Goal: Task Accomplishment & Management: Manage account settings

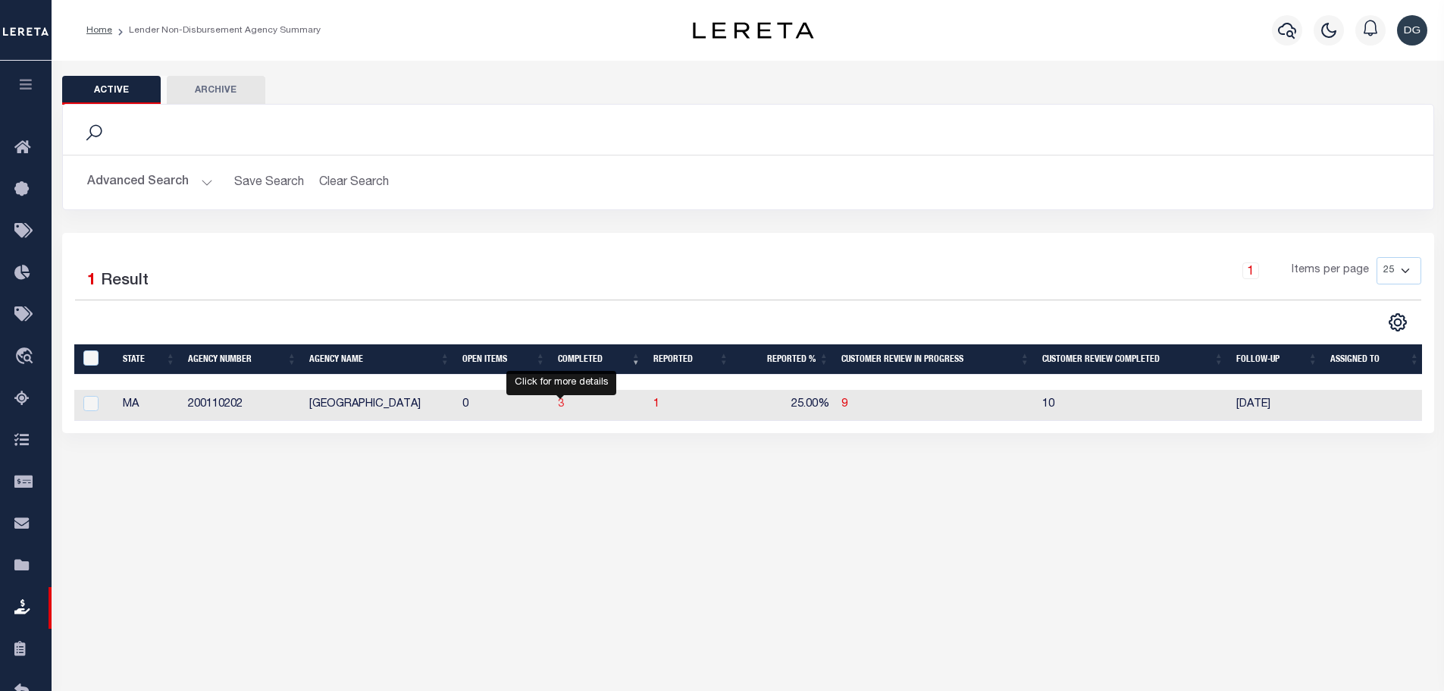
click at [563, 402] on span "3" at bounding box center [561, 404] width 6 height 11
checkbox input "true"
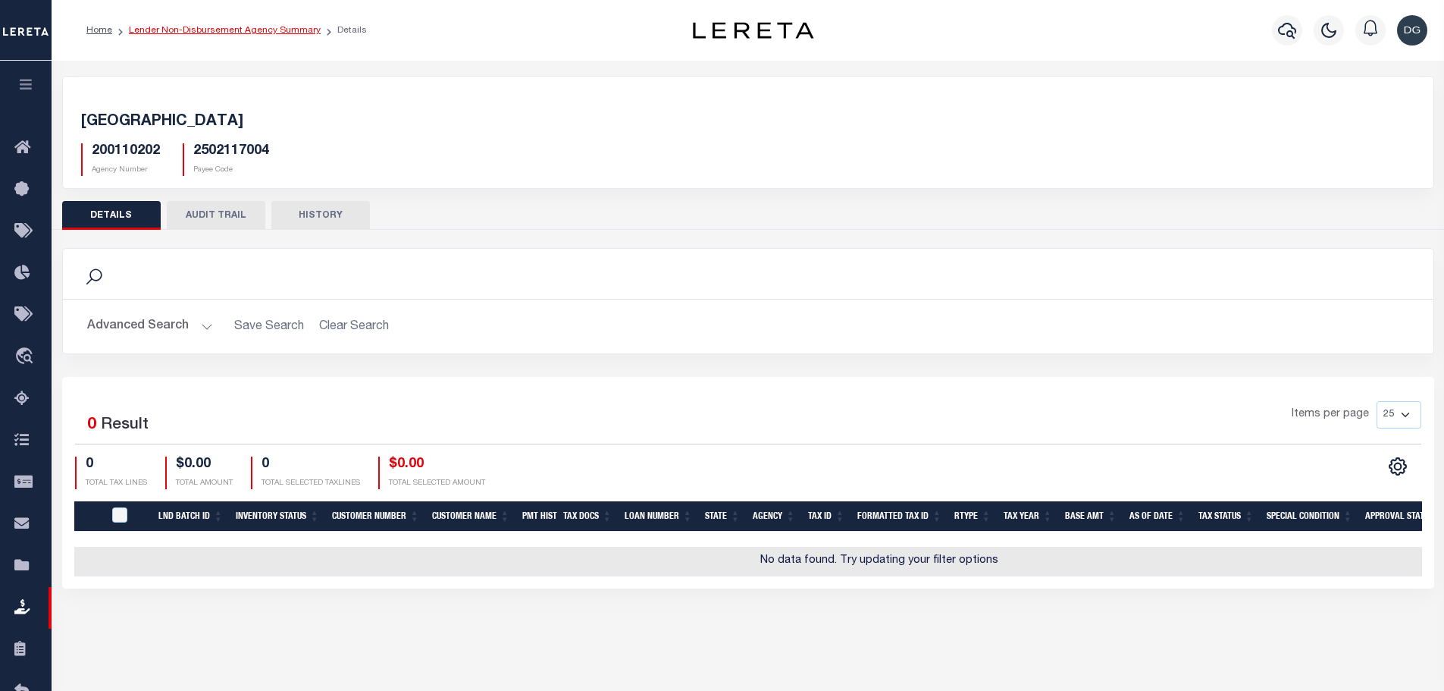
click at [252, 27] on link "Lender Non-Disbursement Agency Summary" at bounding box center [225, 30] width 192 height 9
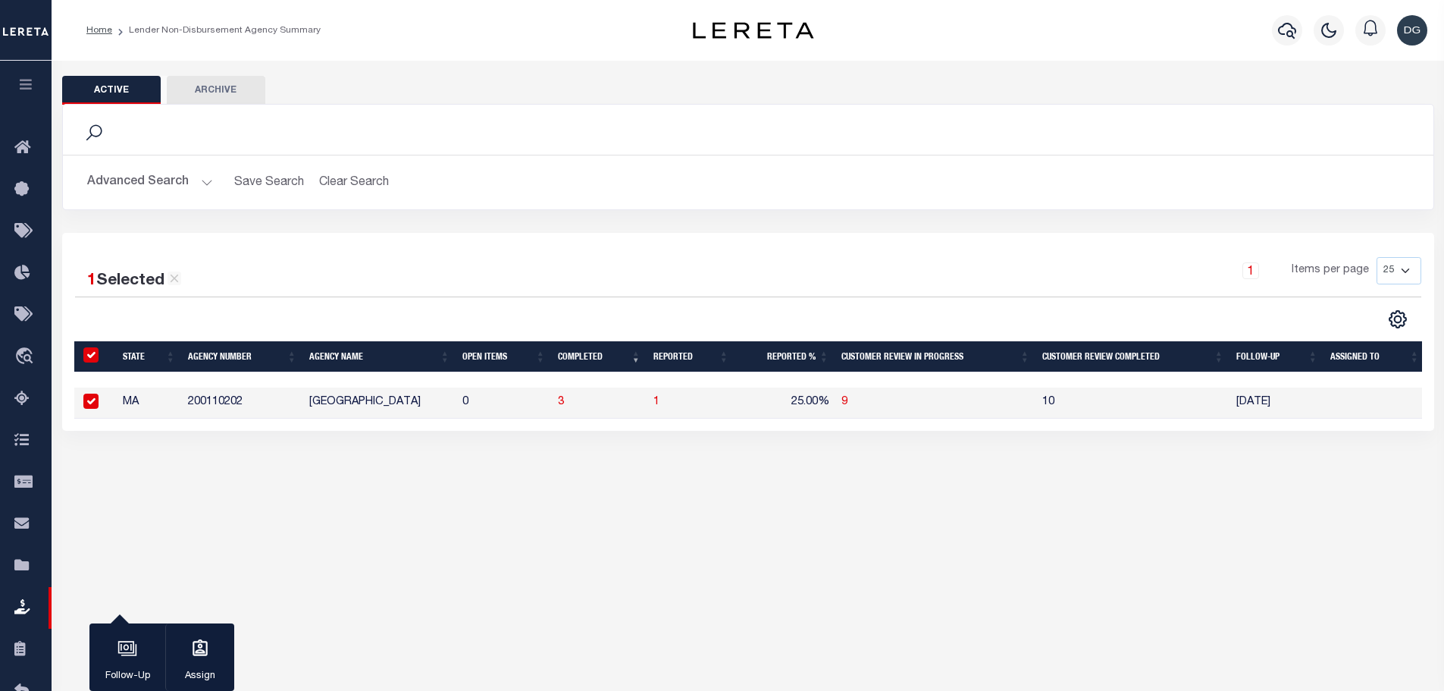
click at [158, 178] on button "Advanced Search" at bounding box center [150, 183] width 126 height 30
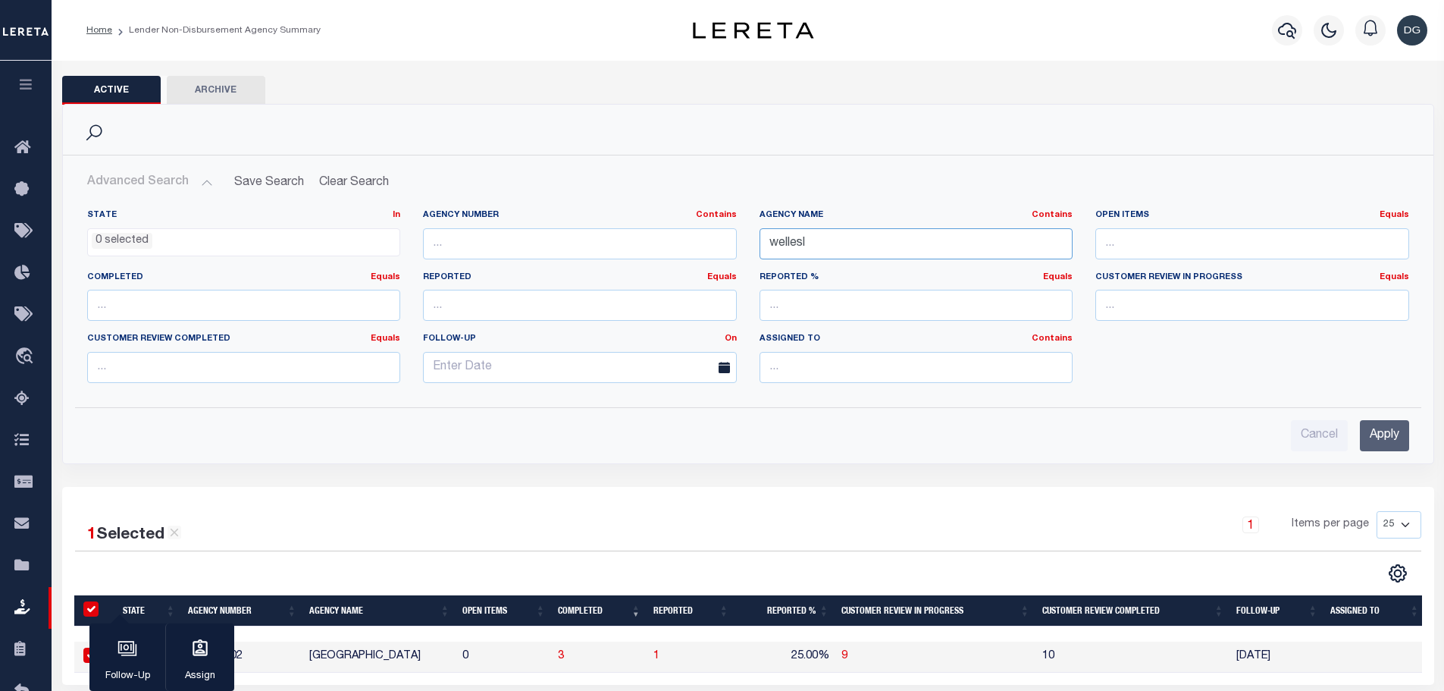
click at [854, 254] on input "wellesl" at bounding box center [917, 243] width 314 height 31
click at [855, 253] on input "wellesl" at bounding box center [917, 243] width 314 height 31
type input "brookline"
click at [1390, 432] on input "Apply" at bounding box center [1384, 435] width 49 height 31
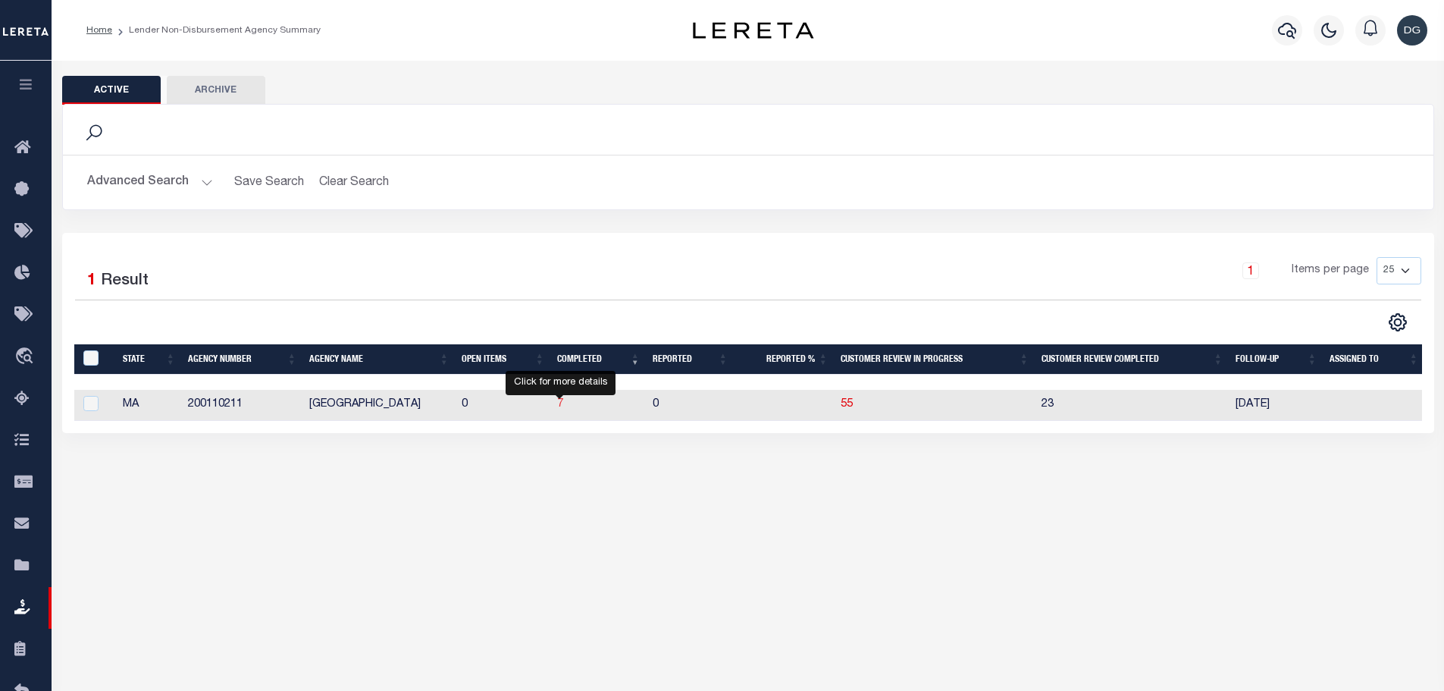
click at [559, 403] on span "7" at bounding box center [560, 404] width 6 height 11
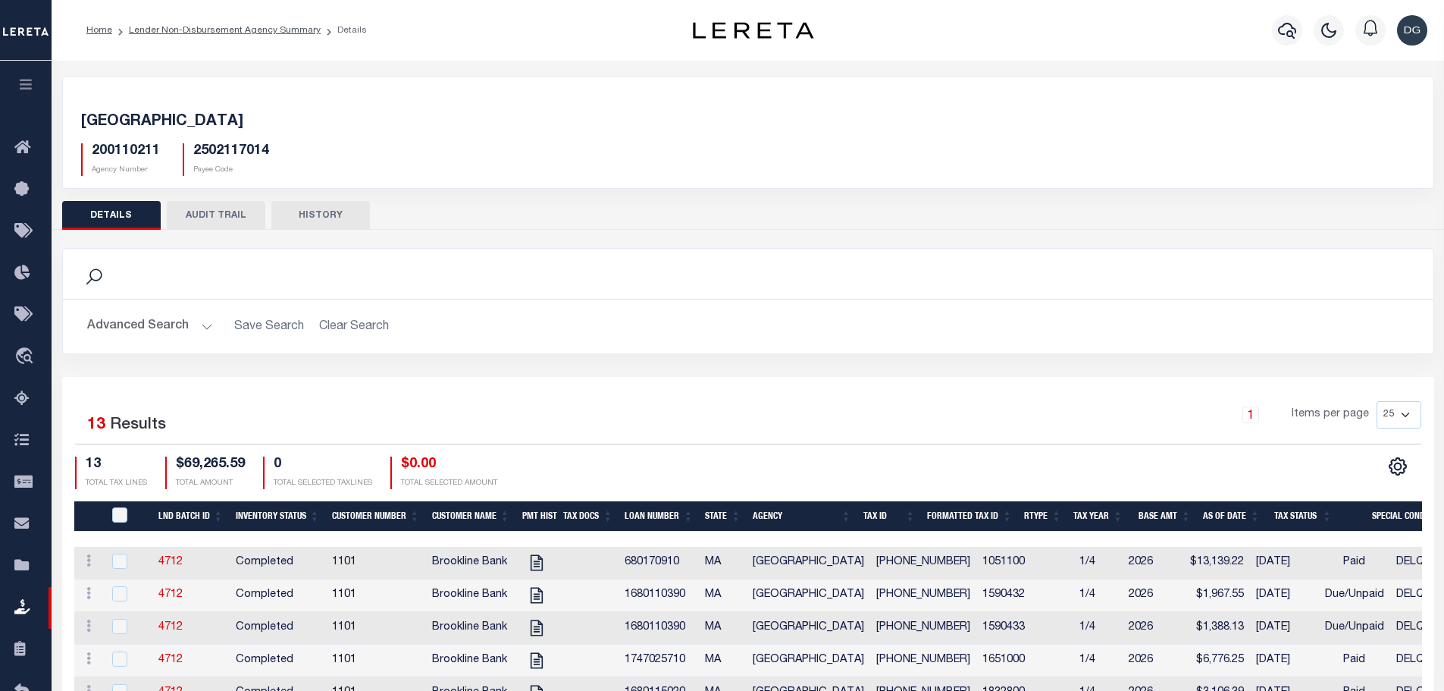
scroll to position [359, 0]
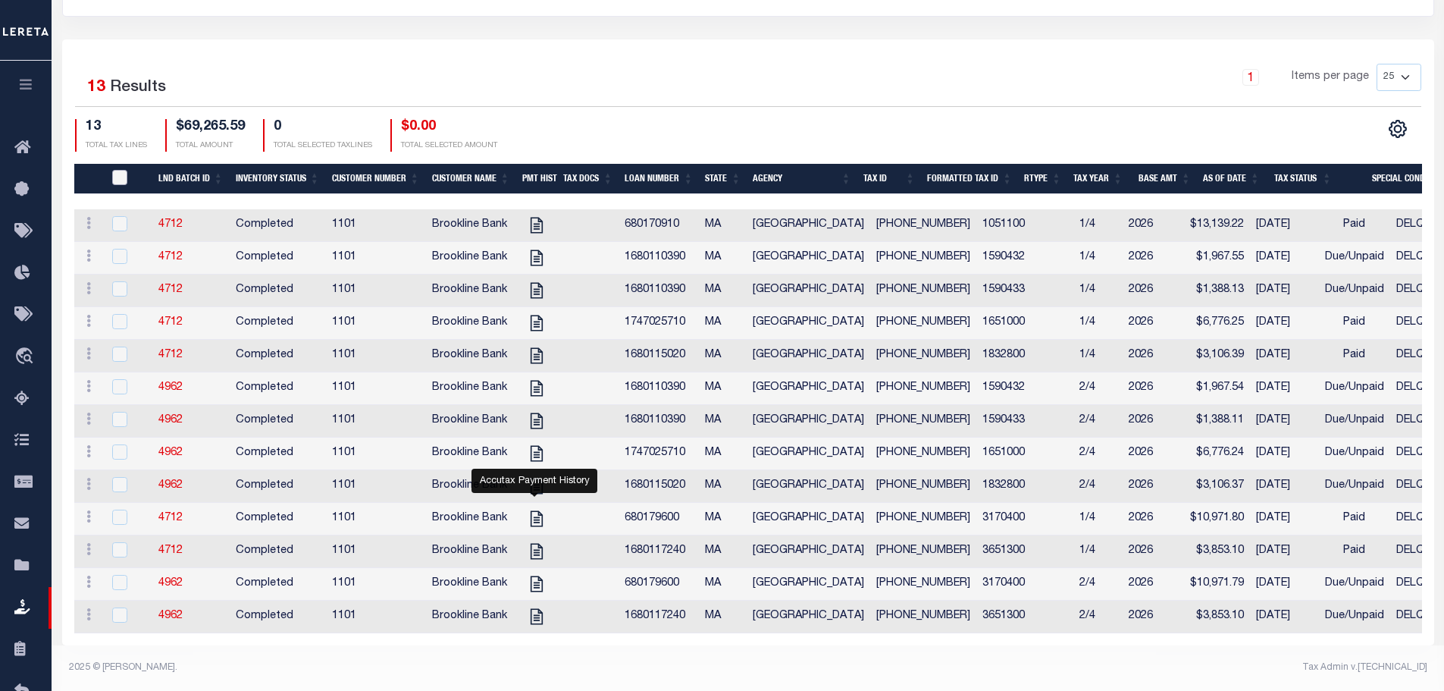
click at [125, 170] on input "QID" at bounding box center [119, 177] width 15 height 15
checkbox input "true"
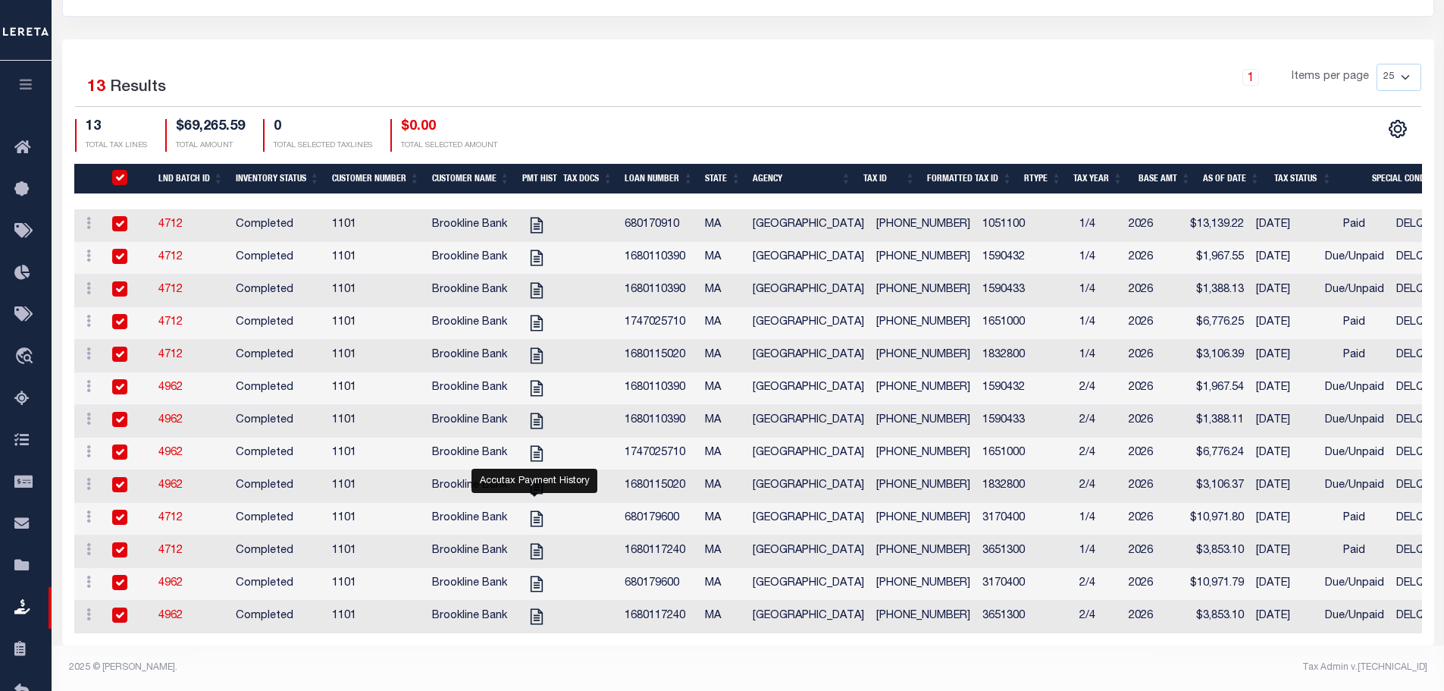
checkbox input "true"
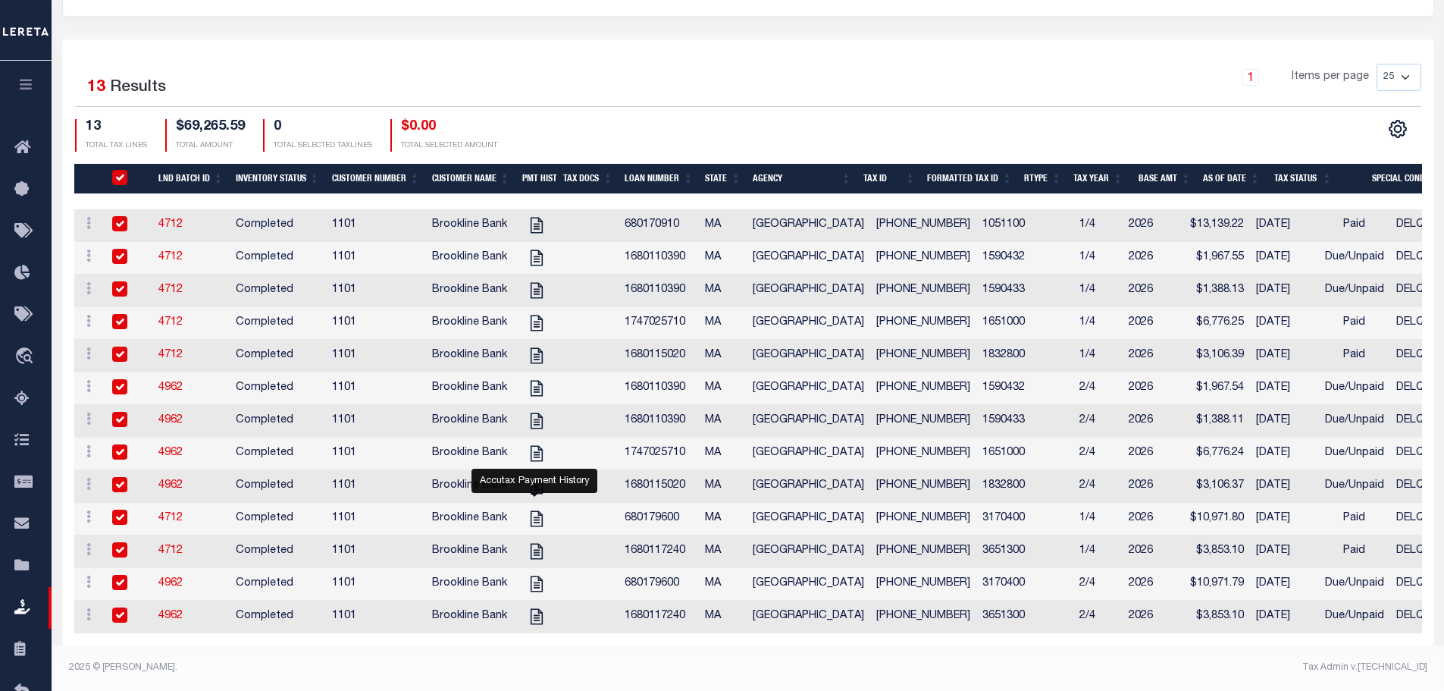
checkbox input "true"
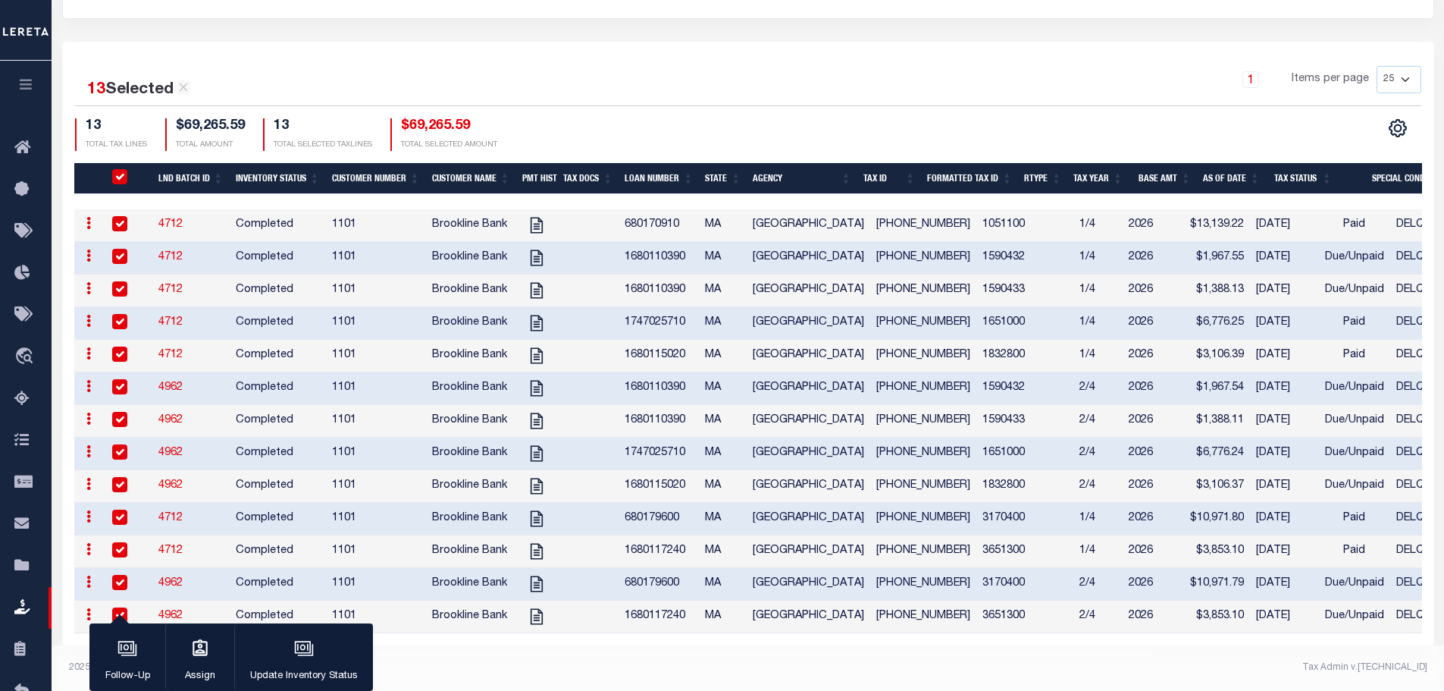
scroll to position [356, 0]
click at [298, 663] on div "button" at bounding box center [304, 650] width 38 height 38
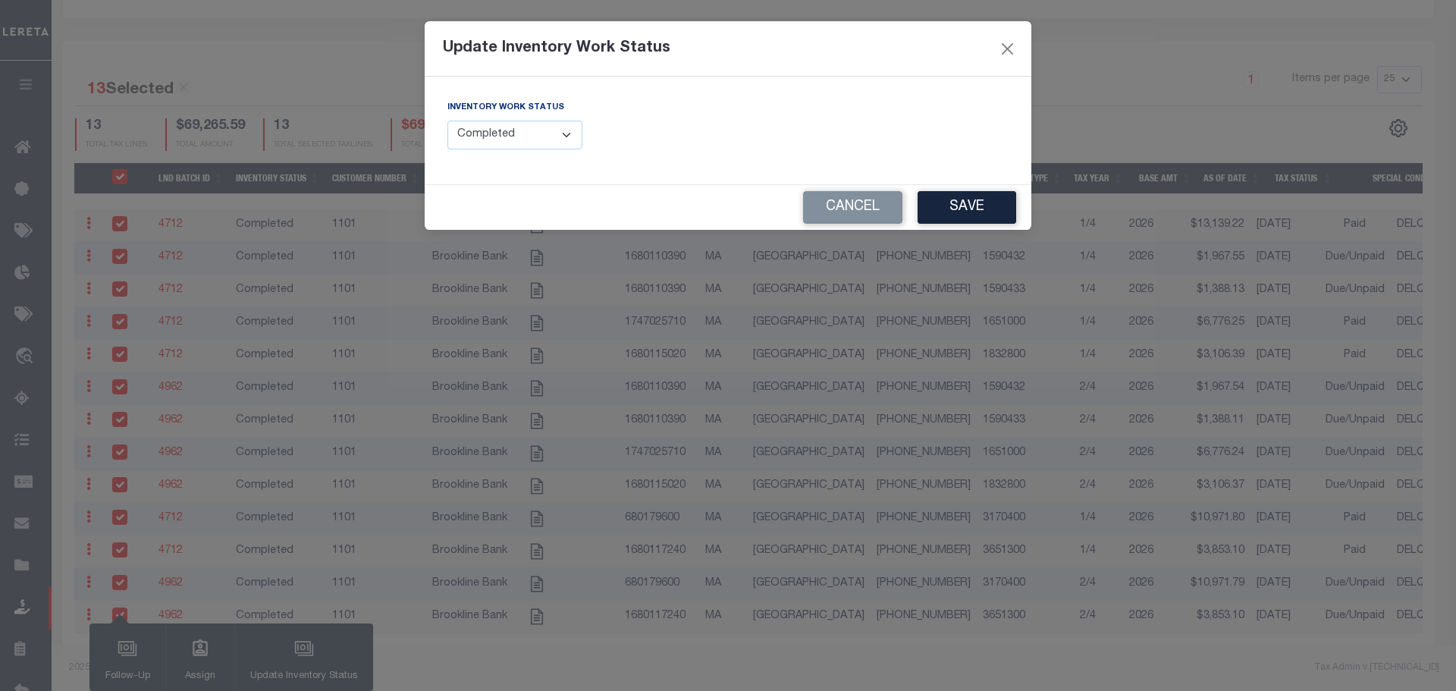
click at [511, 135] on select "--Select-- Open Completed Reported" at bounding box center [514, 136] width 135 height 30
select select "Reported"
click at [447, 121] on select "--Select-- Open Completed Reported" at bounding box center [514, 136] width 135 height 30
click at [974, 209] on button "Save" at bounding box center [966, 207] width 99 height 33
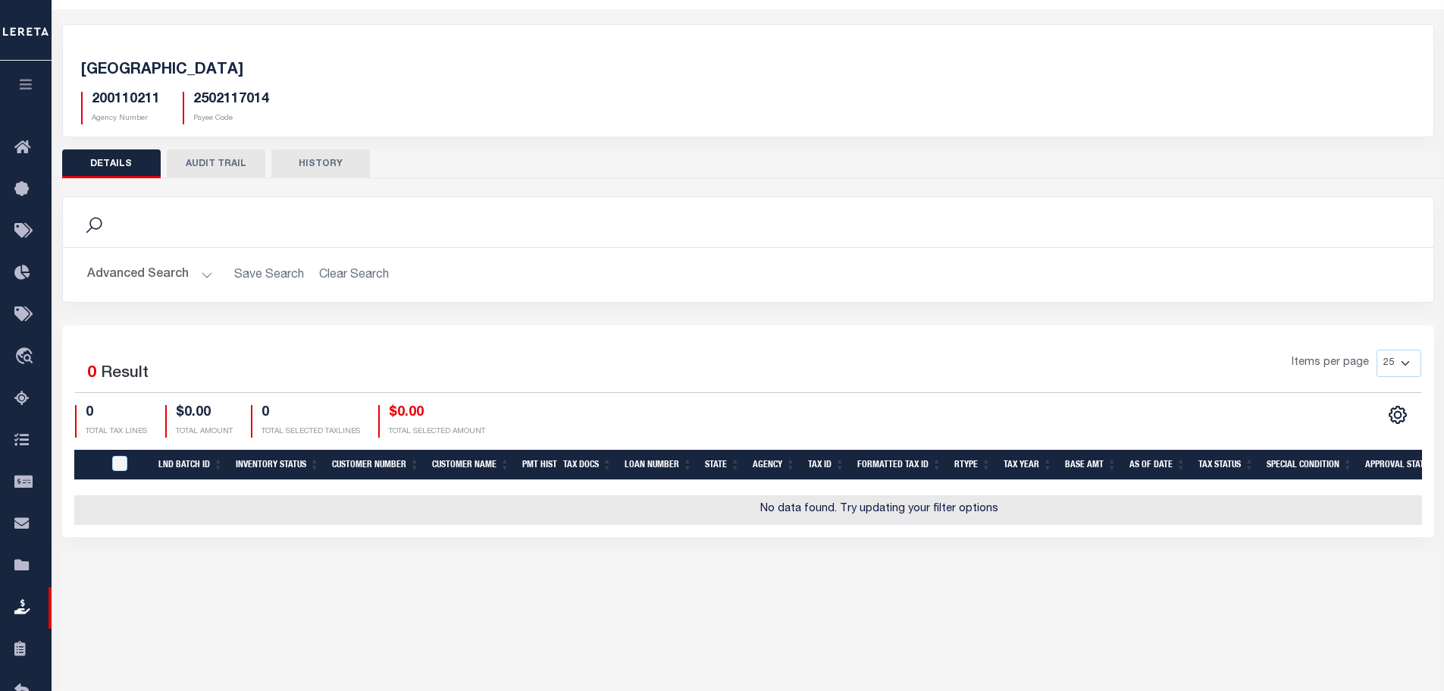
scroll to position [0, 0]
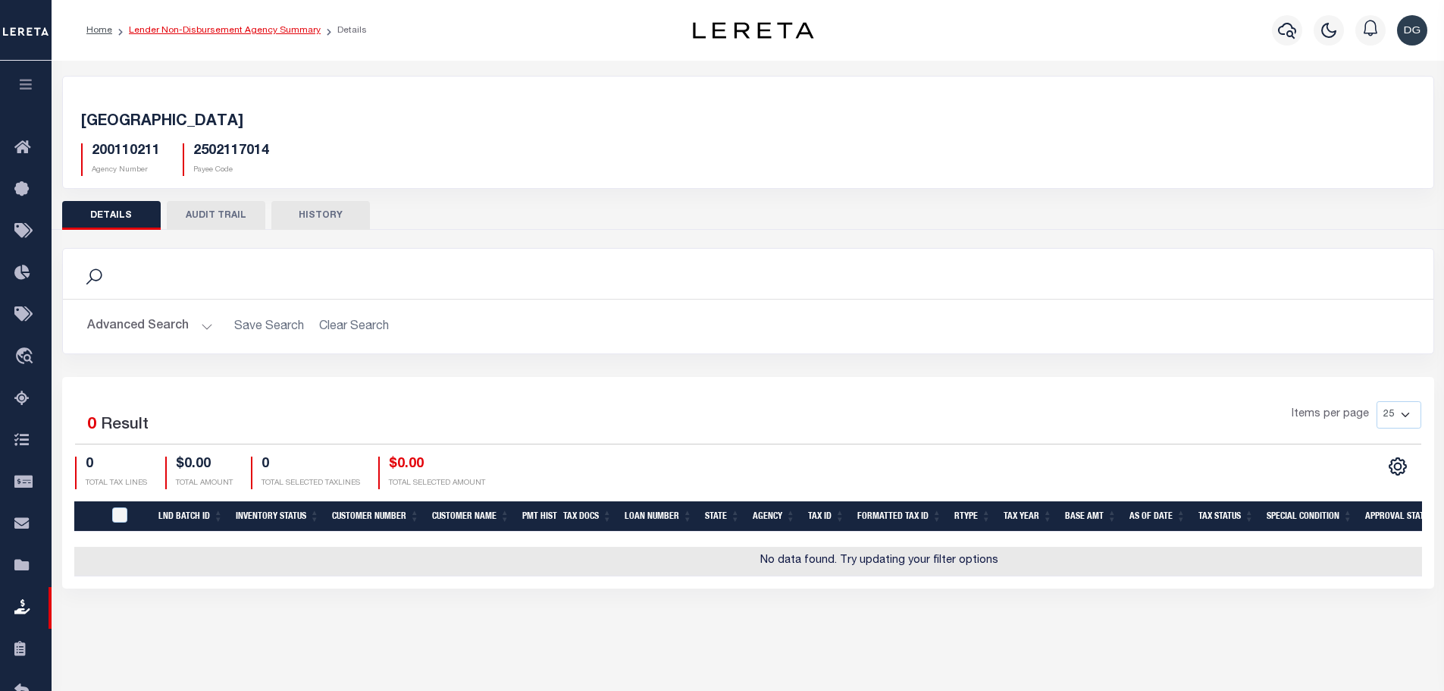
click at [227, 26] on link "Lender Non-Disbursement Agency Summary" at bounding box center [225, 30] width 192 height 9
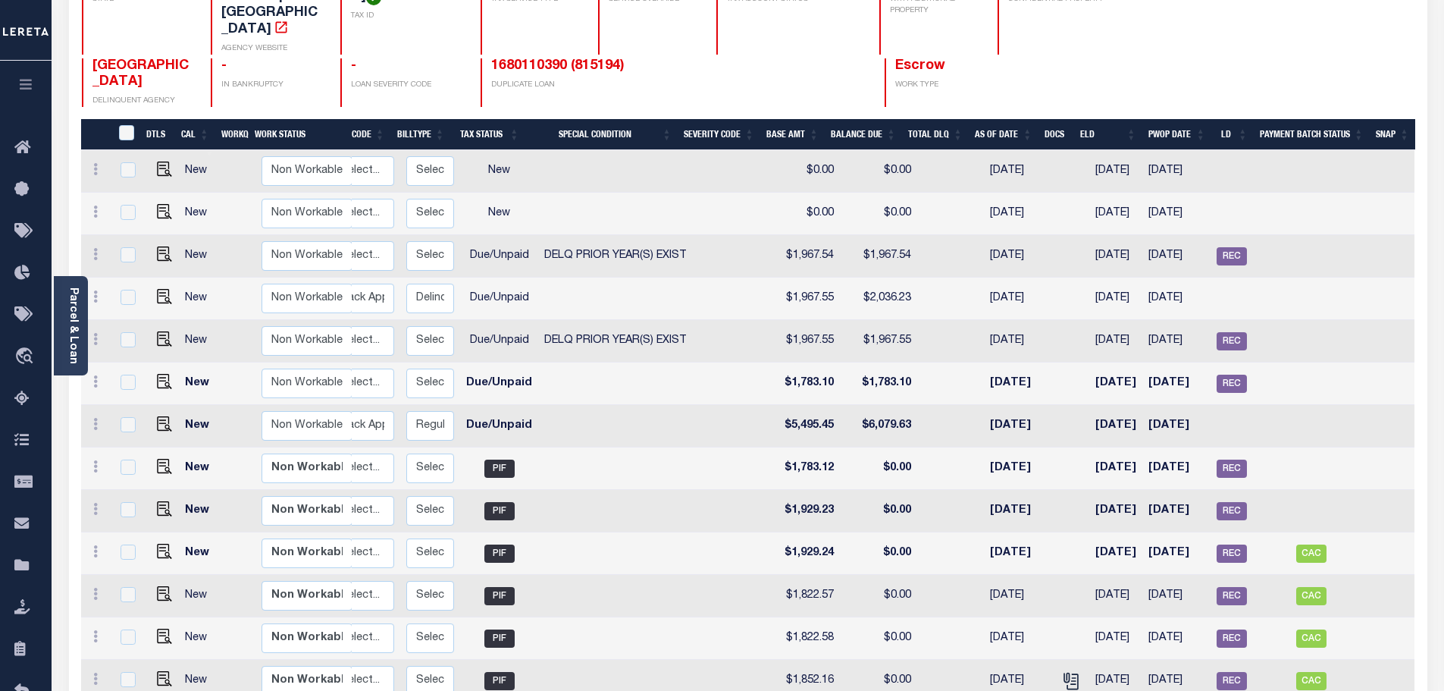
scroll to position [8, 0]
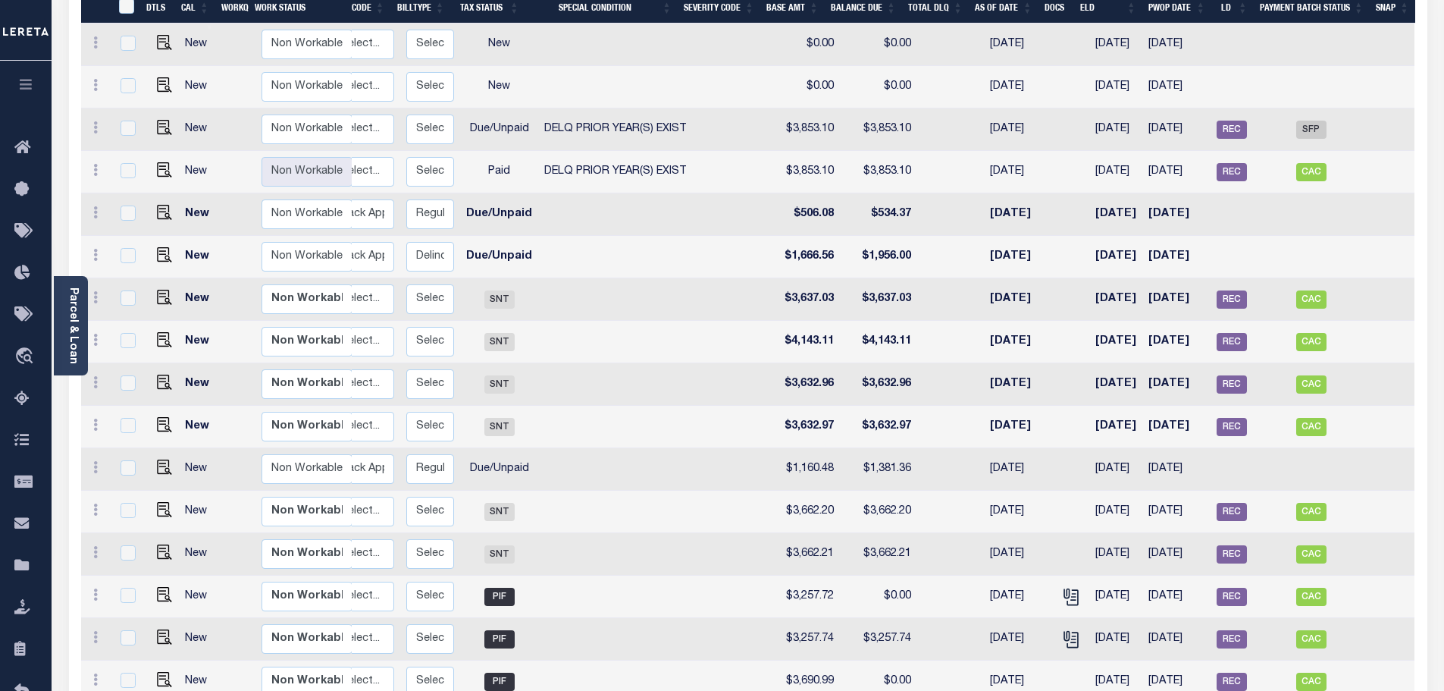
scroll to position [183, 0]
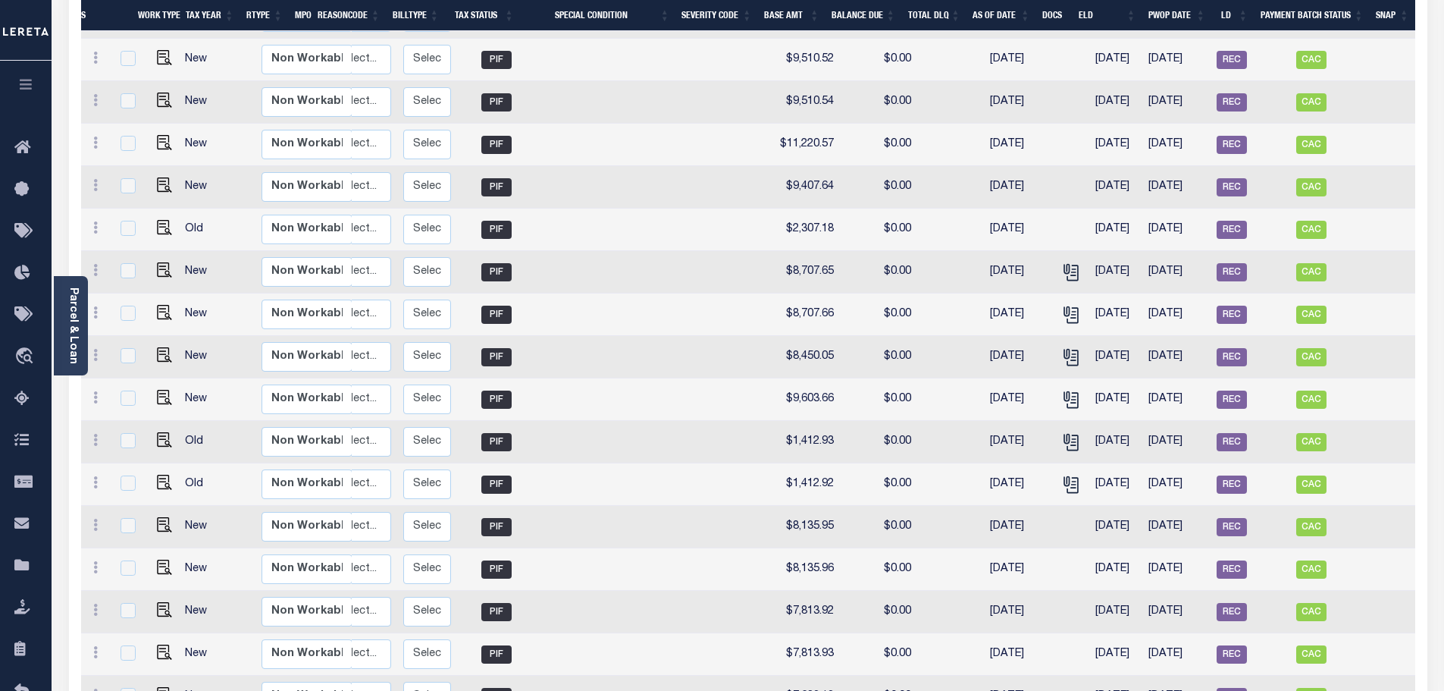
scroll to position [262, 0]
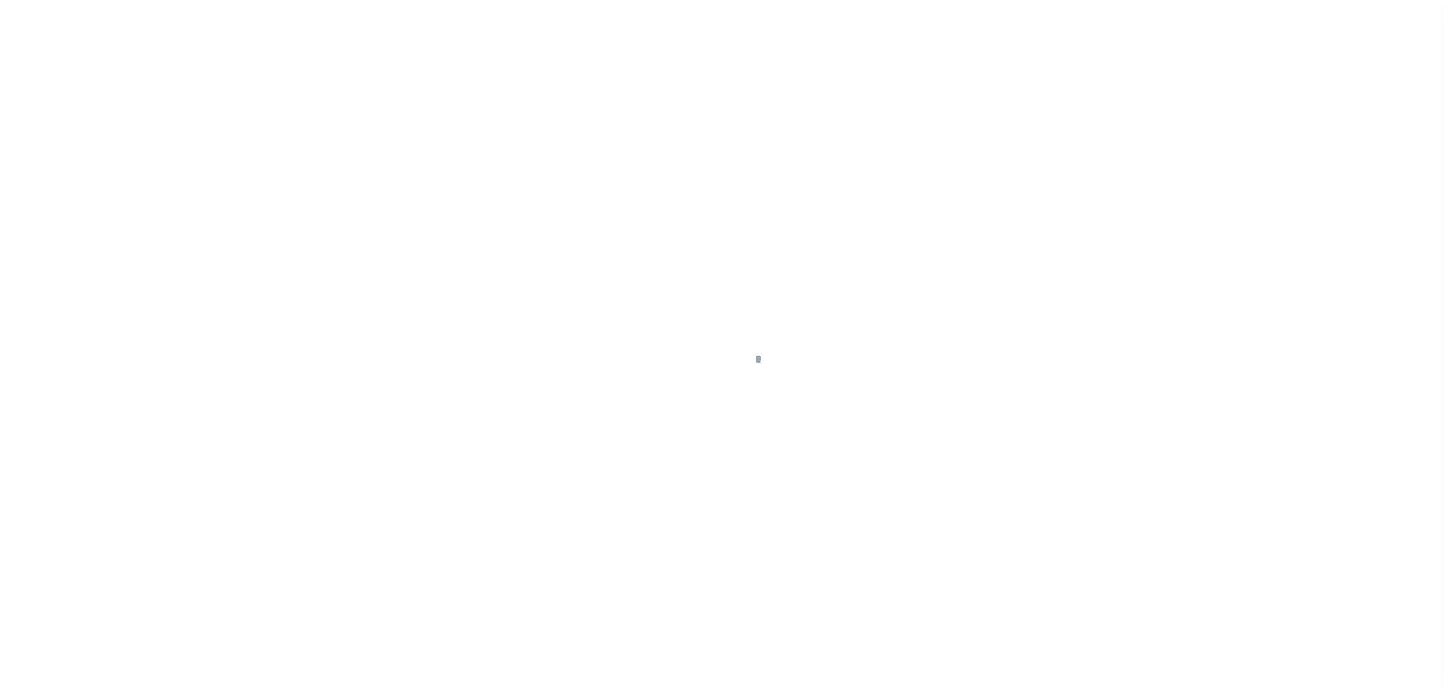
scroll to position [48, 0]
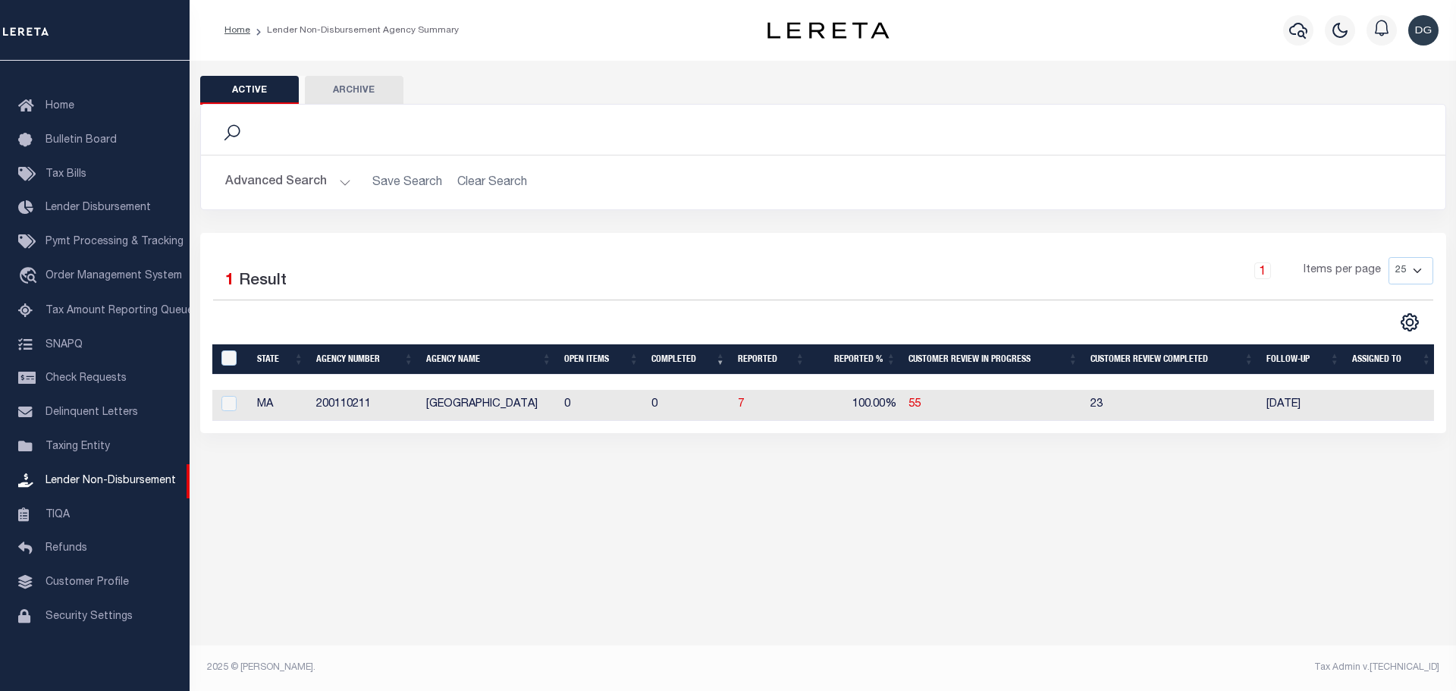
click at [302, 179] on button "Advanced Search" at bounding box center [288, 183] width 126 height 30
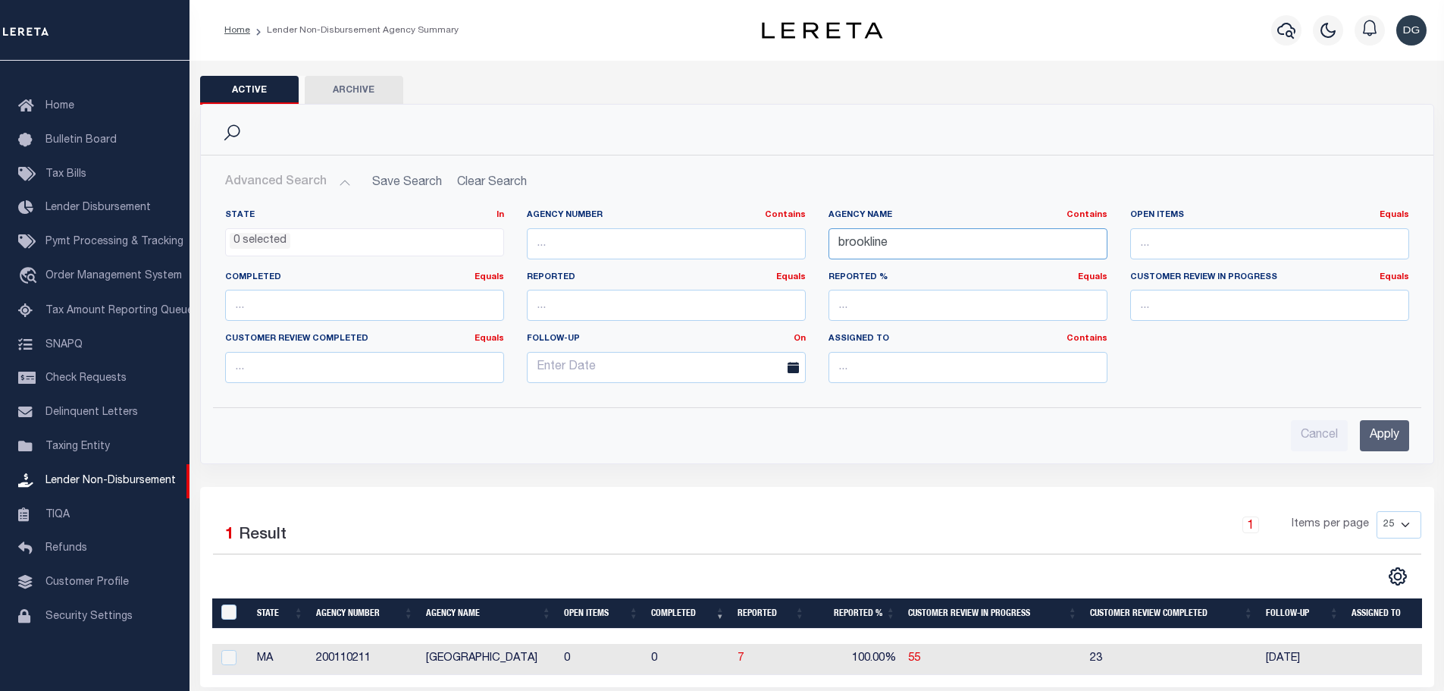
click at [895, 242] on input "brookline" at bounding box center [968, 243] width 279 height 31
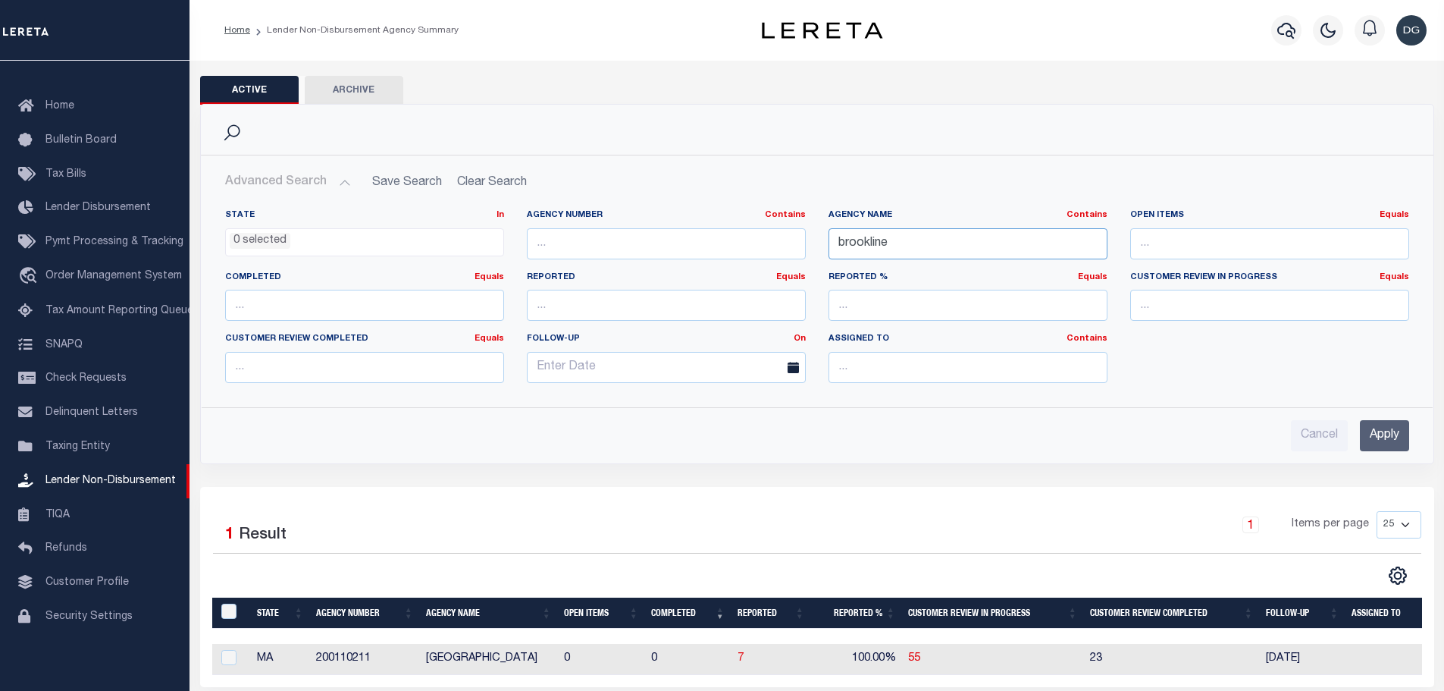
drag, startPoint x: 895, startPoint y: 242, endPoint x: 877, endPoint y: 249, distance: 19.7
click at [877, 249] on input "brookline" at bounding box center [968, 243] width 279 height 31
type input "[GEOGRAPHIC_DATA]"
click at [1408, 434] on input "Apply" at bounding box center [1384, 435] width 49 height 31
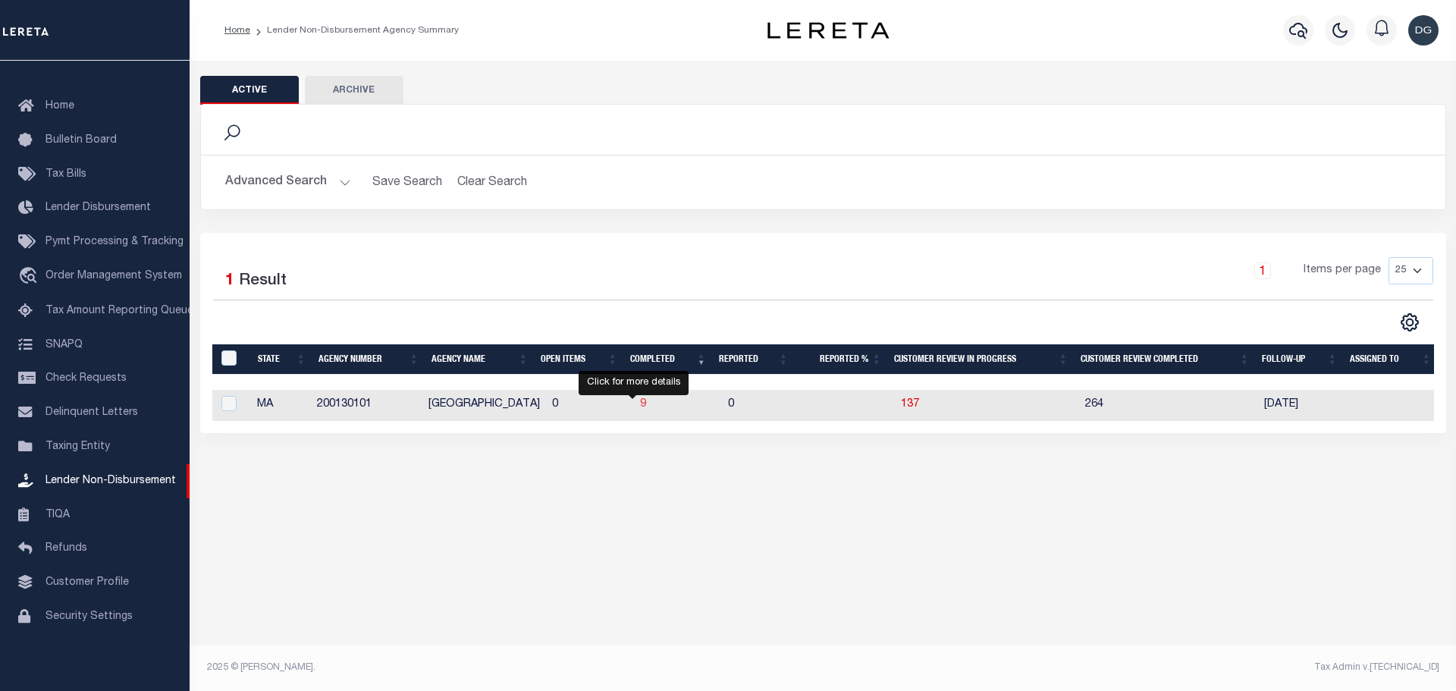
click at [640, 407] on span "9" at bounding box center [643, 404] width 6 height 11
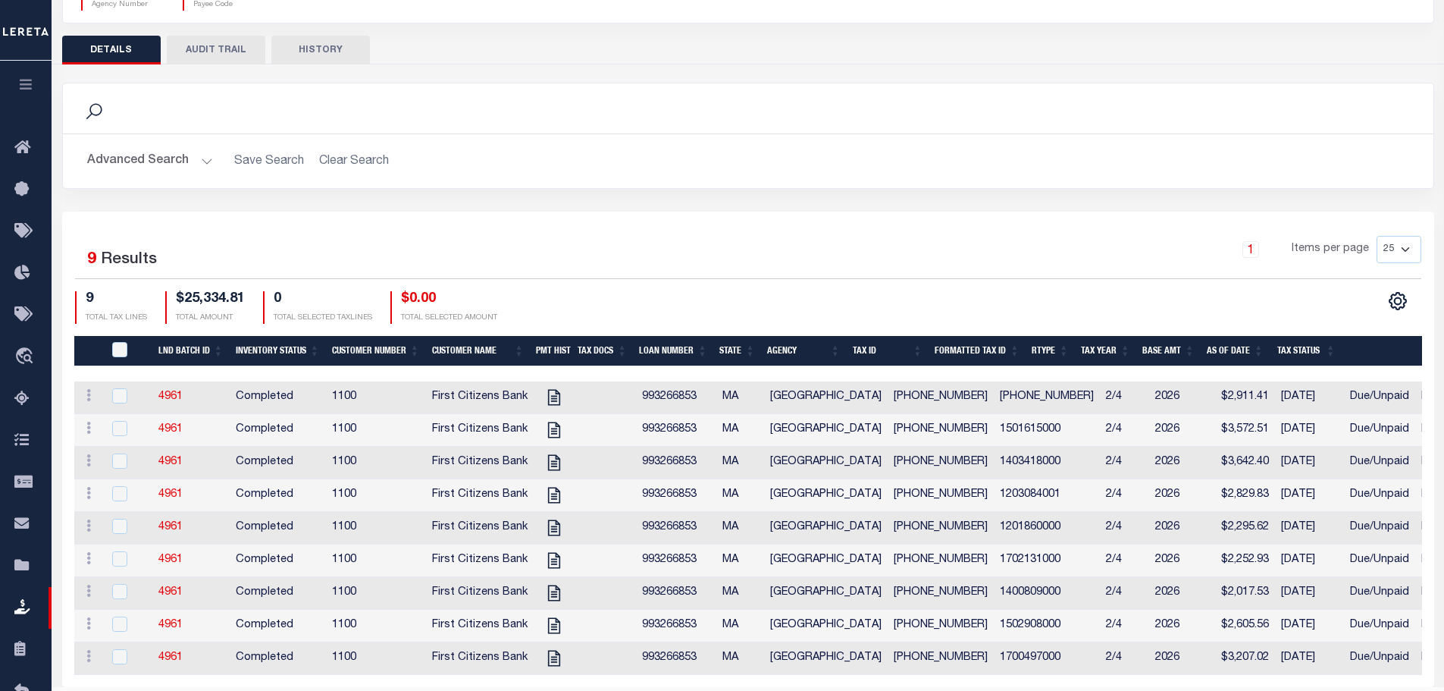
scroll to position [225, 0]
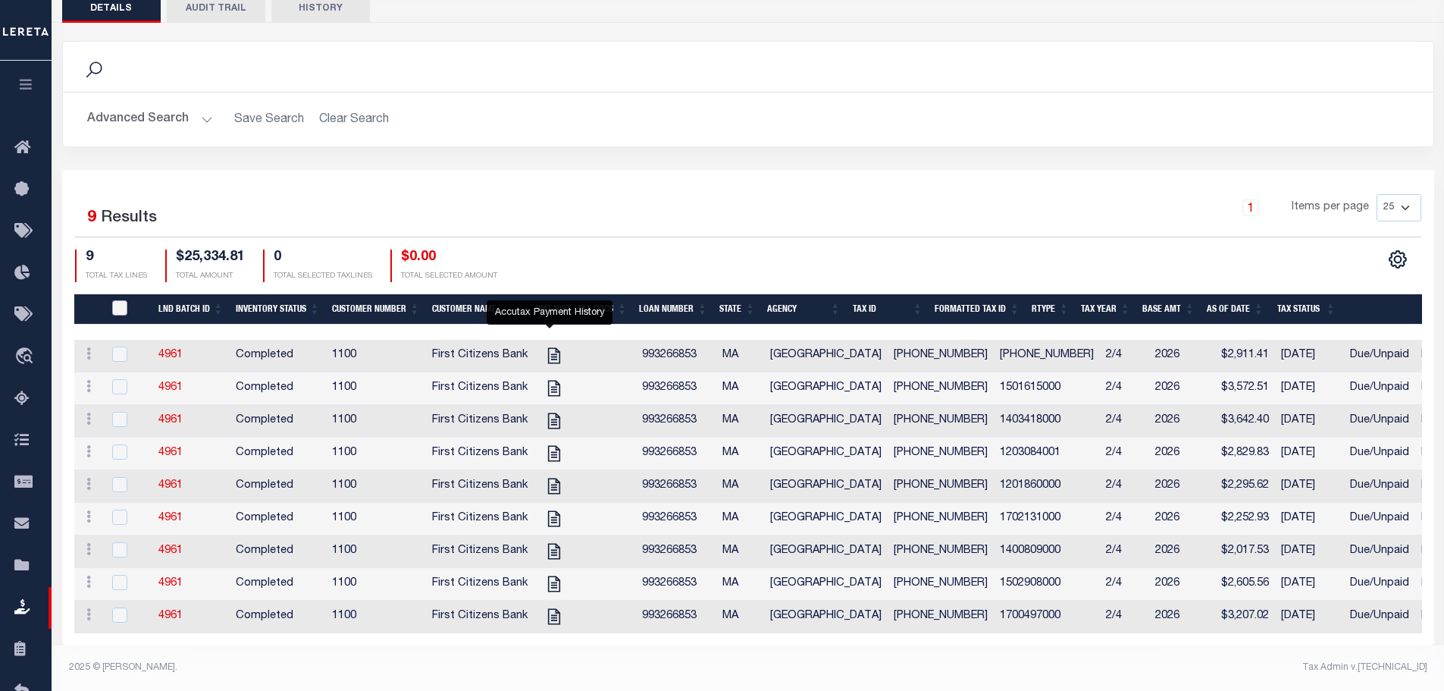
click at [121, 300] on input "QID" at bounding box center [119, 307] width 15 height 15
checkbox input "true"
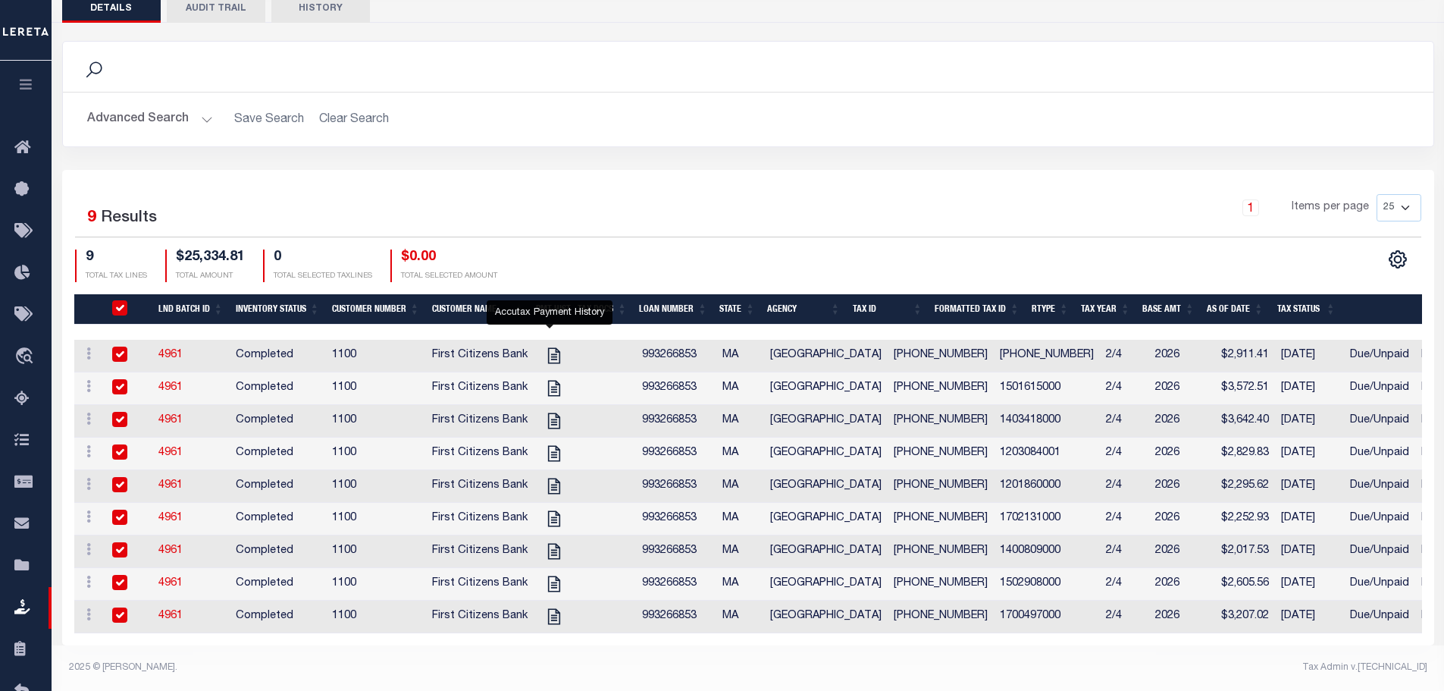
checkbox input "true"
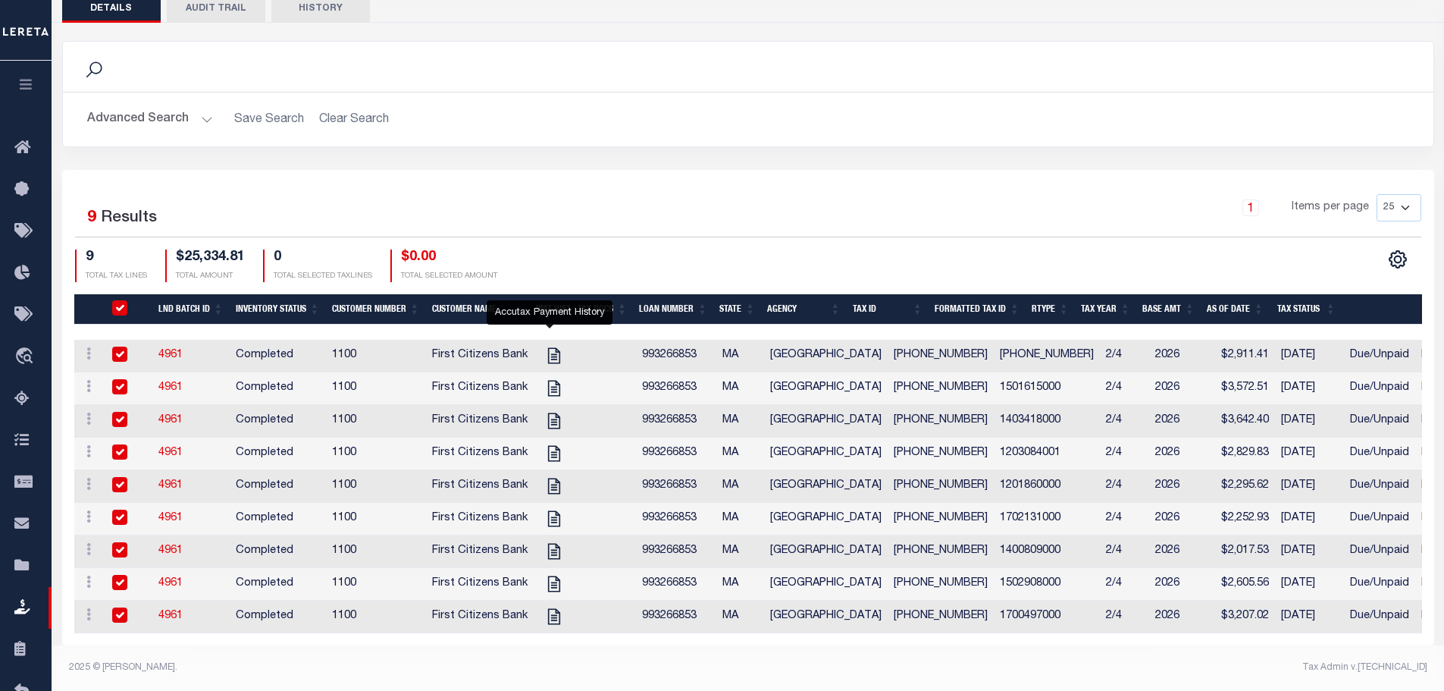
checkbox input "true"
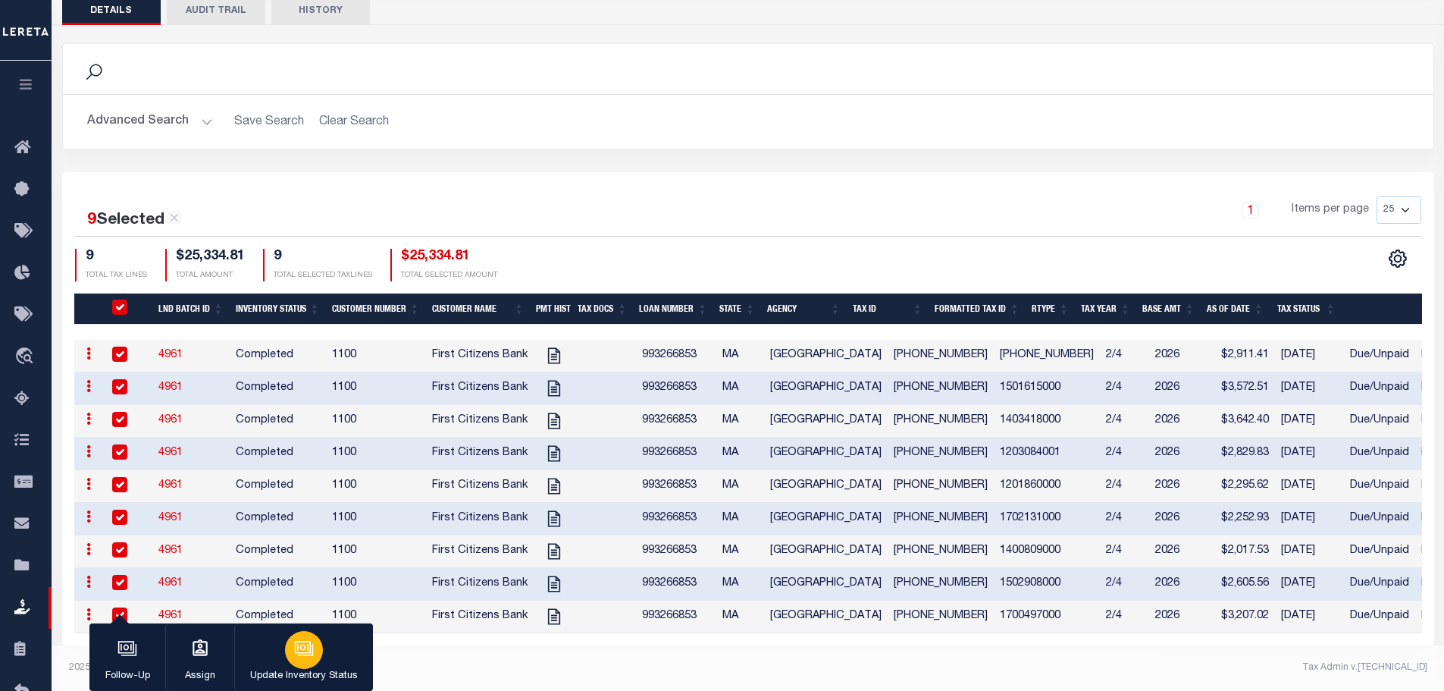
click at [310, 658] on icon "button" at bounding box center [304, 648] width 20 height 20
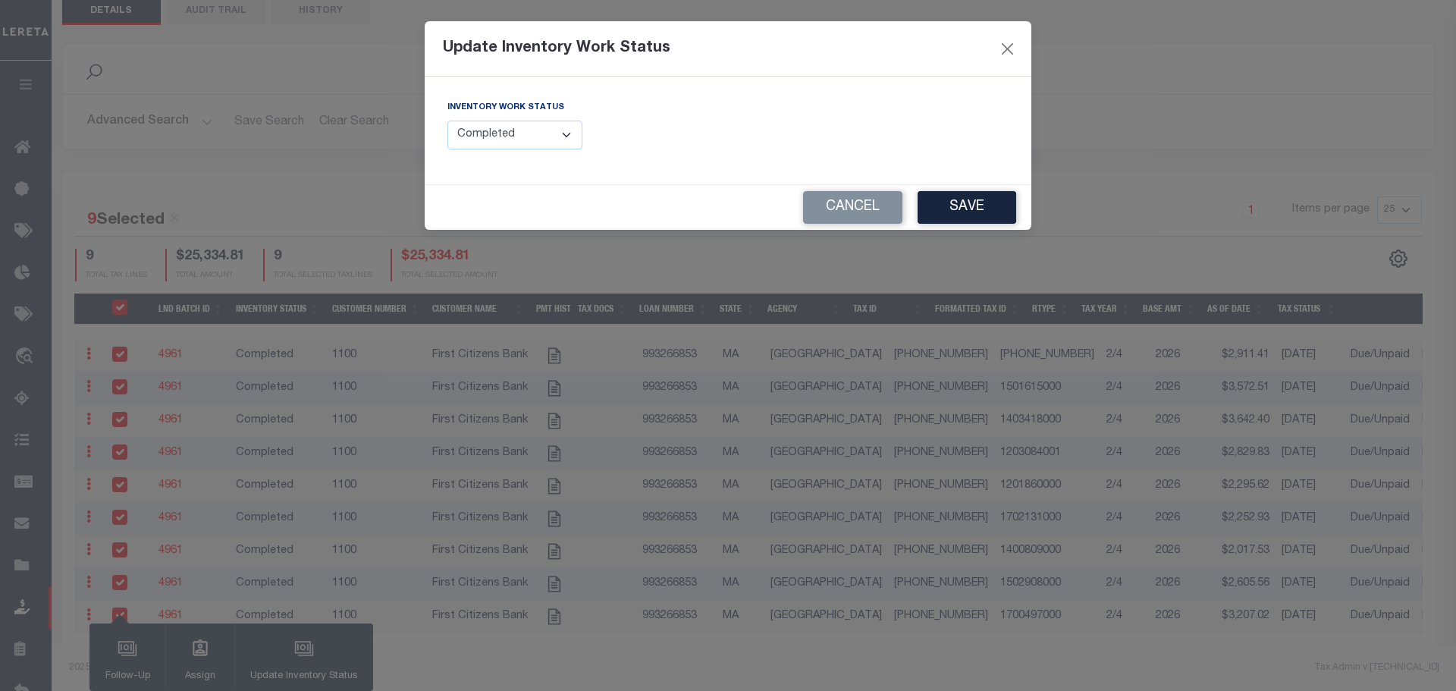
click at [532, 145] on select "--Select-- Open Completed Reported" at bounding box center [514, 136] width 135 height 30
select select "Reported"
click at [447, 121] on select "--Select-- Open Completed Reported" at bounding box center [514, 136] width 135 height 30
click at [948, 214] on button "Save" at bounding box center [966, 207] width 99 height 33
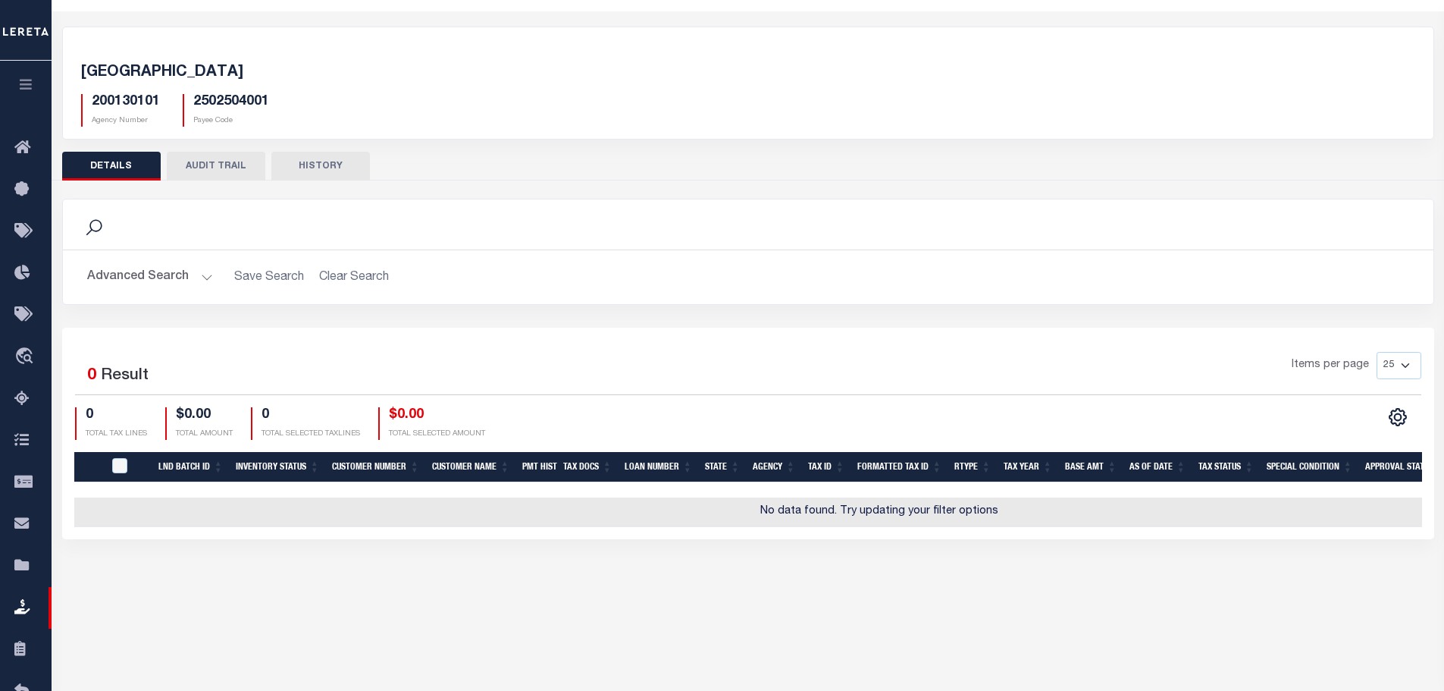
scroll to position [0, 0]
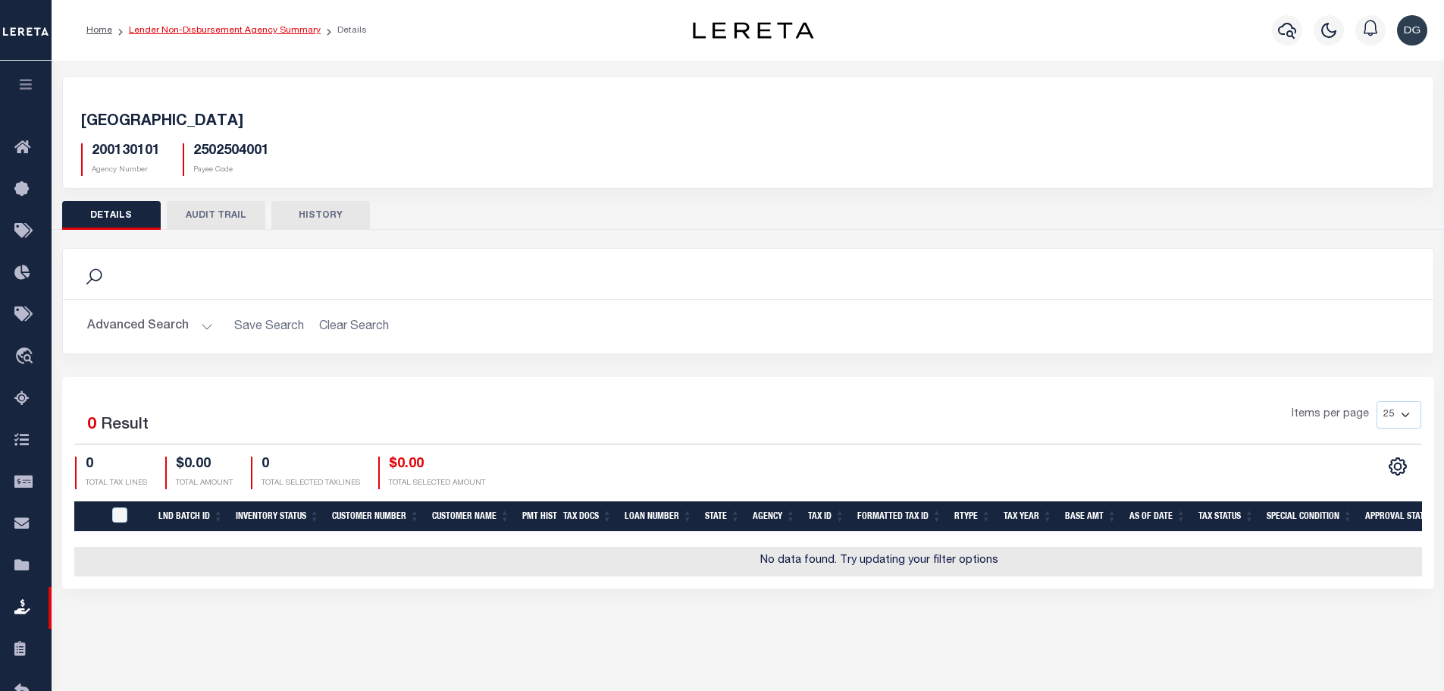
click at [272, 32] on link "Lender Non-Disbursement Agency Summary" at bounding box center [225, 30] width 192 height 9
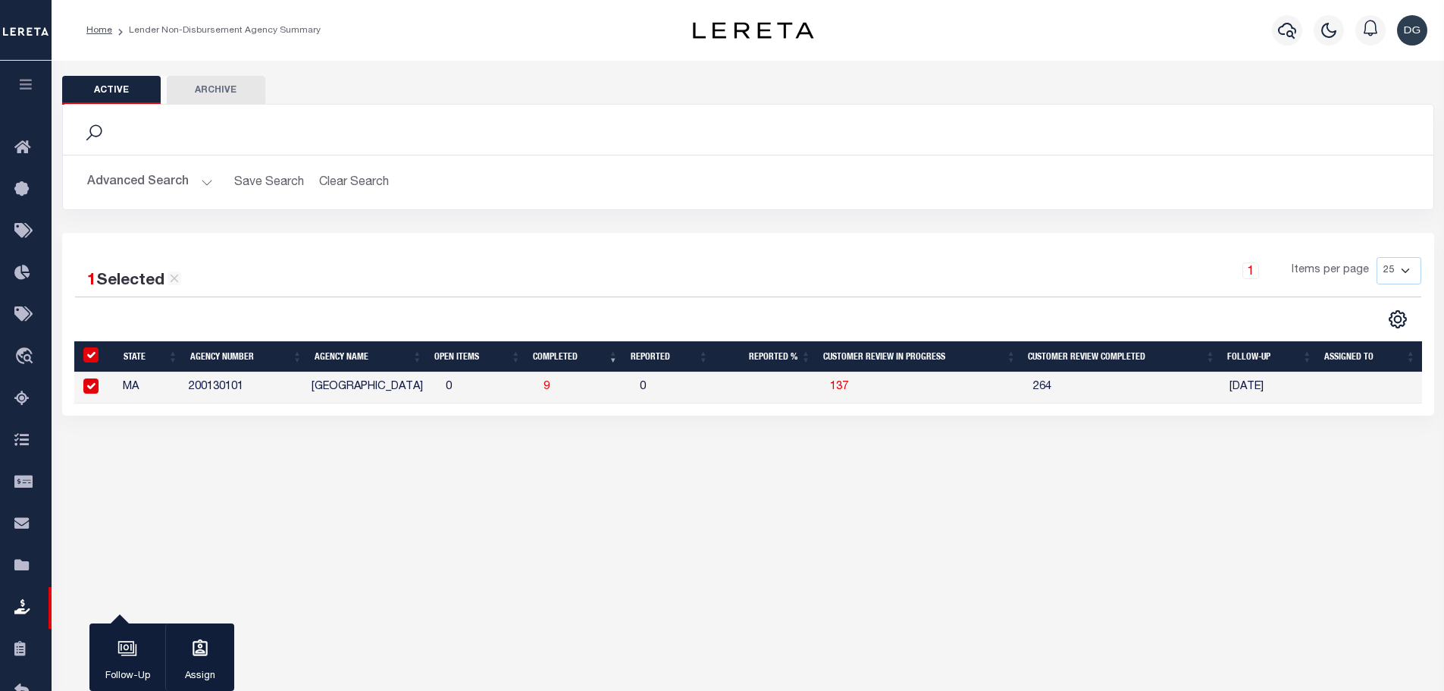
click at [182, 178] on button "Advanced Search" at bounding box center [150, 183] width 126 height 30
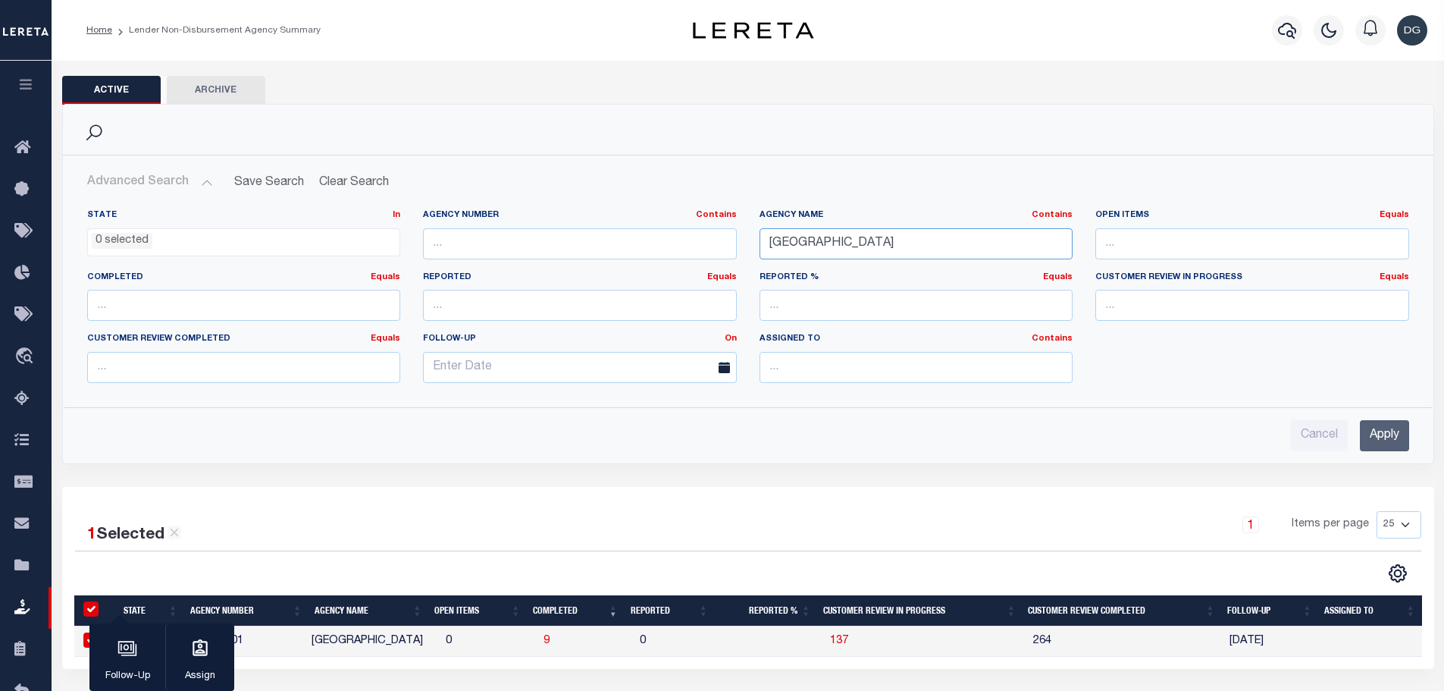
click at [841, 242] on input "boston" at bounding box center [917, 243] width 314 height 31
type input "boylston"
click at [1380, 437] on input "Apply" at bounding box center [1384, 435] width 49 height 31
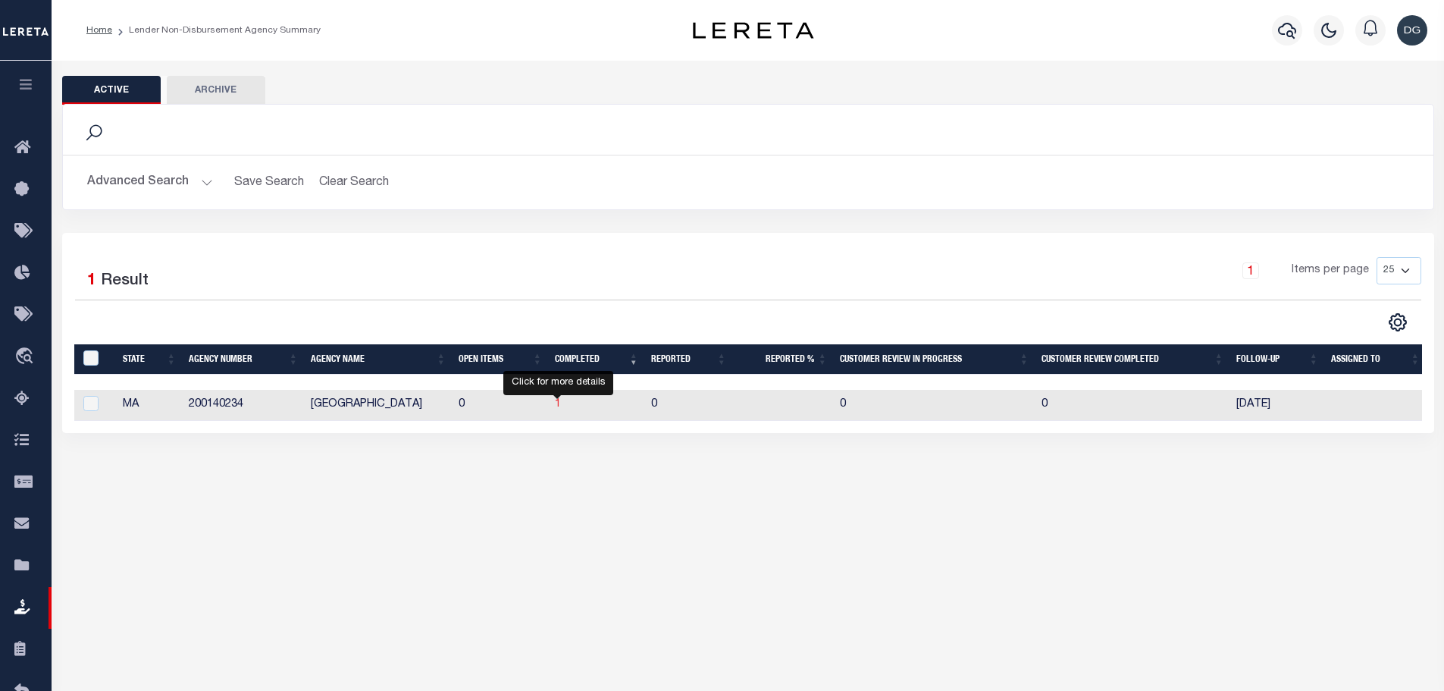
click at [557, 404] on span "1" at bounding box center [558, 404] width 6 height 11
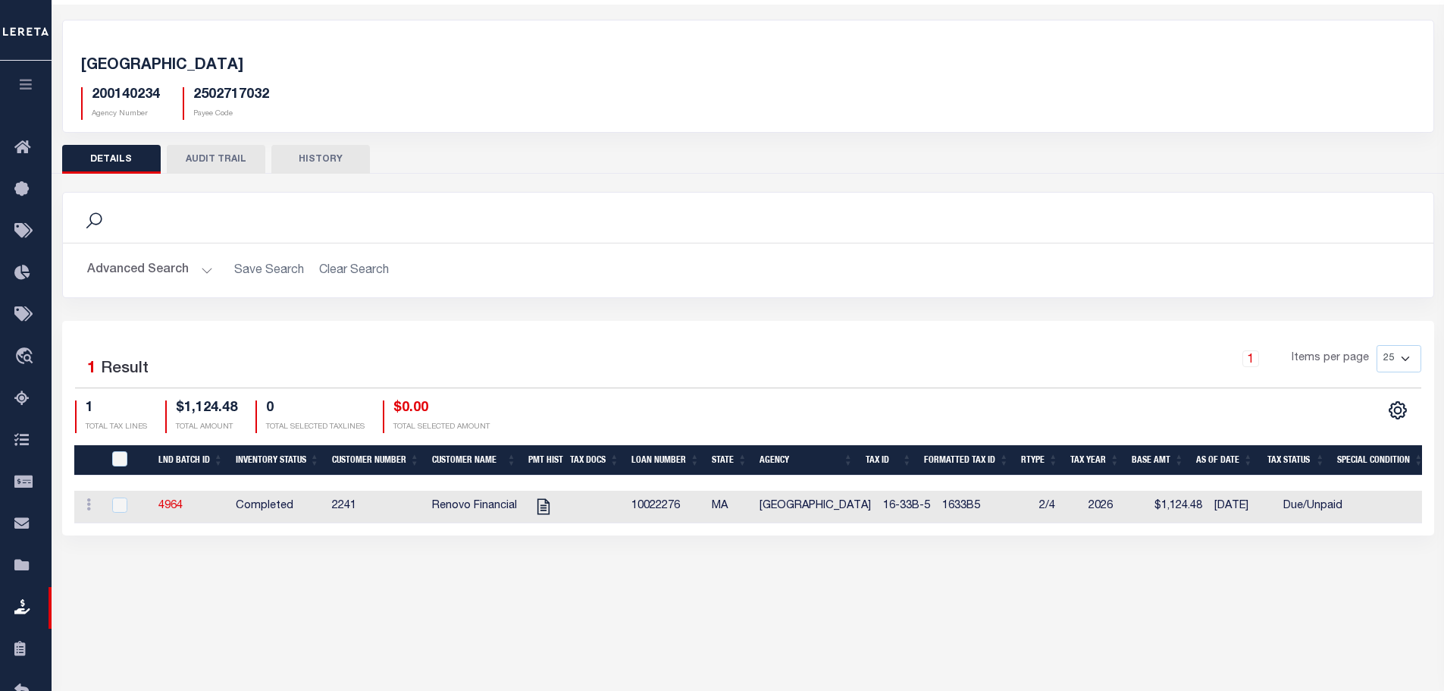
scroll to position [113, 0]
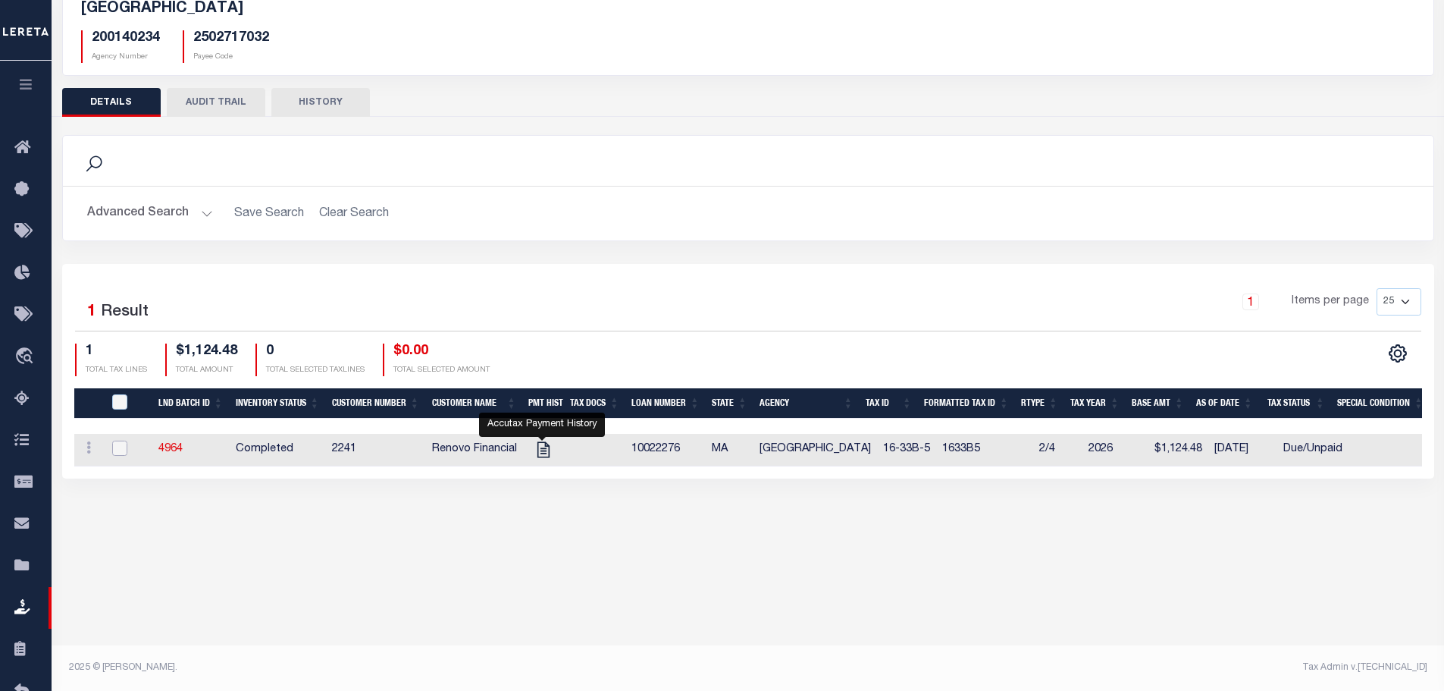
click at [116, 447] on input "checkbox" at bounding box center [119, 448] width 15 height 15
checkbox input "true"
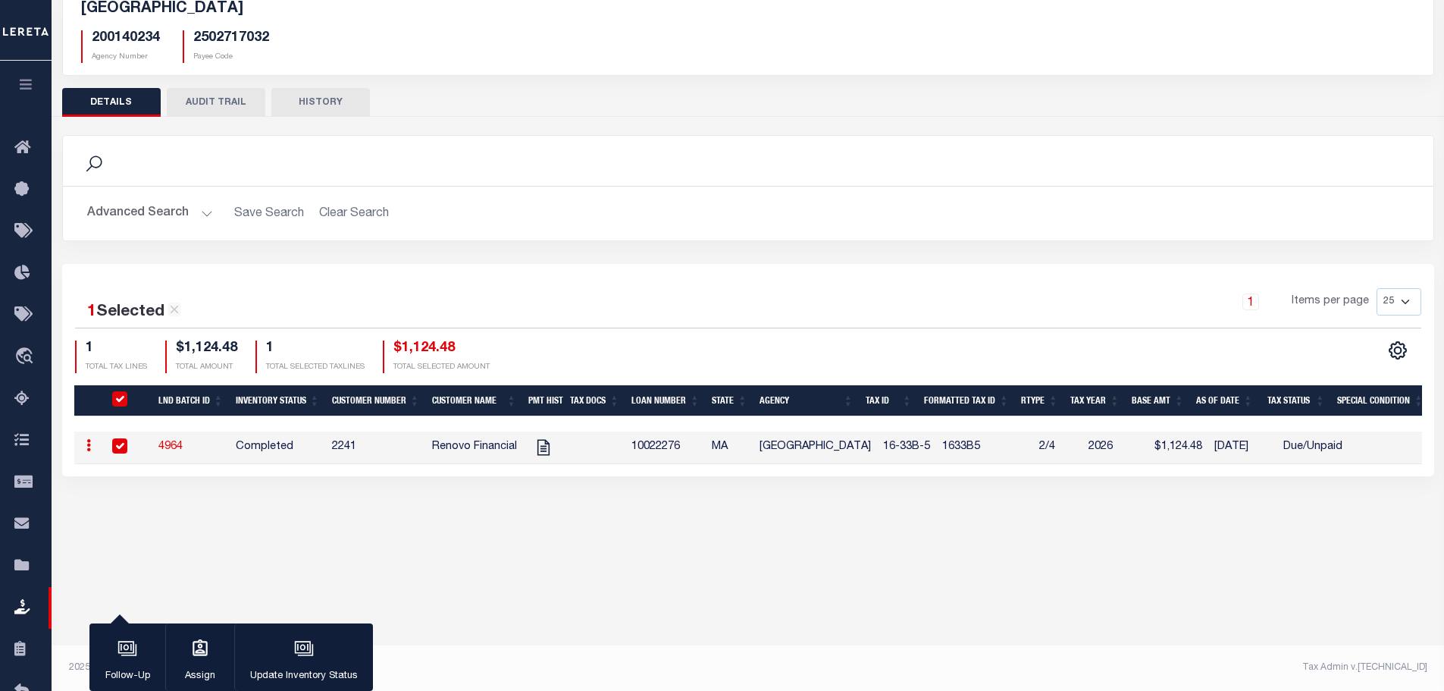
checkbox input "true"
click at [296, 655] on icon "button" at bounding box center [304, 648] width 20 height 20
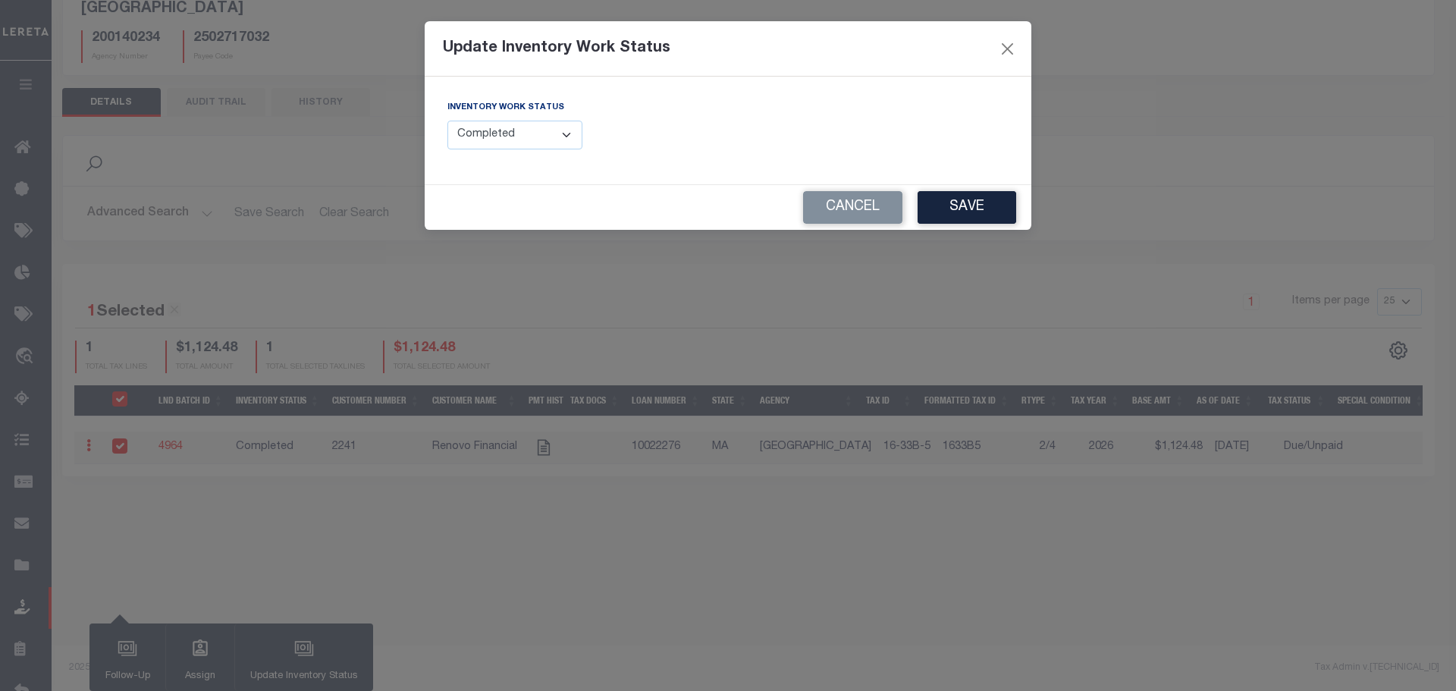
click at [494, 146] on select "--Select-- Open Completed Reported" at bounding box center [514, 136] width 135 height 30
select select "Reported"
click at [447, 121] on select "--Select-- Open Completed Reported" at bounding box center [514, 136] width 135 height 30
click at [1014, 202] on button "Save" at bounding box center [966, 207] width 99 height 33
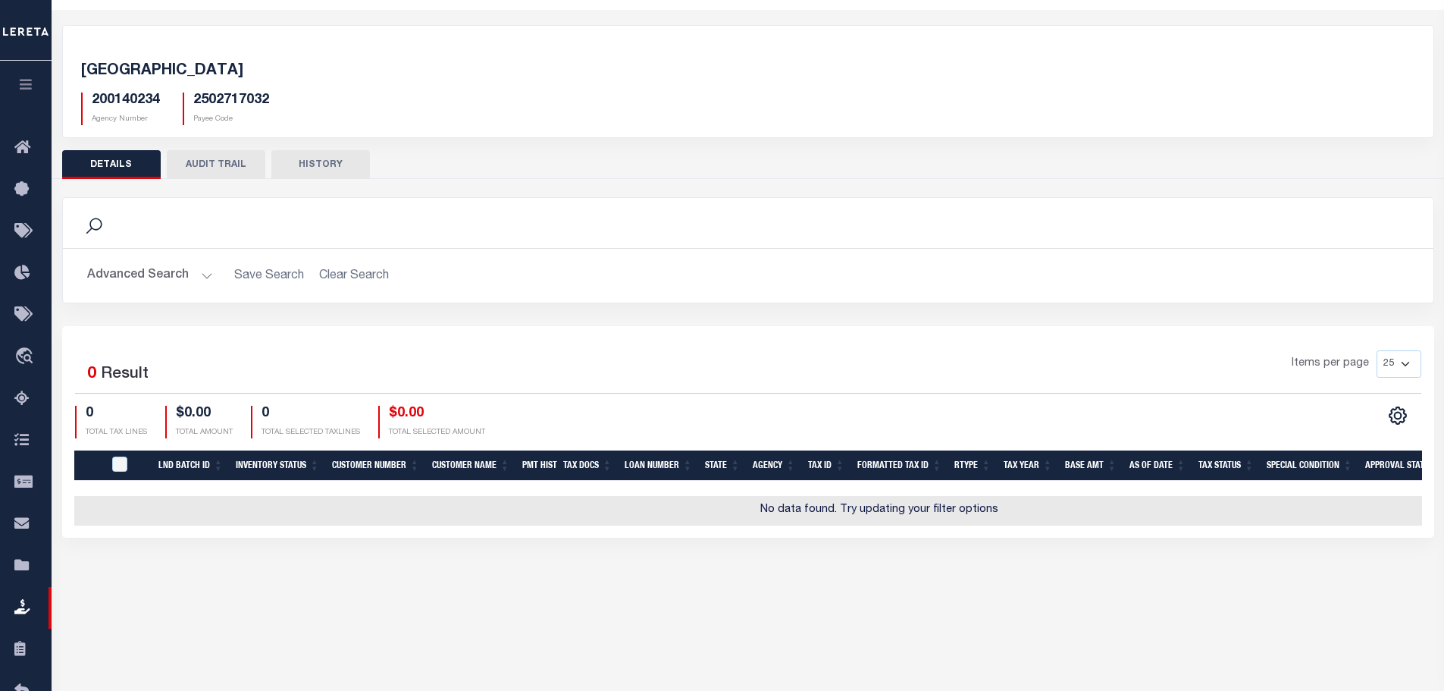
scroll to position [0, 0]
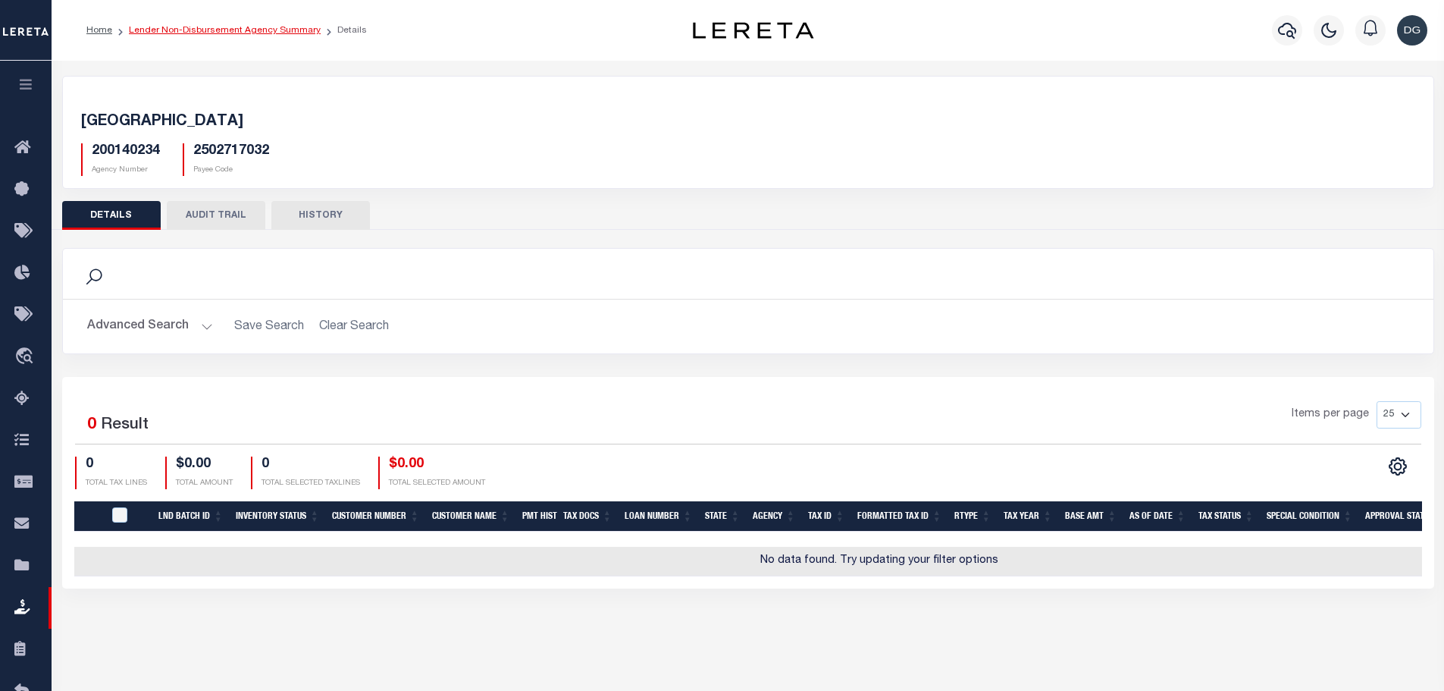
click at [241, 26] on link "Lender Non-Disbursement Agency Summary" at bounding box center [225, 30] width 192 height 9
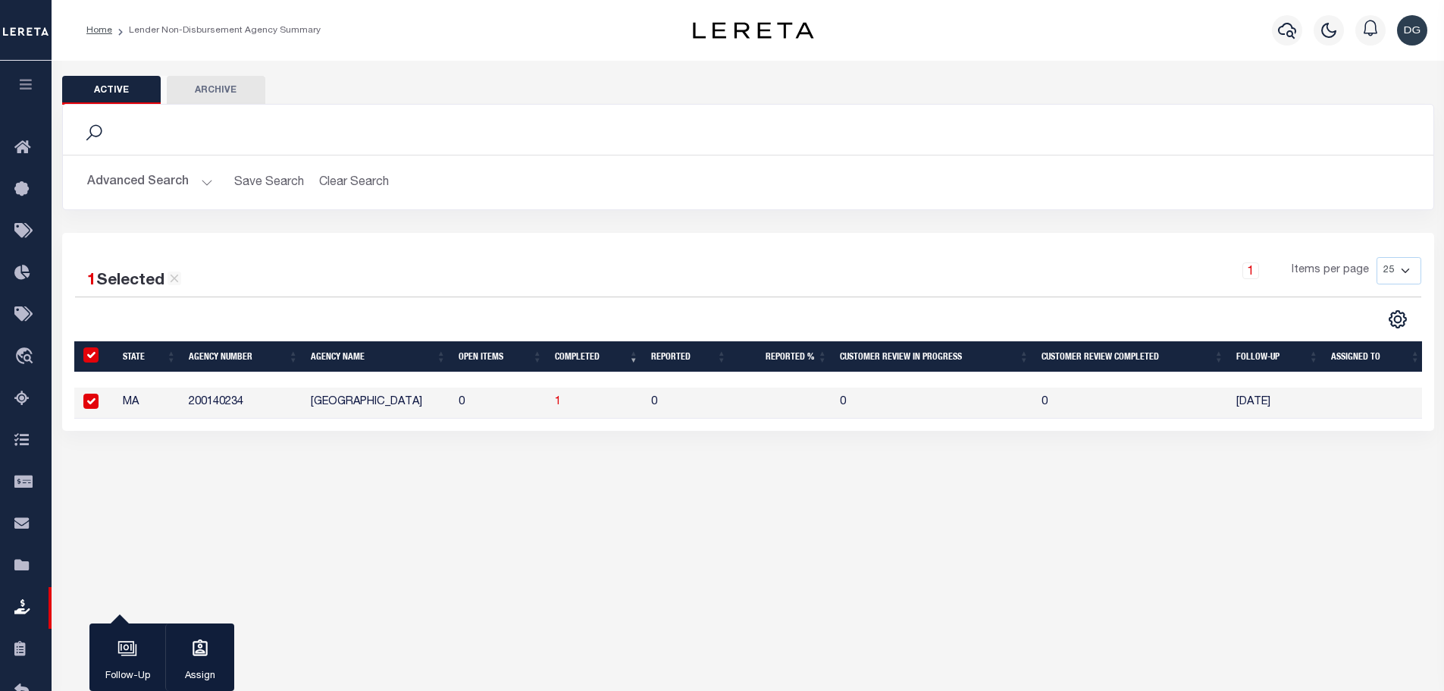
click at [109, 189] on button "Advanced Search" at bounding box center [150, 183] width 126 height 30
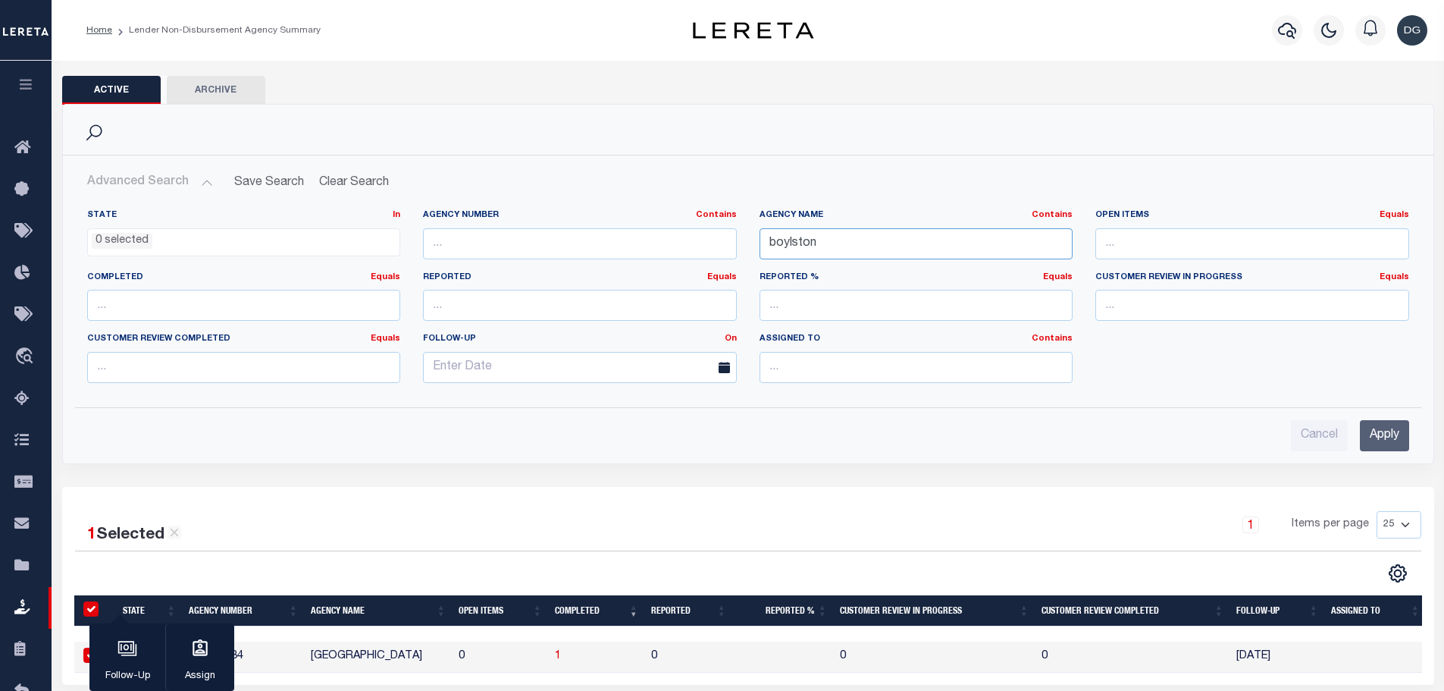
click at [846, 243] on input "boylston" at bounding box center [917, 243] width 314 height 31
click at [847, 243] on input "boylston" at bounding box center [917, 243] width 314 height 31
type input "mount holly"
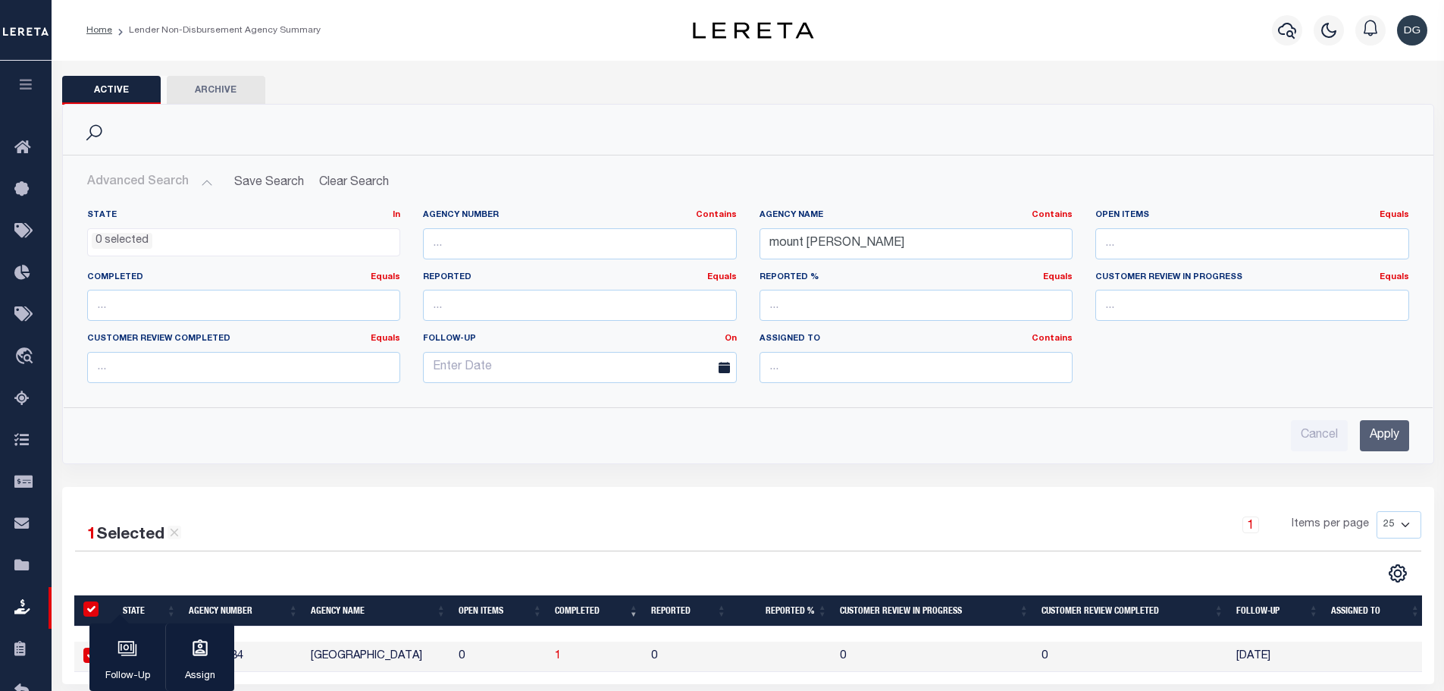
click at [1385, 420] on input "Apply" at bounding box center [1384, 435] width 49 height 31
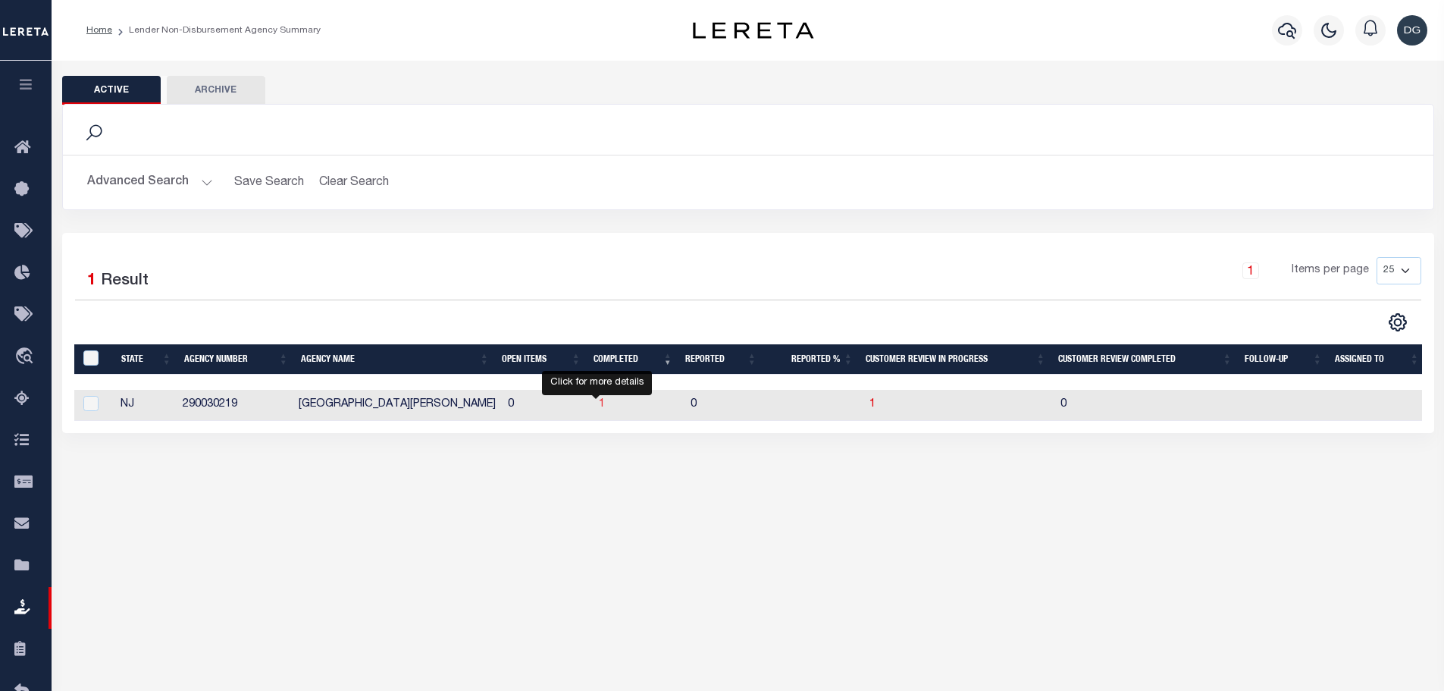
click at [599, 406] on span "1" at bounding box center [602, 404] width 6 height 11
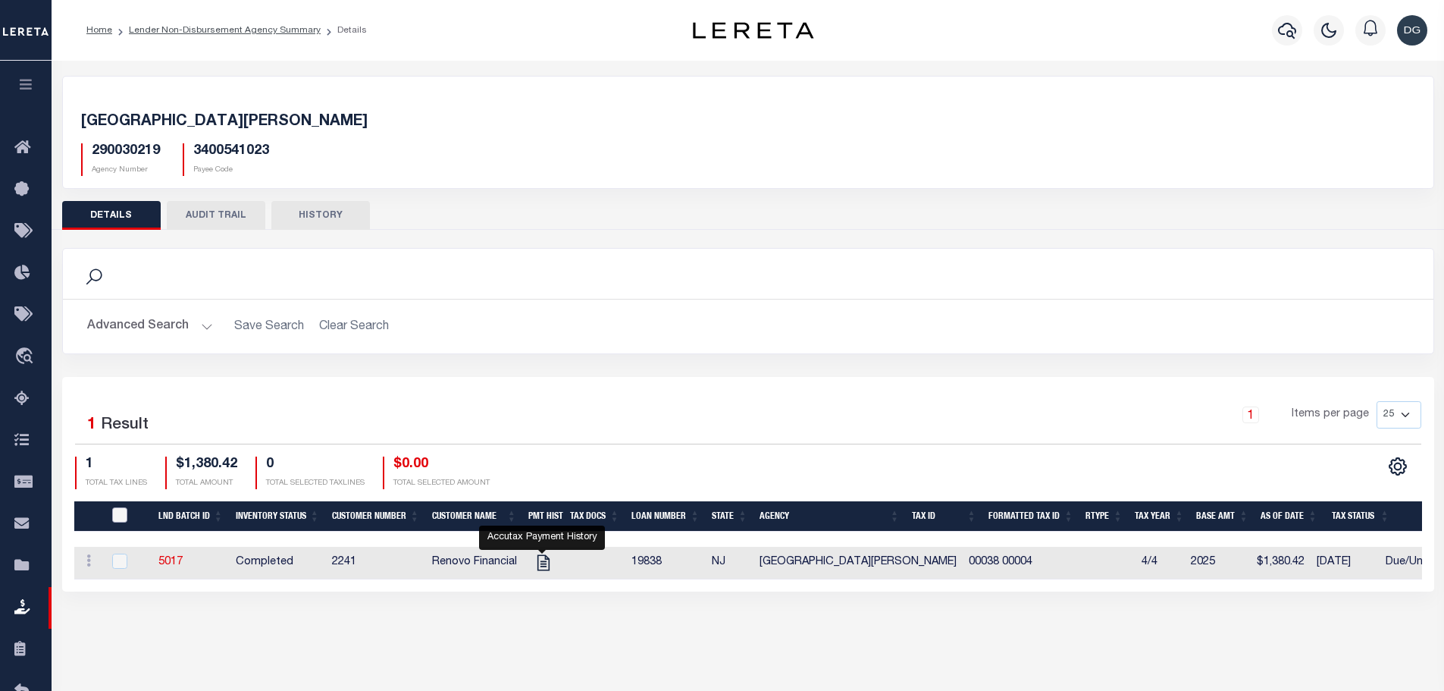
click at [125, 513] on input "QID" at bounding box center [119, 514] width 15 height 15
checkbox input "true"
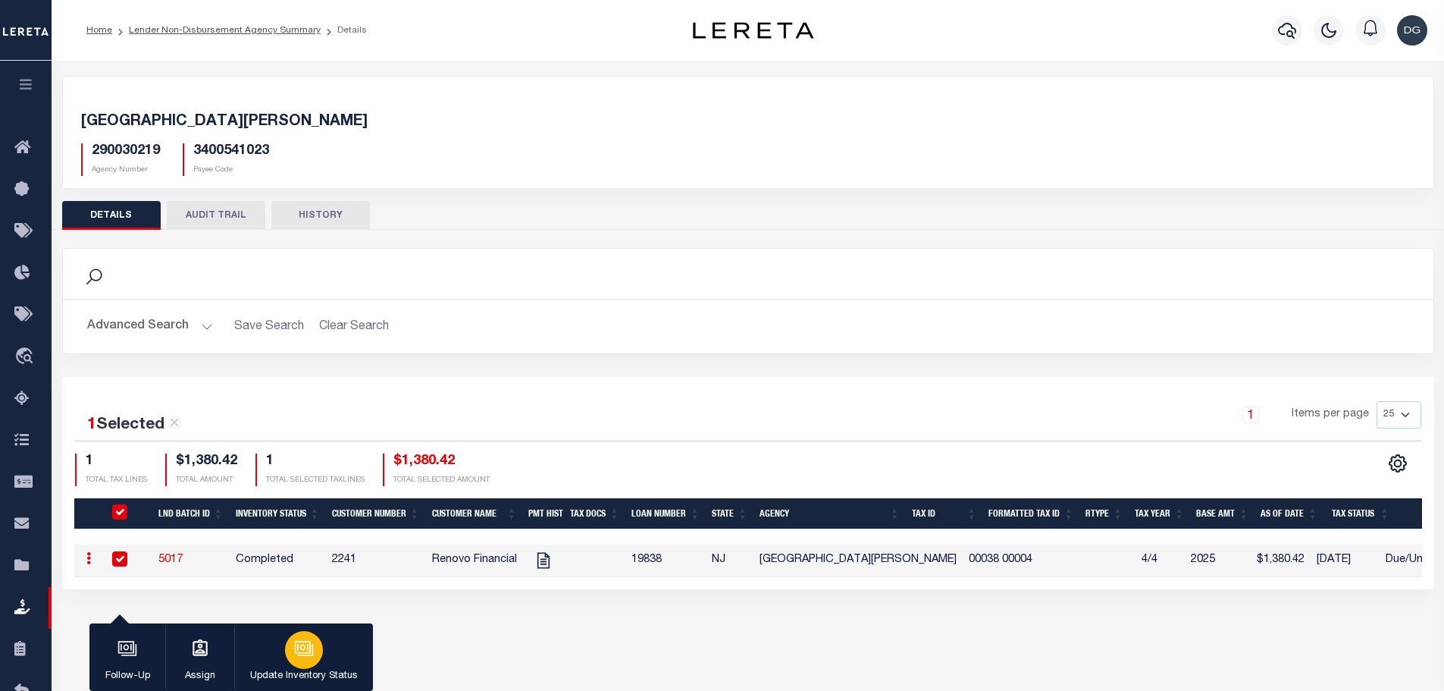
click at [310, 650] on icon "button" at bounding box center [302, 647] width 16 height 12
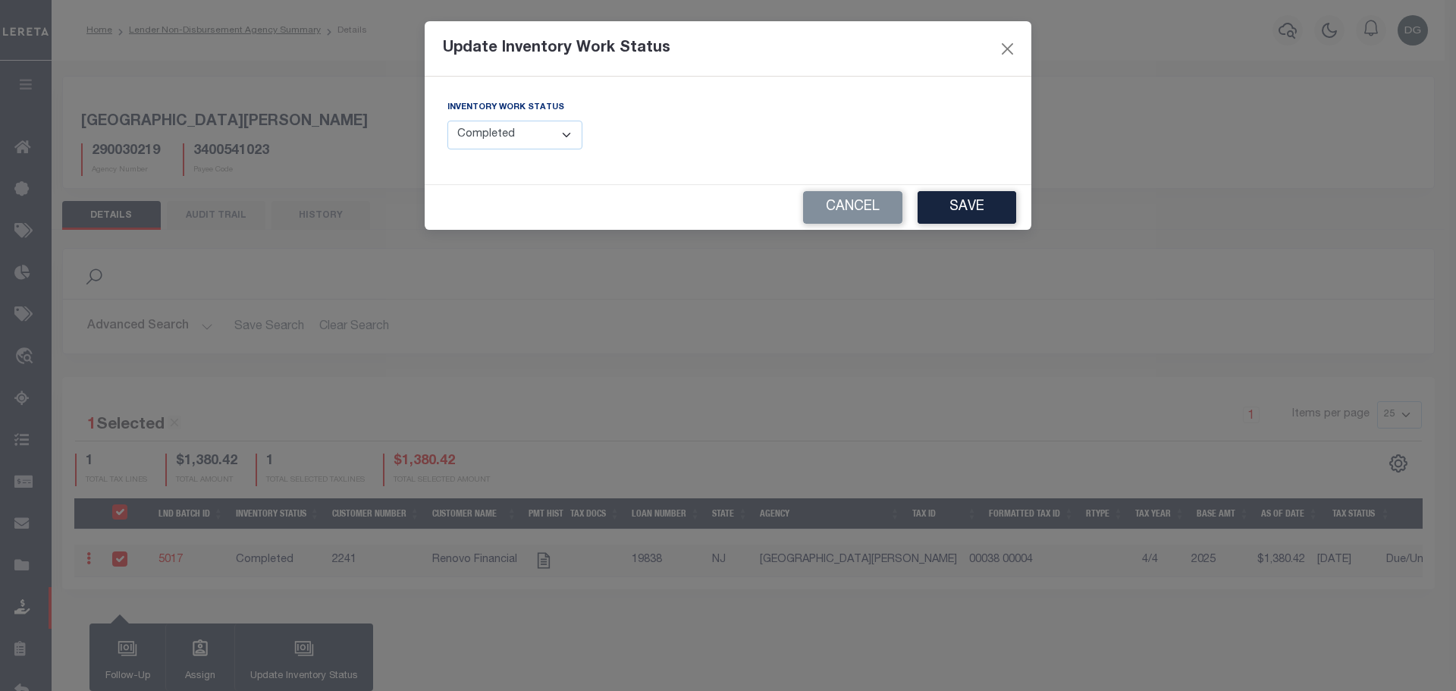
click at [535, 138] on select "--Select-- Open Completed Reported" at bounding box center [514, 136] width 135 height 30
select select "Reported"
click at [447, 121] on select "--Select-- Open Completed Reported" at bounding box center [514, 136] width 135 height 30
click at [991, 199] on button "Save" at bounding box center [966, 207] width 99 height 33
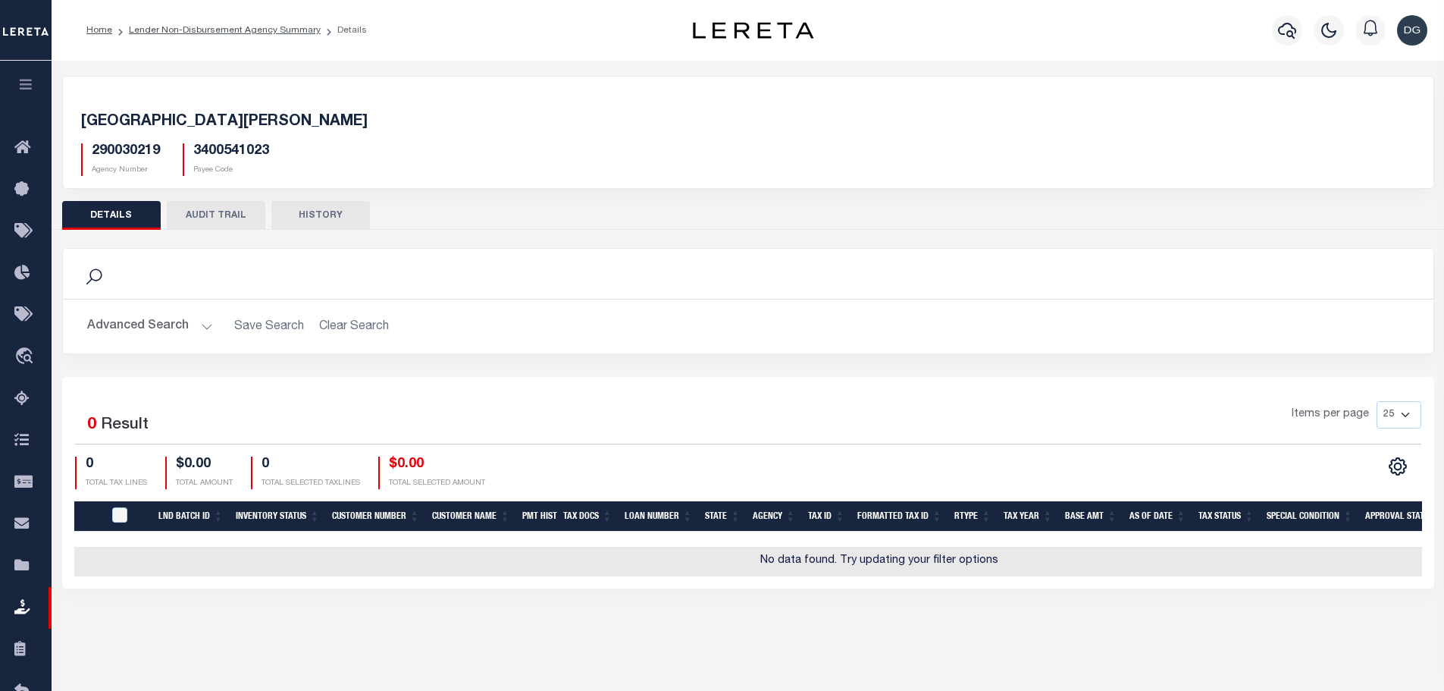
click at [155, 325] on button "Advanced Search" at bounding box center [150, 327] width 126 height 30
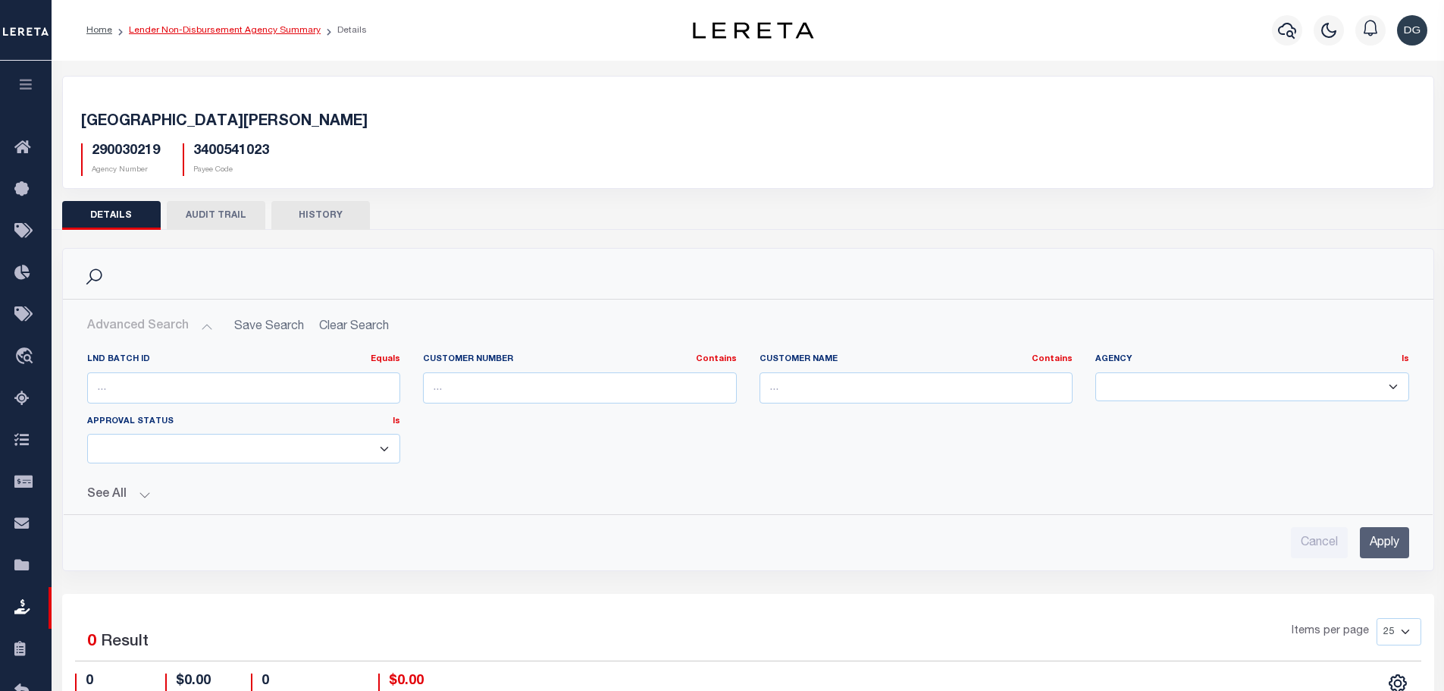
click at [245, 30] on link "Lender Non-Disbursement Agency Summary" at bounding box center [225, 30] width 192 height 9
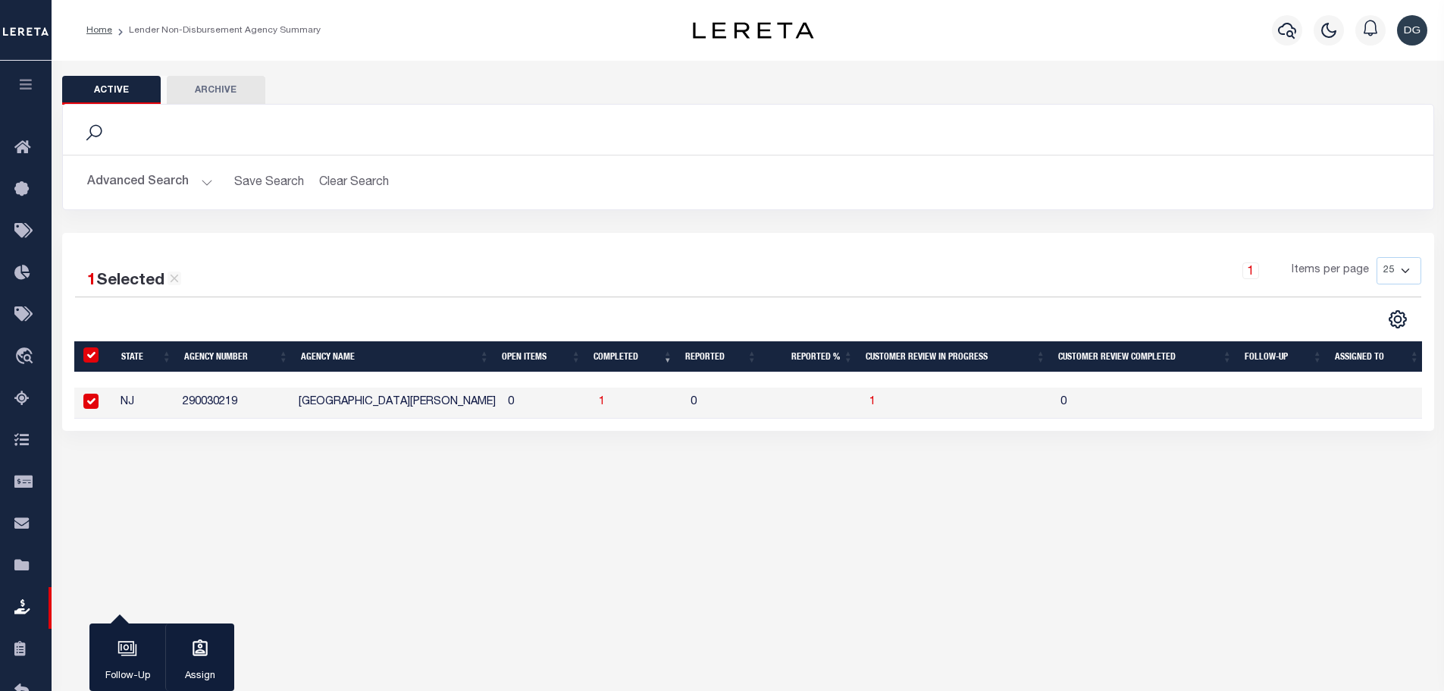
click at [196, 179] on button "Advanced Search" at bounding box center [150, 183] width 126 height 30
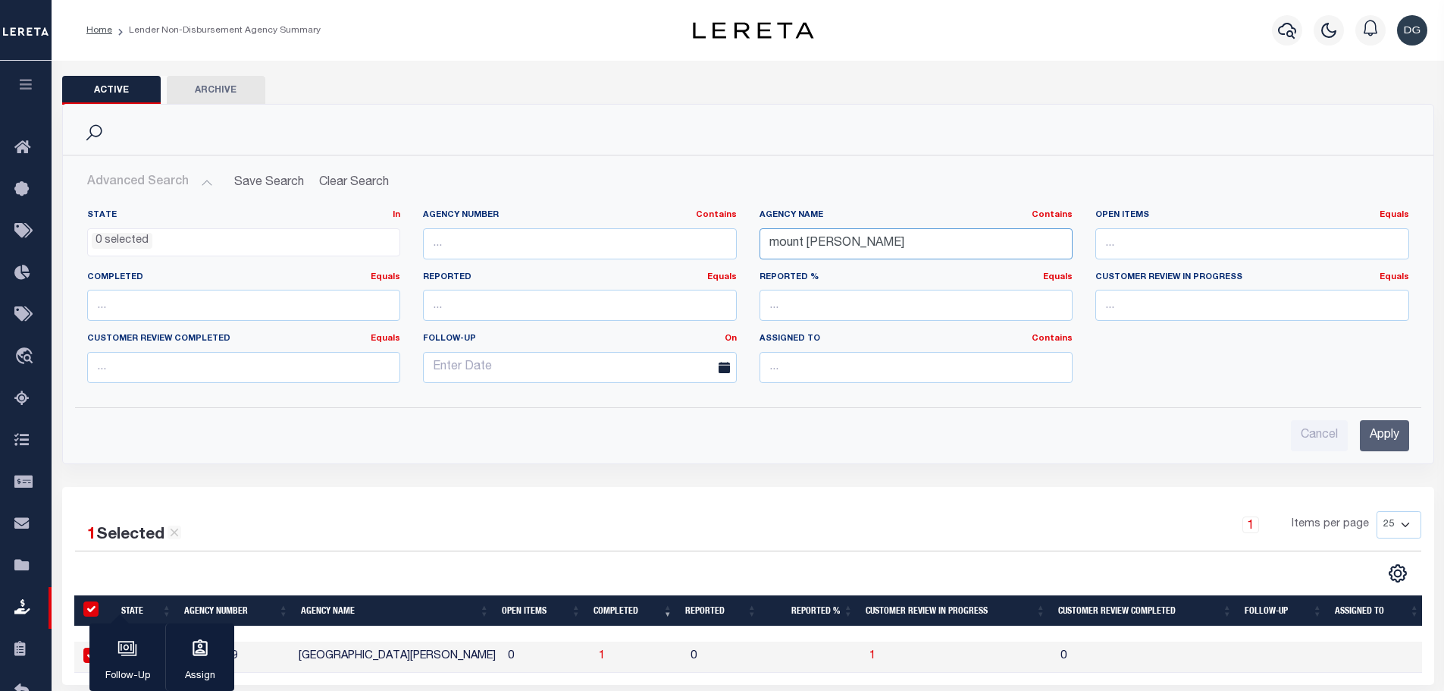
click at [886, 254] on input "mount holly" at bounding box center [917, 243] width 314 height 31
click at [886, 253] on input "mount holly" at bounding box center [917, 243] width 314 height 31
type input "irvington"
click at [1380, 439] on input "Apply" at bounding box center [1384, 435] width 49 height 31
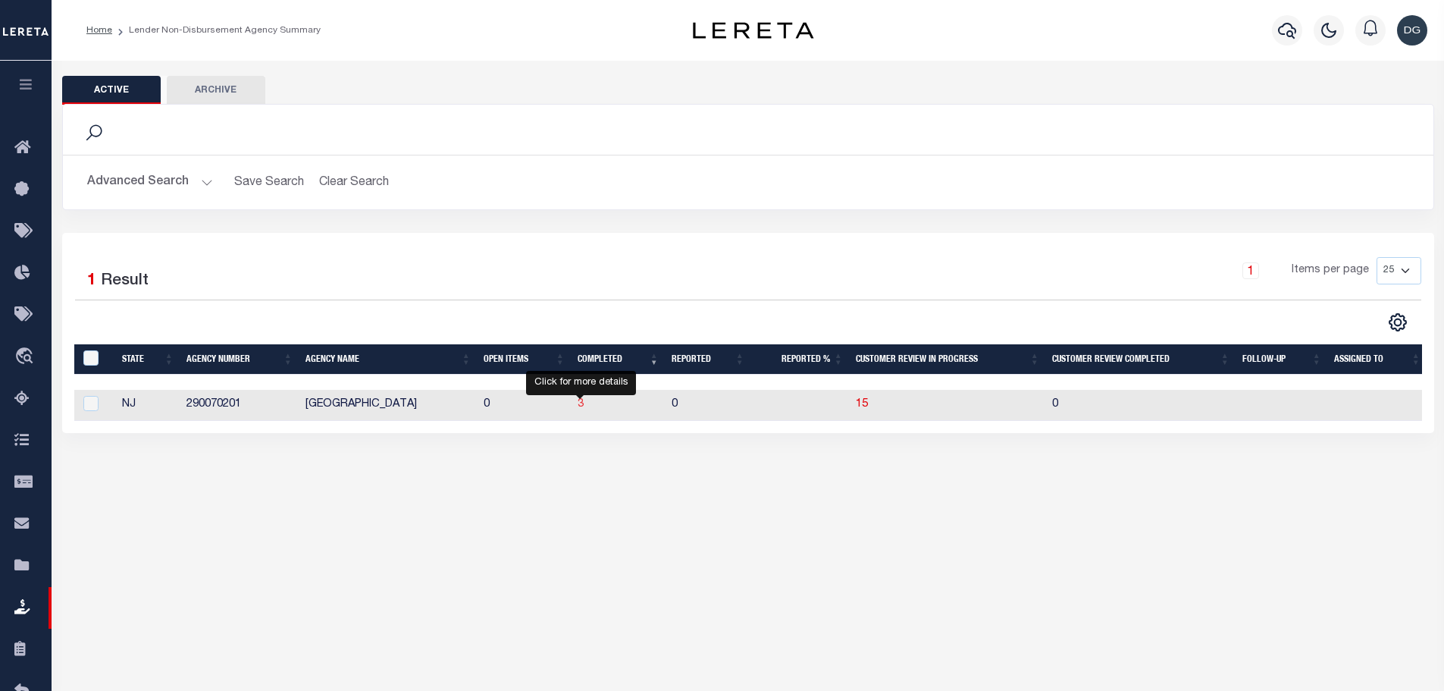
click at [582, 405] on span "3" at bounding box center [581, 404] width 6 height 11
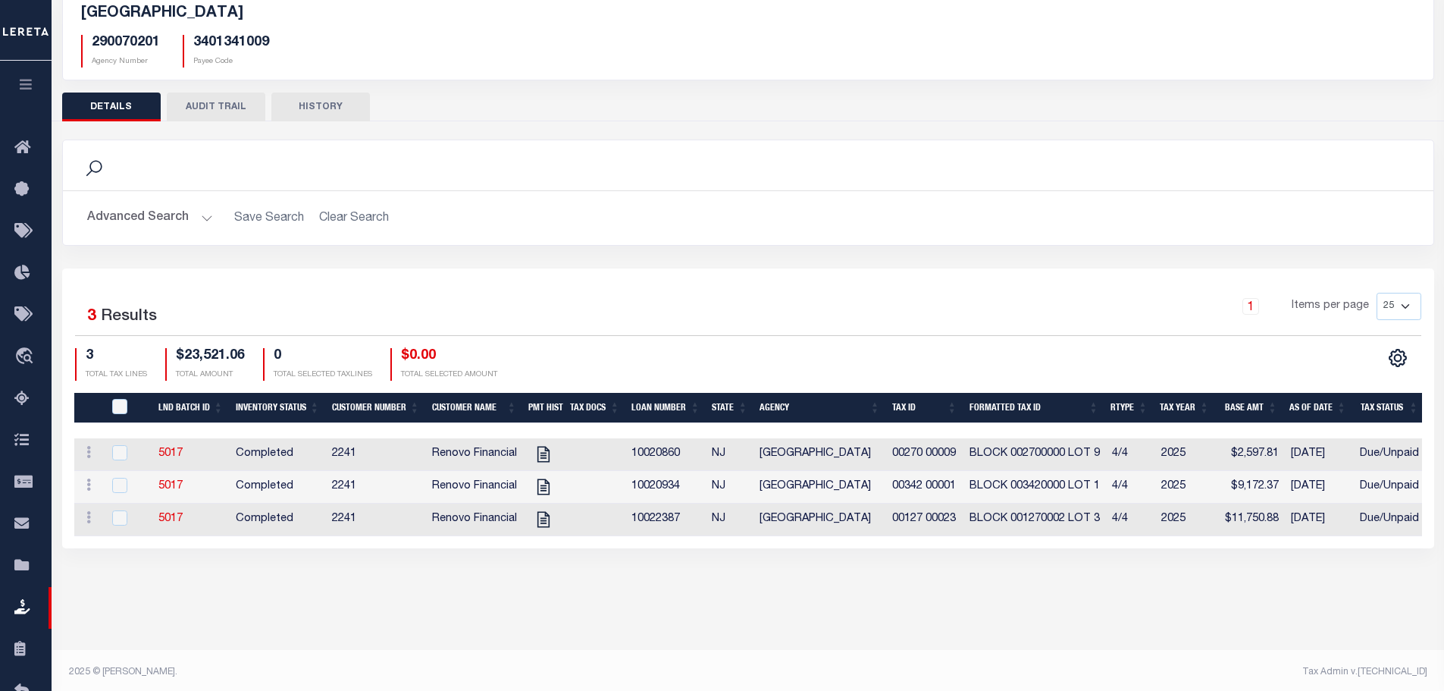
scroll to position [113, 0]
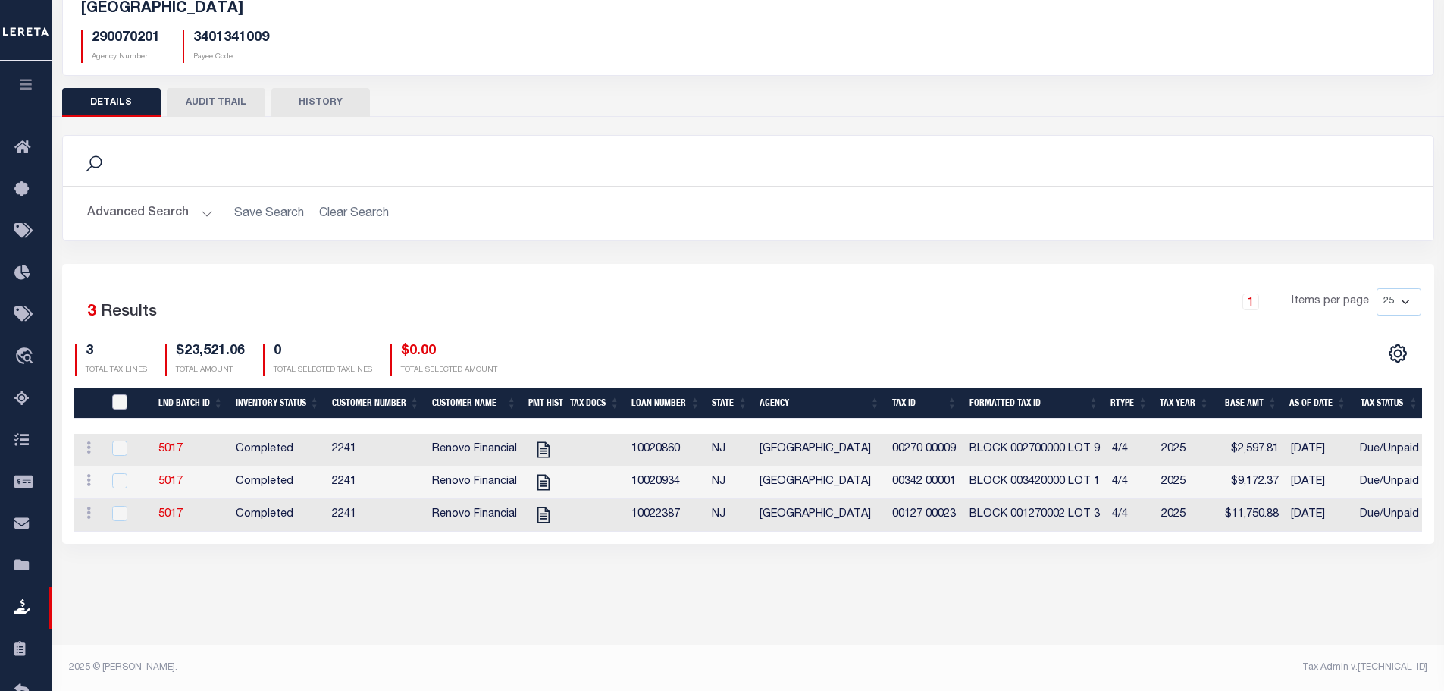
click at [121, 398] on input "QID" at bounding box center [119, 401] width 15 height 15
checkbox input "true"
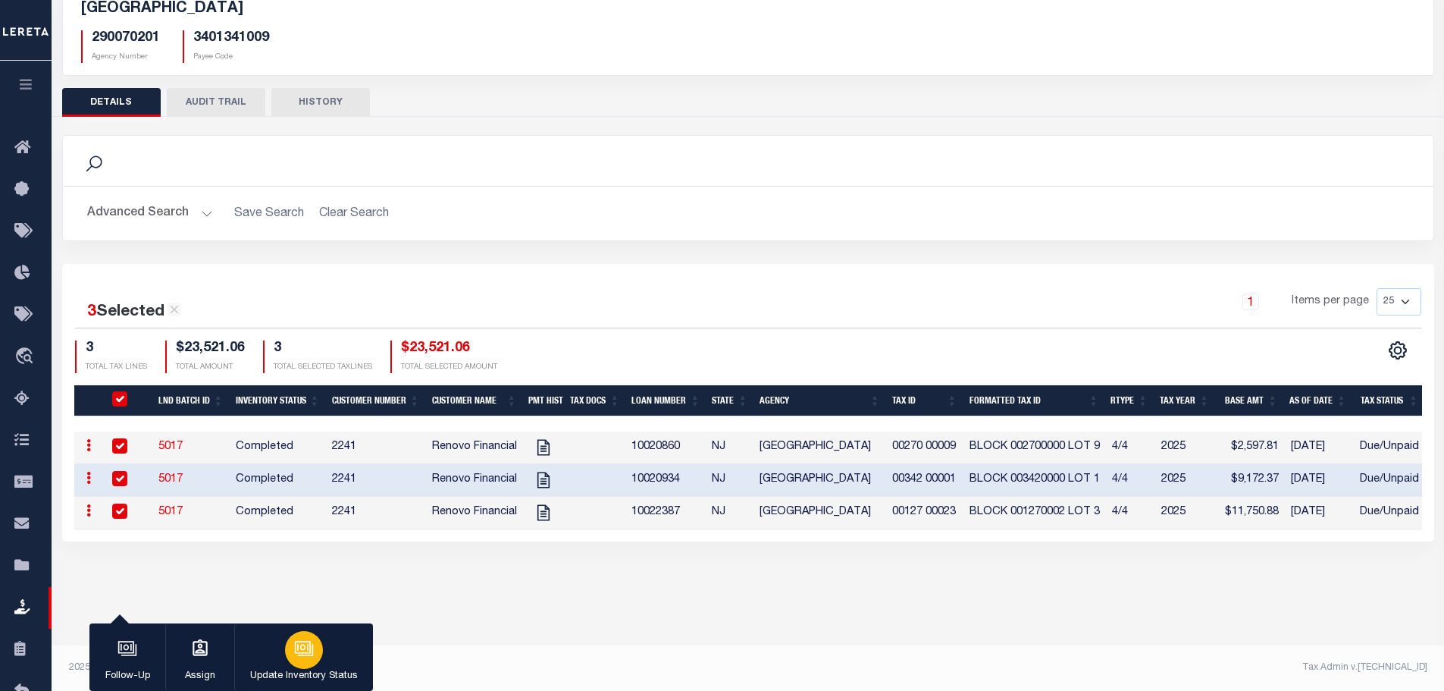
click at [306, 647] on icon "button" at bounding box center [304, 648] width 20 height 20
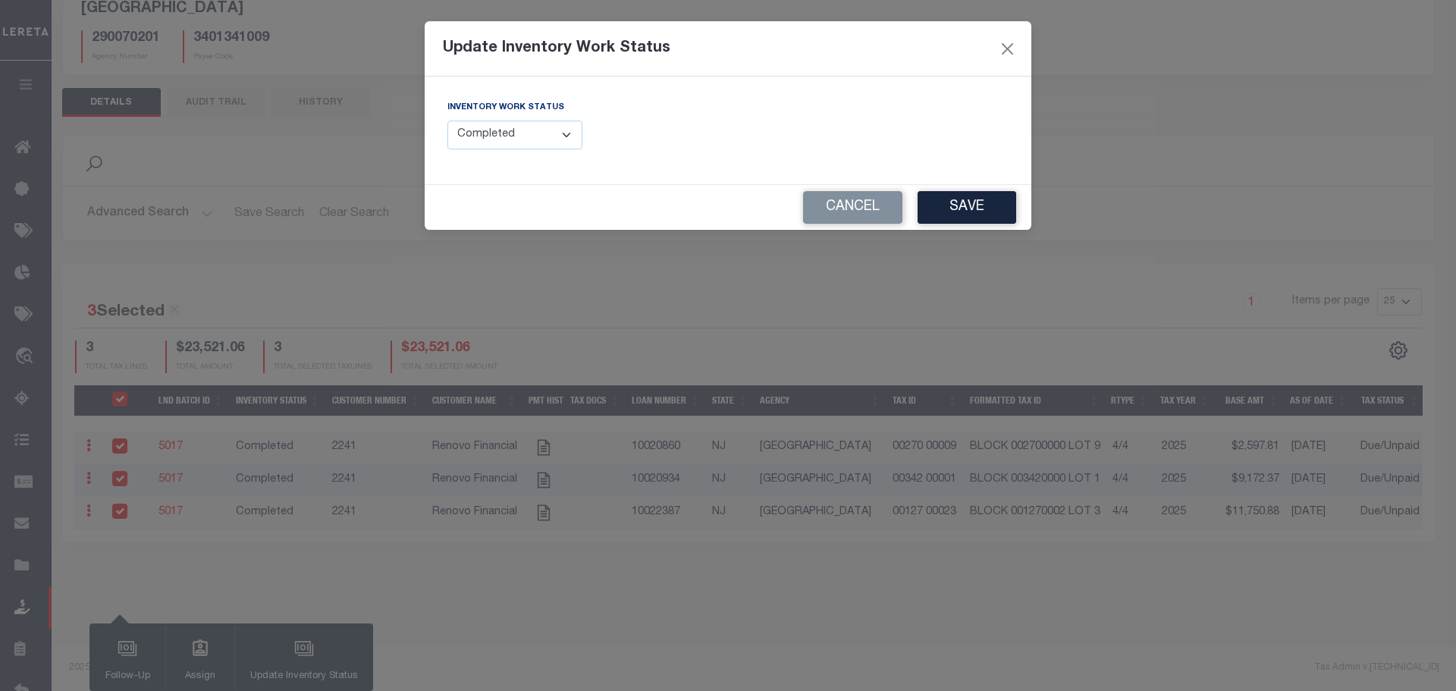
click at [490, 143] on select "--Select-- Open Completed Reported" at bounding box center [514, 136] width 135 height 30
click at [488, 230] on div "Cancel Save" at bounding box center [728, 207] width 607 height 45
click at [497, 138] on select "--Select-- Open Completed Reported" at bounding box center [514, 136] width 135 height 30
select select "Reported"
click at [447, 121] on select "--Select-- Open Completed Reported" at bounding box center [514, 136] width 135 height 30
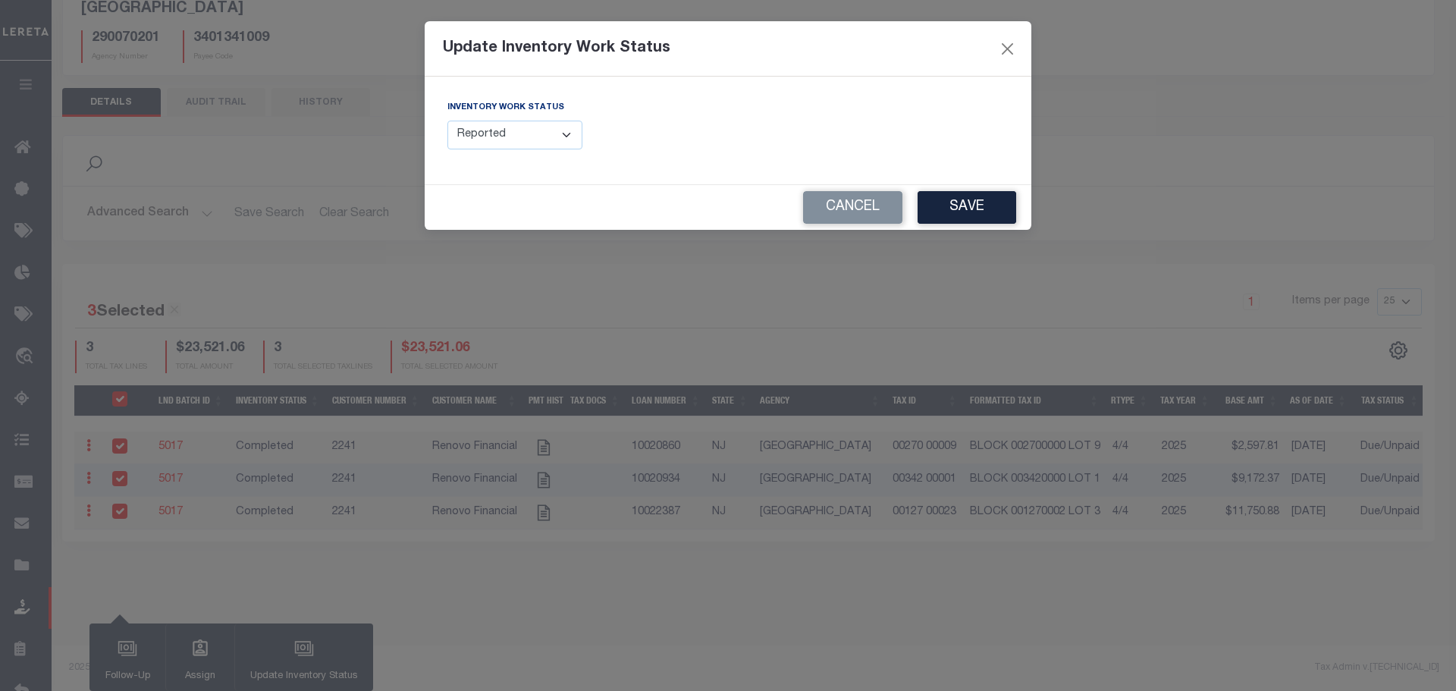
click at [933, 217] on button "Save" at bounding box center [966, 207] width 99 height 33
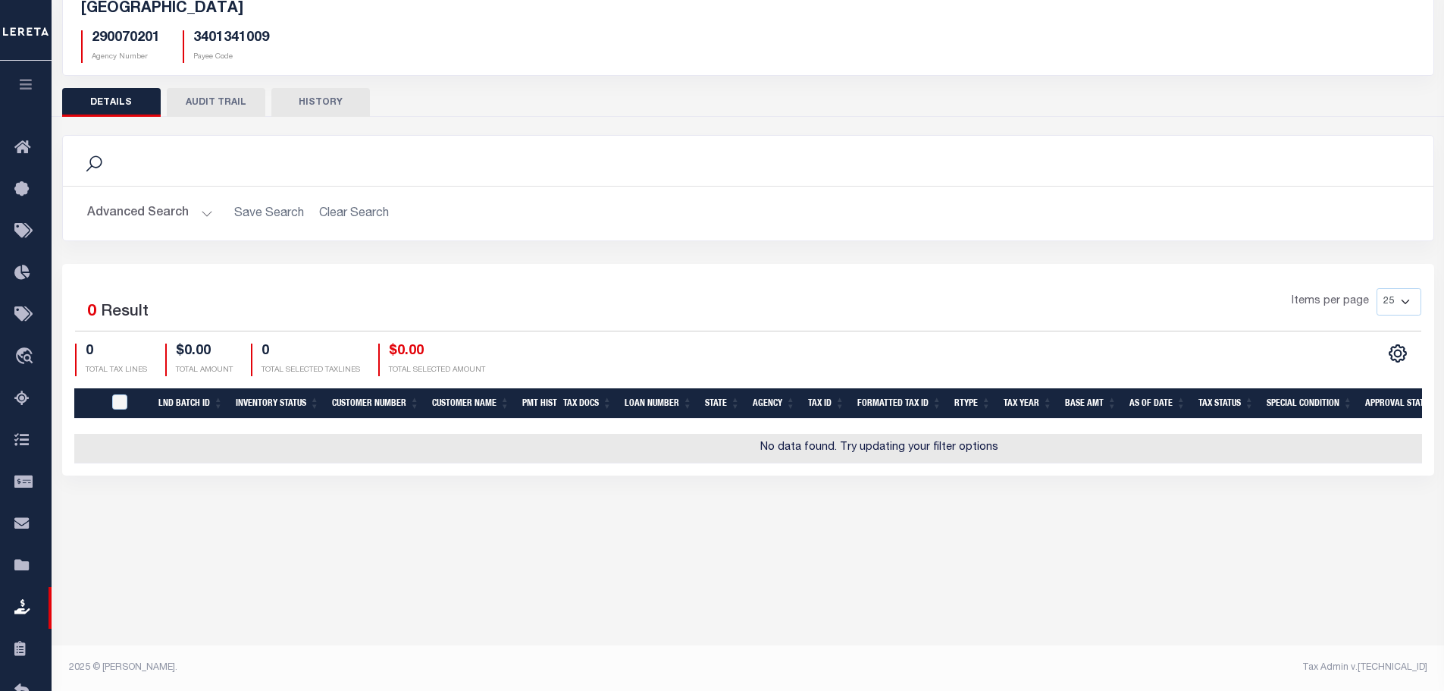
scroll to position [0, 0]
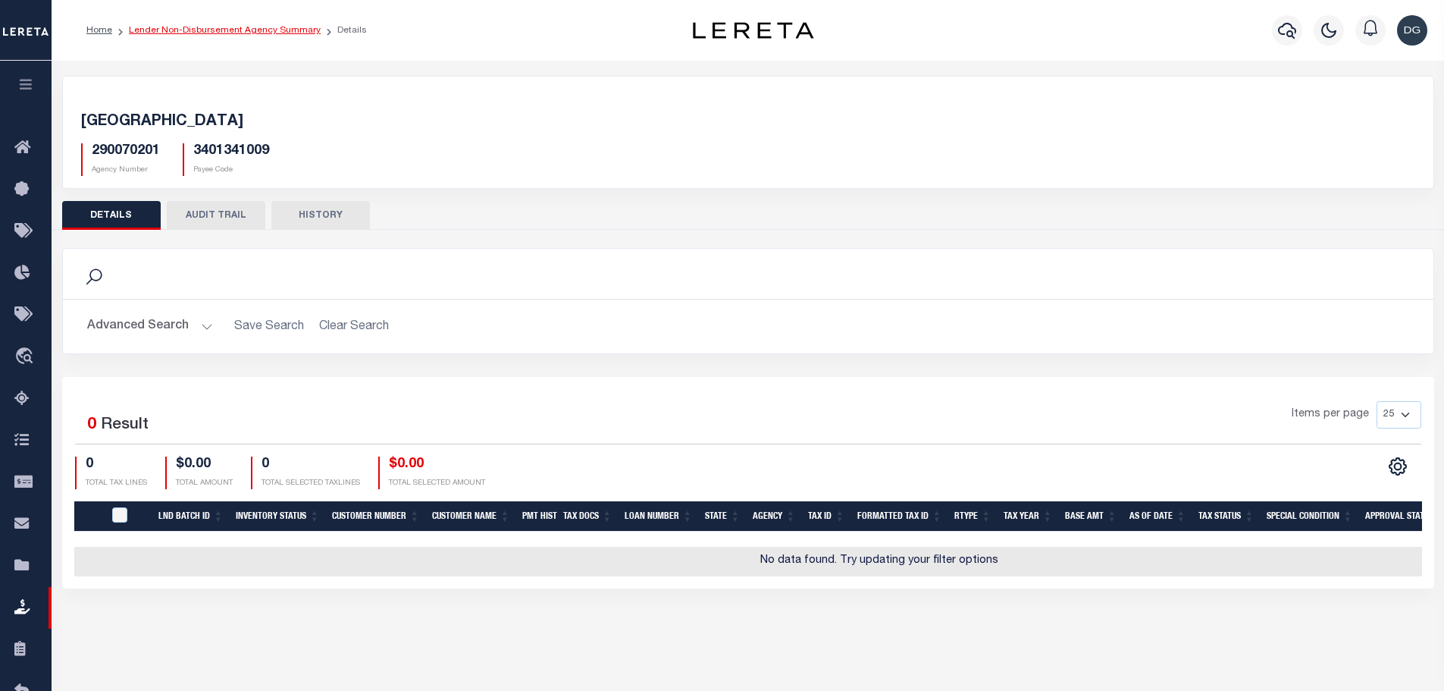
click at [237, 27] on link "Lender Non-Disbursement Agency Summary" at bounding box center [225, 30] width 192 height 9
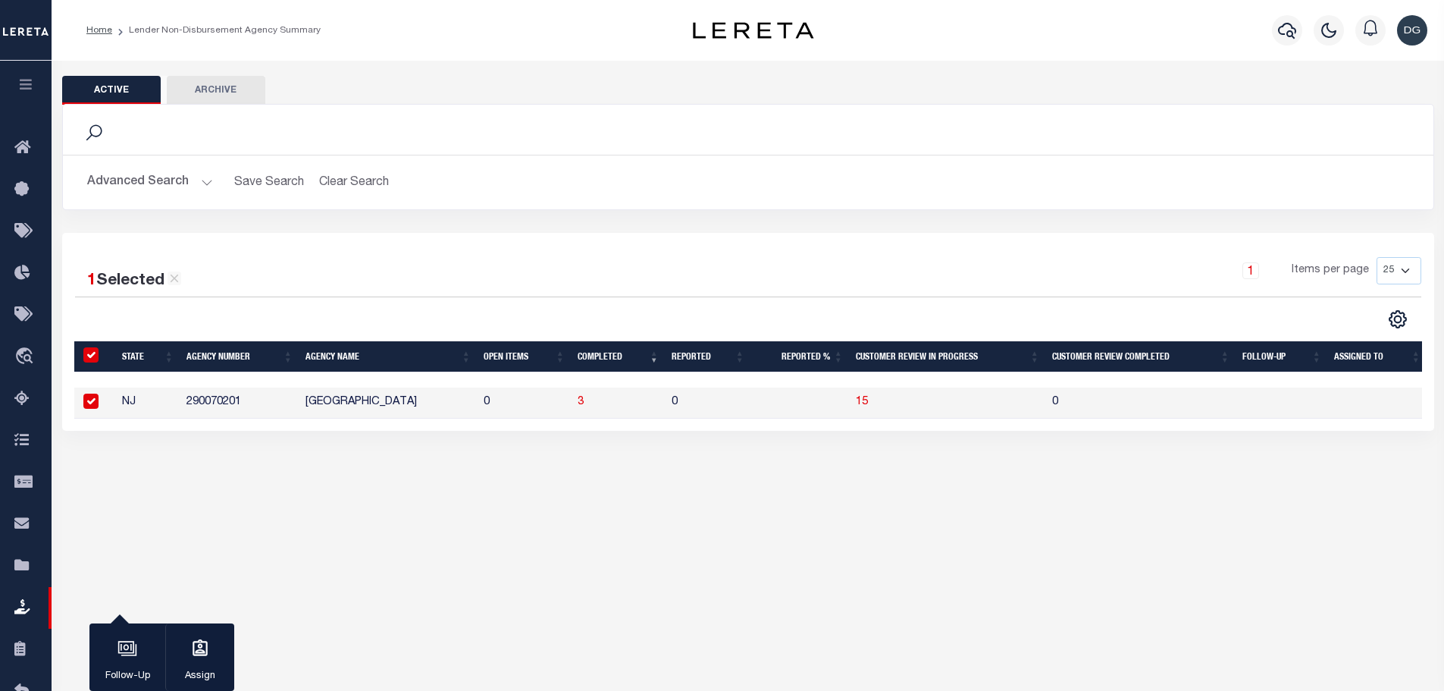
click at [156, 192] on button "Advanced Search" at bounding box center [150, 183] width 126 height 30
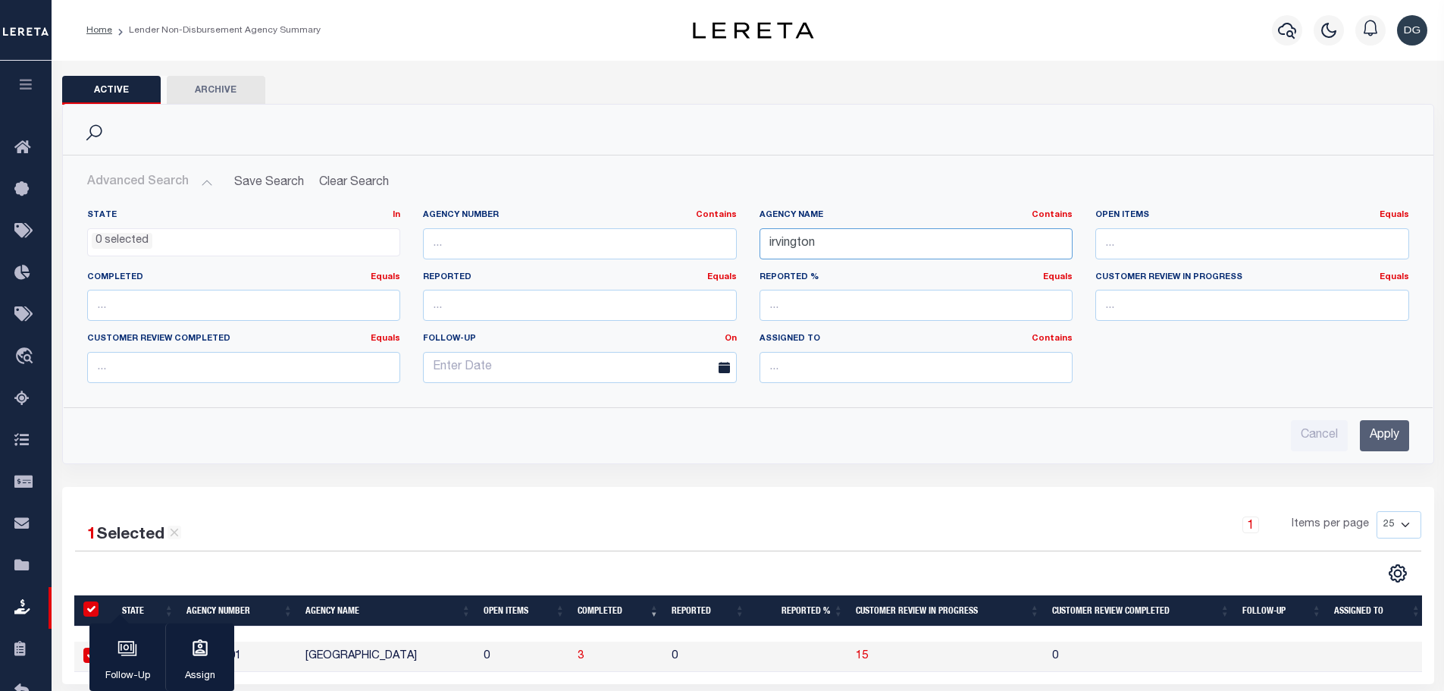
click at [880, 239] on input "irvington" at bounding box center [917, 243] width 314 height 31
type input "clifton"
click at [1386, 443] on input "Apply" at bounding box center [1384, 435] width 49 height 31
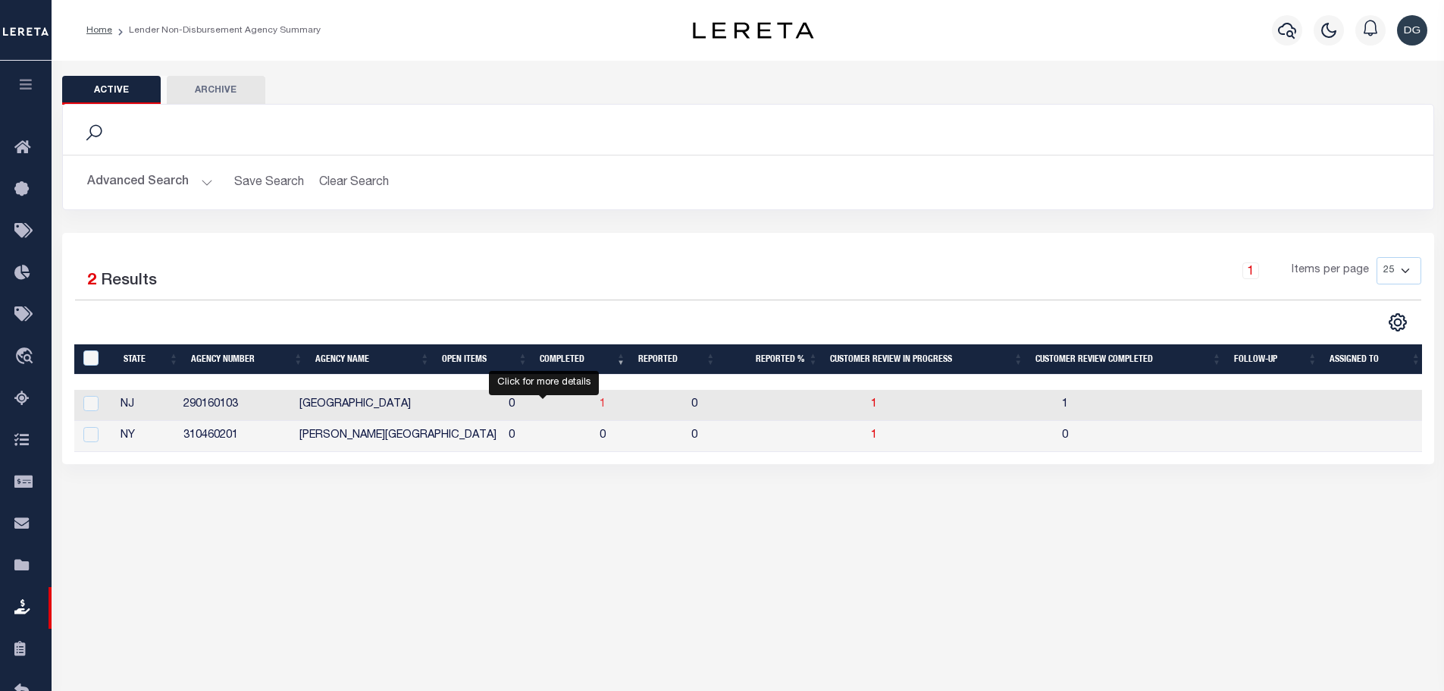
click at [600, 402] on span "1" at bounding box center [603, 404] width 6 height 11
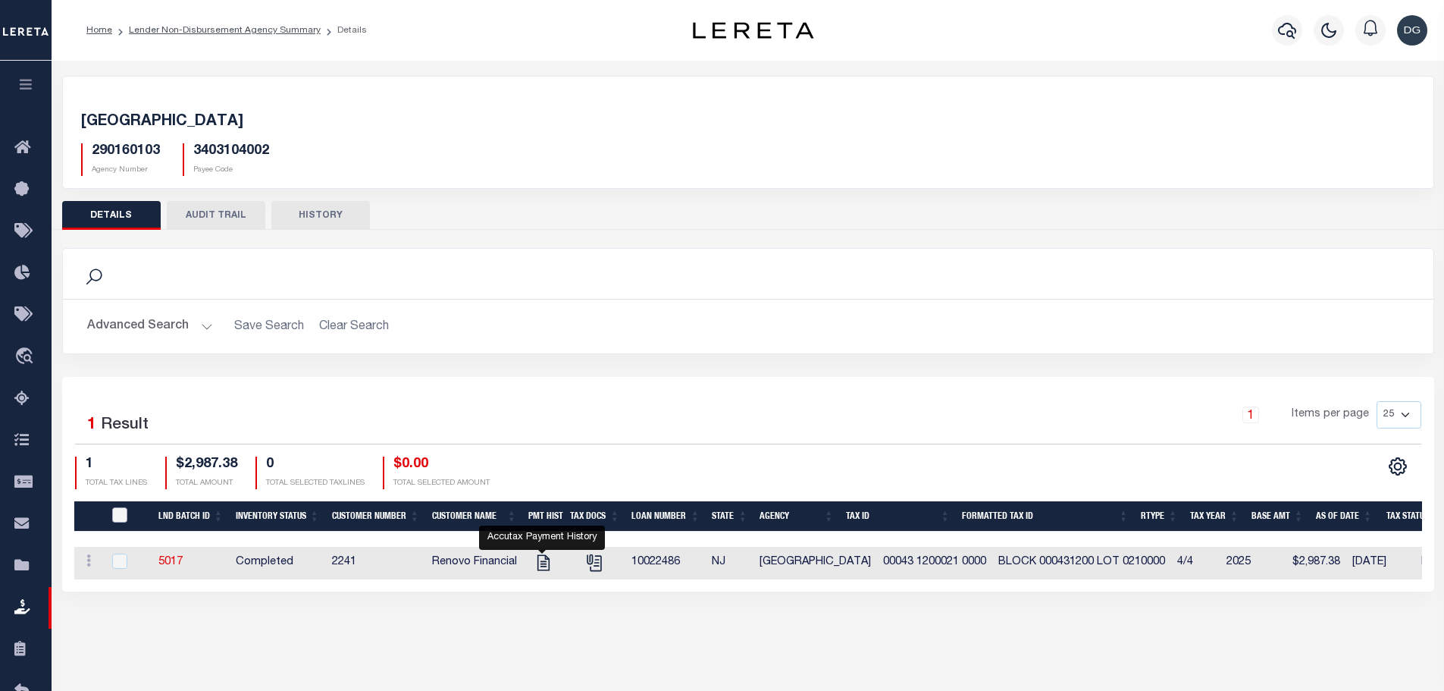
click at [114, 512] on input "QID" at bounding box center [119, 514] width 15 height 15
checkbox input "true"
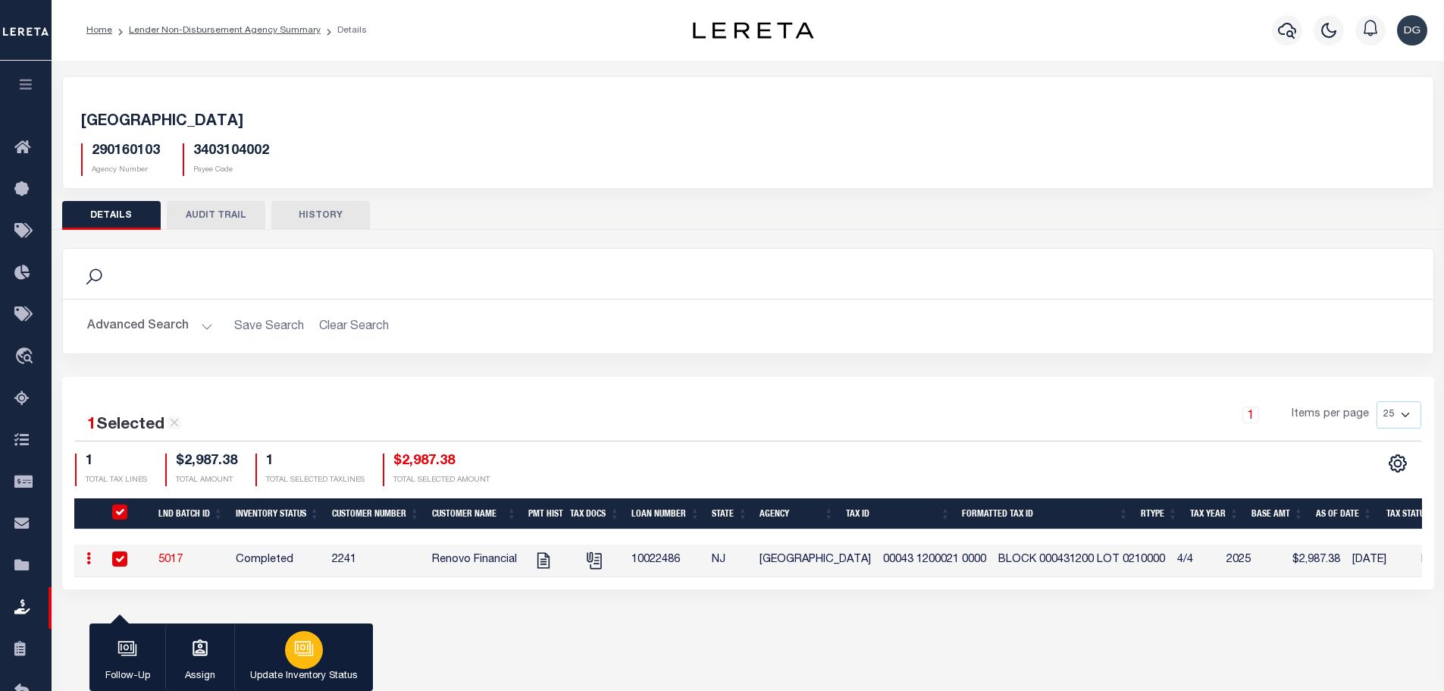
click at [306, 658] on icon "button" at bounding box center [304, 648] width 20 height 20
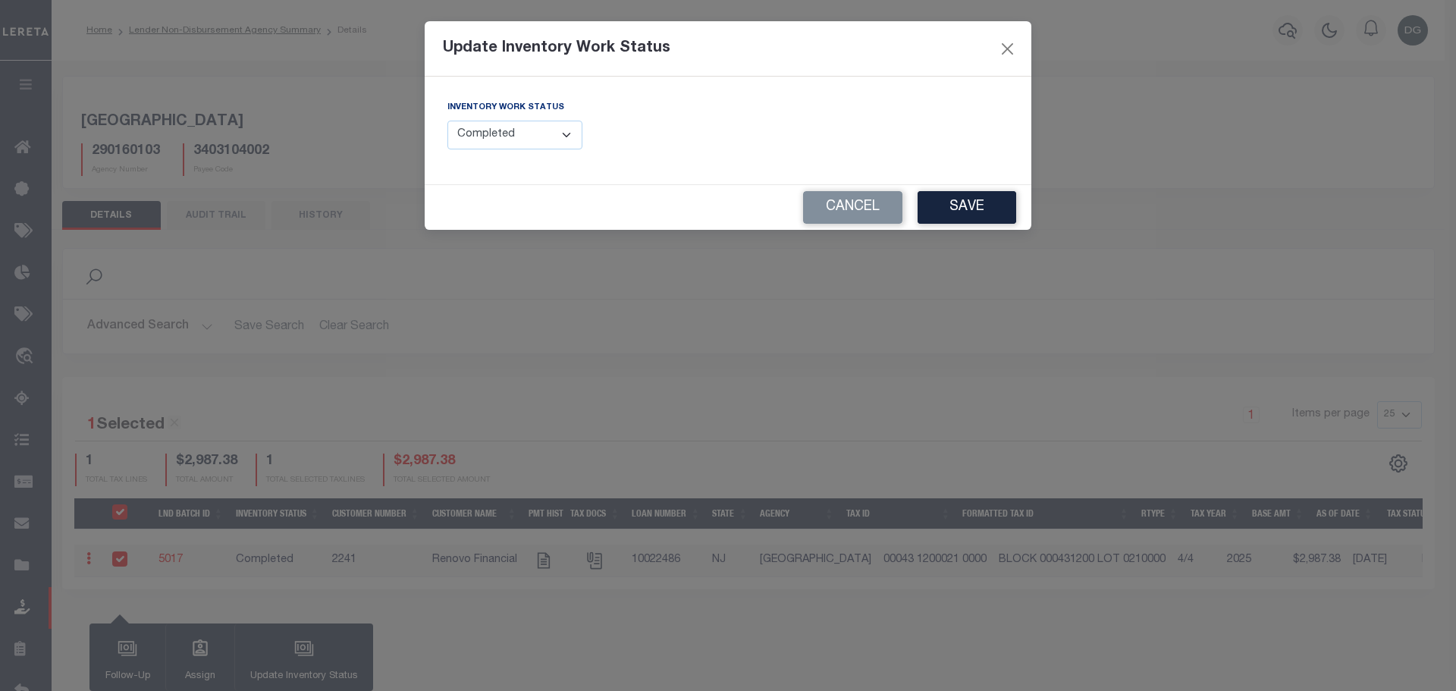
click at [527, 137] on select "--Select-- Open Completed Reported" at bounding box center [514, 136] width 135 height 30
select select "Reported"
click at [447, 121] on select "--Select-- Open Completed Reported" at bounding box center [514, 136] width 135 height 30
click at [958, 200] on button "Save" at bounding box center [966, 207] width 99 height 33
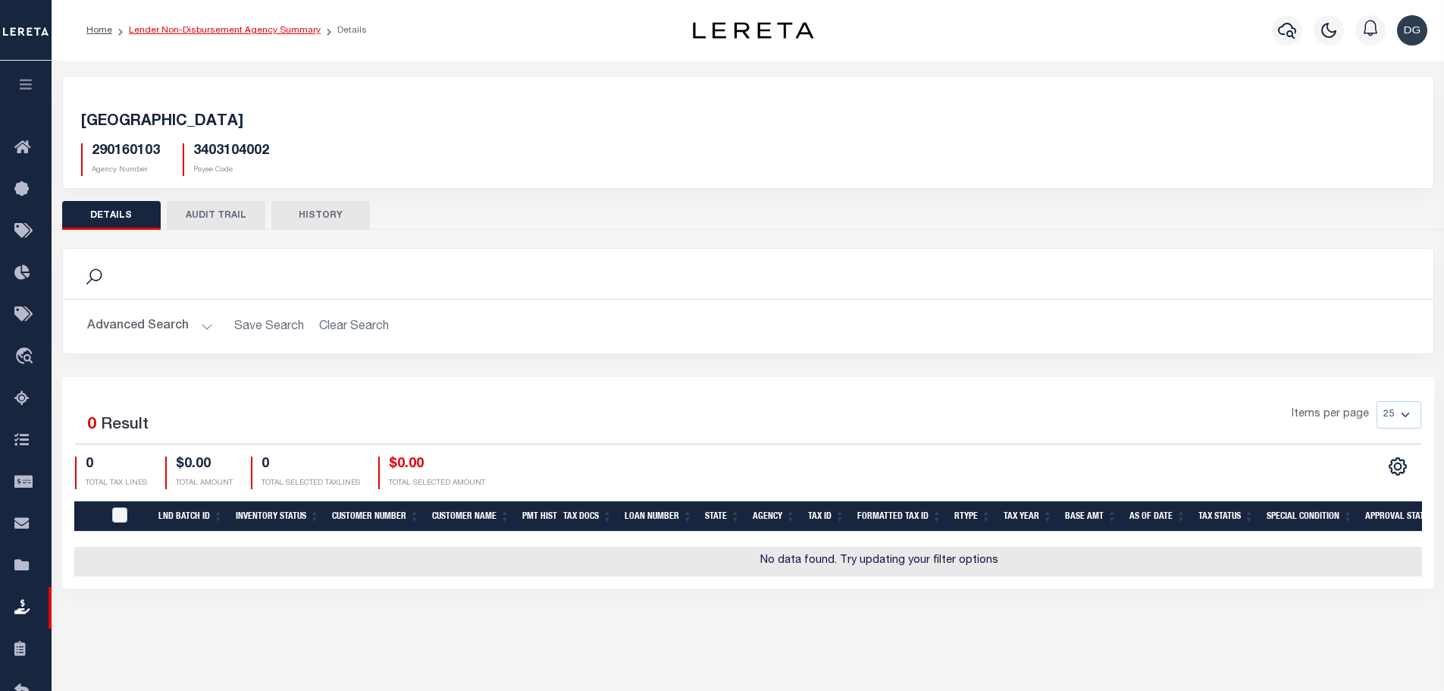
click at [207, 29] on link "Lender Non-Disbursement Agency Summary" at bounding box center [225, 30] width 192 height 9
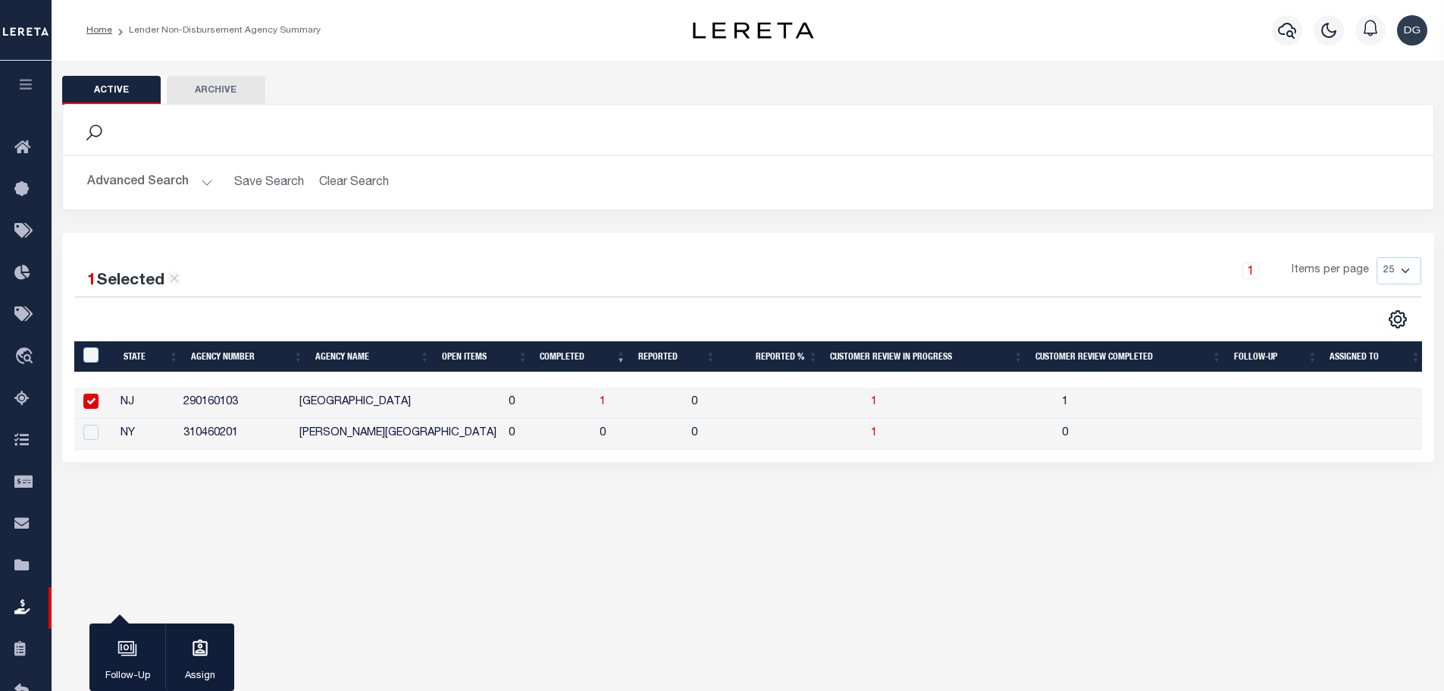
click at [160, 176] on button "Advanced Search" at bounding box center [150, 183] width 126 height 30
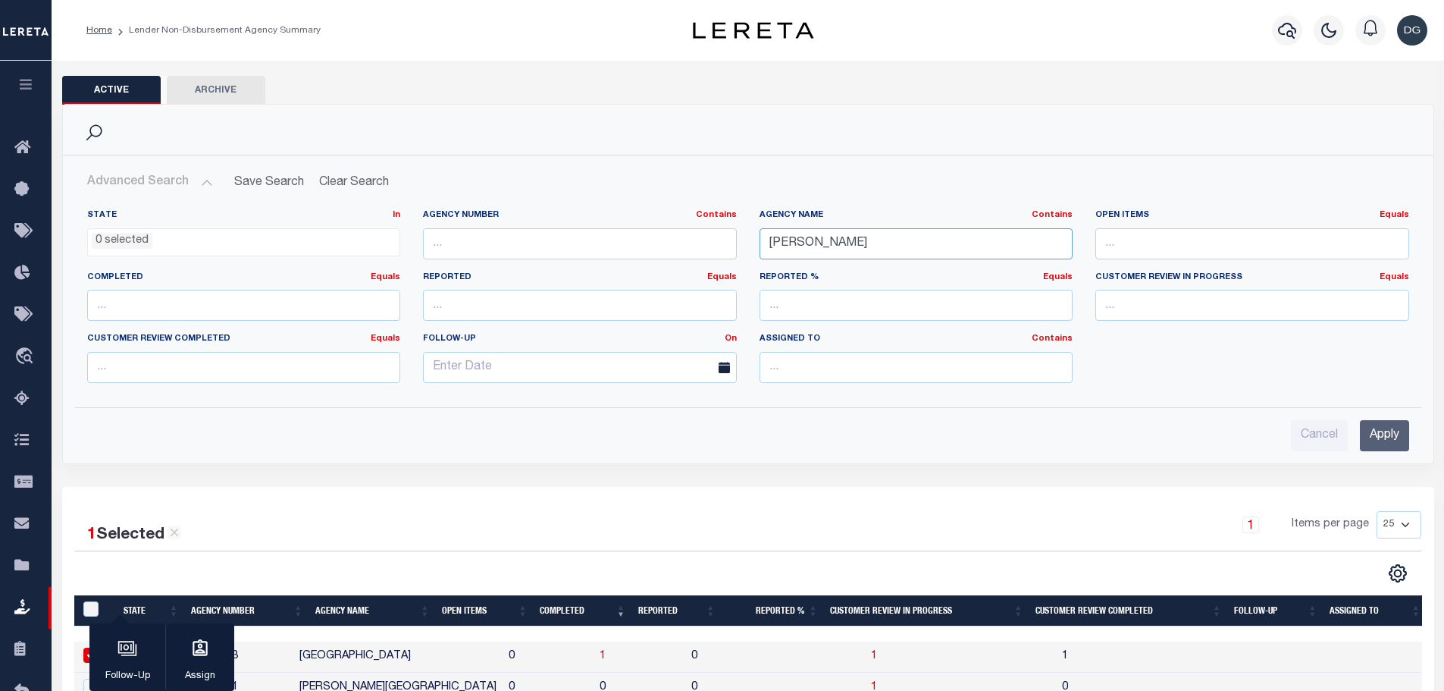
click at [841, 235] on input "clifton" at bounding box center [917, 243] width 314 height 31
click at [839, 234] on input "clifton" at bounding box center [917, 243] width 314 height 31
type input "salem"
click at [1388, 449] on input "Apply" at bounding box center [1384, 435] width 49 height 31
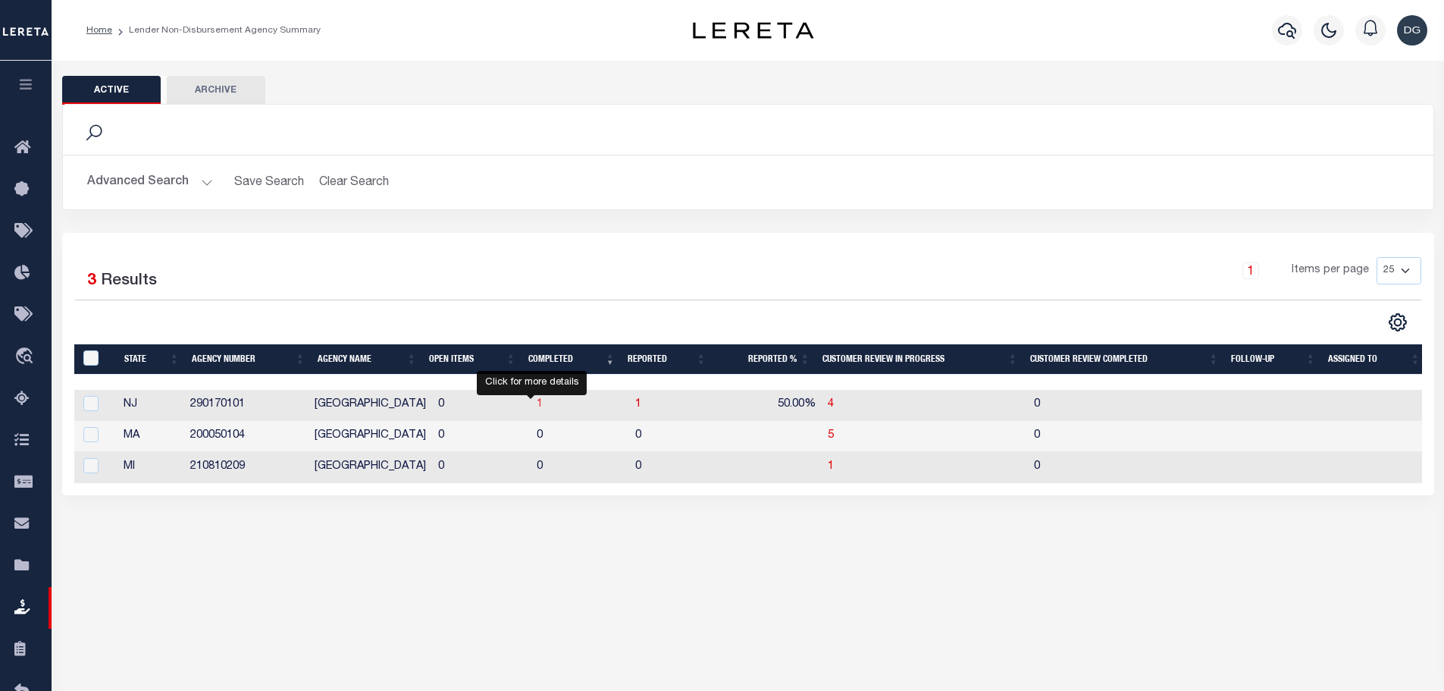
click at [537, 406] on span "1" at bounding box center [540, 404] width 6 height 11
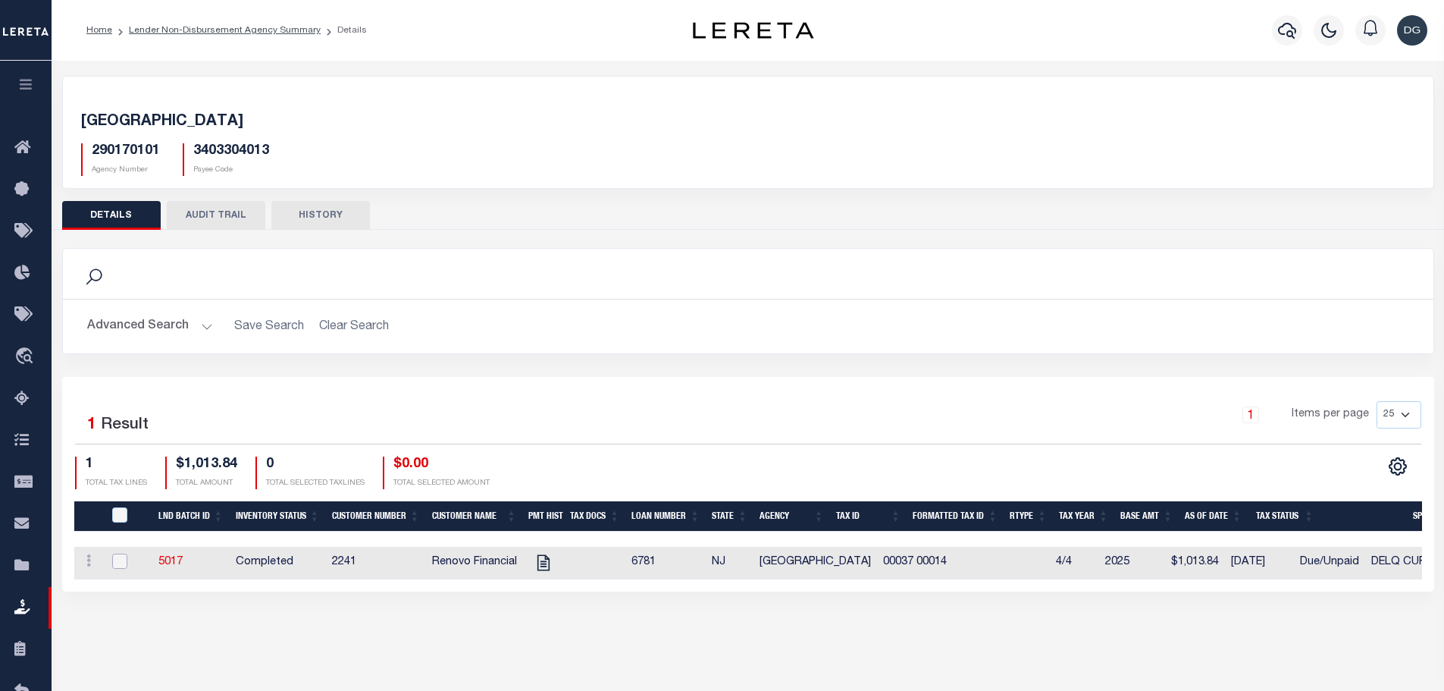
click at [118, 561] on input "checkbox" at bounding box center [119, 560] width 15 height 15
checkbox input "true"
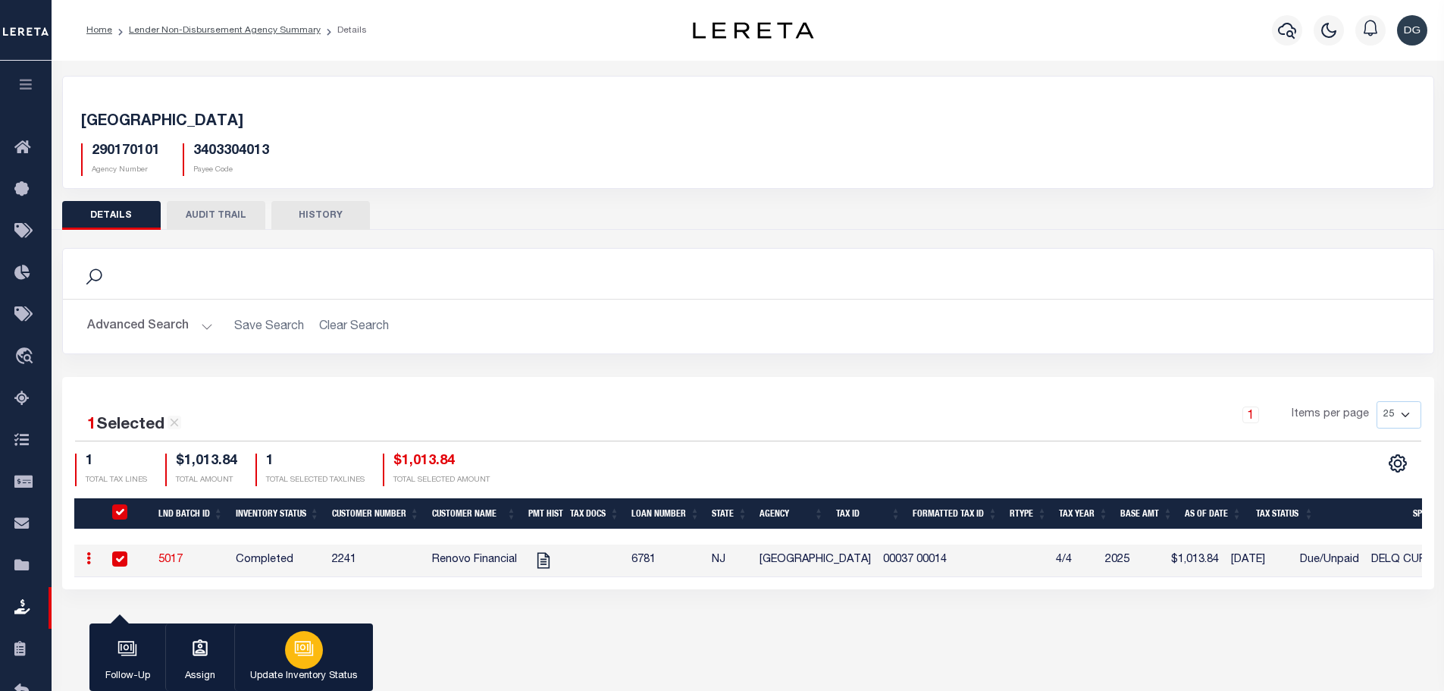
click at [293, 657] on div "button" at bounding box center [304, 650] width 38 height 38
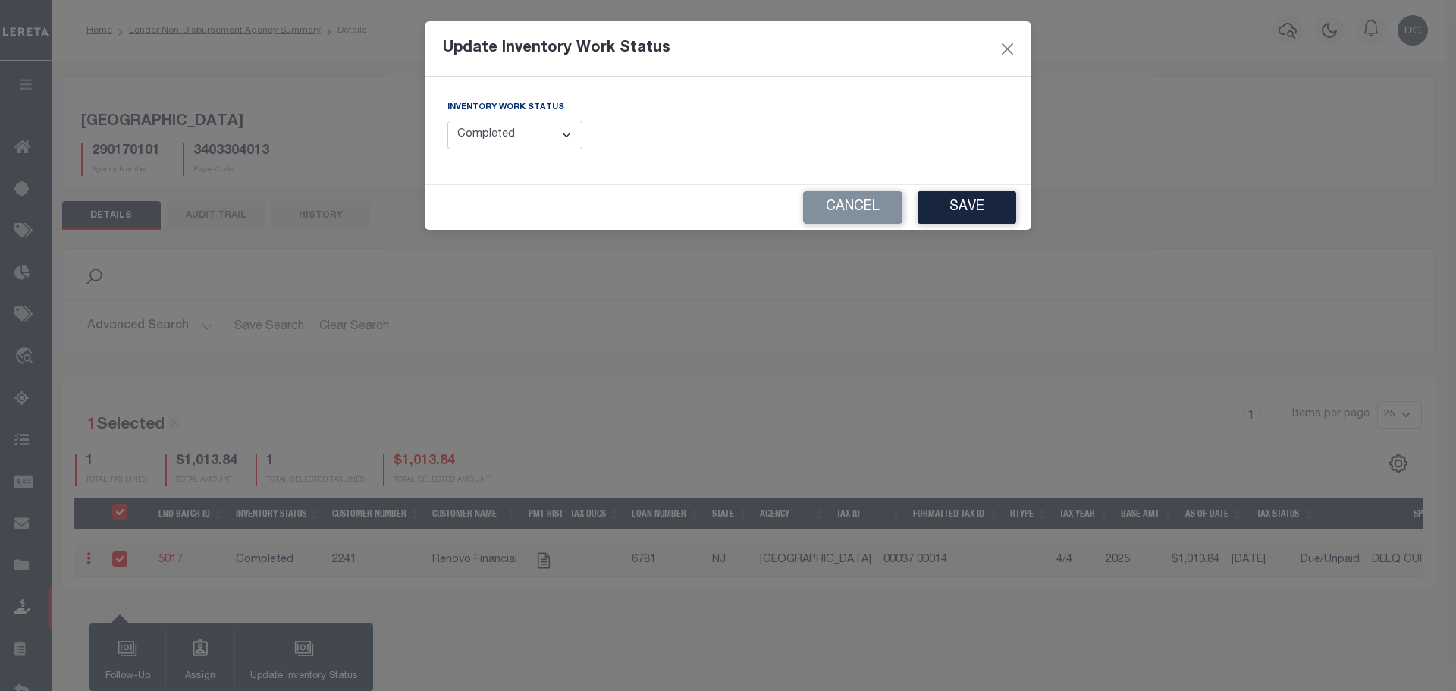
click at [582, 114] on div "Inventory Work Status --Select-- Open Completed Reported" at bounding box center [581, 124] width 269 height 50
click at [550, 134] on select "--Select-- Open Completed Reported" at bounding box center [514, 136] width 135 height 30
select select "Reported"
click at [447, 121] on select "--Select-- Open Completed Reported" at bounding box center [514, 136] width 135 height 30
click at [964, 195] on button "Save" at bounding box center [966, 207] width 99 height 33
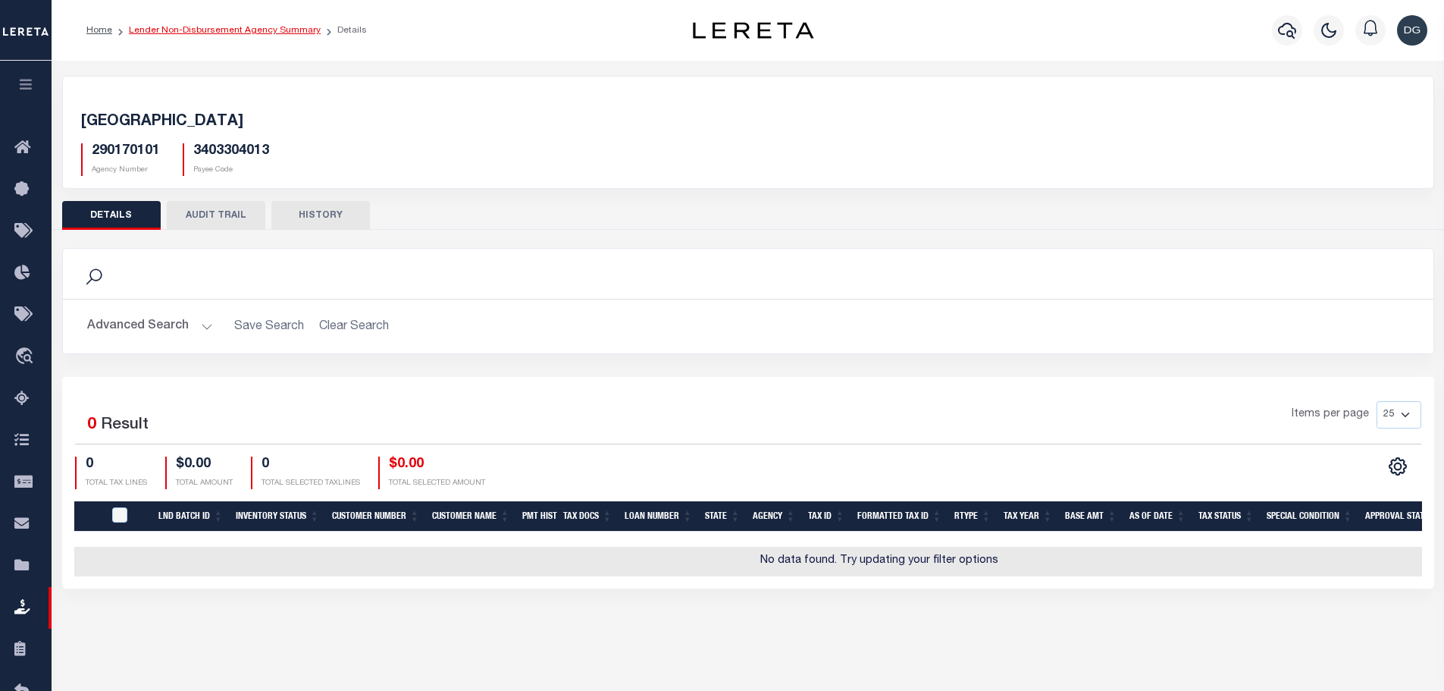
click at [230, 26] on link "Lender Non-Disbursement Agency Summary" at bounding box center [225, 30] width 192 height 9
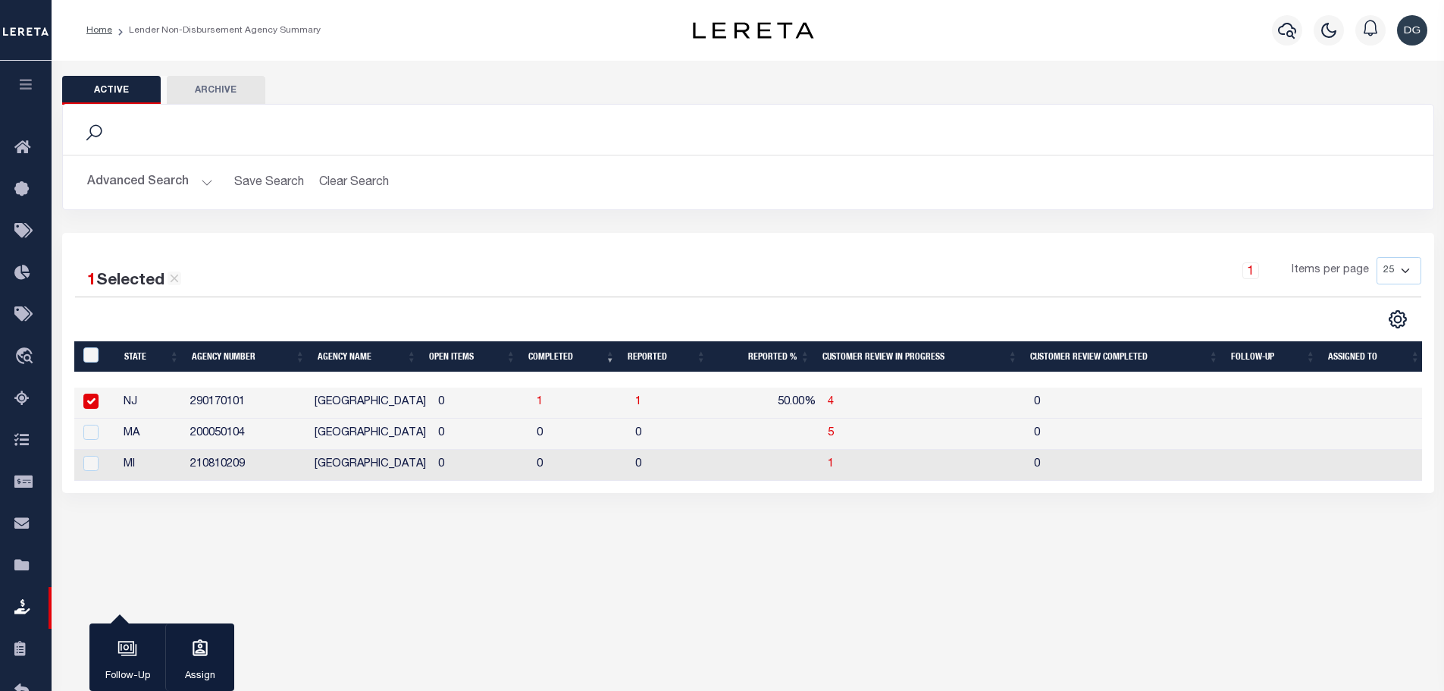
drag, startPoint x: 130, startPoint y: 186, endPoint x: 513, endPoint y: 177, distance: 383.0
click at [130, 185] on button "Advanced Search" at bounding box center [150, 183] width 126 height 30
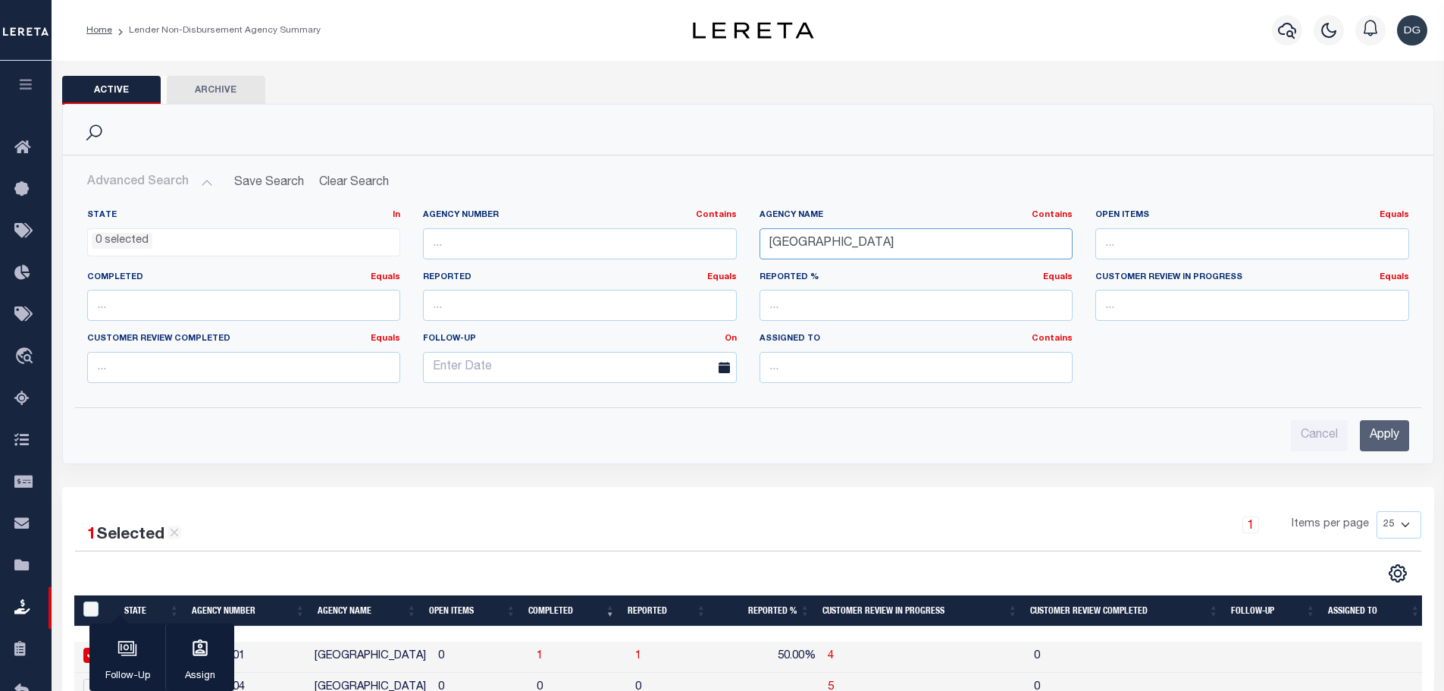
click at [814, 248] on input "salem" at bounding box center [917, 243] width 314 height 31
click at [814, 247] on input "salem" at bounding box center [917, 243] width 314 height 31
click at [813, 247] on input "salem" at bounding box center [917, 243] width 314 height 31
type input "linden"
click at [1363, 430] on input "Apply" at bounding box center [1384, 435] width 49 height 31
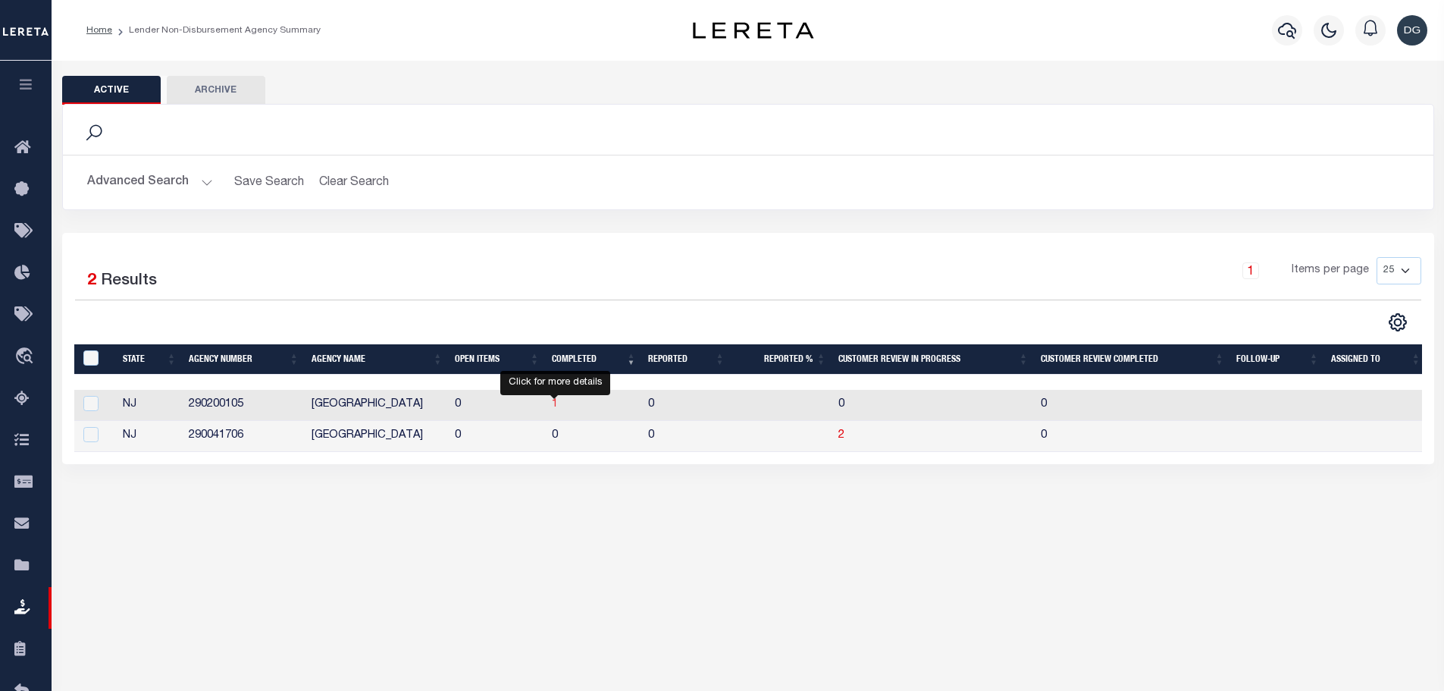
click at [555, 409] on span "1" at bounding box center [555, 404] width 6 height 11
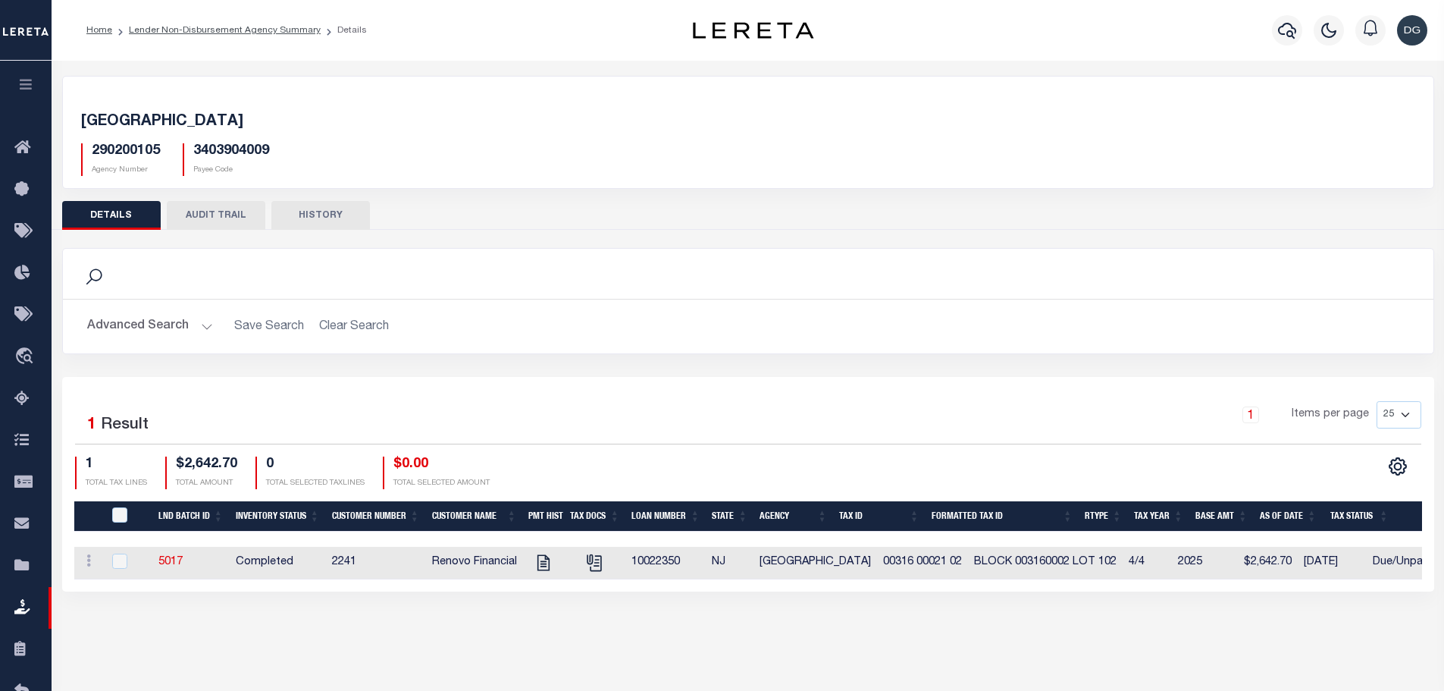
click at [120, 504] on th "QID" at bounding box center [127, 516] width 49 height 31
click at [120, 511] on input "QID" at bounding box center [119, 514] width 15 height 15
checkbox input "true"
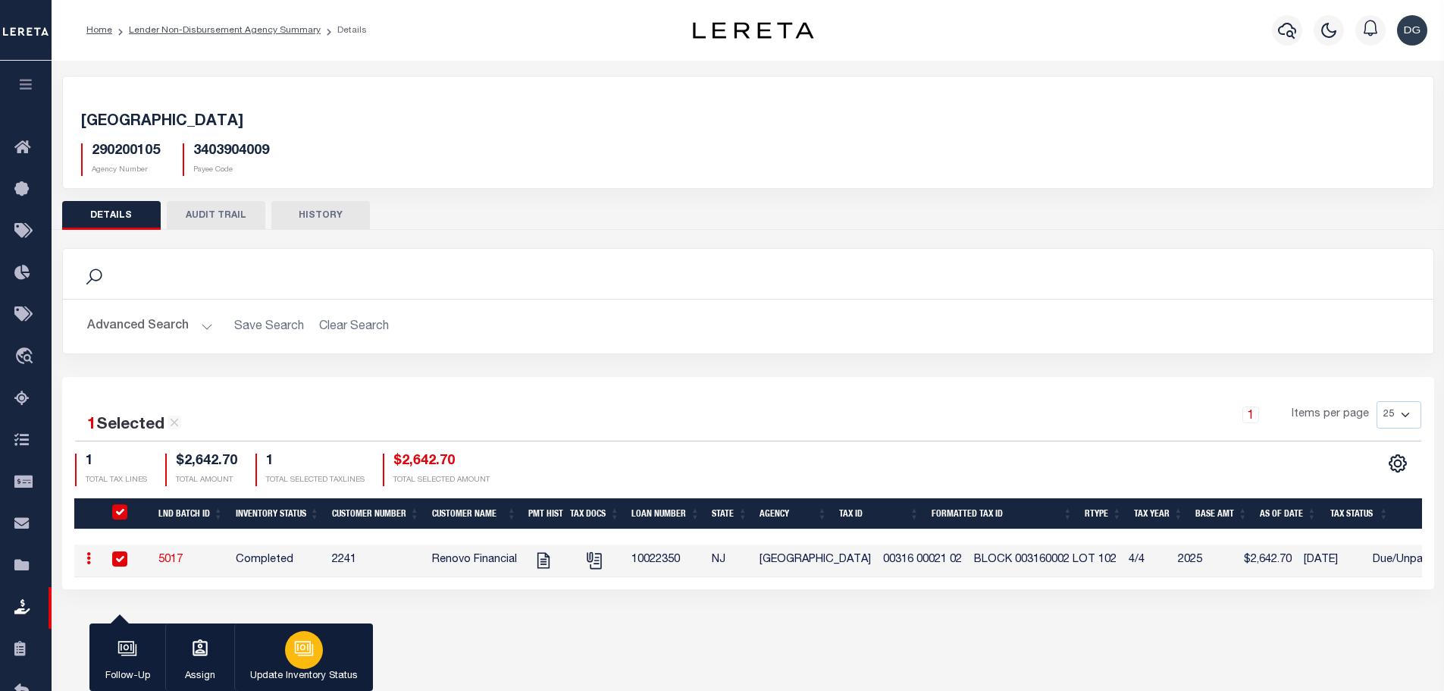
click at [310, 645] on icon "button" at bounding box center [302, 647] width 16 height 12
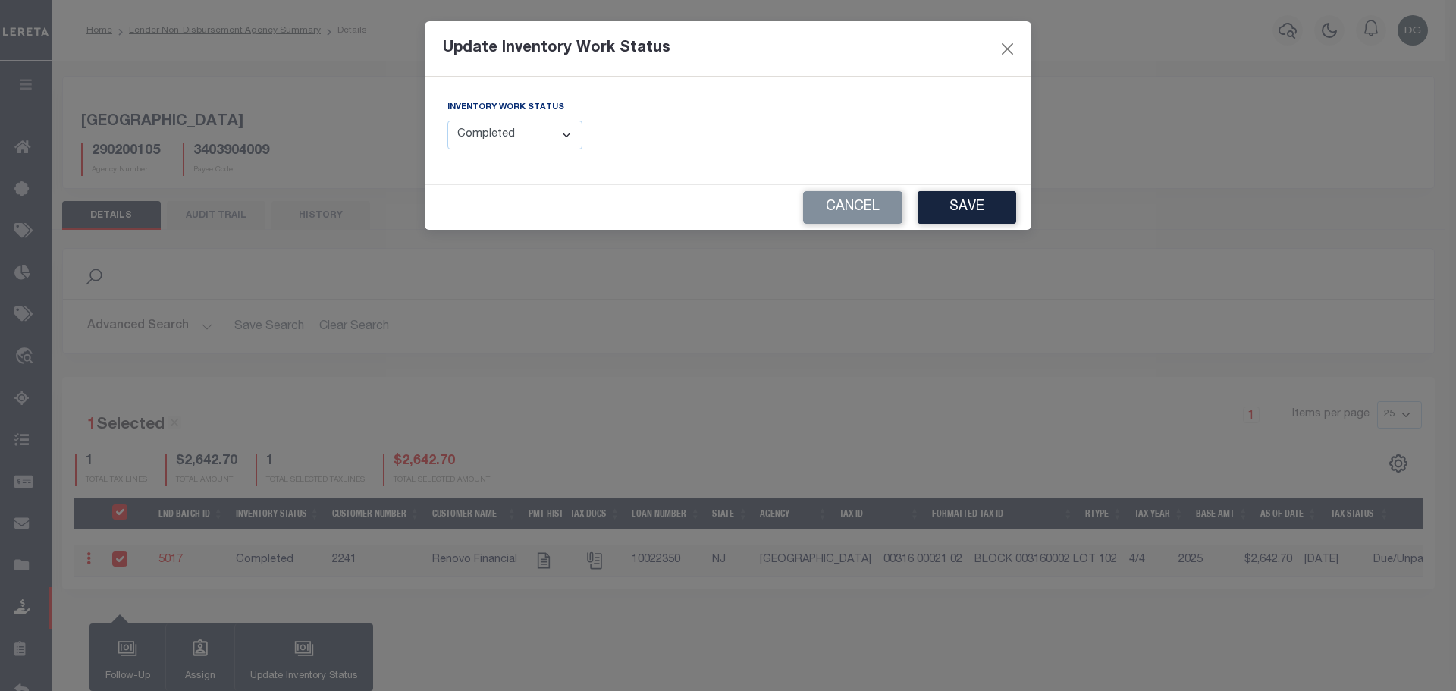
click at [518, 128] on select "--Select-- Open Completed Reported" at bounding box center [514, 136] width 135 height 30
select select "Reported"
click at [447, 121] on select "--Select-- Open Completed Reported" at bounding box center [514, 136] width 135 height 30
click at [943, 213] on button "Save" at bounding box center [966, 207] width 99 height 33
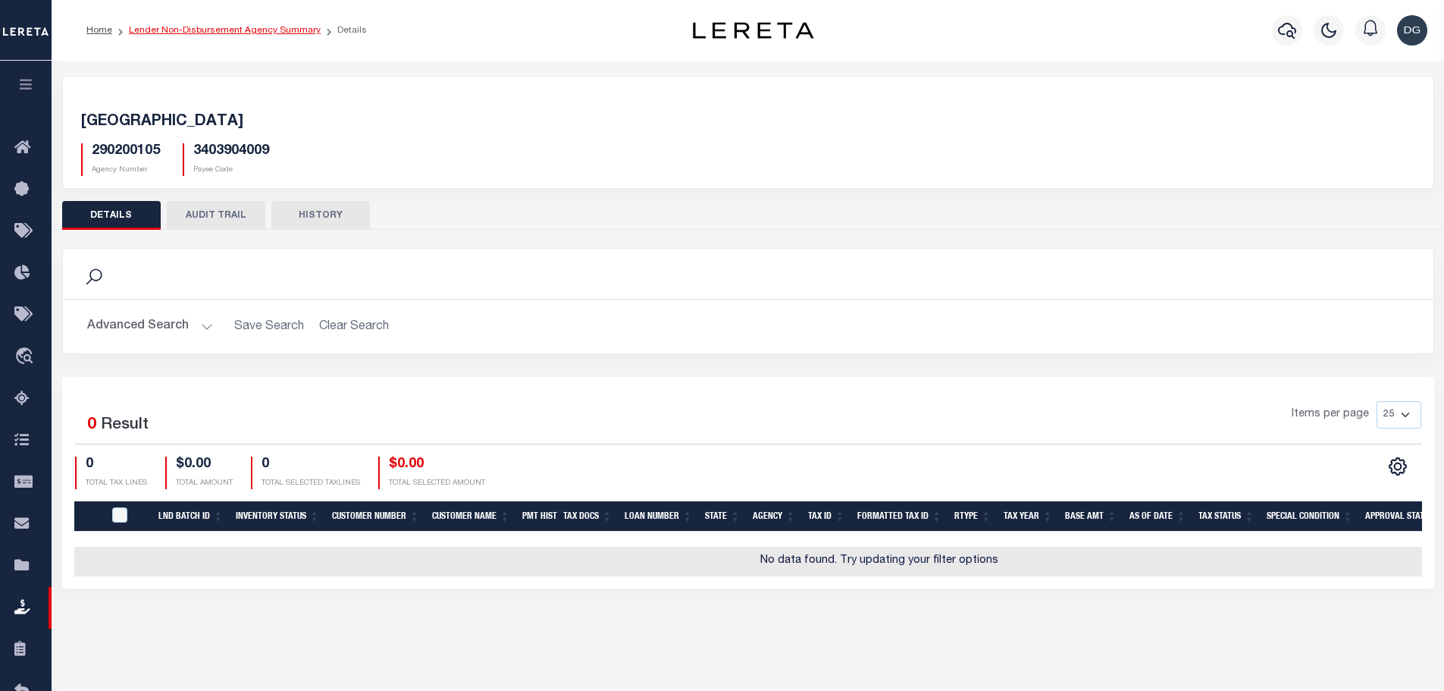
click at [271, 30] on link "Lender Non-Disbursement Agency Summary" at bounding box center [225, 30] width 192 height 9
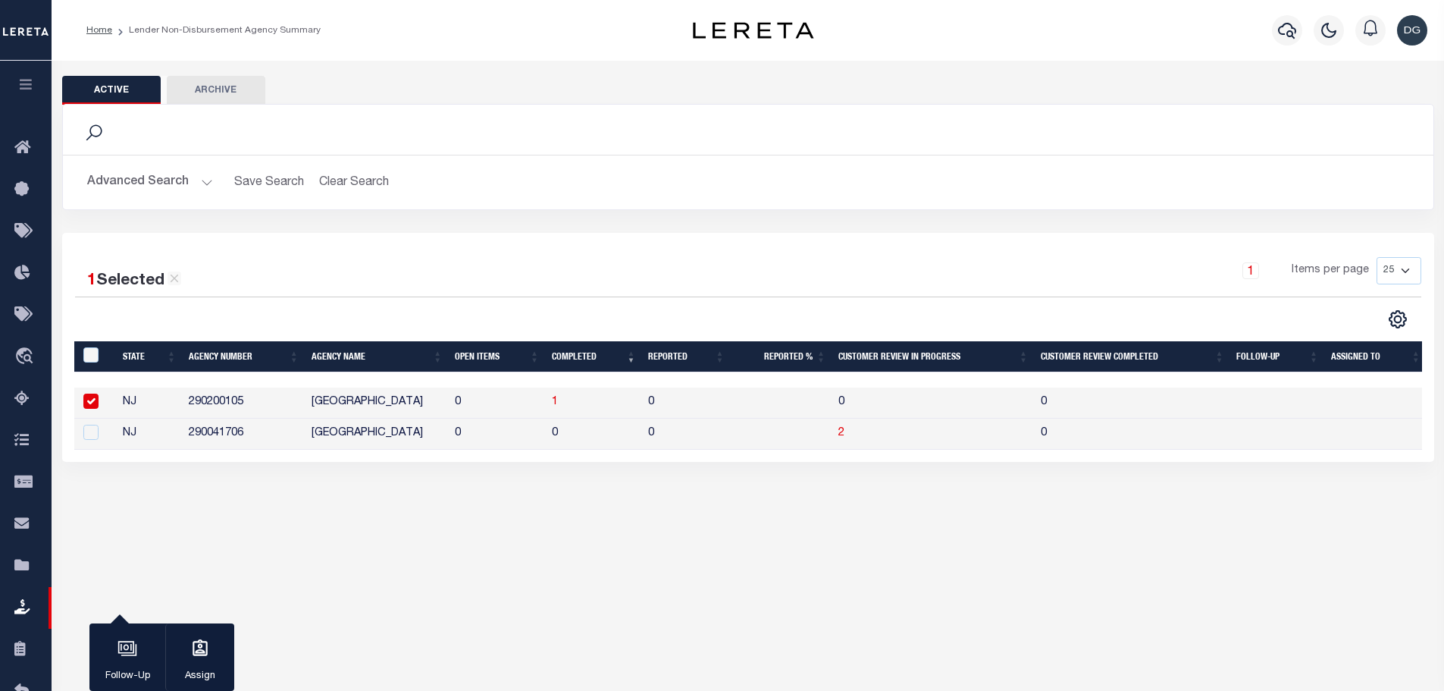
click at [139, 186] on button "Advanced Search" at bounding box center [150, 183] width 126 height 30
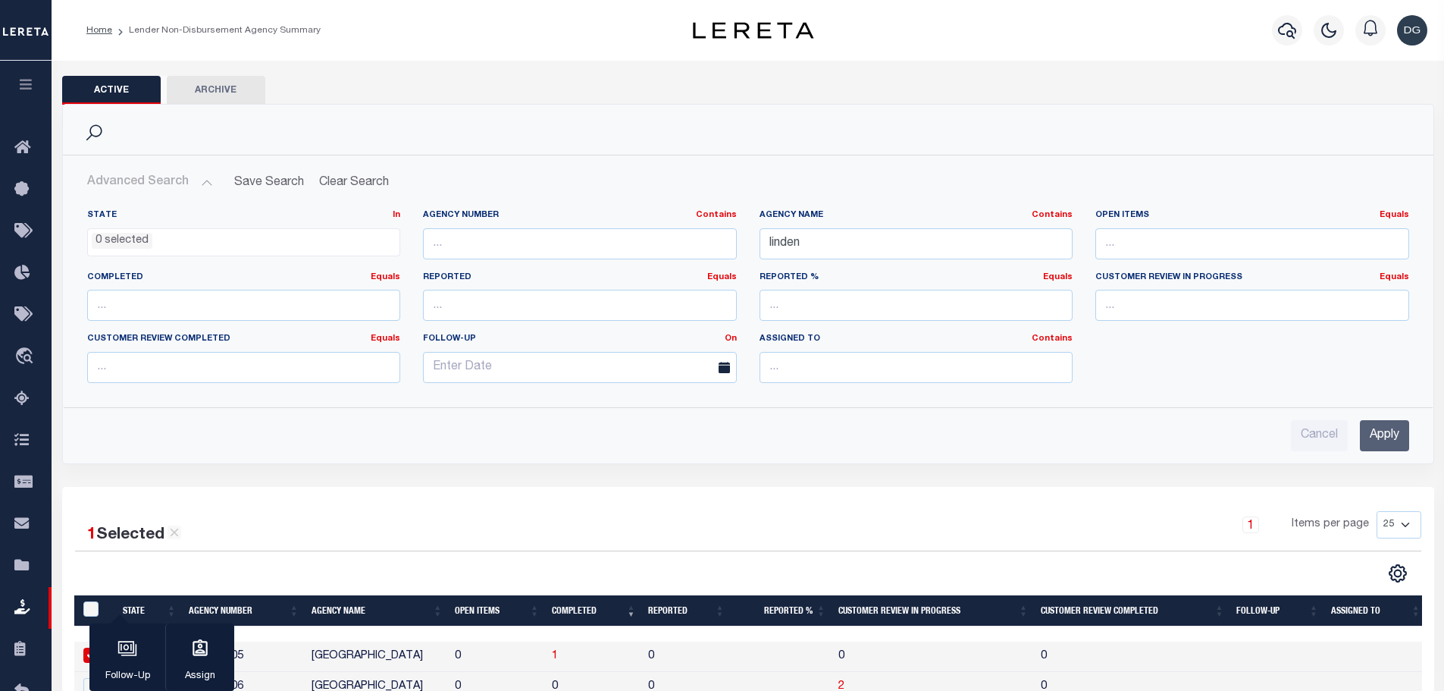
click at [842, 262] on div "Agency Name Contains Contains Is linden" at bounding box center [916, 240] width 337 height 62
click at [847, 246] on input "linden" at bounding box center [917, 243] width 314 height 31
click at [845, 243] on input "linden" at bounding box center [917, 243] width 314 height 31
type input "scituate"
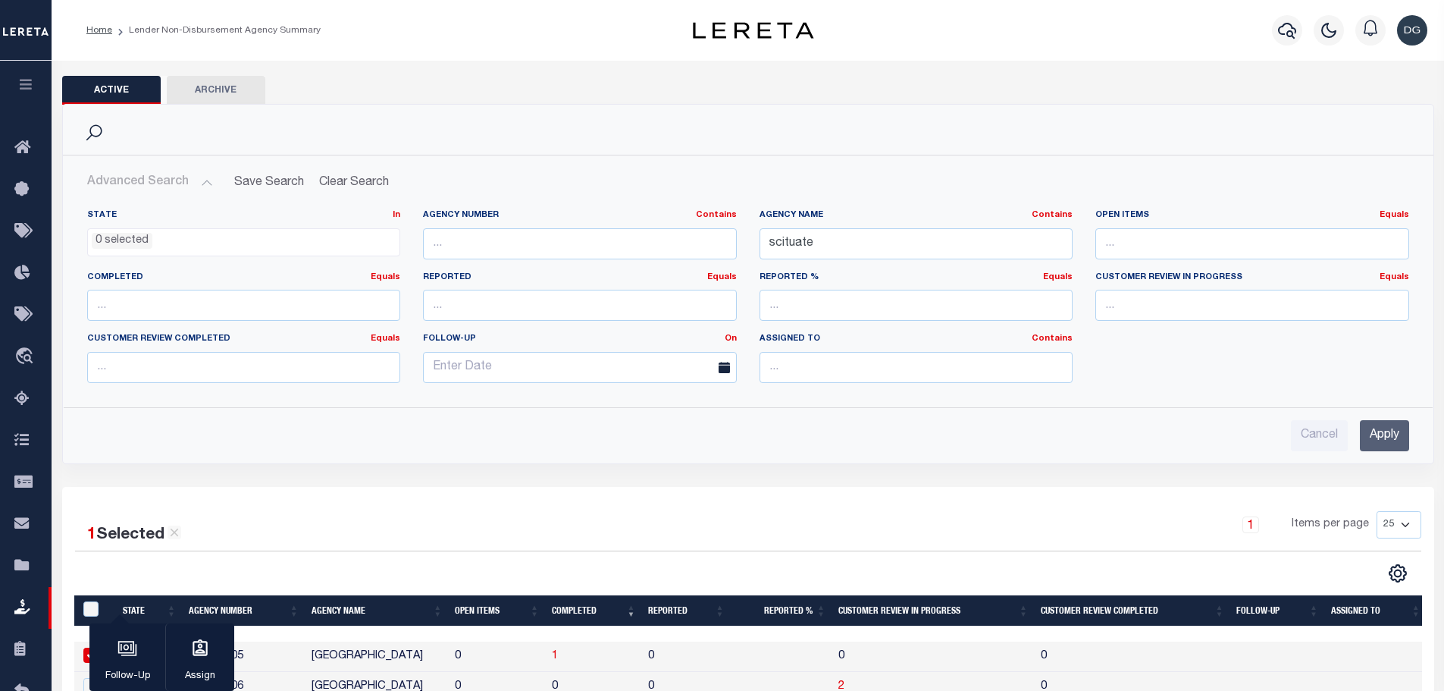
click at [1384, 437] on input "Apply" at bounding box center [1384, 435] width 49 height 31
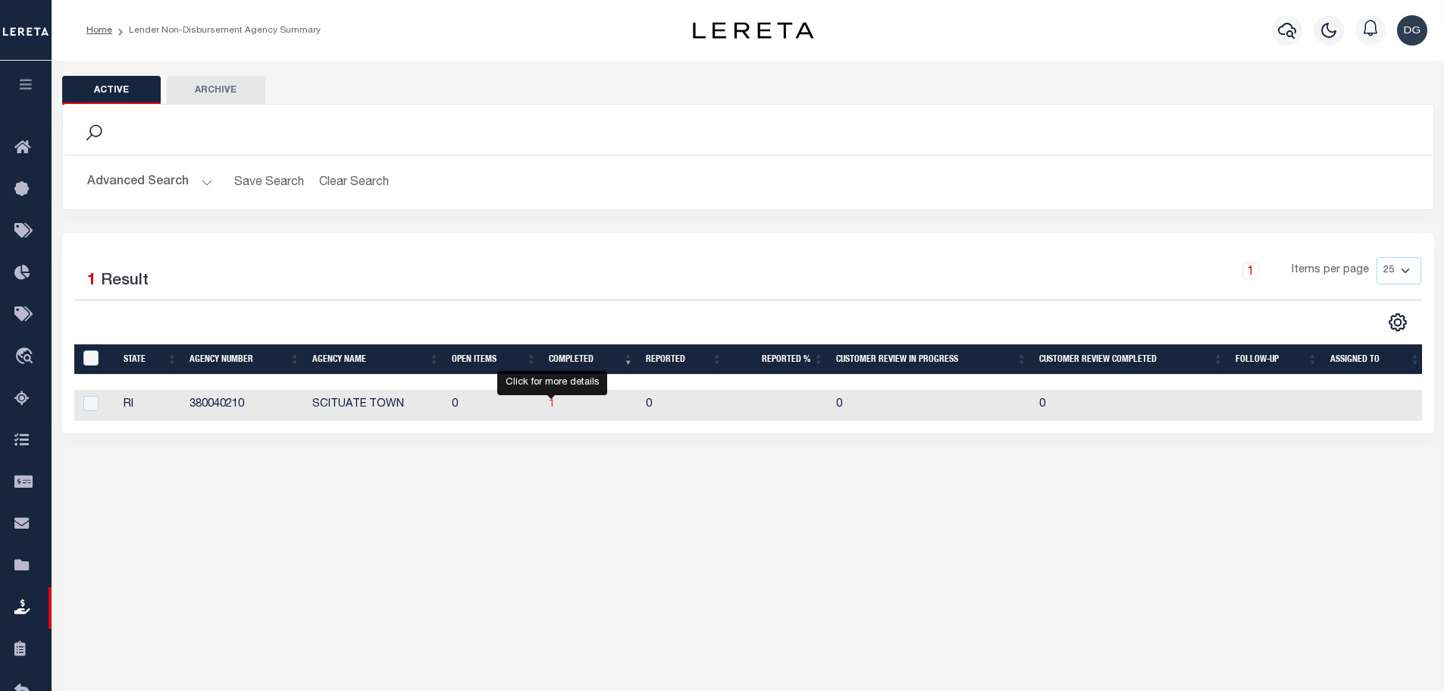
click at [553, 406] on span "1" at bounding box center [552, 404] width 6 height 11
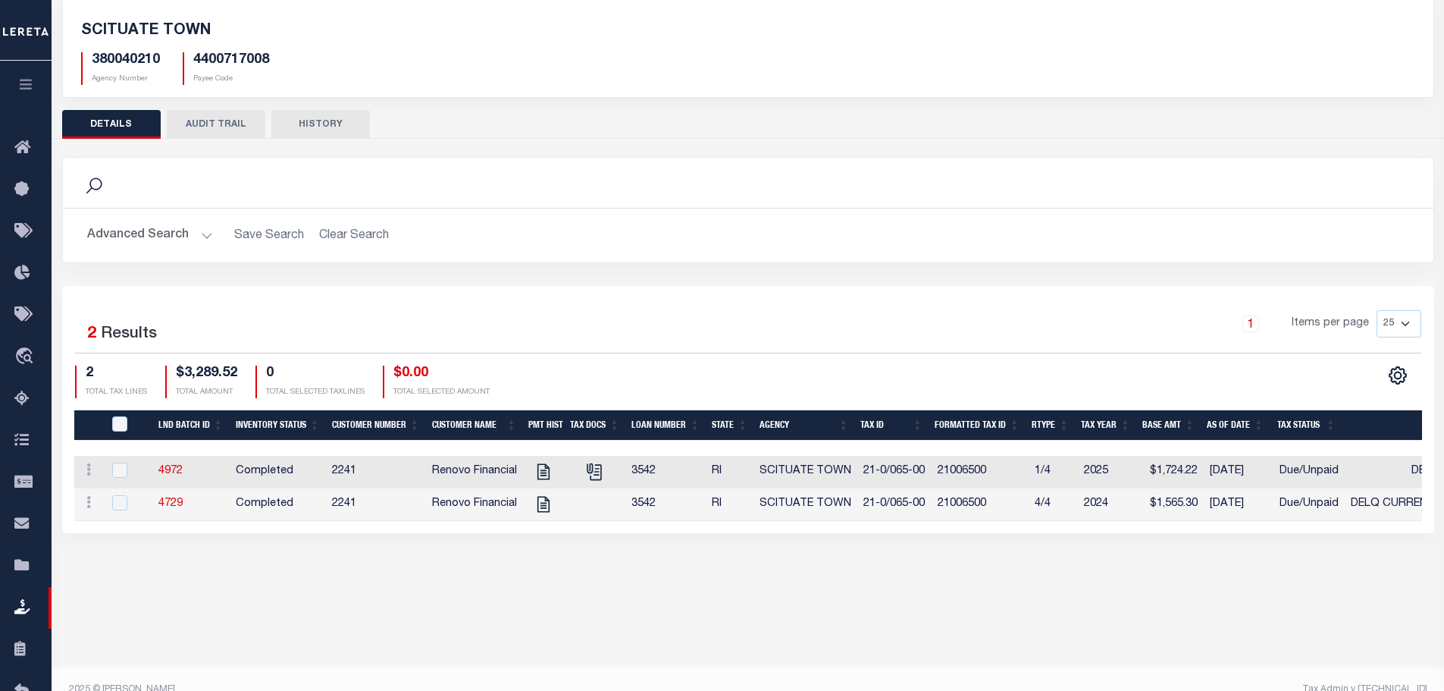
scroll to position [113, 0]
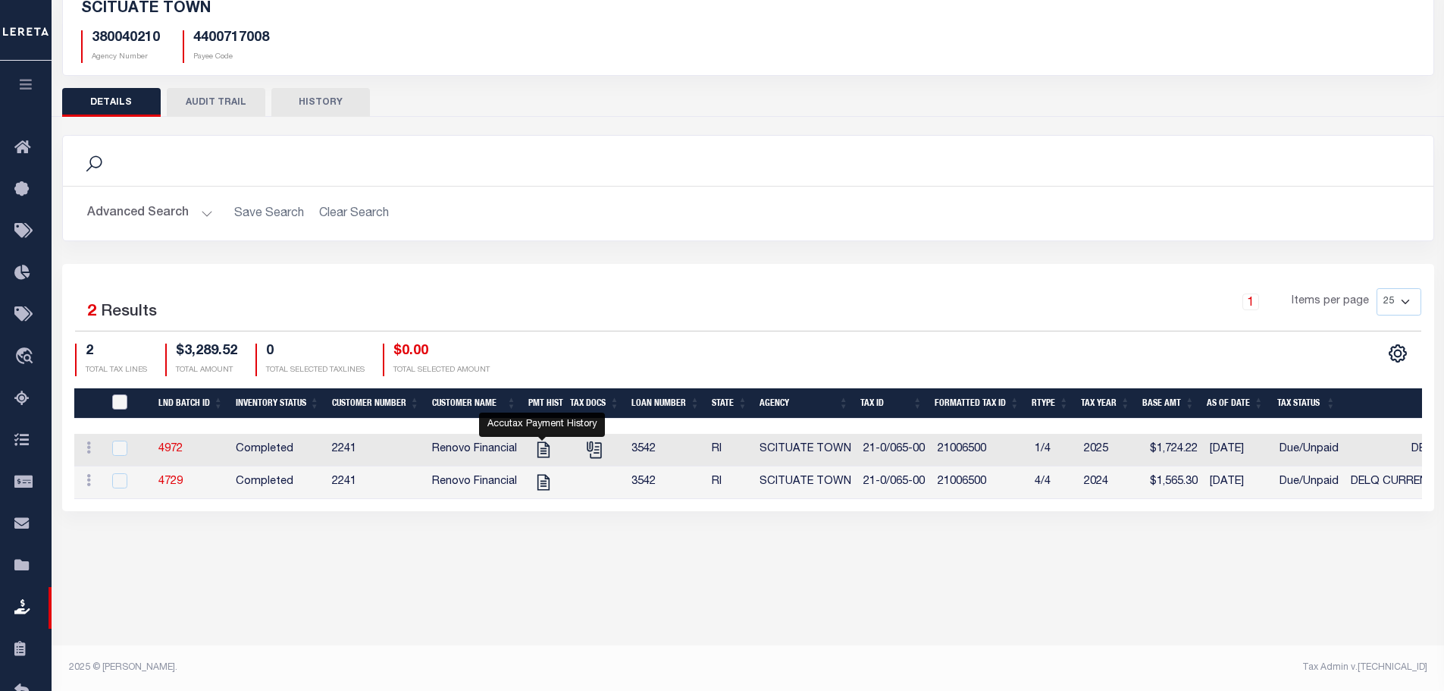
click at [114, 407] on input "QID" at bounding box center [119, 401] width 15 height 15
checkbox input "true"
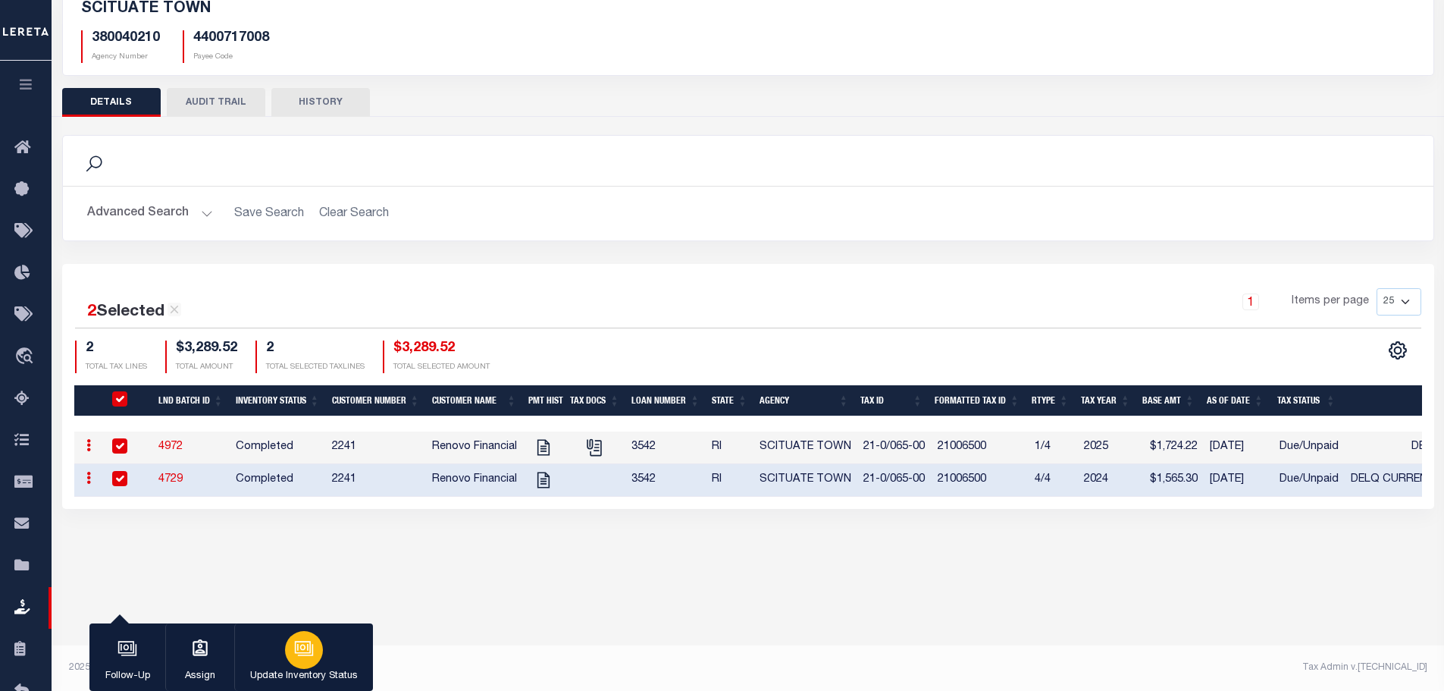
click at [321, 648] on div "button" at bounding box center [304, 650] width 38 height 38
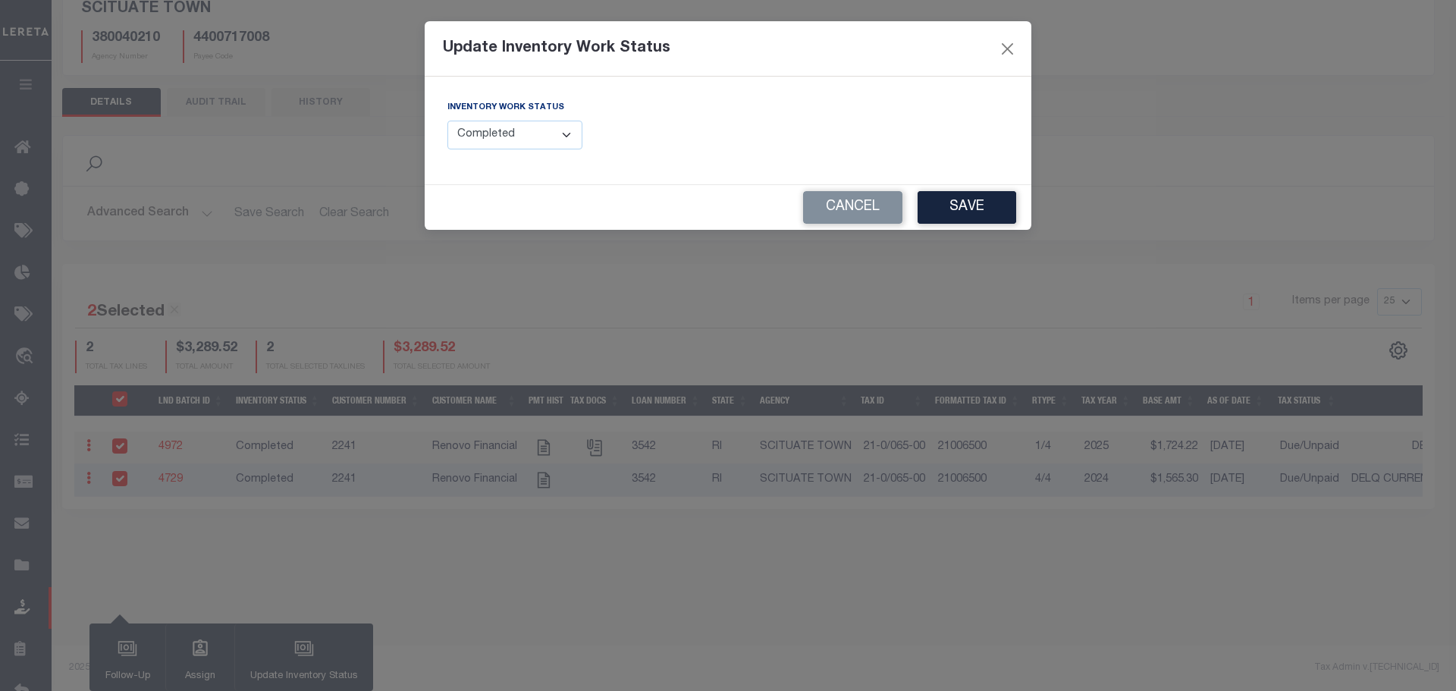
click at [495, 138] on select "--Select-- Open Completed Reported" at bounding box center [514, 136] width 135 height 30
select select "Reported"
click at [447, 121] on select "--Select-- Open Completed Reported" at bounding box center [514, 136] width 135 height 30
click at [981, 201] on button "Save" at bounding box center [966, 207] width 99 height 33
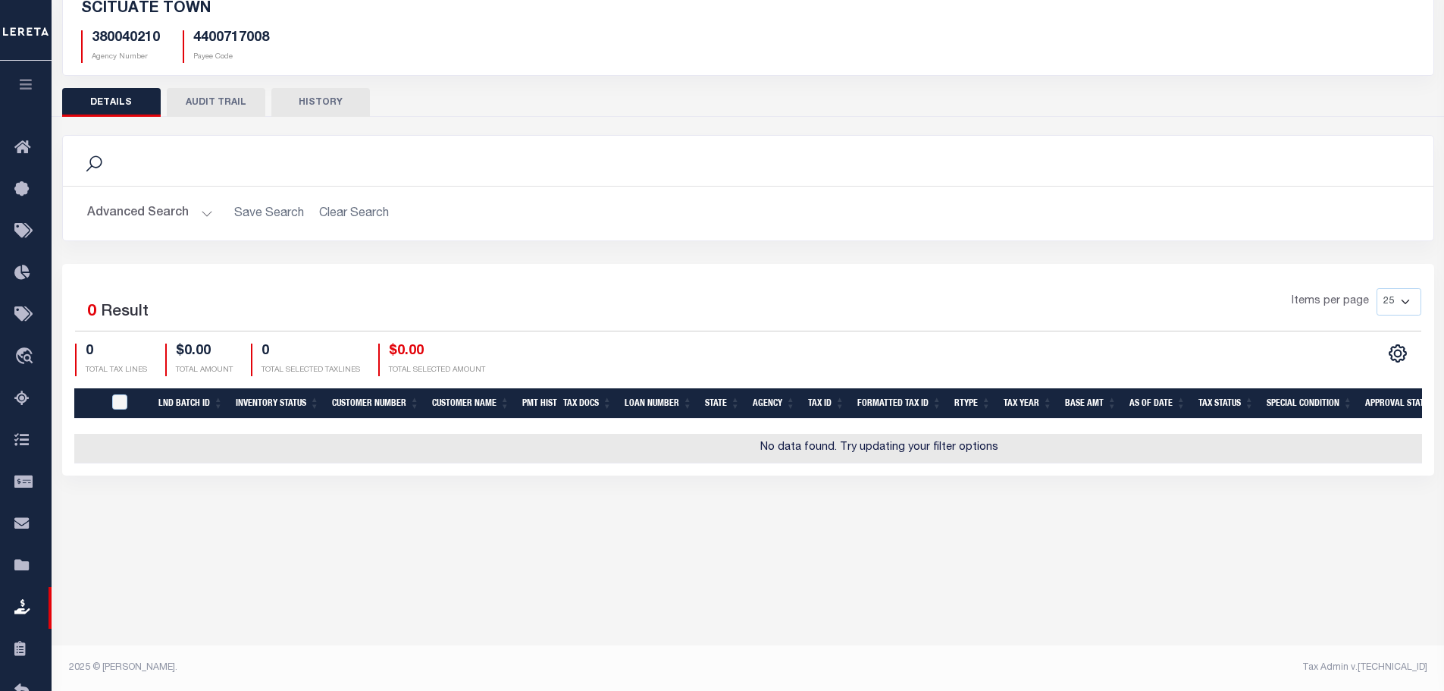
scroll to position [0, 0]
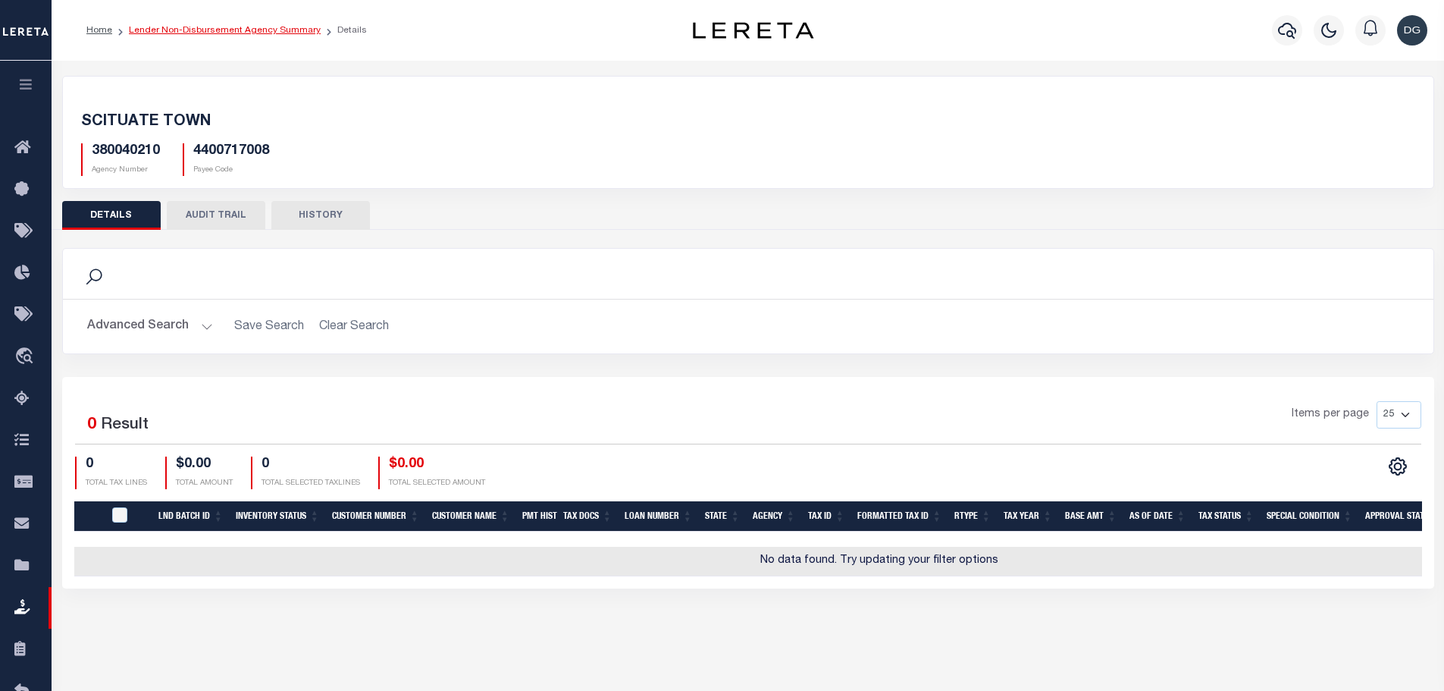
click at [195, 26] on link "Lender Non-Disbursement Agency Summary" at bounding box center [225, 30] width 192 height 9
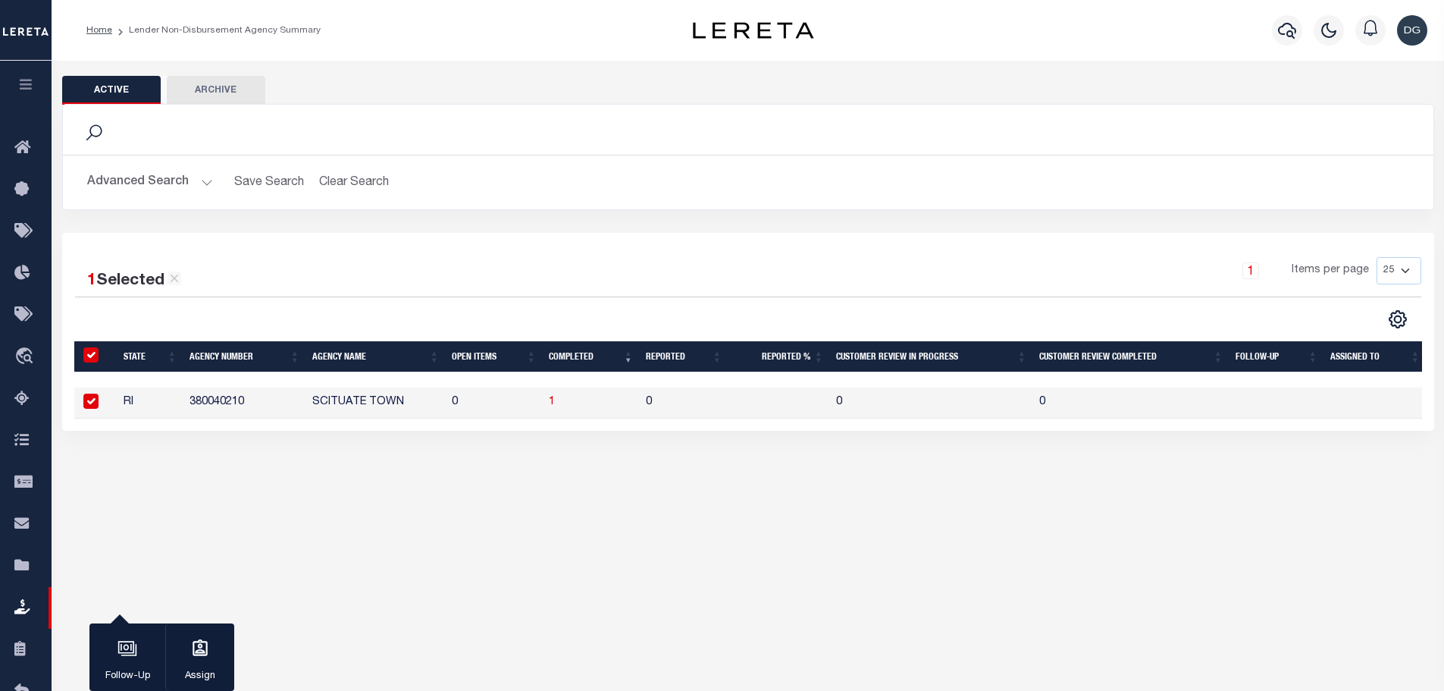
click at [152, 175] on button "Advanced Search" at bounding box center [150, 183] width 126 height 30
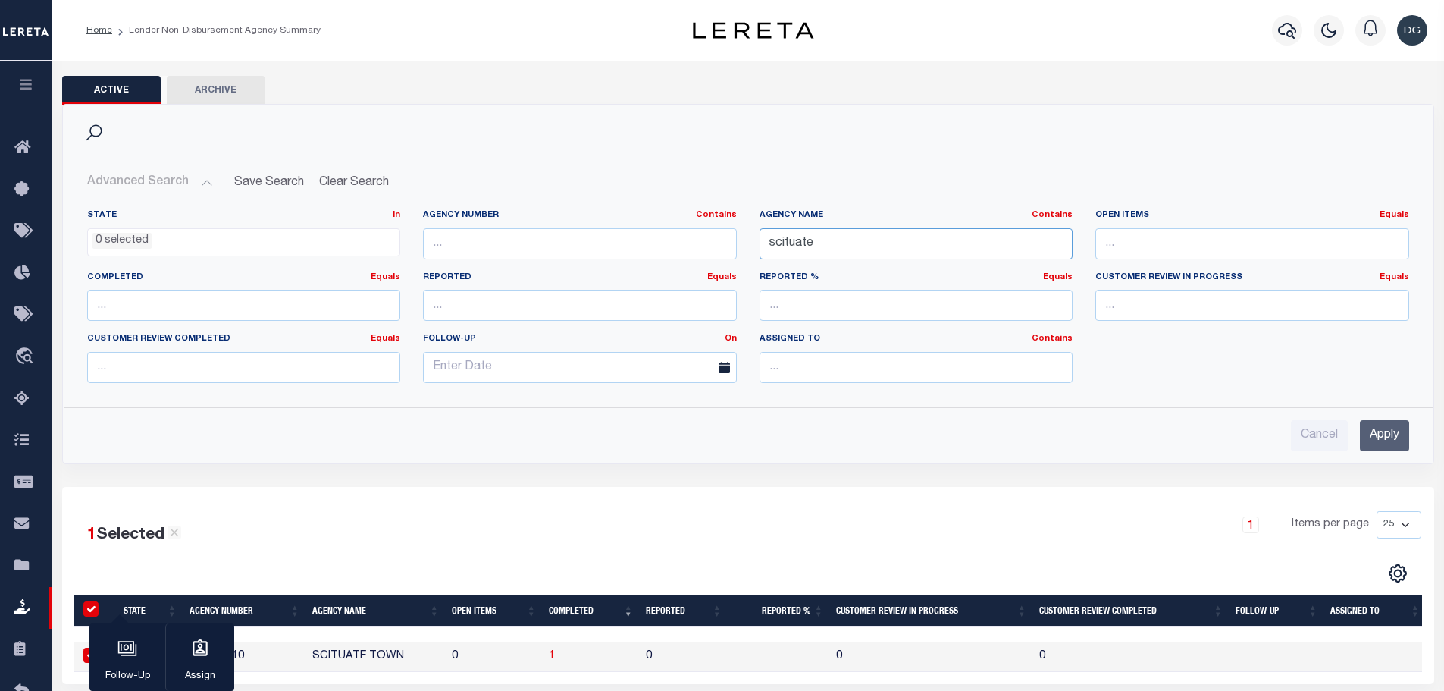
drag, startPoint x: 907, startPoint y: 250, endPoint x: 898, endPoint y: 250, distance: 8.3
click at [898, 250] on input "scituate" at bounding box center [917, 243] width 314 height 31
click at [901, 250] on input "scituate" at bounding box center [917, 243] width 314 height 31
type input "narragan"
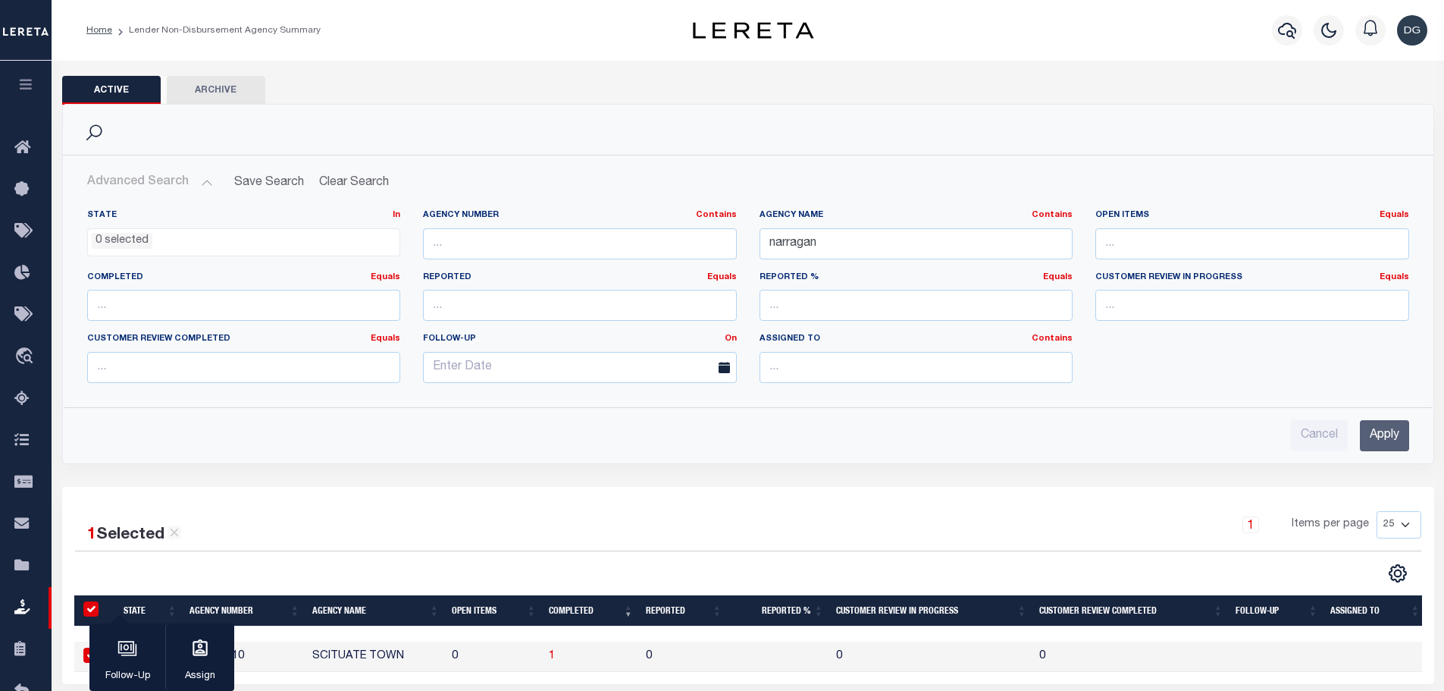
click at [1391, 441] on input "Apply" at bounding box center [1384, 435] width 49 height 31
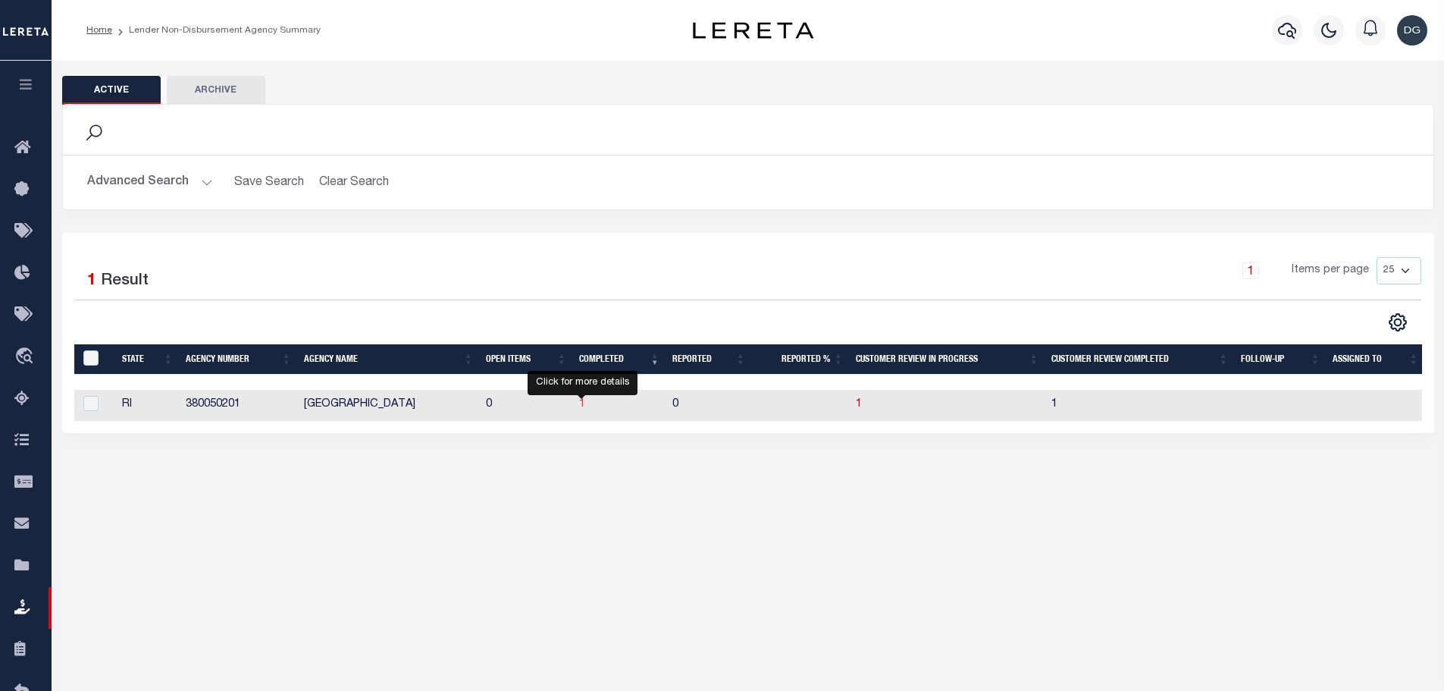
click at [582, 408] on span "1" at bounding box center [582, 404] width 6 height 11
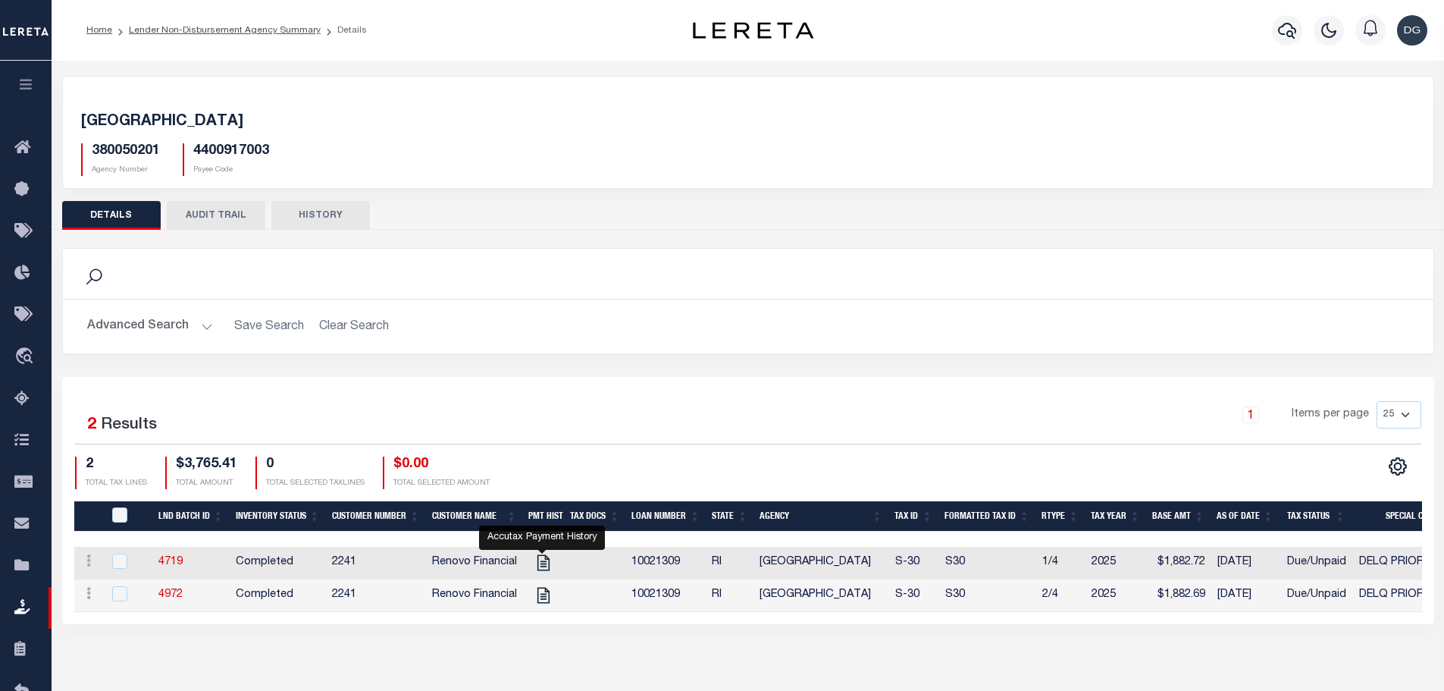
click at [111, 508] on div "QID" at bounding box center [130, 515] width 43 height 17
click at [121, 510] on input "QID" at bounding box center [119, 514] width 15 height 15
checkbox input "true"
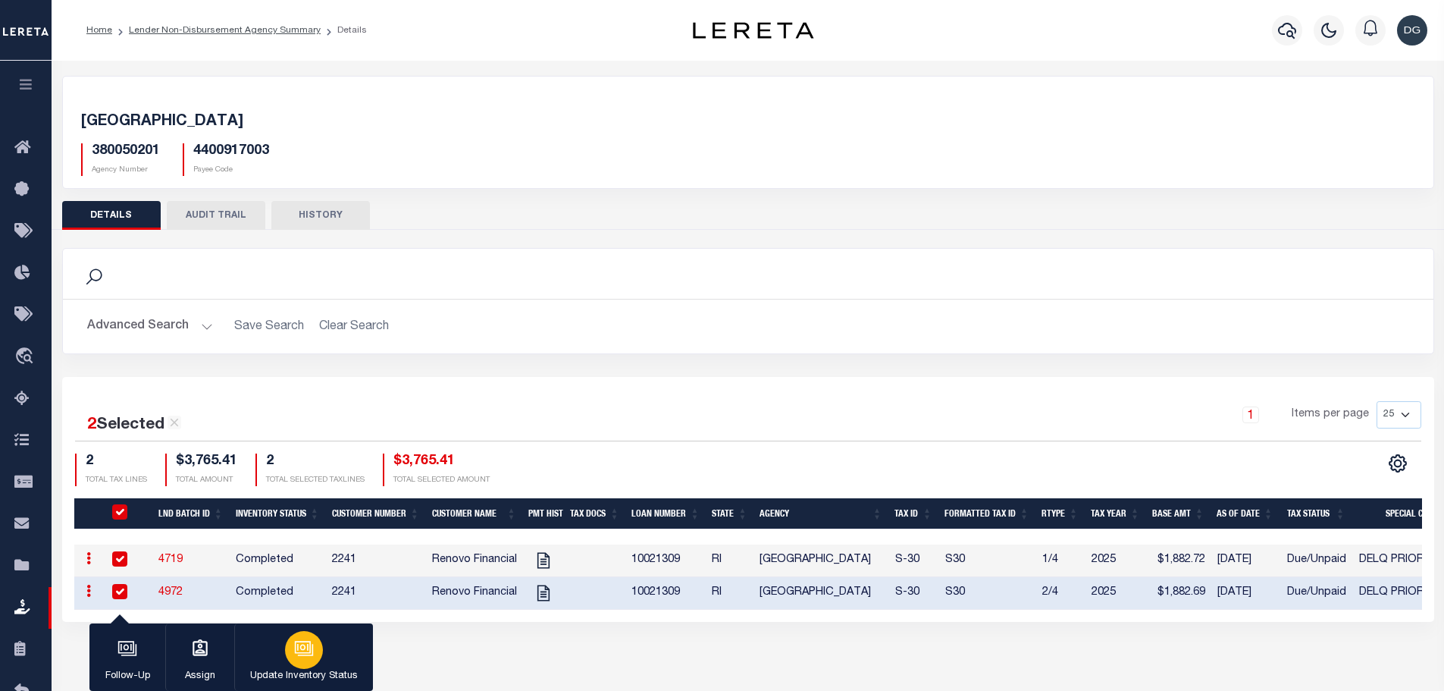
click at [270, 664] on button "Update Inventory Status" at bounding box center [303, 657] width 139 height 68
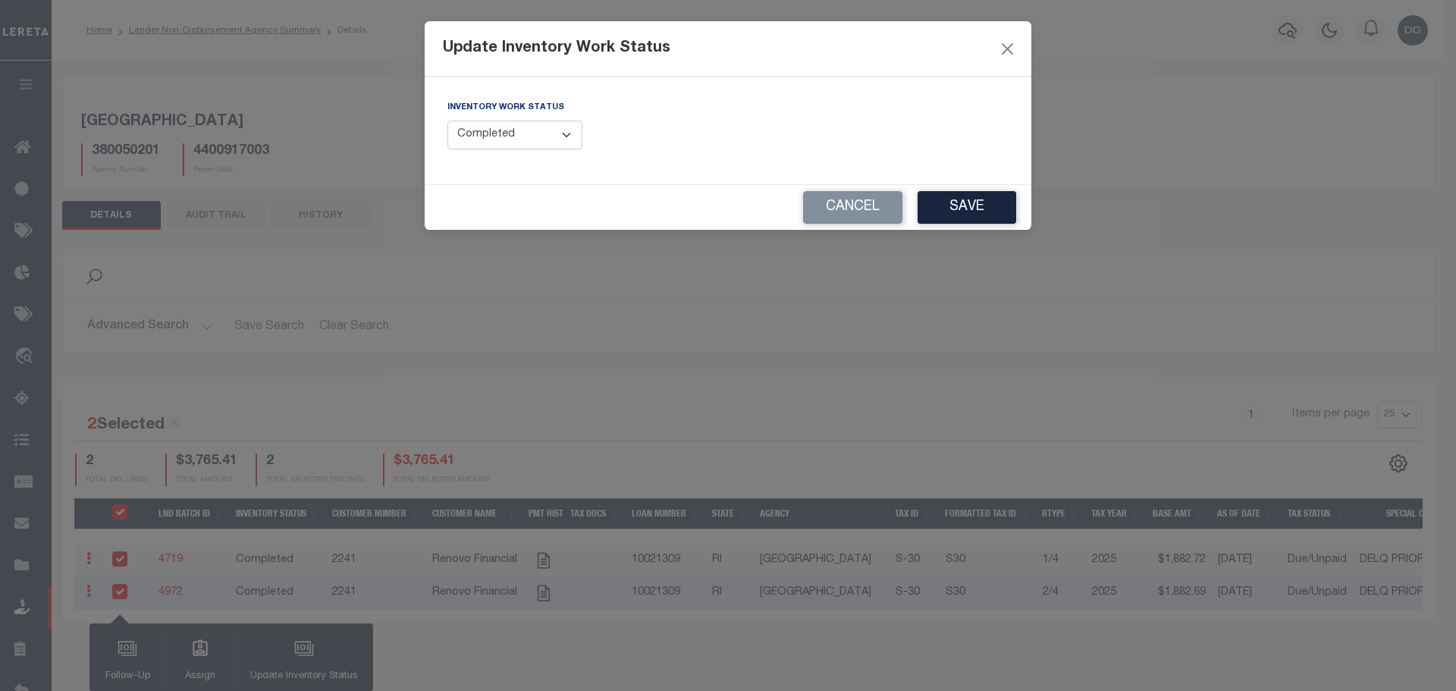
click at [522, 126] on select "--Select-- Open Completed Reported" at bounding box center [514, 136] width 135 height 30
select select "Reported"
click at [447, 121] on select "--Select-- Open Completed Reported" at bounding box center [514, 136] width 135 height 30
click at [942, 214] on button "Save" at bounding box center [966, 207] width 99 height 33
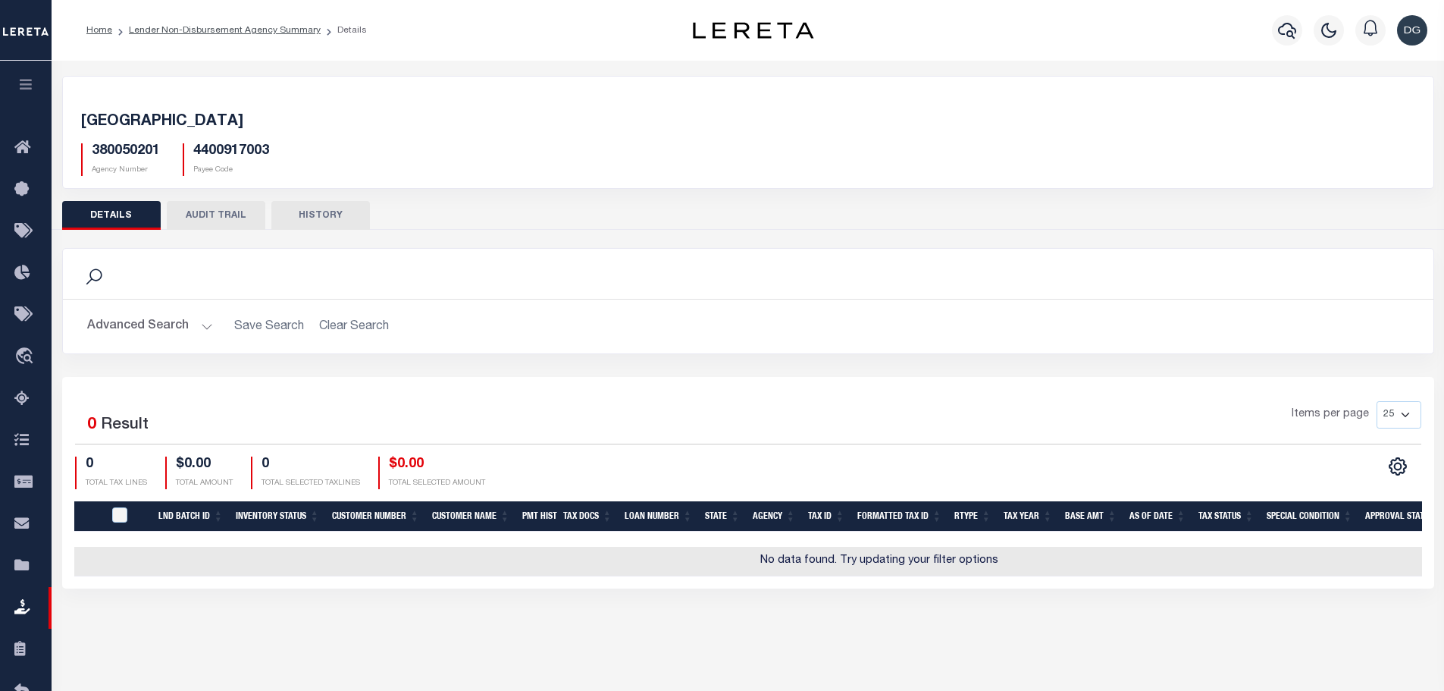
click at [124, 328] on button "Advanced Search" at bounding box center [150, 327] width 126 height 30
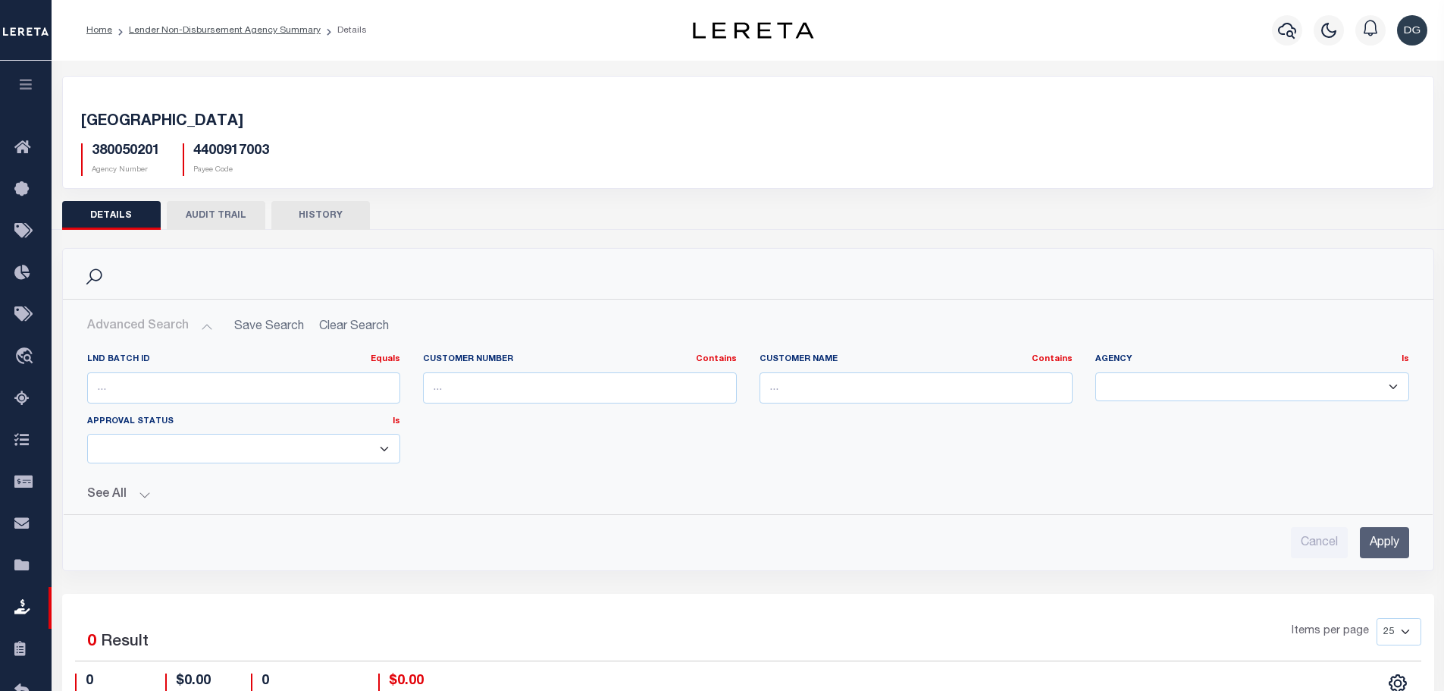
click at [298, 24] on li "Lender Non-Disbursement Agency Summary" at bounding box center [216, 31] width 209 height 14
click at [293, 30] on link "Lender Non-Disbursement Agency Summary" at bounding box center [225, 30] width 192 height 9
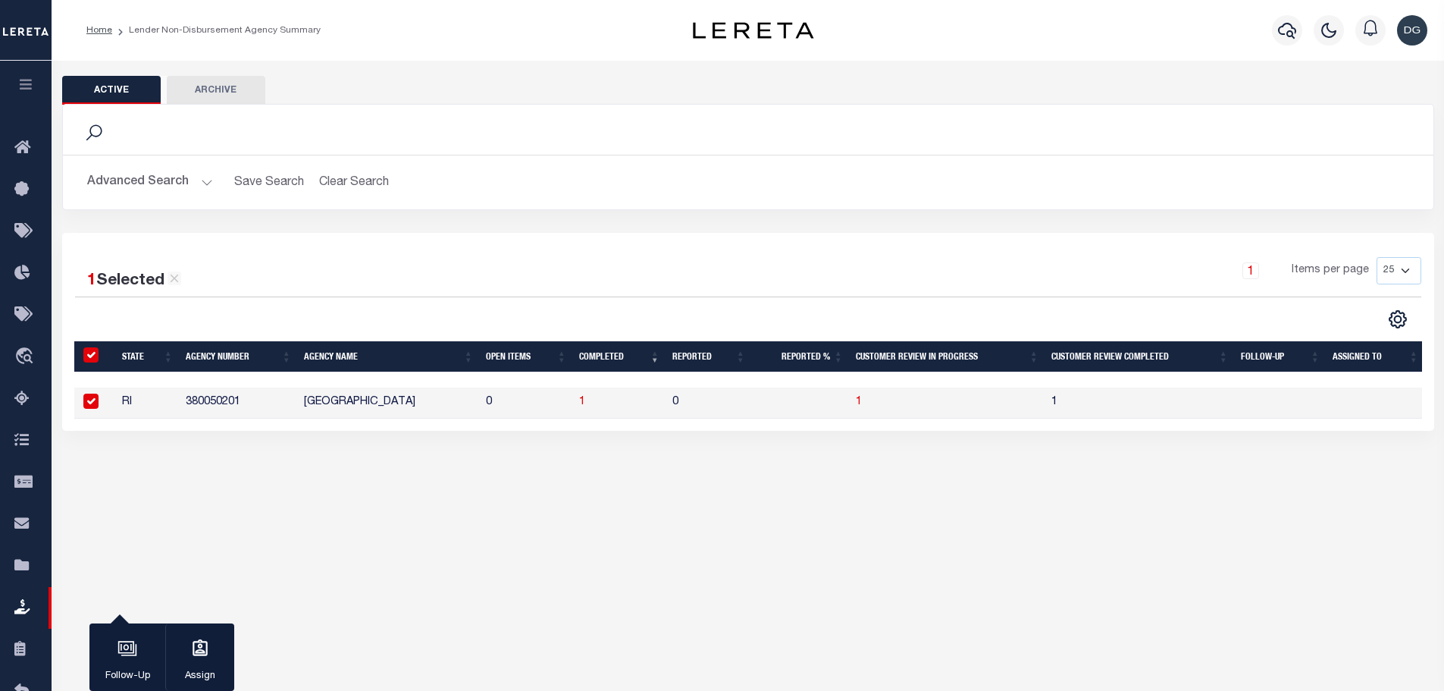
click at [181, 184] on button "Advanced Search" at bounding box center [150, 183] width 126 height 30
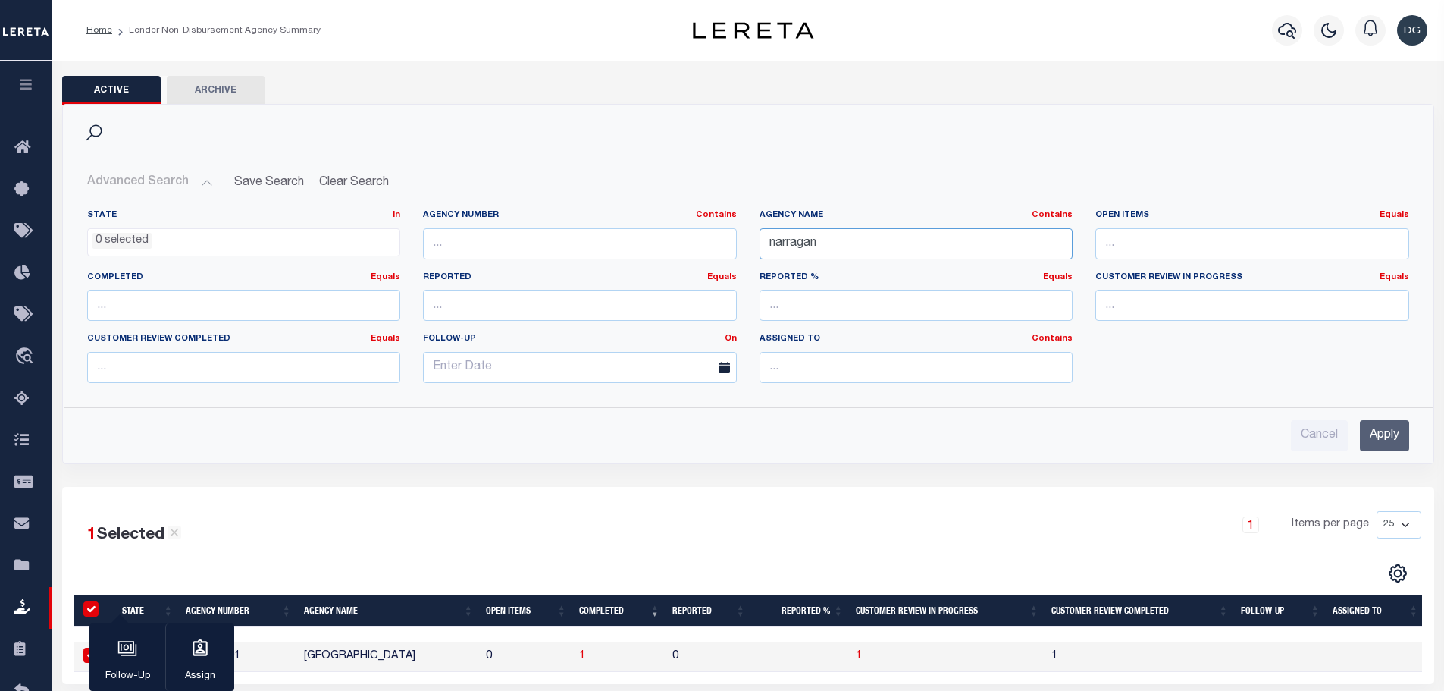
click at [921, 244] on input "narragan" at bounding box center [917, 243] width 314 height 31
type input "brooklyn"
click at [1401, 435] on input "Apply" at bounding box center [1384, 435] width 49 height 31
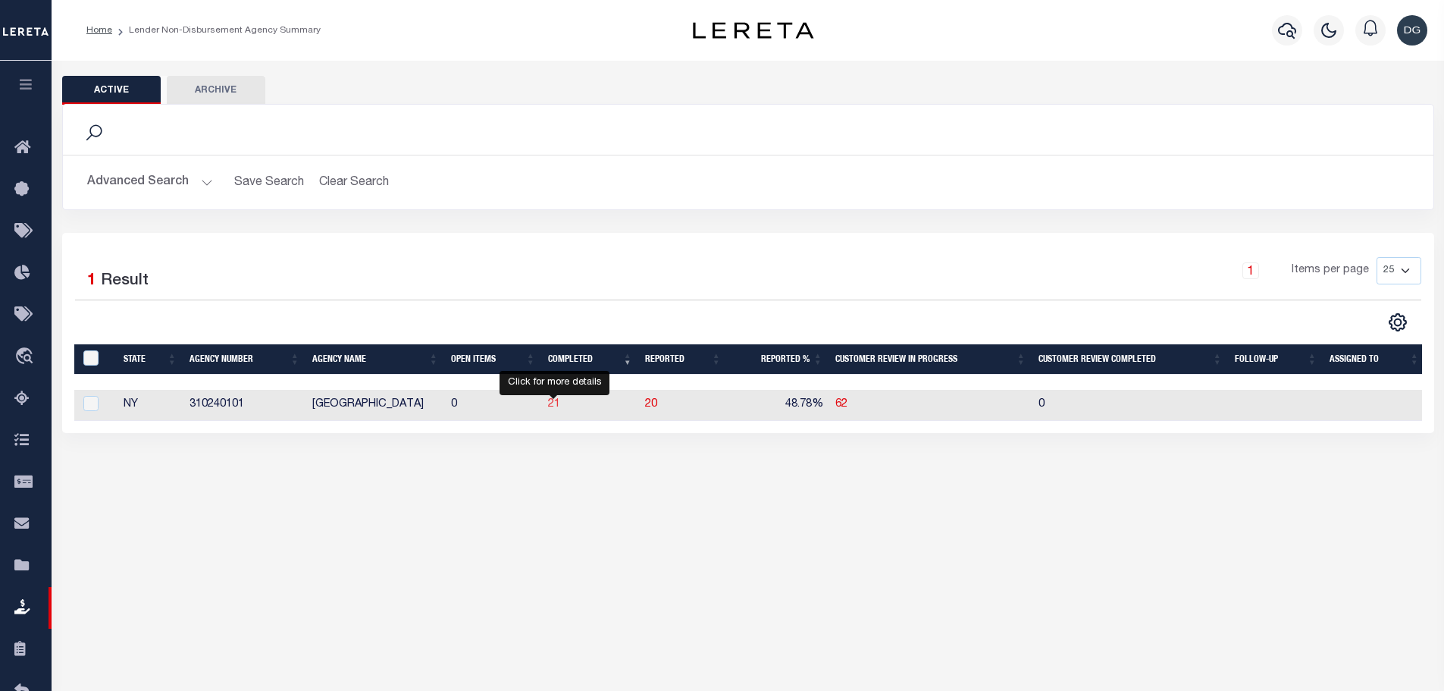
click at [558, 408] on span "21" at bounding box center [554, 404] width 12 height 11
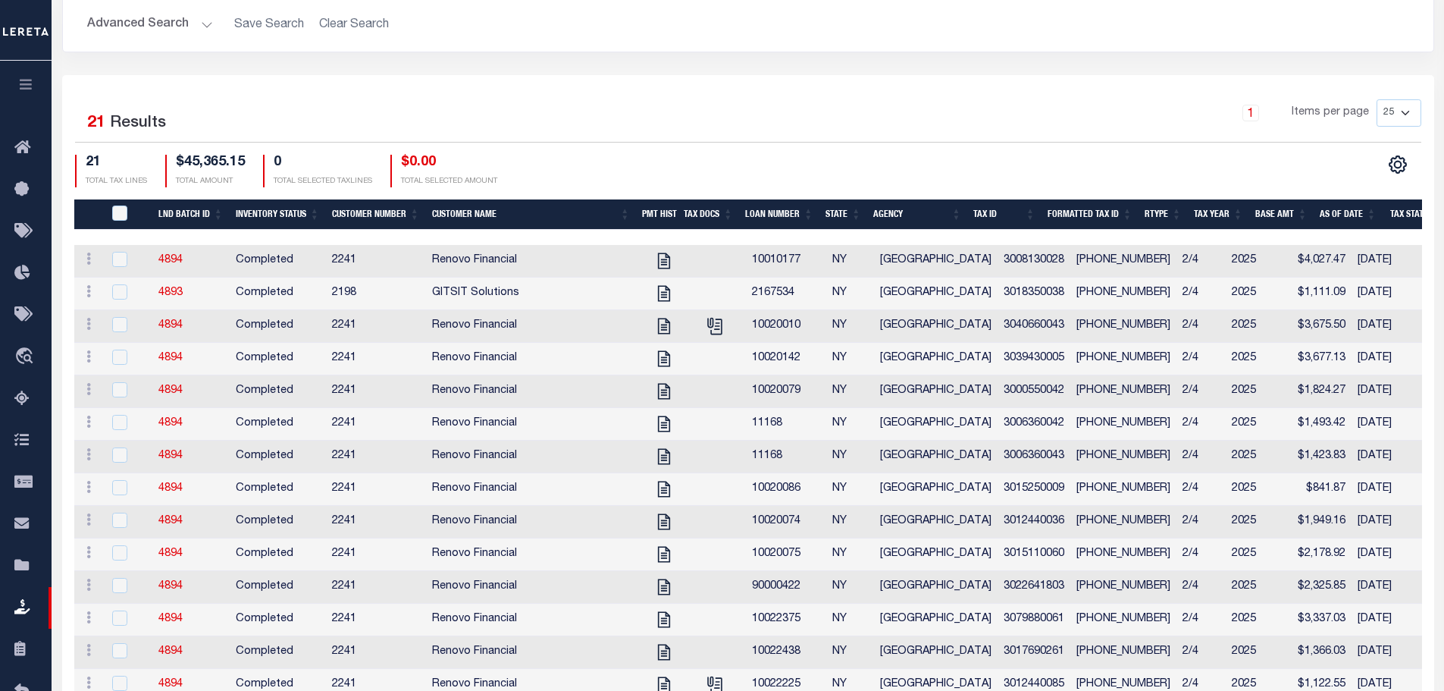
scroll to position [303, 0]
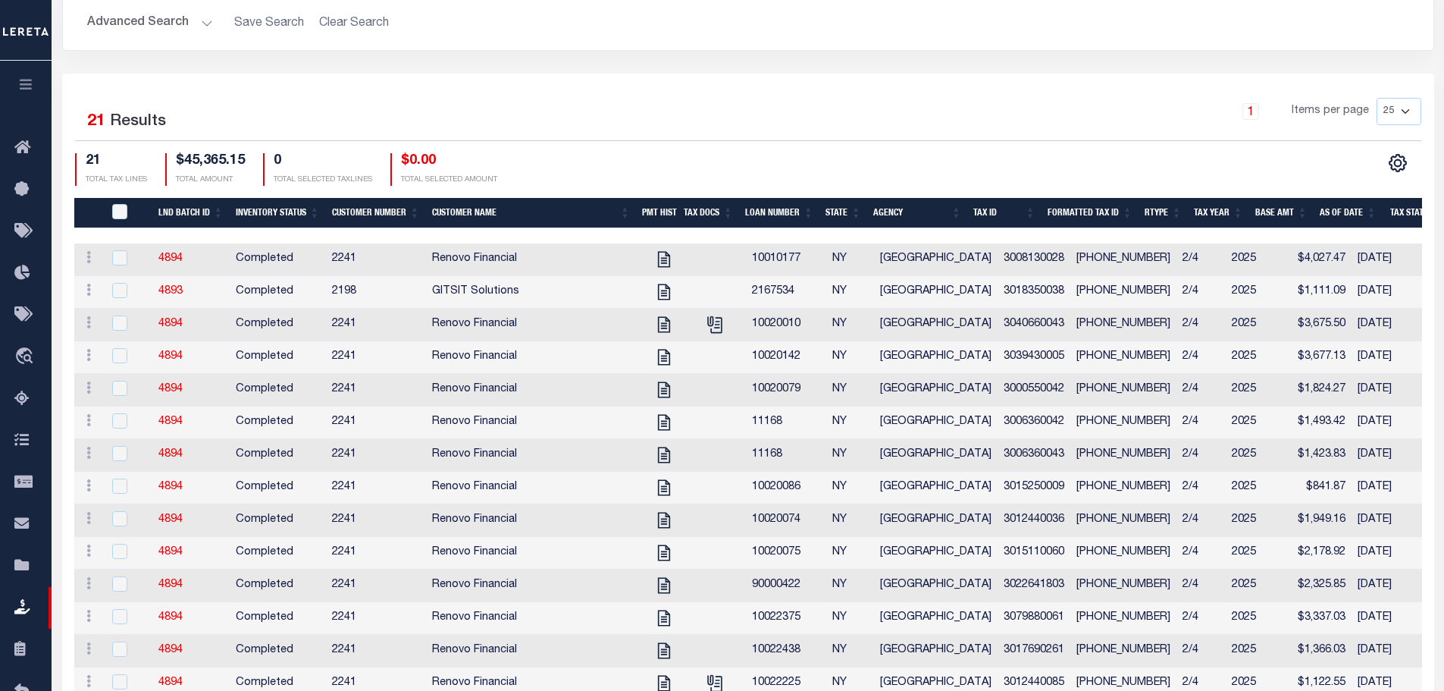
click at [752, 216] on th "Loan Number" at bounding box center [779, 213] width 80 height 31
click at [788, 216] on th "Loan Number" at bounding box center [779, 213] width 80 height 31
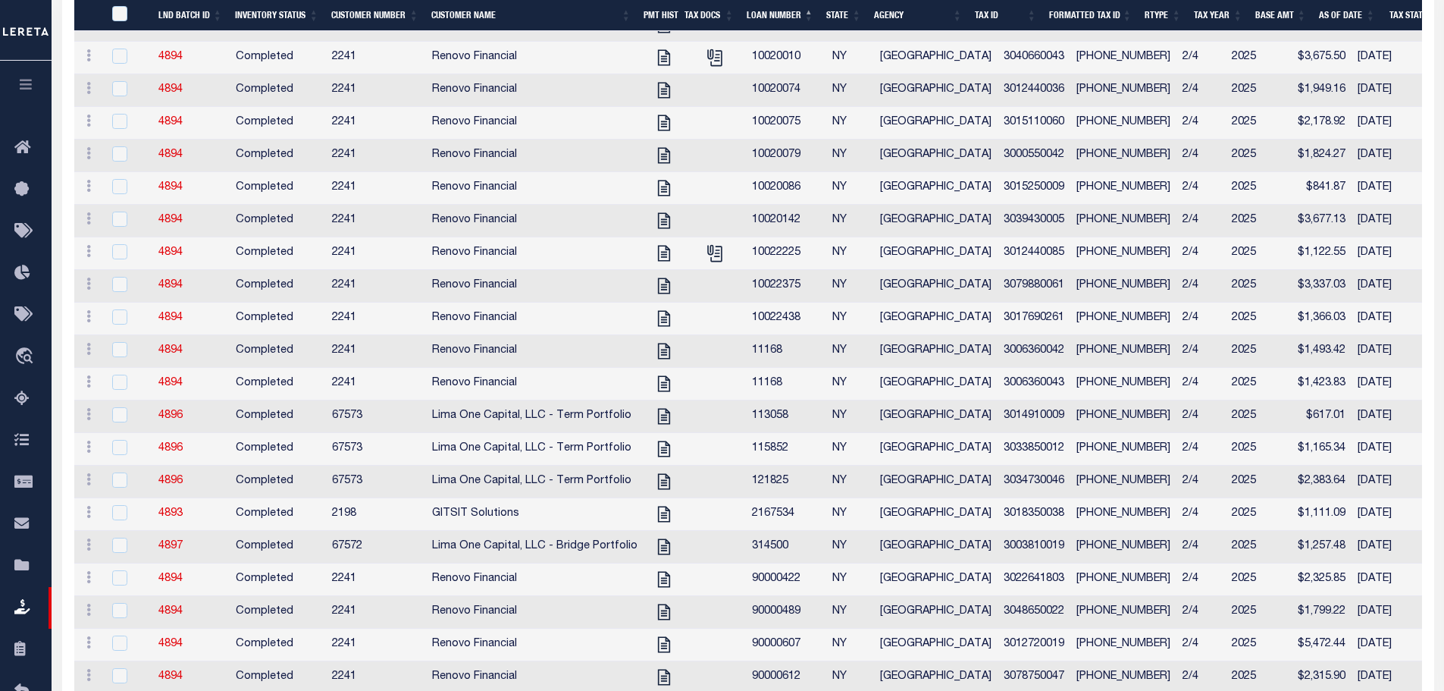
scroll to position [607, 0]
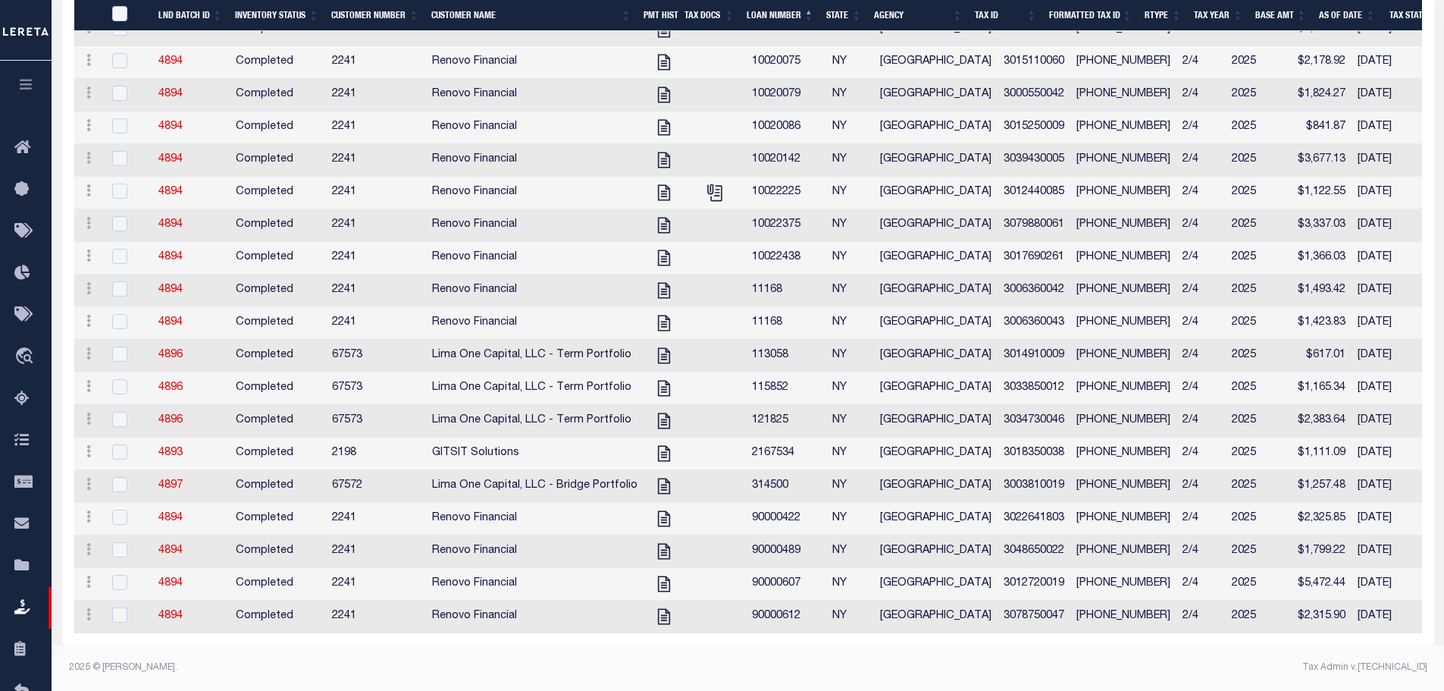
click at [651, 667] on div "2025 © [PERSON_NAME]." at bounding box center [403, 667] width 691 height 14
click at [124, 515] on input "checkbox" at bounding box center [119, 517] width 15 height 15
checkbox input "true"
checkbox input "false"
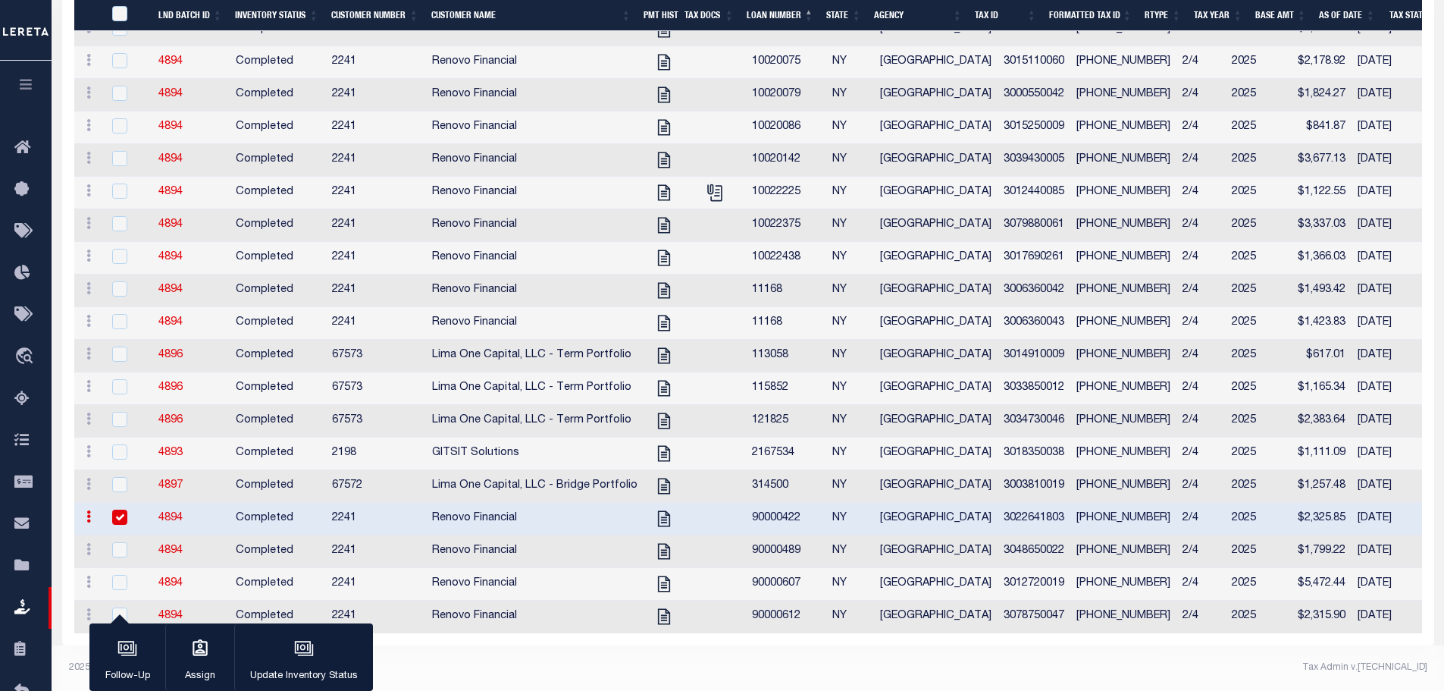
click at [306, 647] on icon "button" at bounding box center [304, 648] width 20 height 20
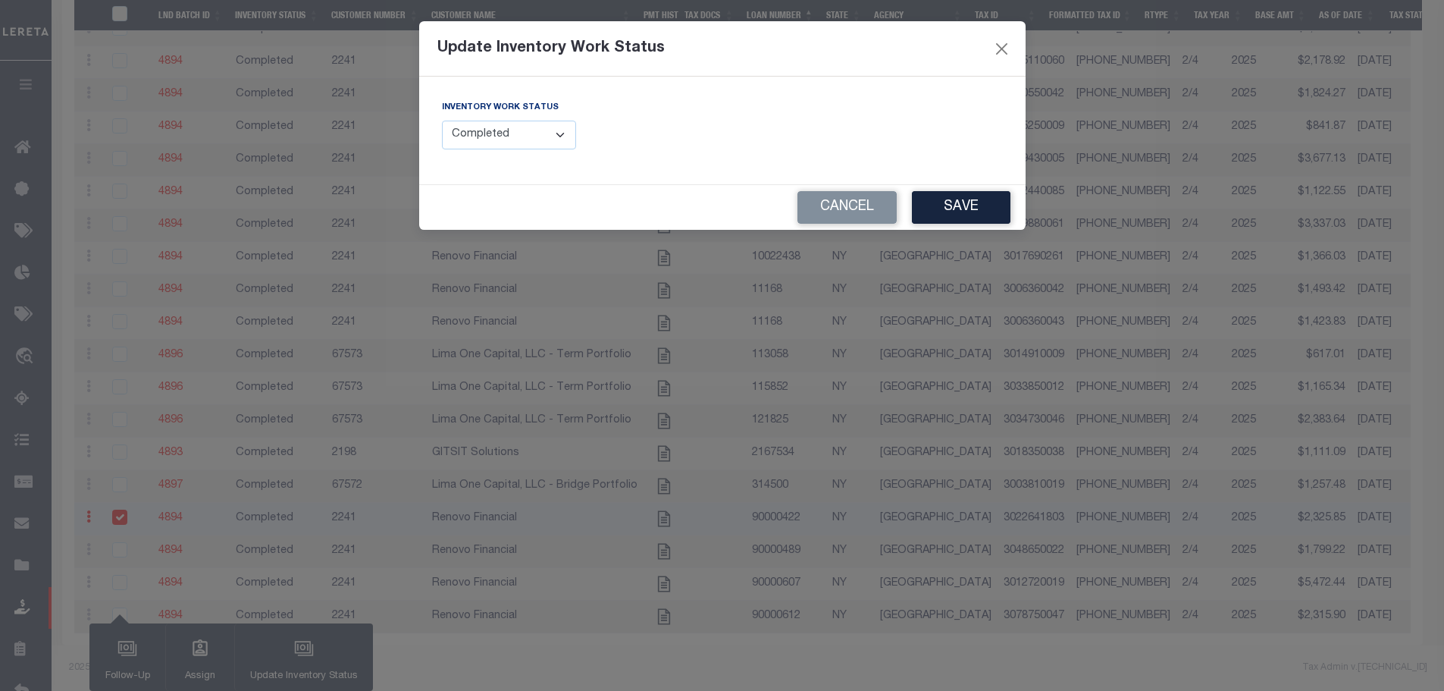
scroll to position [578, 0]
click at [527, 143] on select "--Select-- Open Completed Reported" at bounding box center [514, 136] width 135 height 30
select select "Reported"
click at [447, 121] on select "--Select-- Open Completed Reported" at bounding box center [514, 136] width 135 height 30
click at [941, 201] on button "Save" at bounding box center [966, 207] width 99 height 33
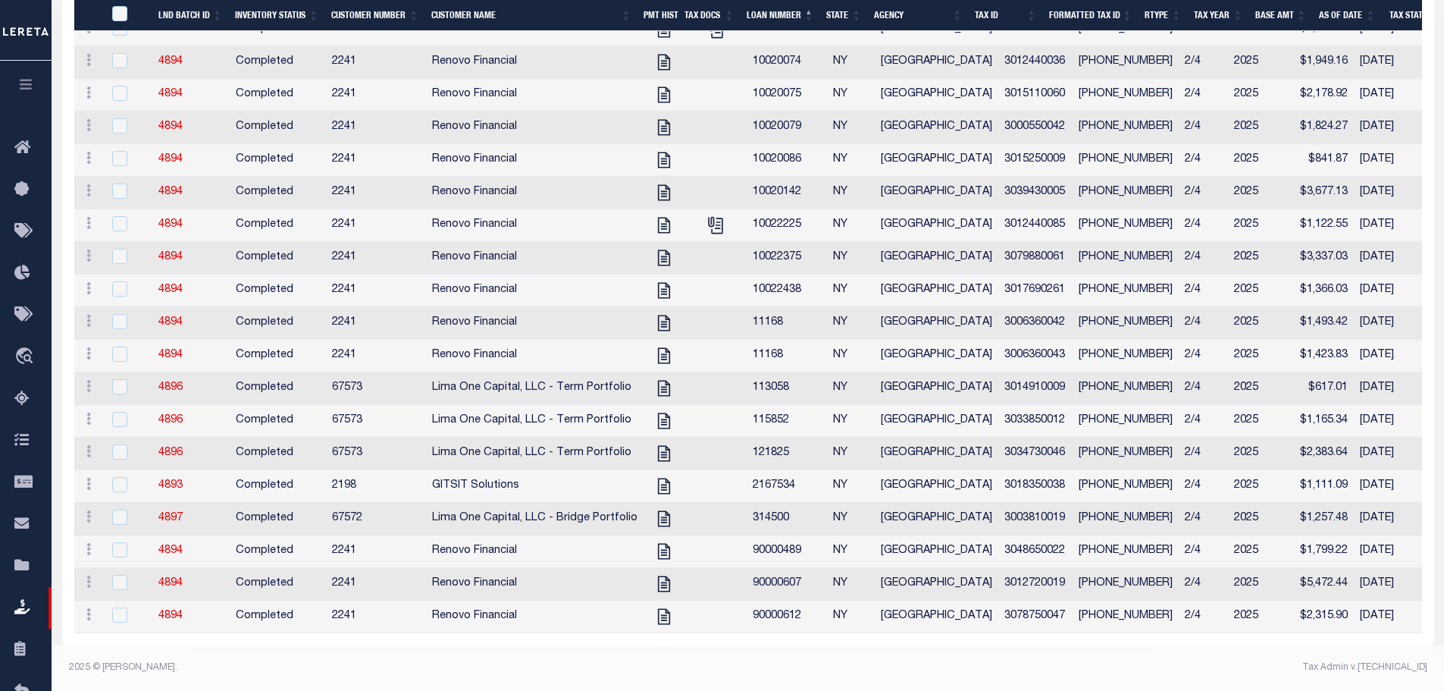
scroll to position [579, 0]
click at [122, 575] on input "checkbox" at bounding box center [119, 582] width 15 height 15
checkbox input "true"
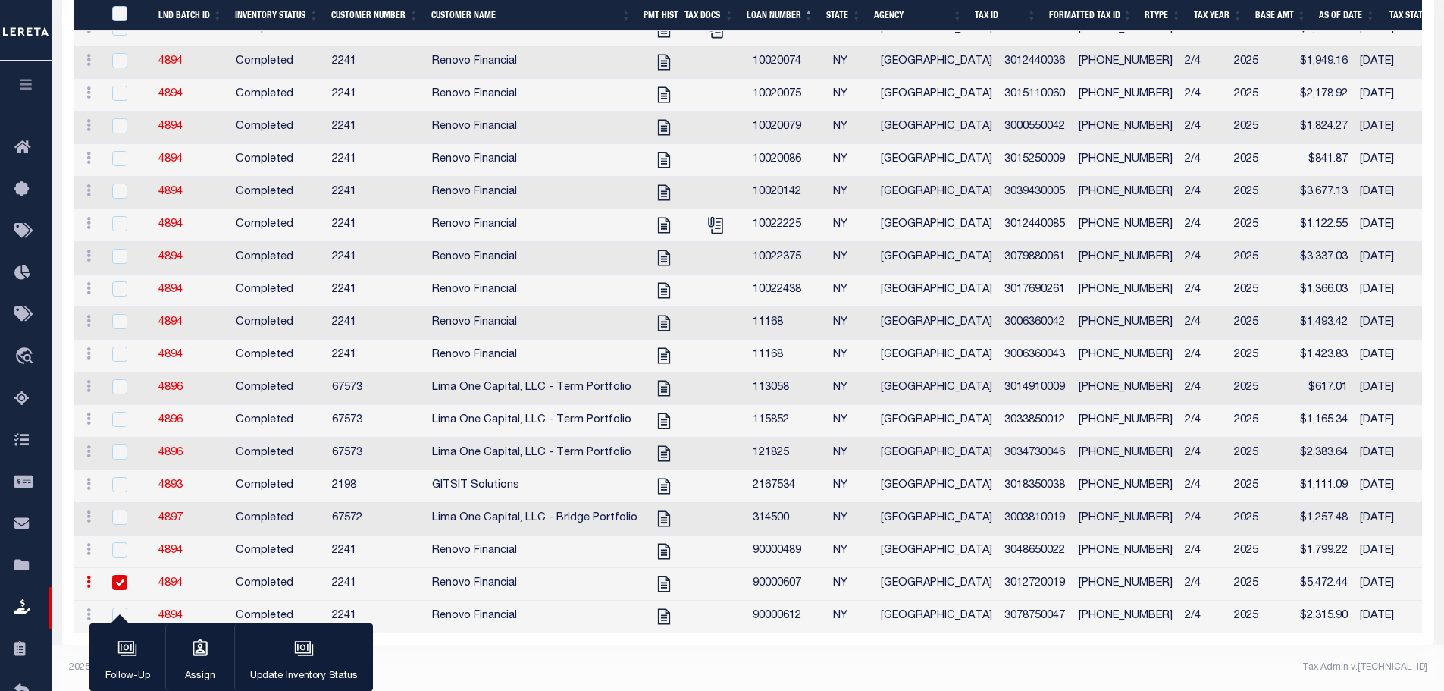
click at [312, 663] on div "button" at bounding box center [304, 650] width 38 height 38
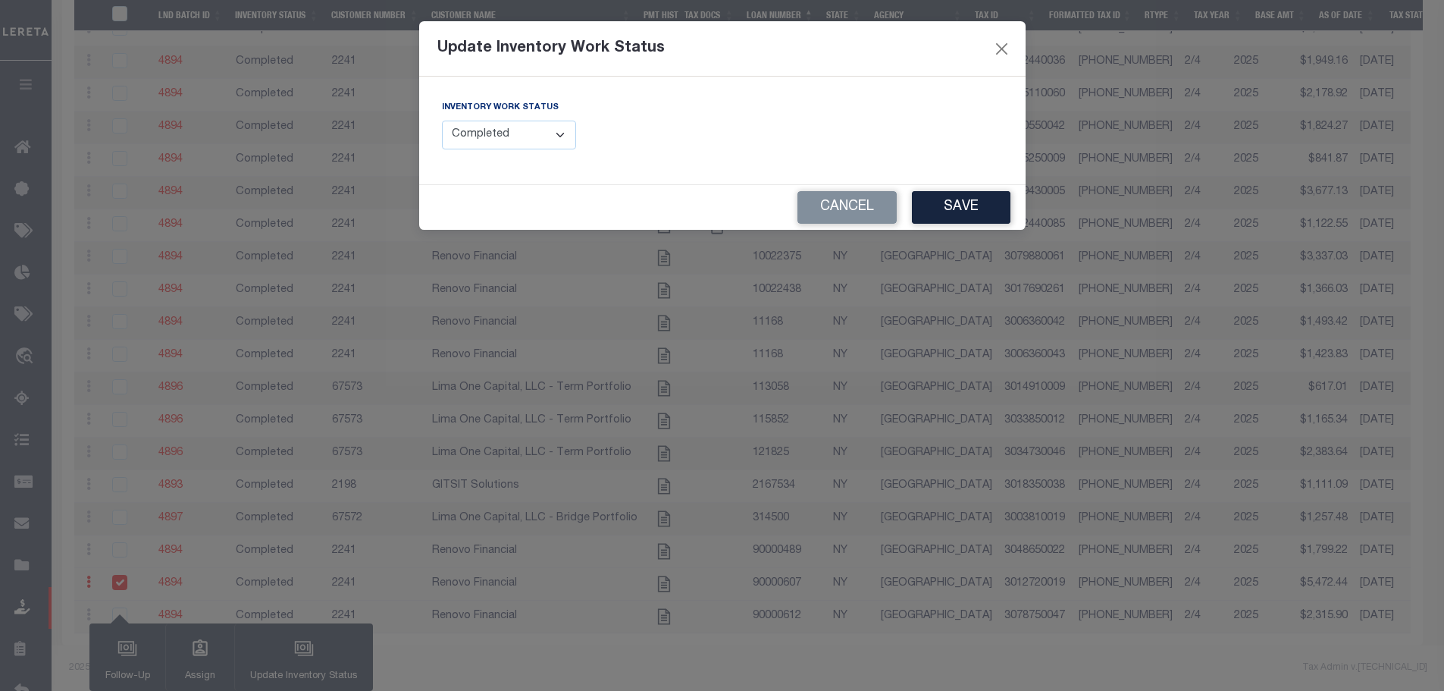
click at [533, 136] on select "--Select-- Open Completed Reported" at bounding box center [509, 136] width 135 height 30
select select "Reported"
click at [447, 121] on select "--Select-- Open Completed Reported" at bounding box center [514, 136] width 135 height 30
click at [984, 217] on button "Save" at bounding box center [966, 207] width 99 height 33
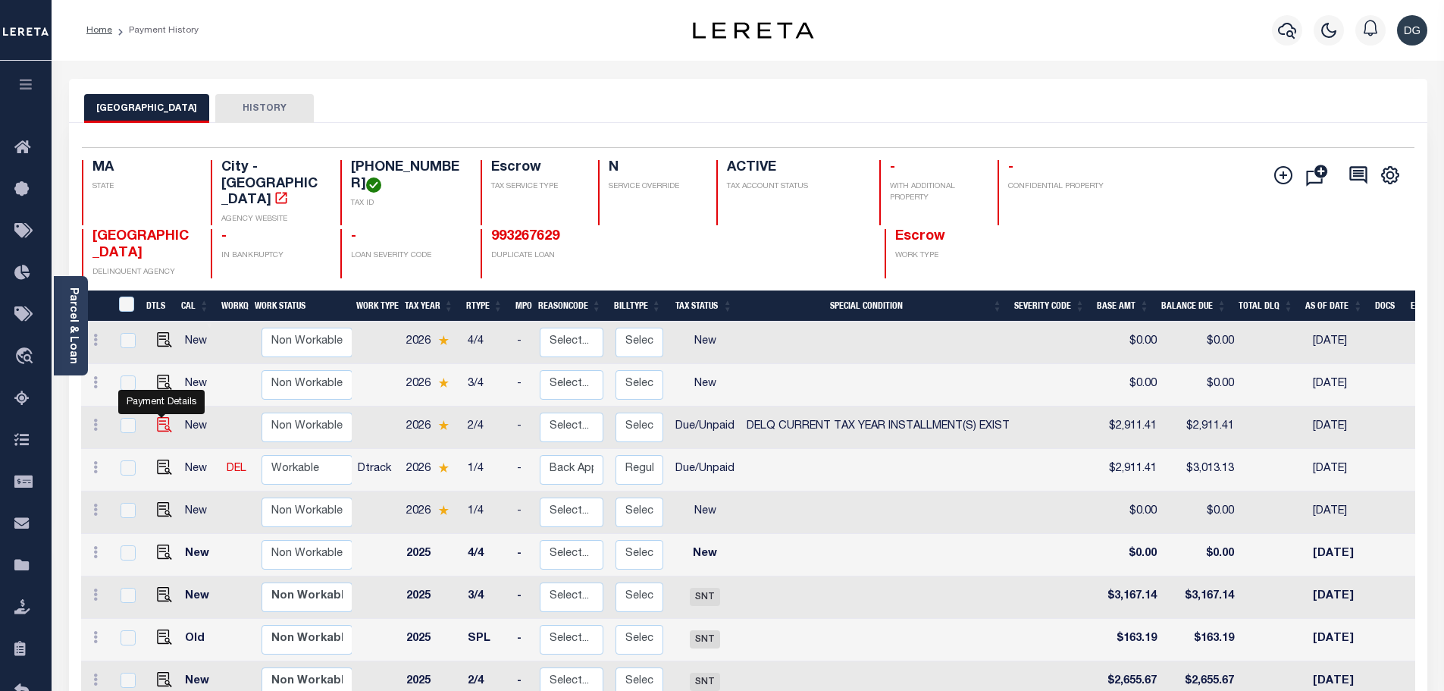
click at [167, 417] on img "" at bounding box center [164, 424] width 15 height 15
checkbox input "true"
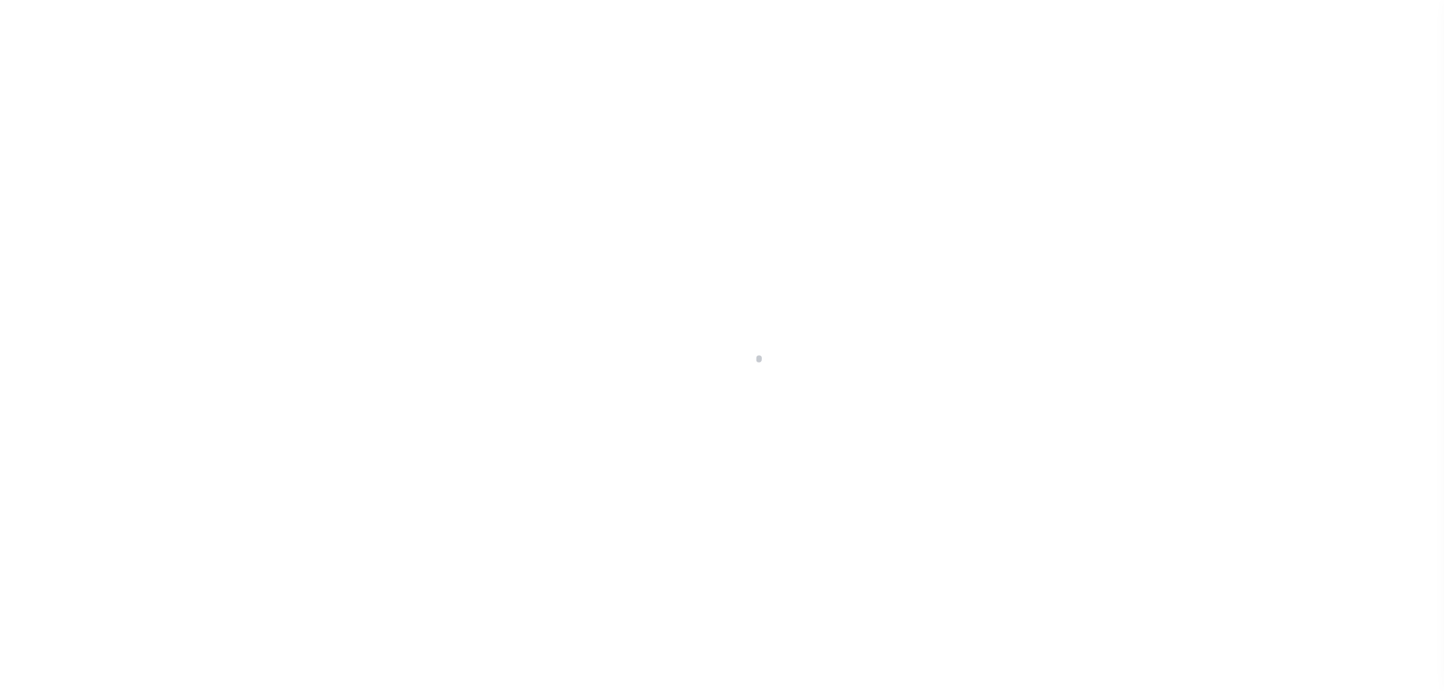
select select "DUE"
select select "17"
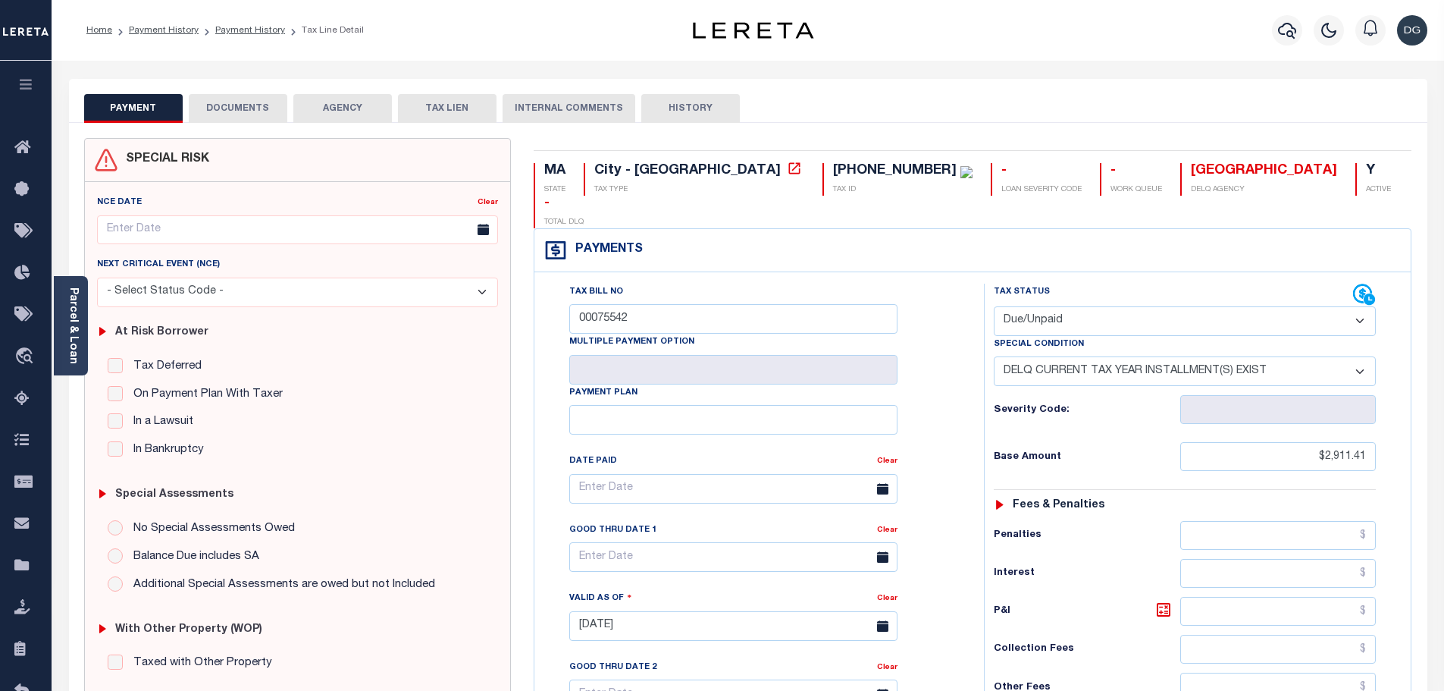
scroll to position [425, 0]
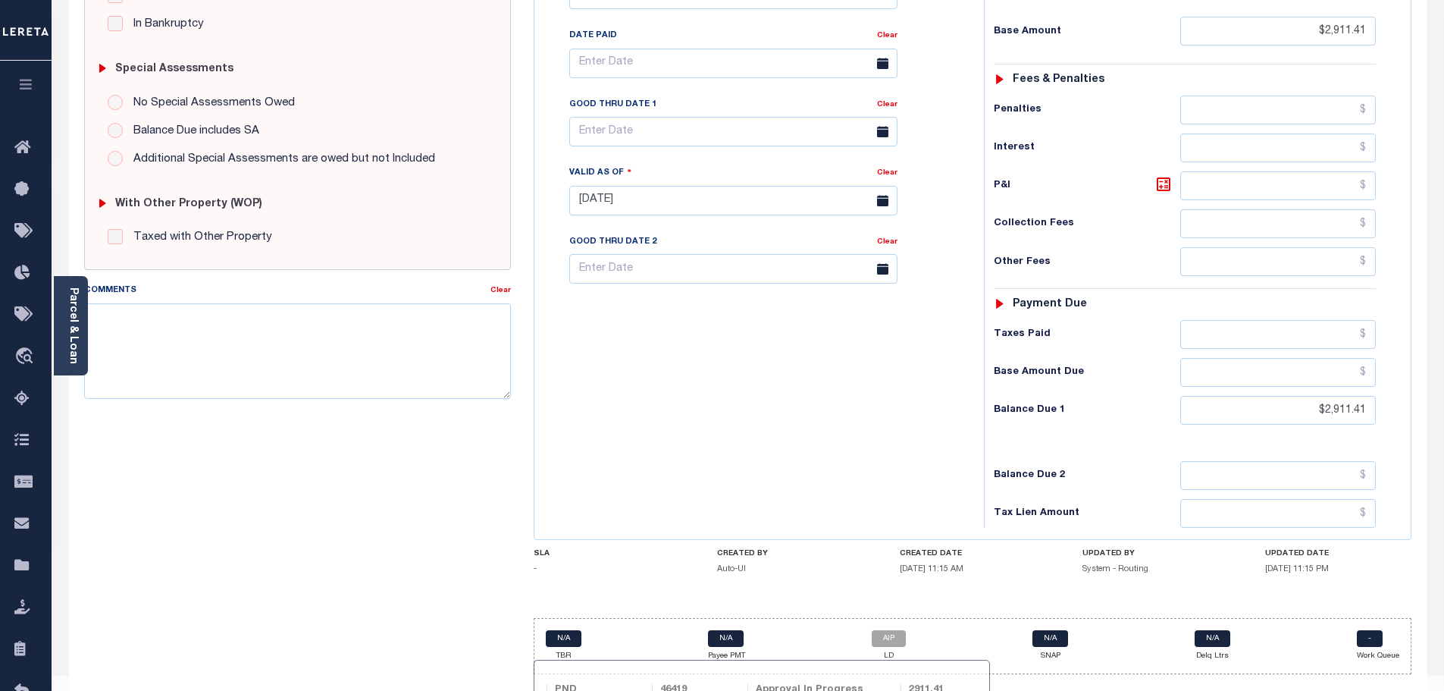
click at [896, 630] on div "AIP LD" at bounding box center [889, 646] width 34 height 32
click at [898, 630] on link "AIP" at bounding box center [889, 638] width 34 height 17
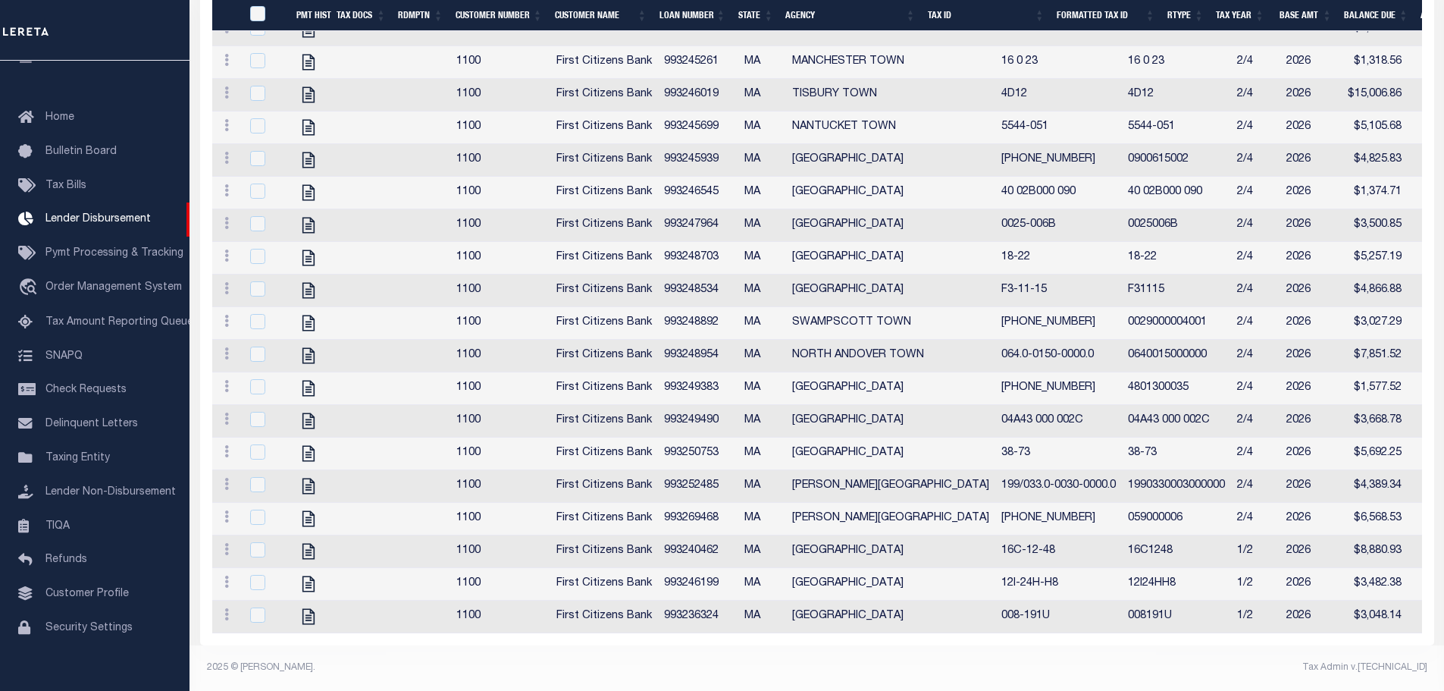
scroll to position [431, 0]
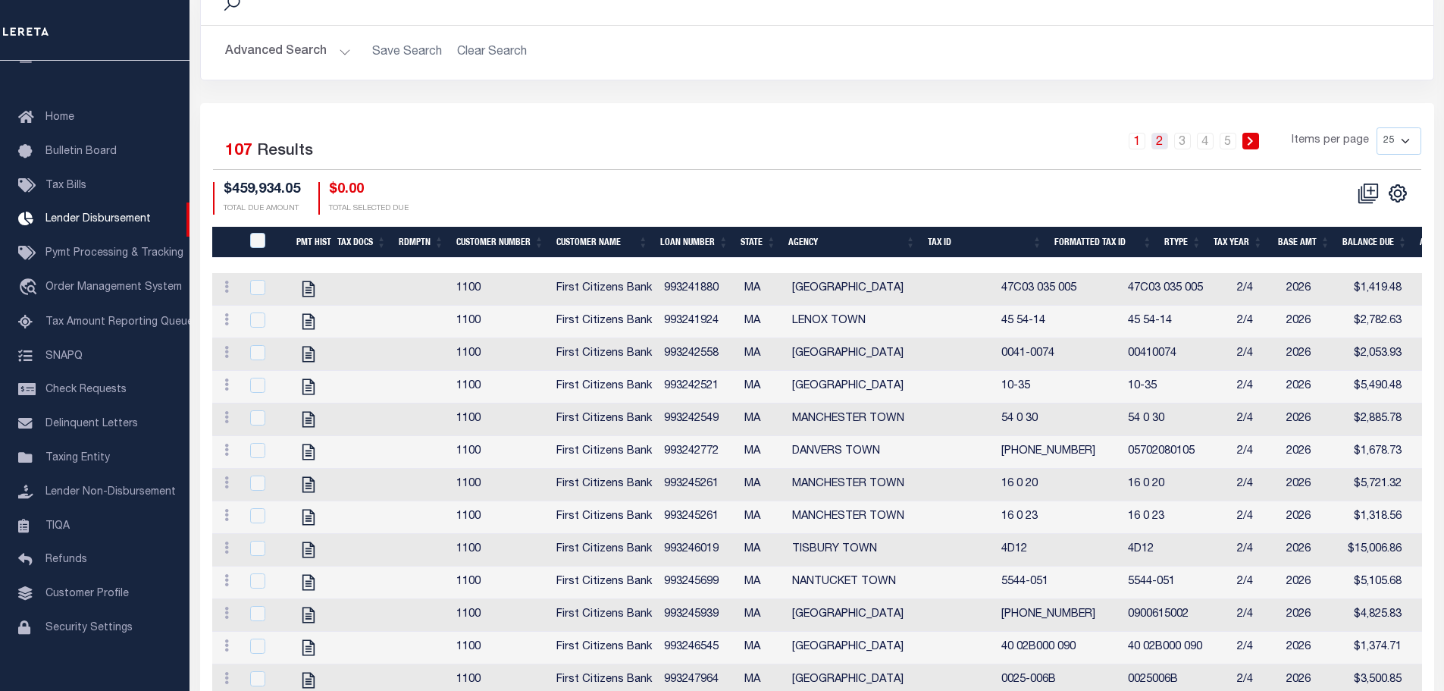
click at [1165, 133] on link "2" at bounding box center [1160, 141] width 17 height 17
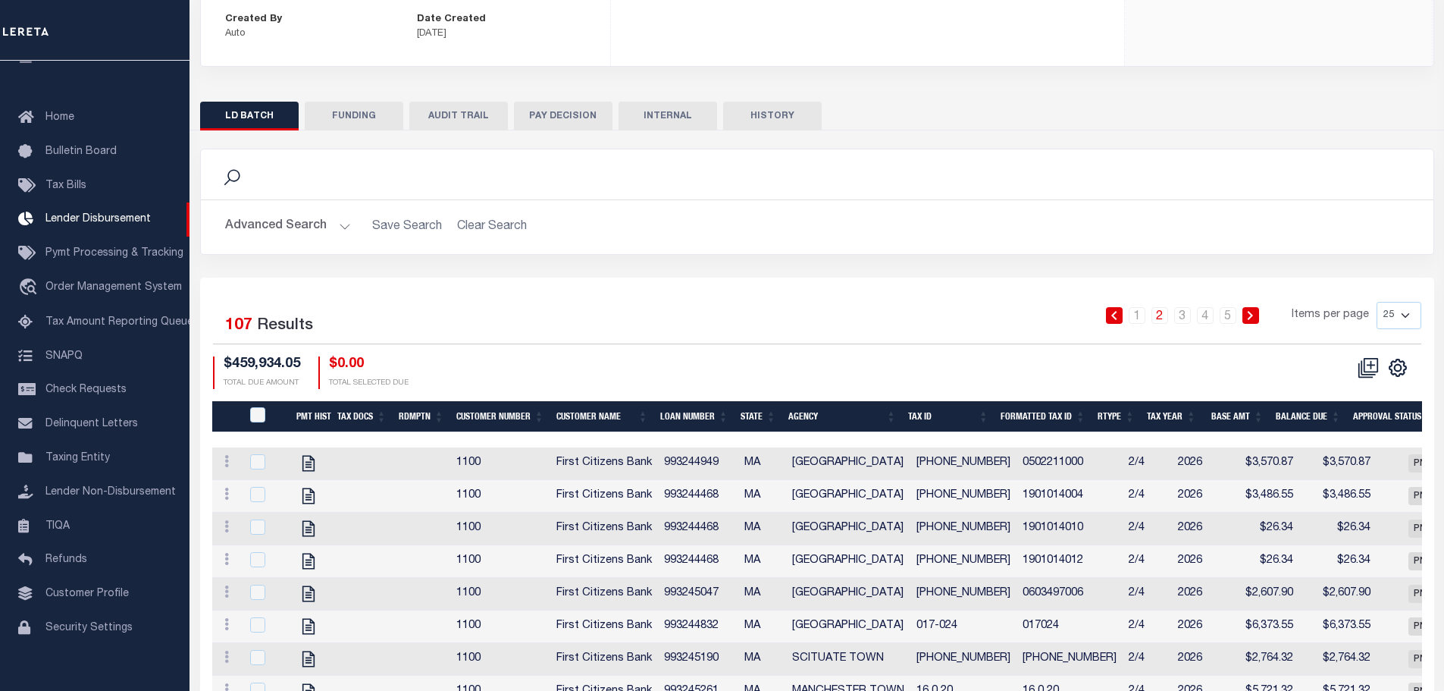
scroll to position [52, 0]
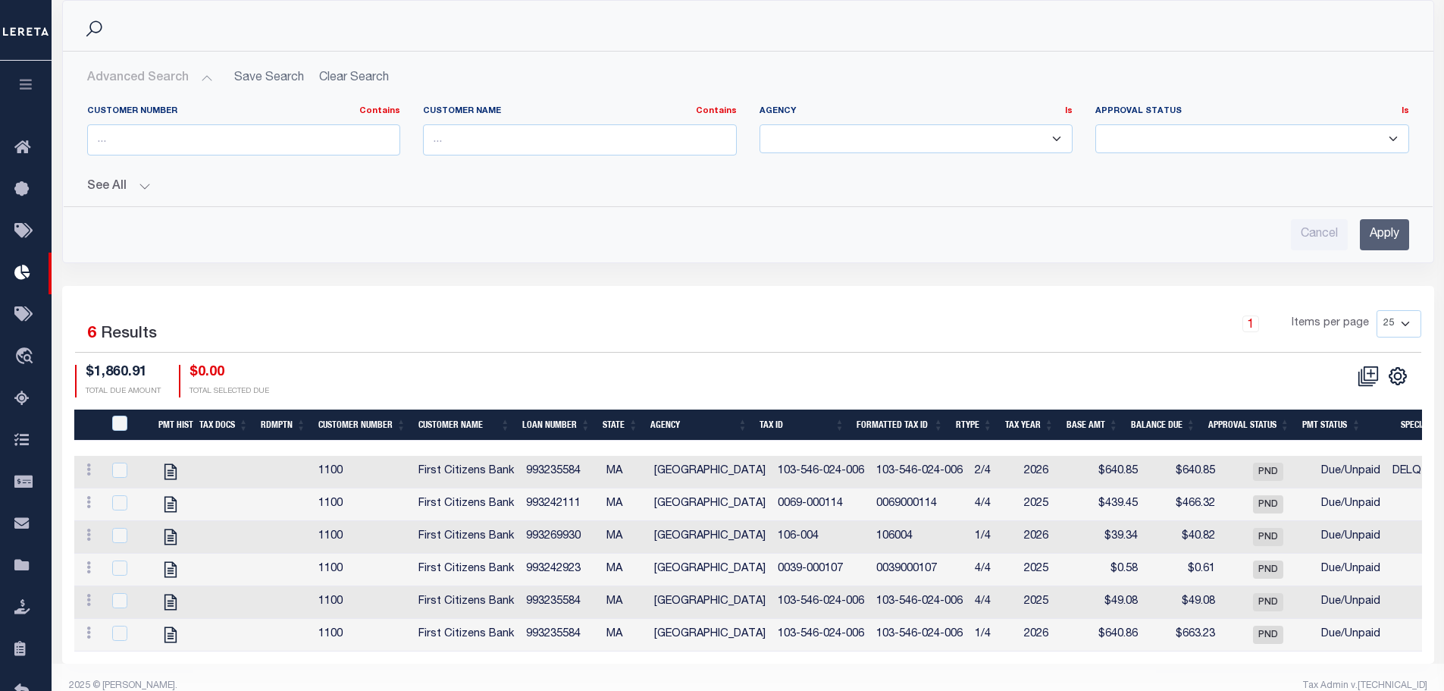
scroll to position [389, 0]
click at [95, 268] on span "Lender Disbursement" at bounding box center [122, 273] width 154 height 42
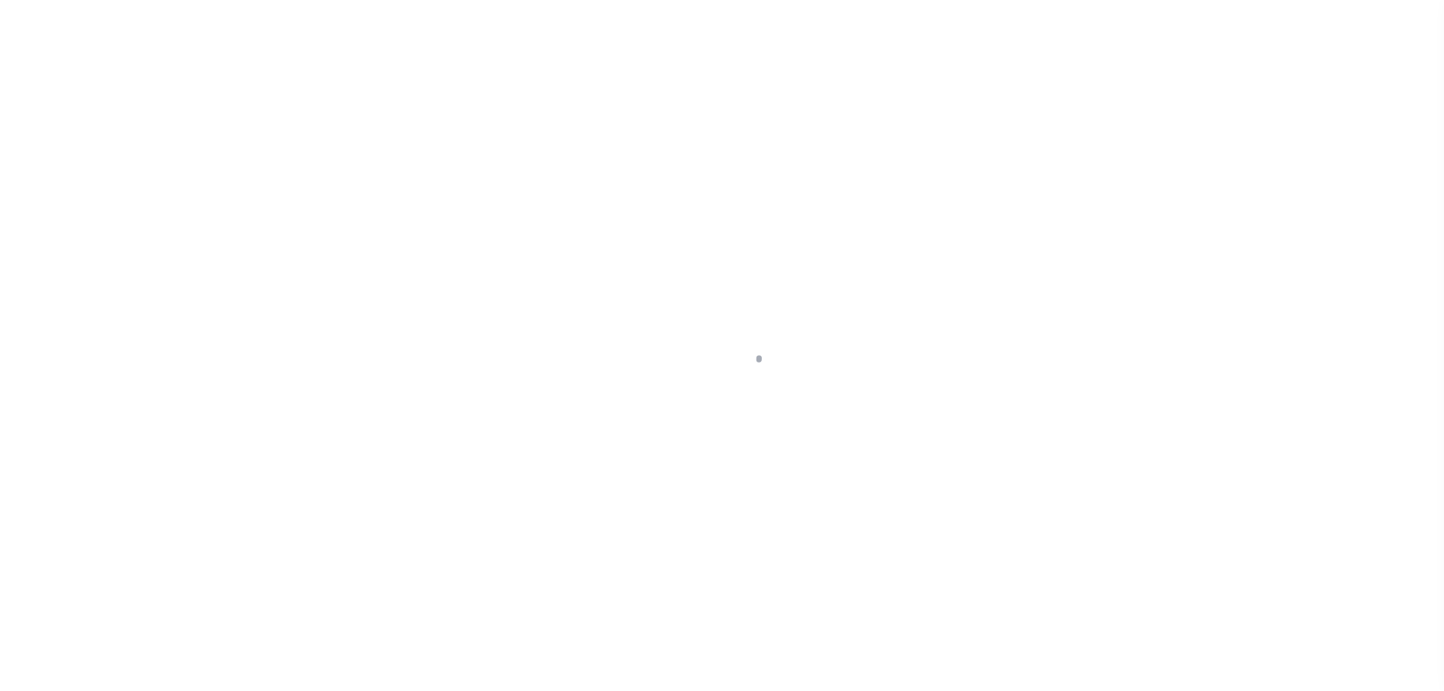
scroll to position [27, 0]
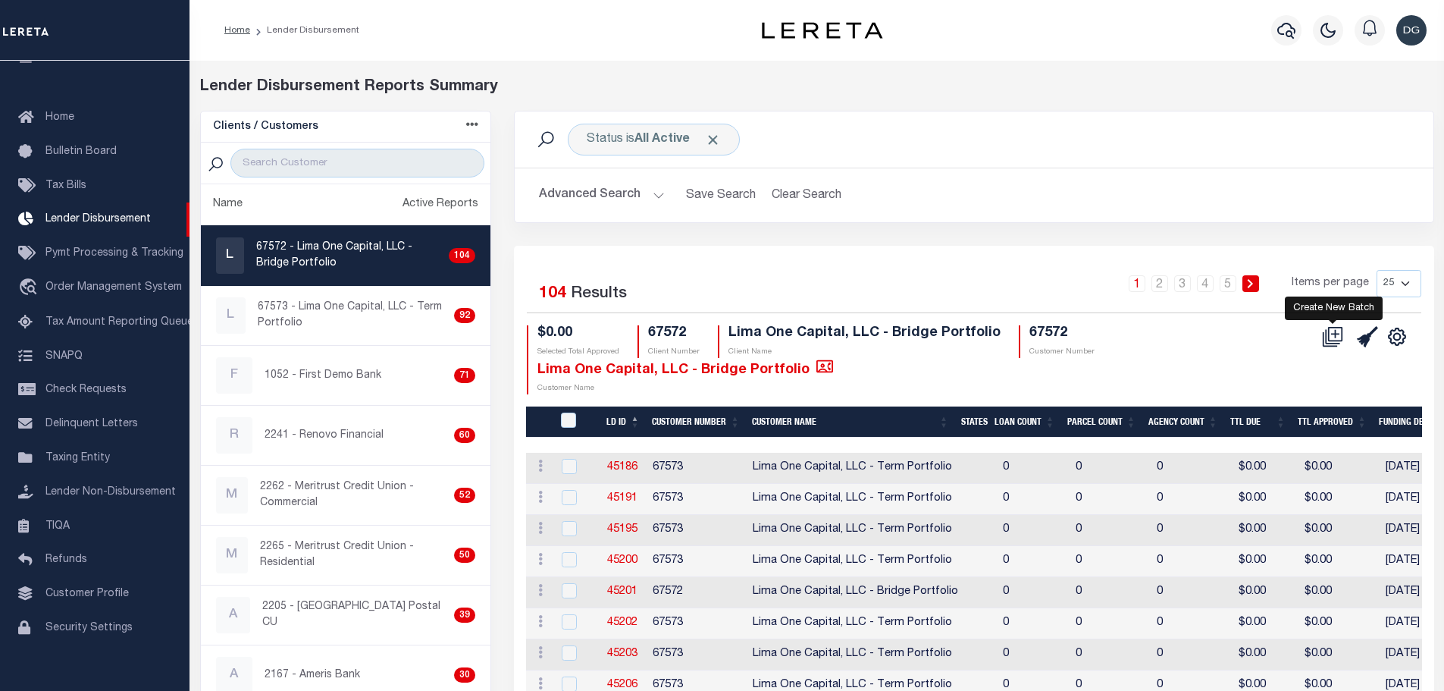
click at [1337, 339] on icon at bounding box center [1332, 336] width 21 height 21
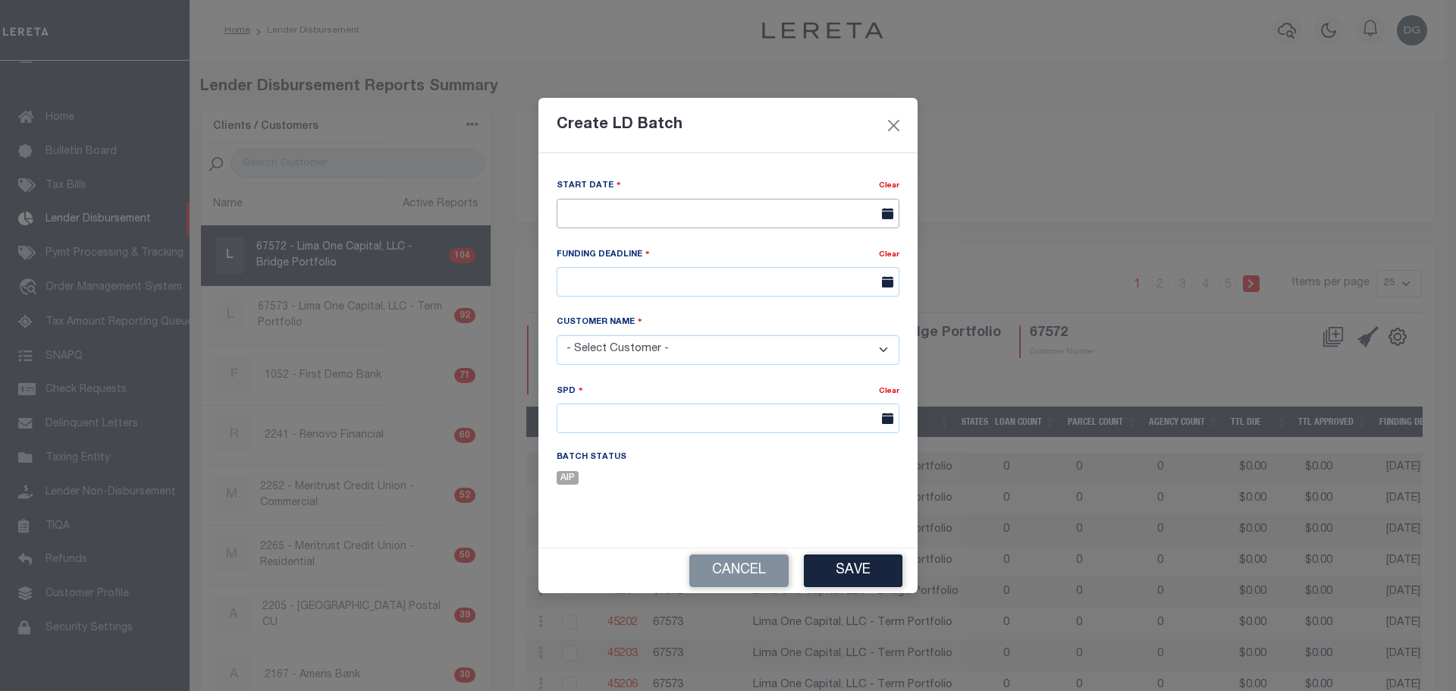
click at [679, 210] on input "text" at bounding box center [728, 214] width 343 height 30
click at [605, 357] on span "13" at bounding box center [606, 357] width 30 height 30
type input "10/13/2025"
click at [638, 286] on input "text" at bounding box center [728, 282] width 343 height 30
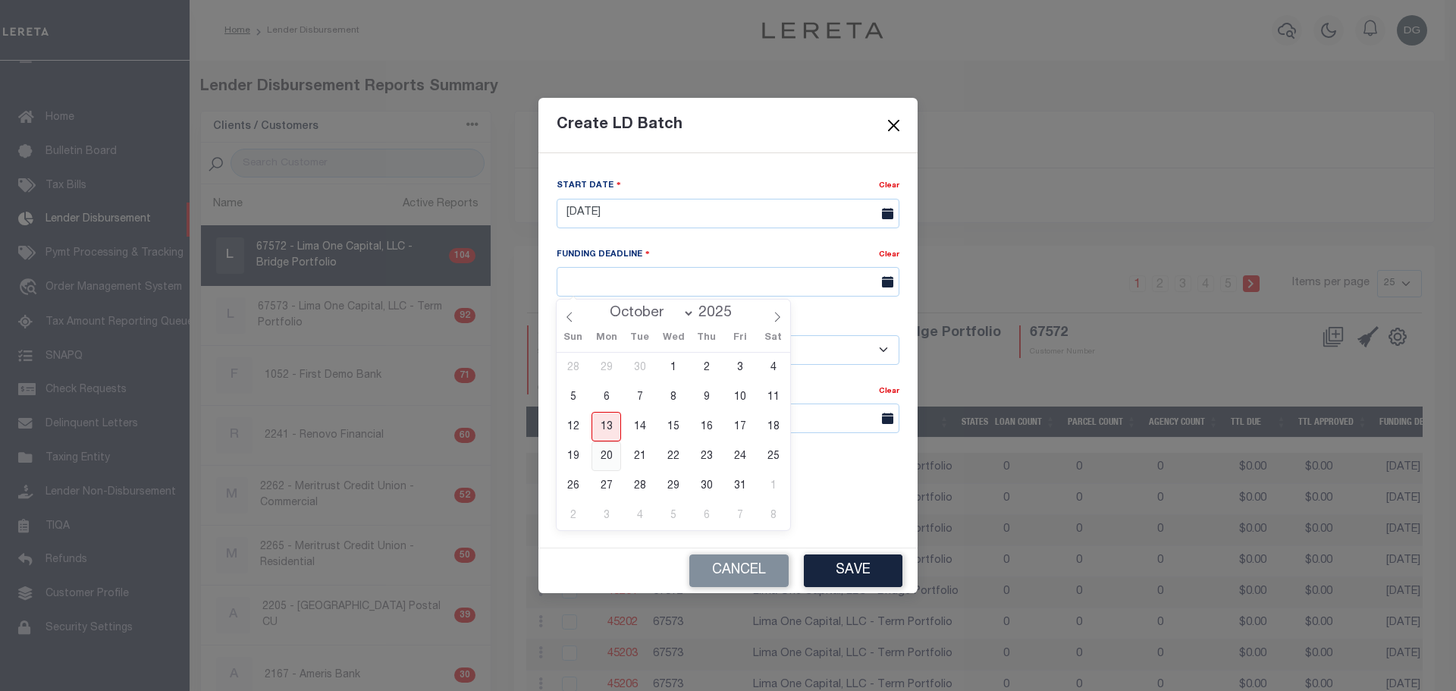
click at [607, 463] on span "20" at bounding box center [606, 456] width 30 height 30
type input "10/20/25"
click at [622, 347] on select "- Select Customer - Accumatch - Refunds All In Credit Union Amarillo National B…" at bounding box center [728, 350] width 343 height 30
select select "2241"
click at [557, 335] on select "- Select Customer - Accumatch - Refunds All In Credit Union Amarillo National B…" at bounding box center [728, 350] width 343 height 30
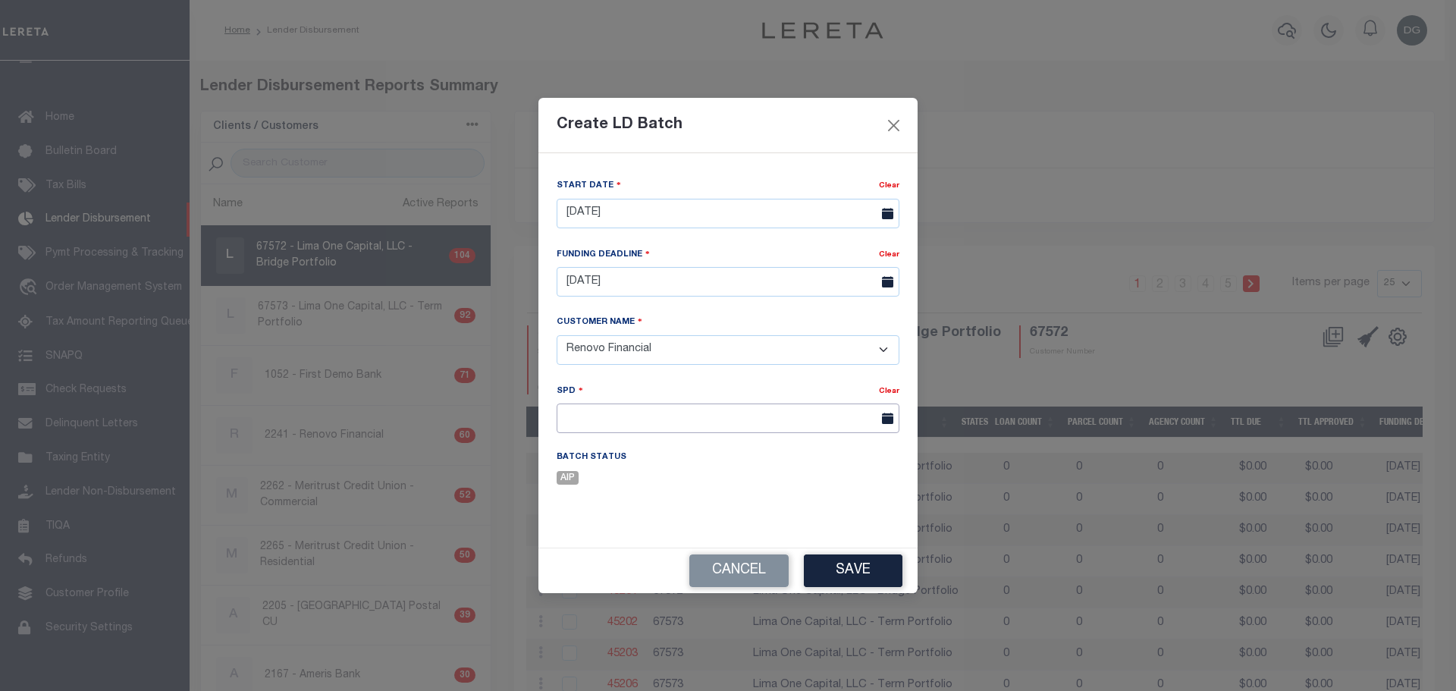
click at [597, 416] on input "text" at bounding box center [728, 418] width 343 height 30
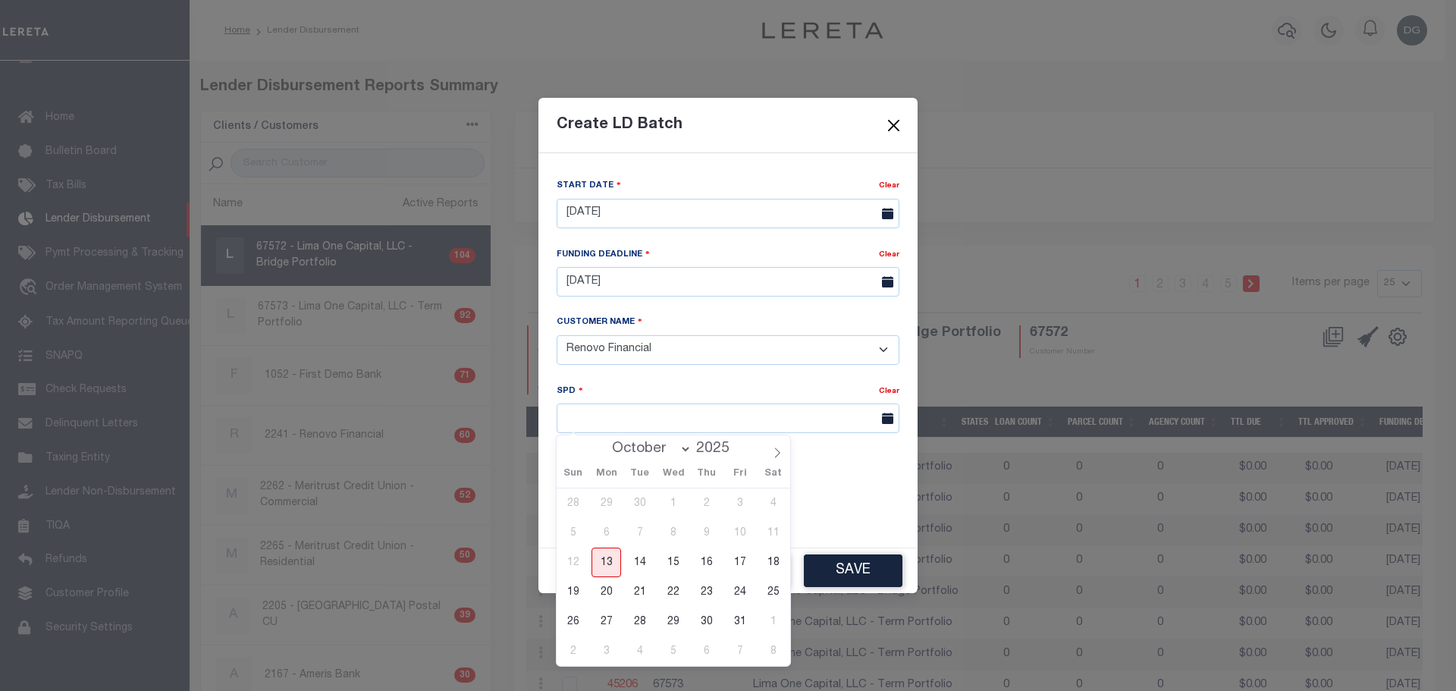
click at [607, 625] on span "27" at bounding box center [606, 622] width 30 height 30
type input "10/27/2025"
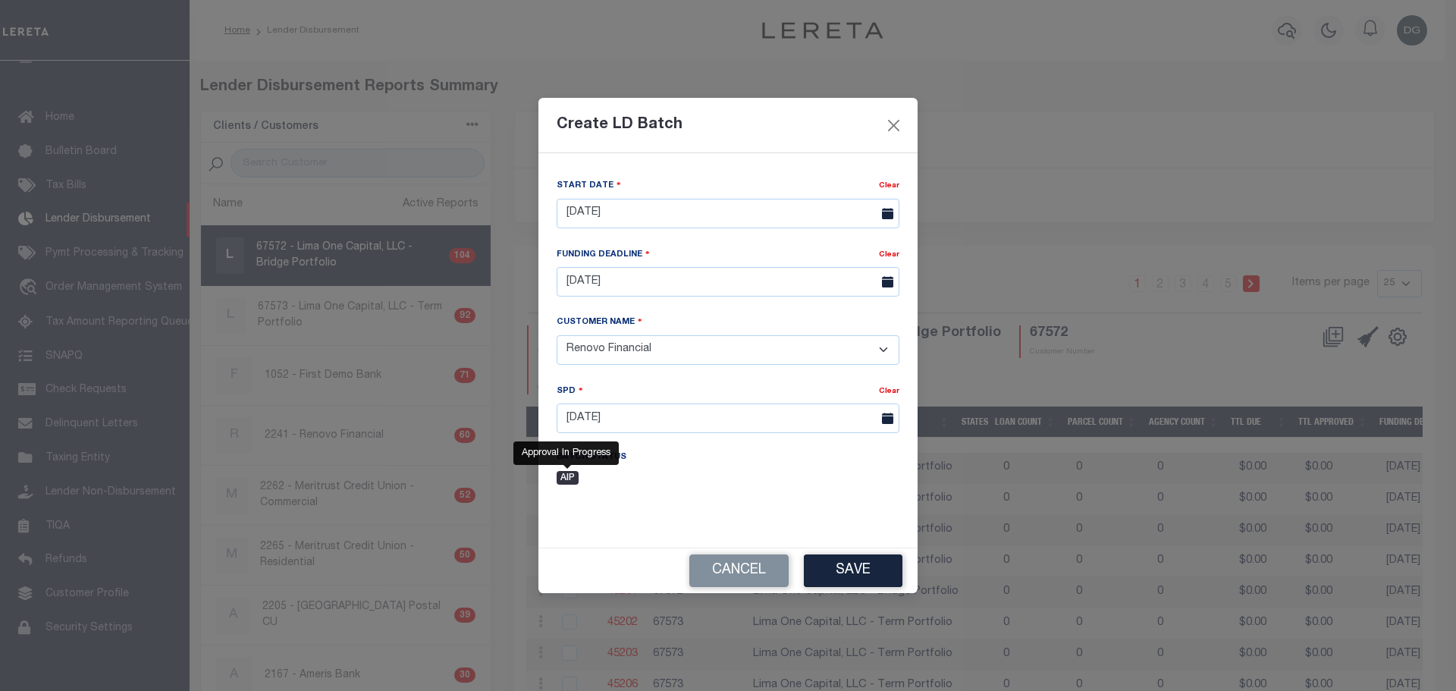
click at [563, 481] on span "AIP" at bounding box center [568, 478] width 22 height 14
click at [840, 567] on button "Save" at bounding box center [853, 570] width 99 height 33
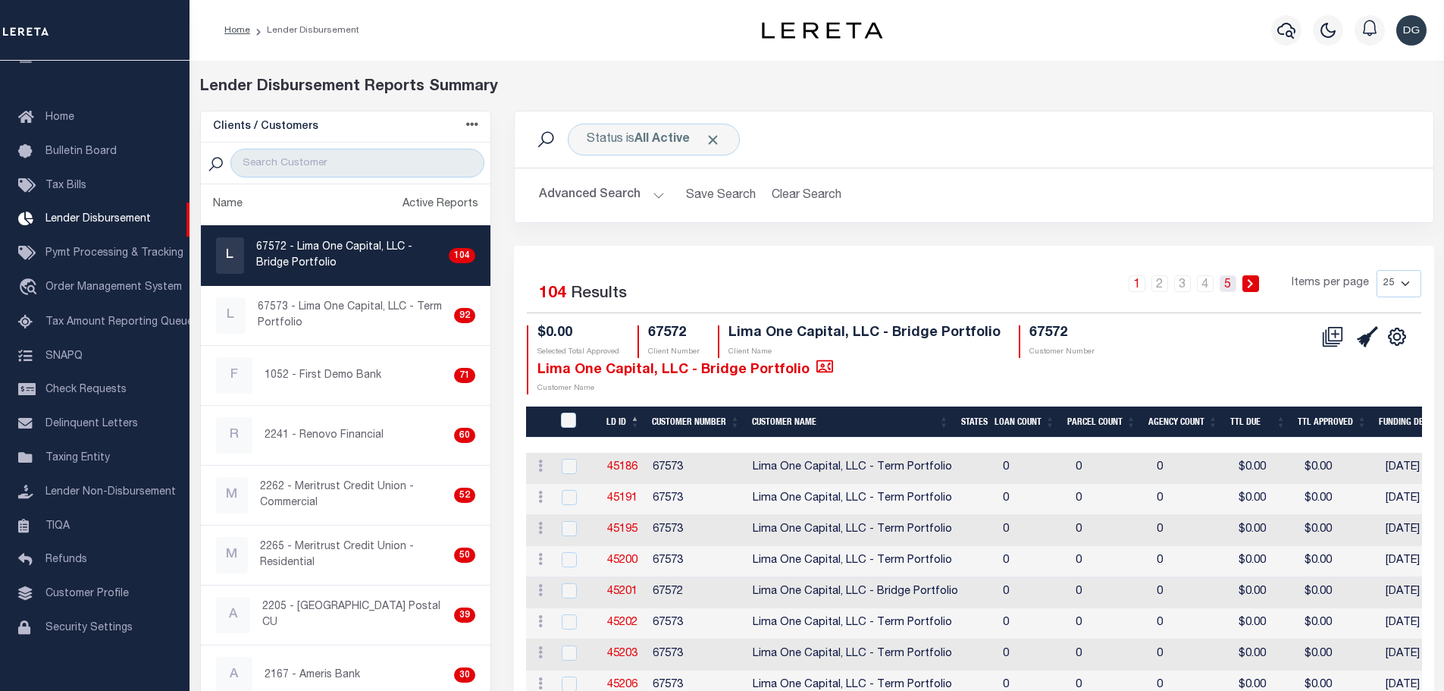
click at [1228, 288] on link "5" at bounding box center [1228, 283] width 17 height 17
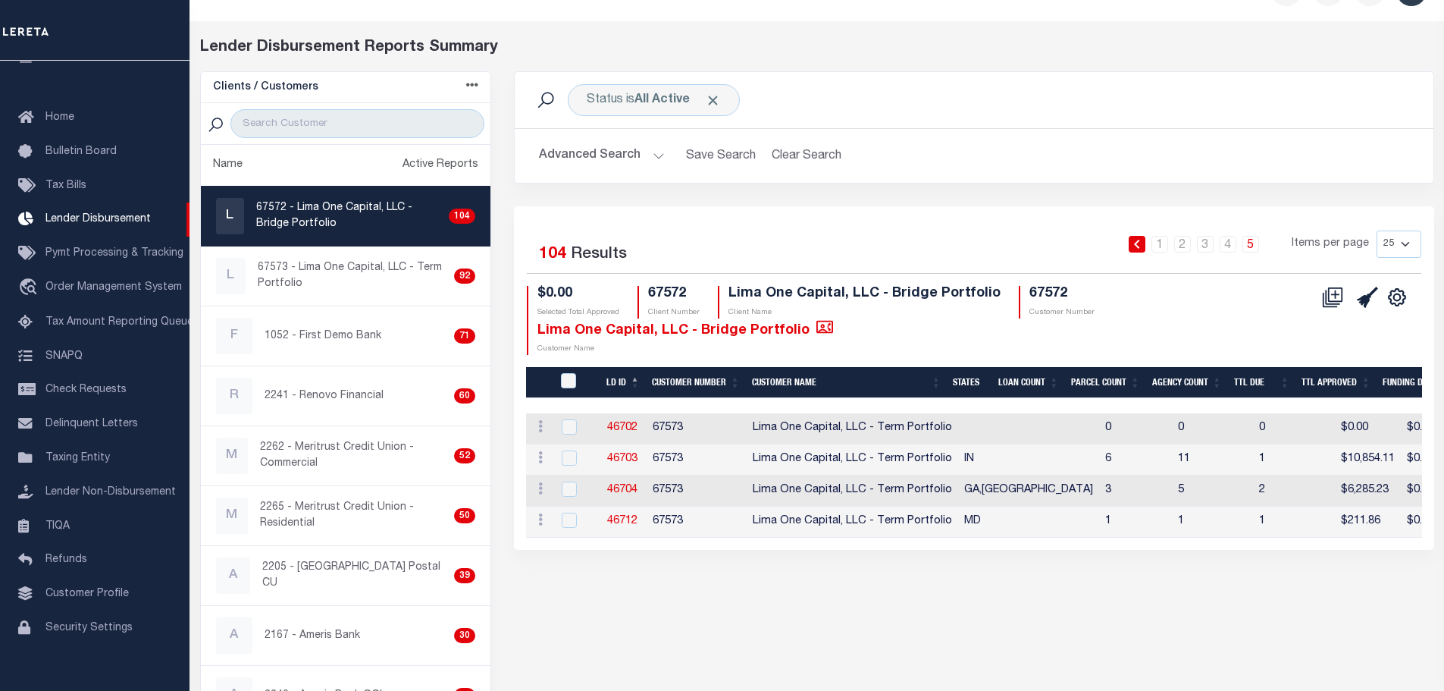
scroll to position [76, 0]
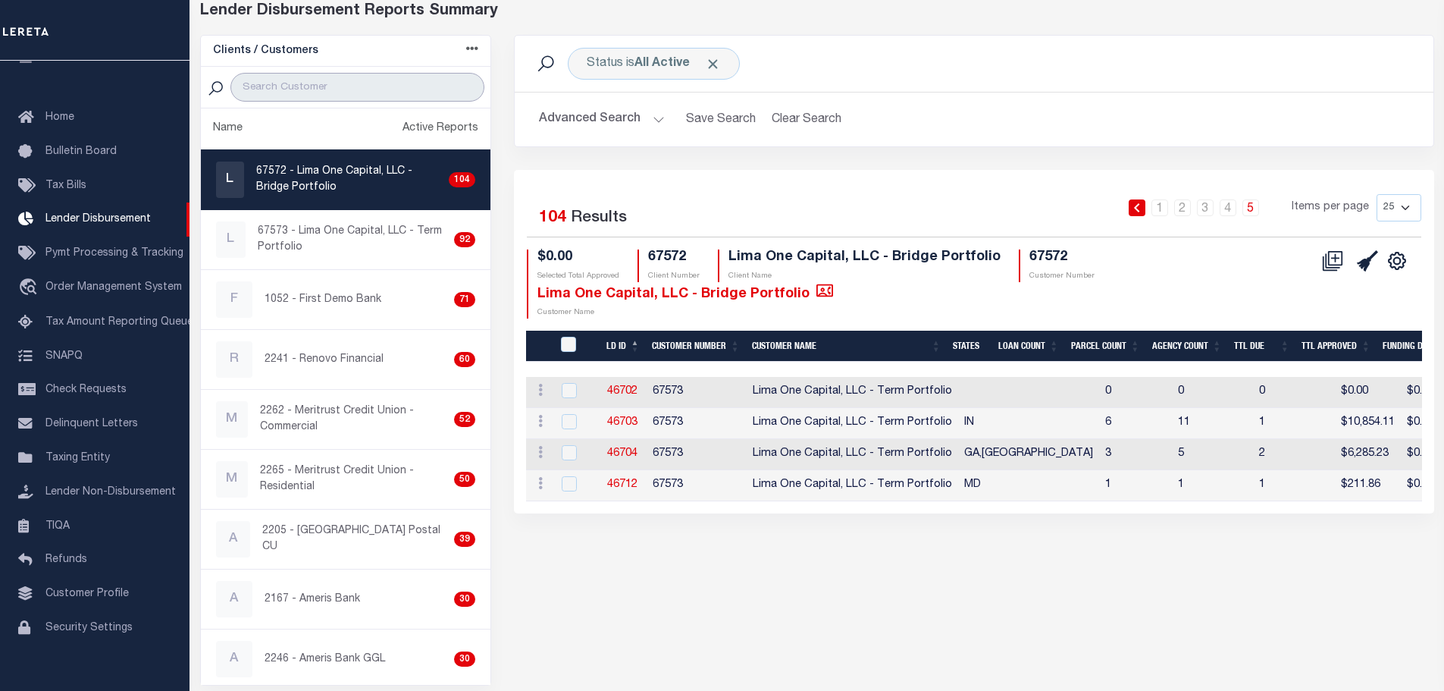
click at [290, 87] on input "search" at bounding box center [357, 87] width 254 height 29
type input "renovo"
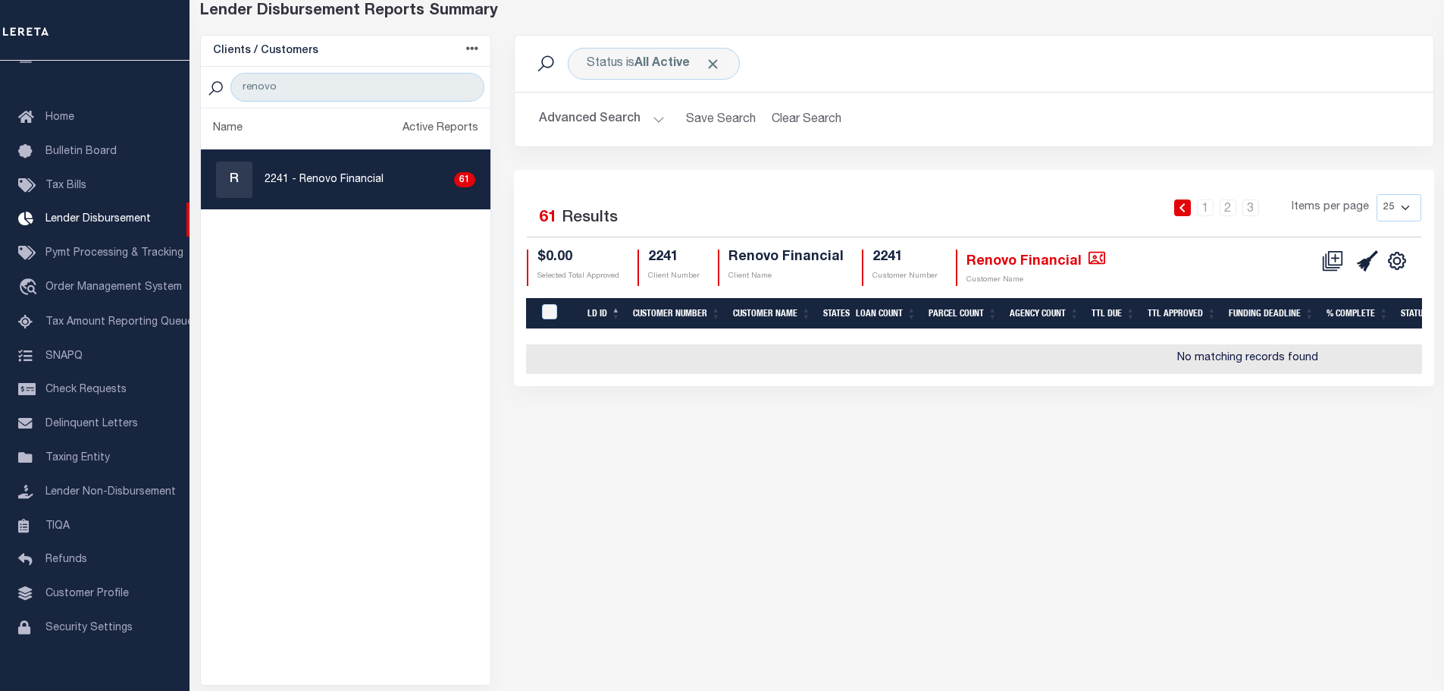
click at [347, 178] on p "2241 - Renovo Financial" at bounding box center [324, 180] width 119 height 16
checkbox input "true"
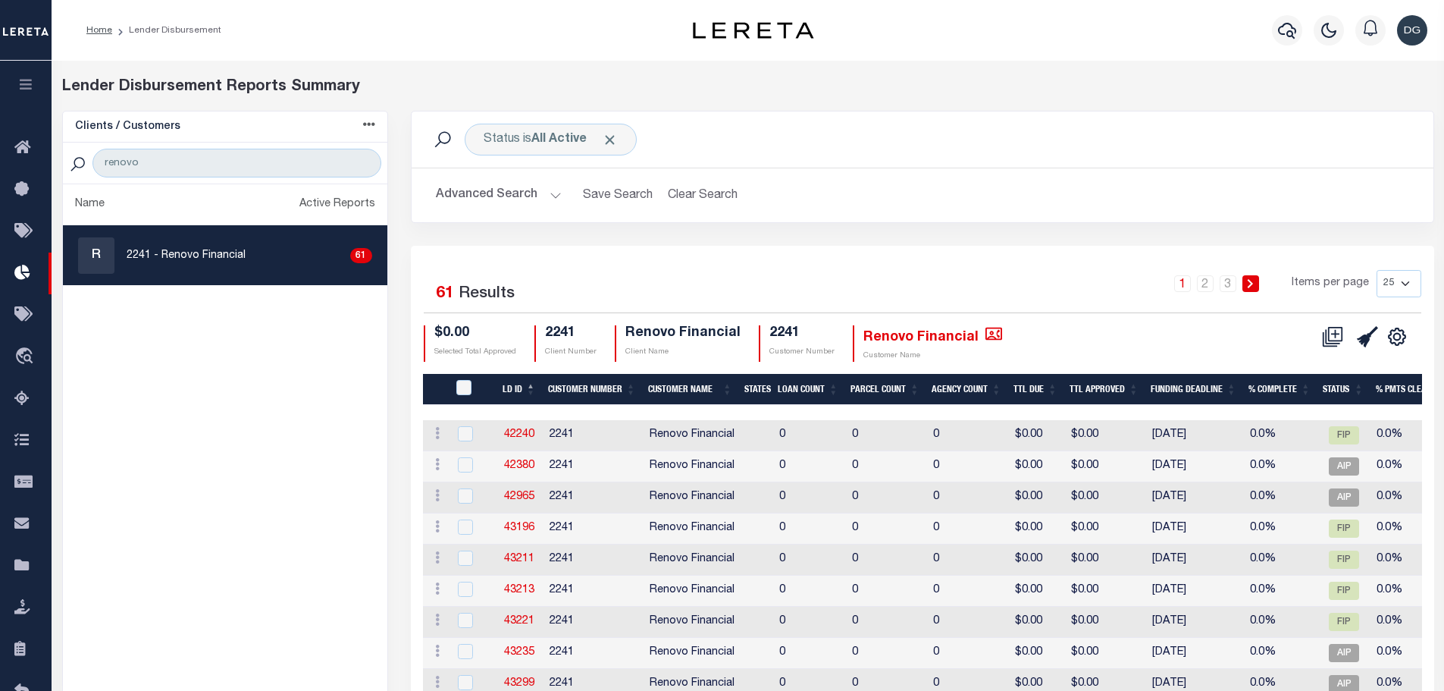
click at [1254, 287] on icon at bounding box center [1250, 283] width 7 height 9
click at [1237, 281] on link "3" at bounding box center [1228, 283] width 17 height 17
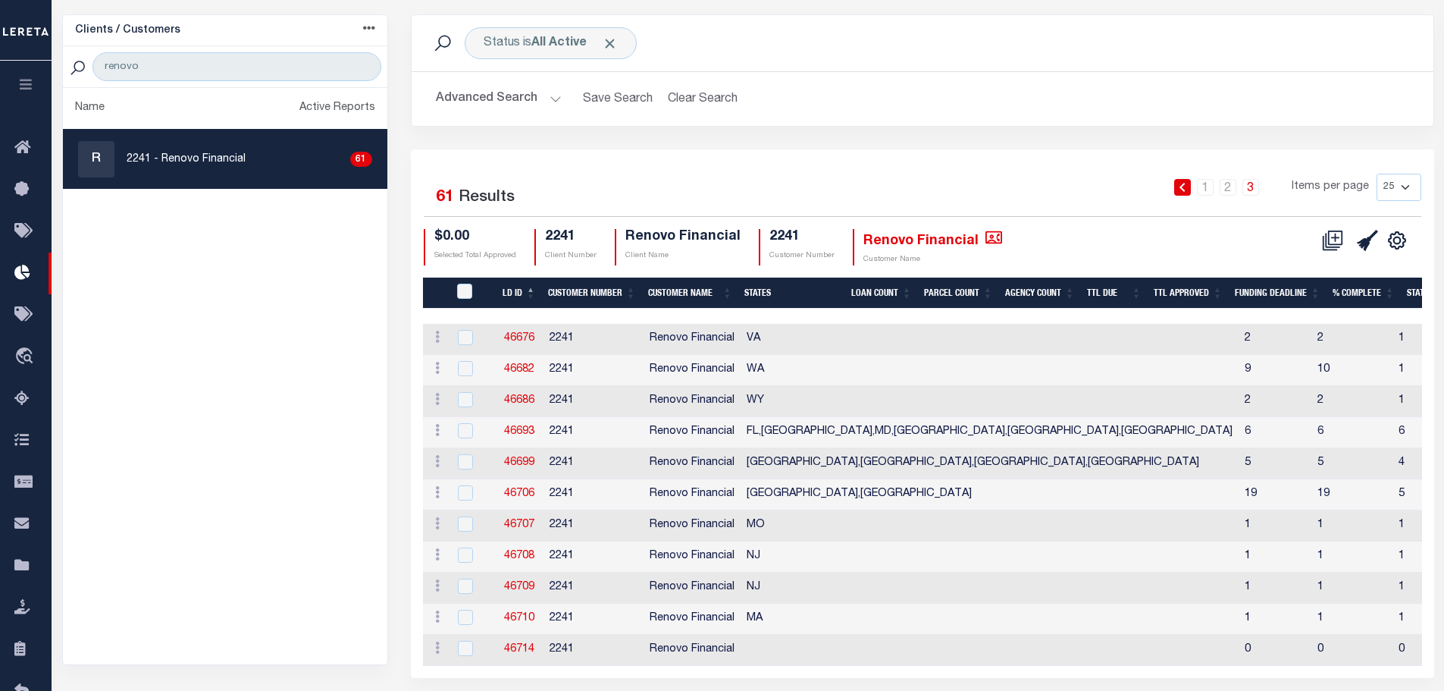
scroll to position [155, 0]
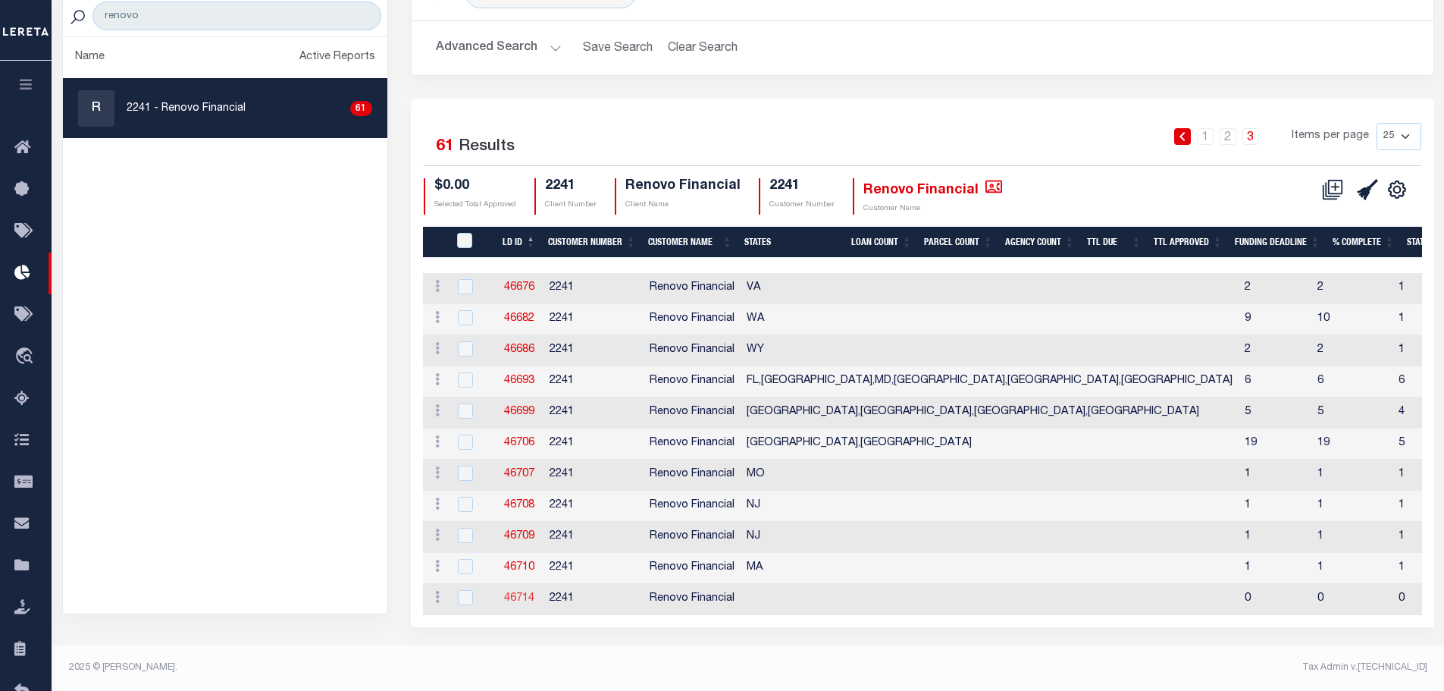
click at [519, 593] on link "46714" at bounding box center [519, 598] width 30 height 11
checkbox input "true"
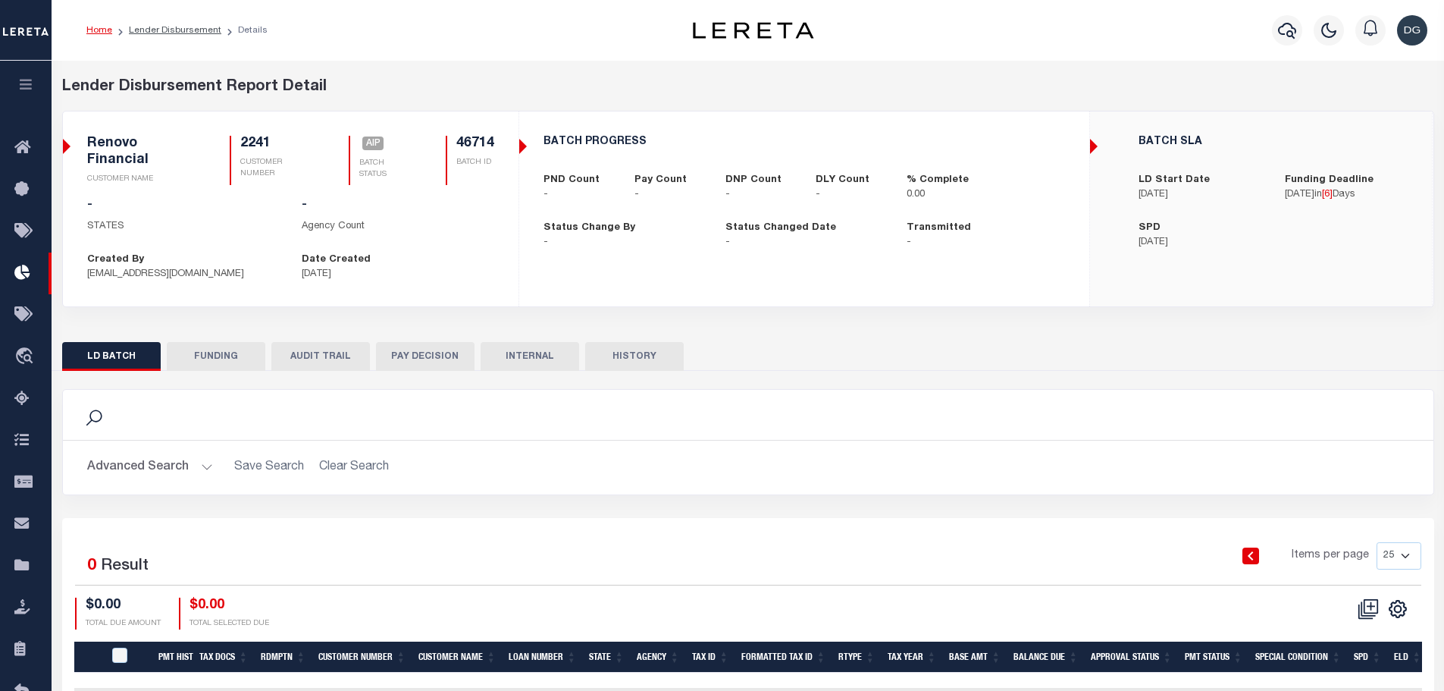
scroll to position [113, 0]
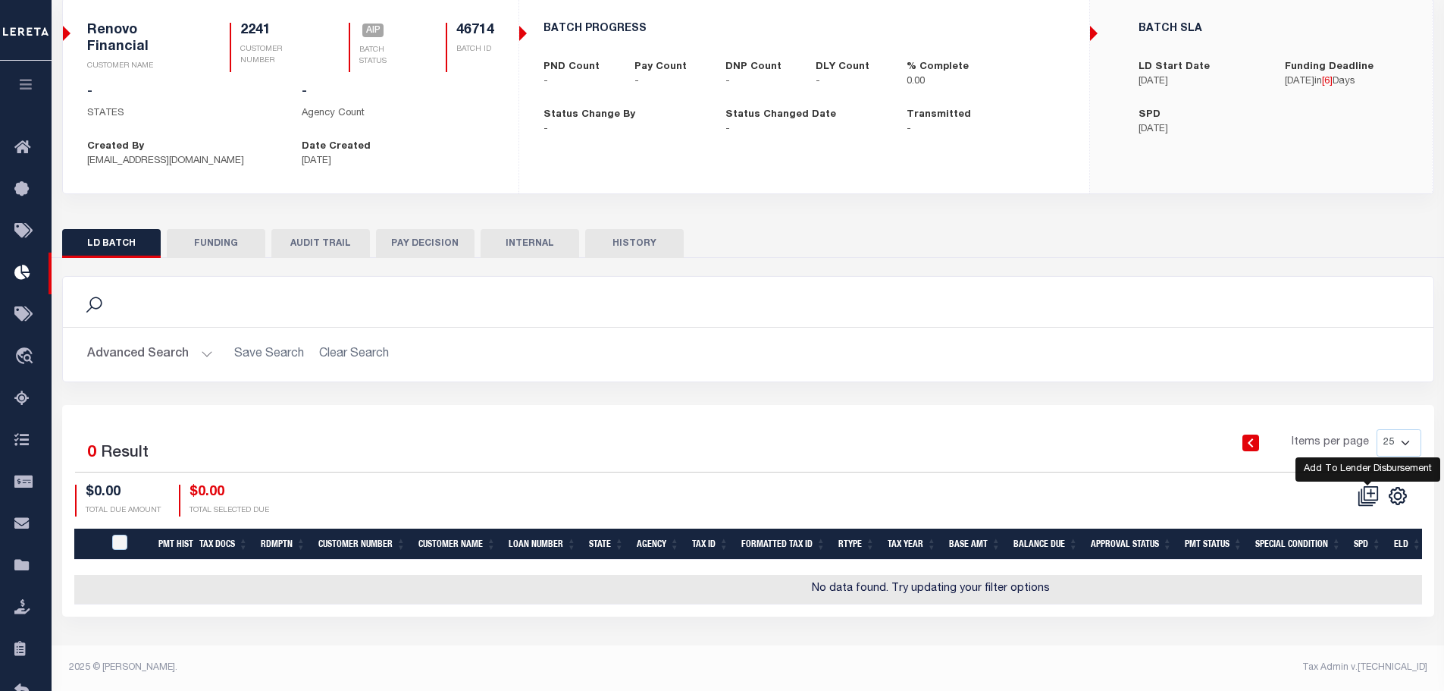
click at [1372, 487] on icon at bounding box center [1368, 495] width 21 height 21
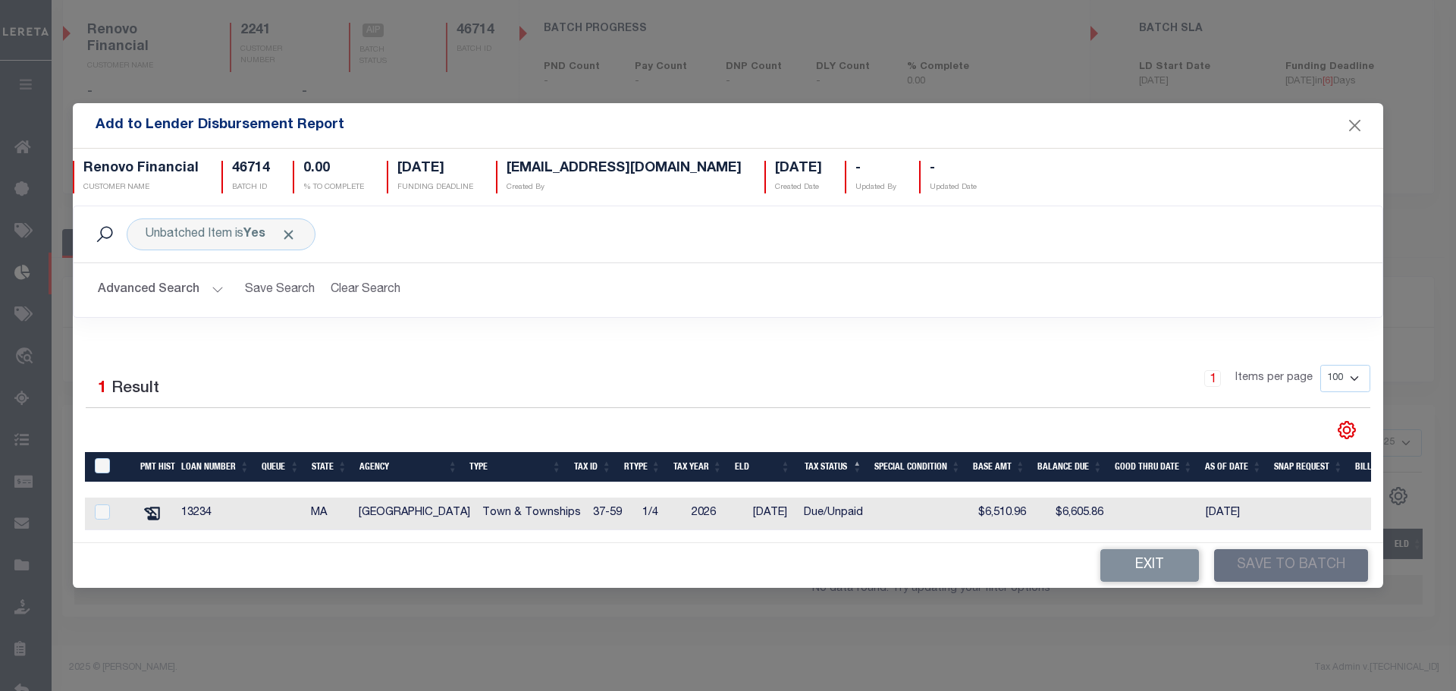
click at [141, 292] on button "Advanced Search" at bounding box center [161, 290] width 126 height 30
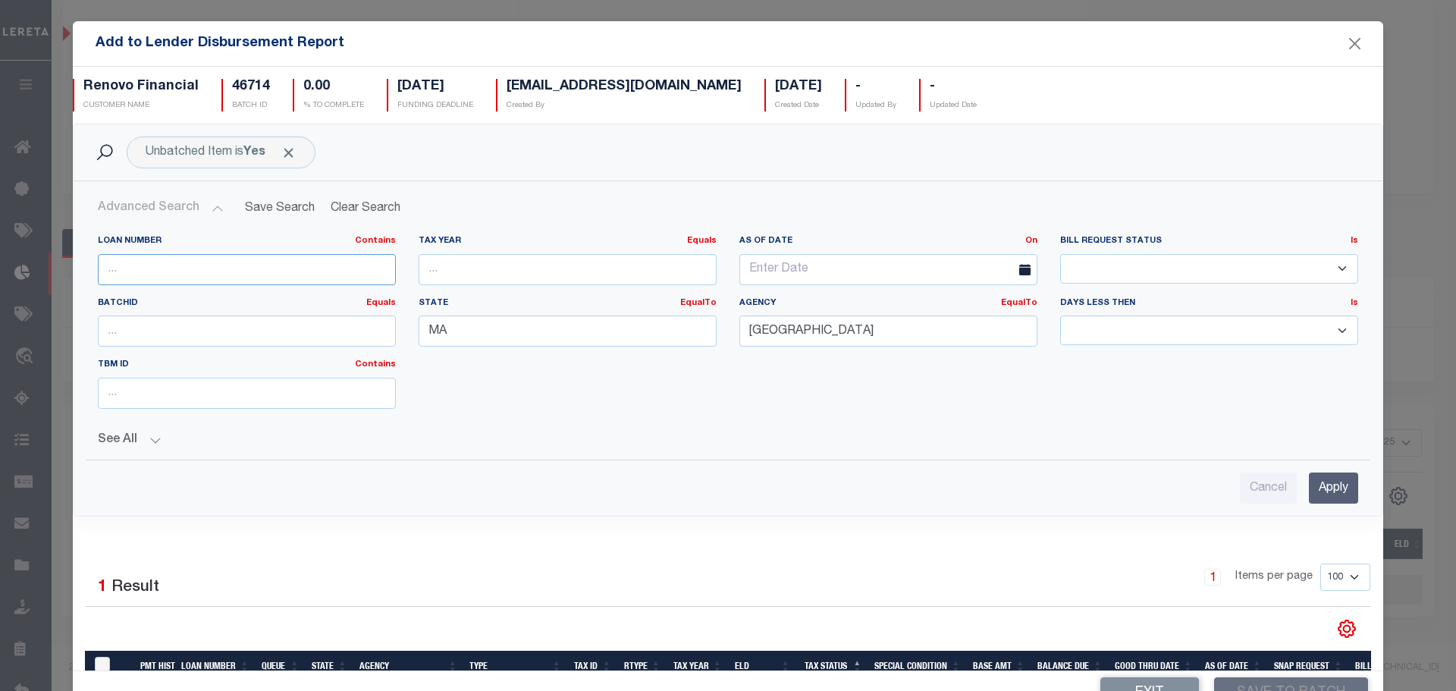
click at [167, 267] on input "text" at bounding box center [247, 269] width 298 height 31
type input "19838"
click at [1309, 482] on input "Apply" at bounding box center [1333, 487] width 49 height 31
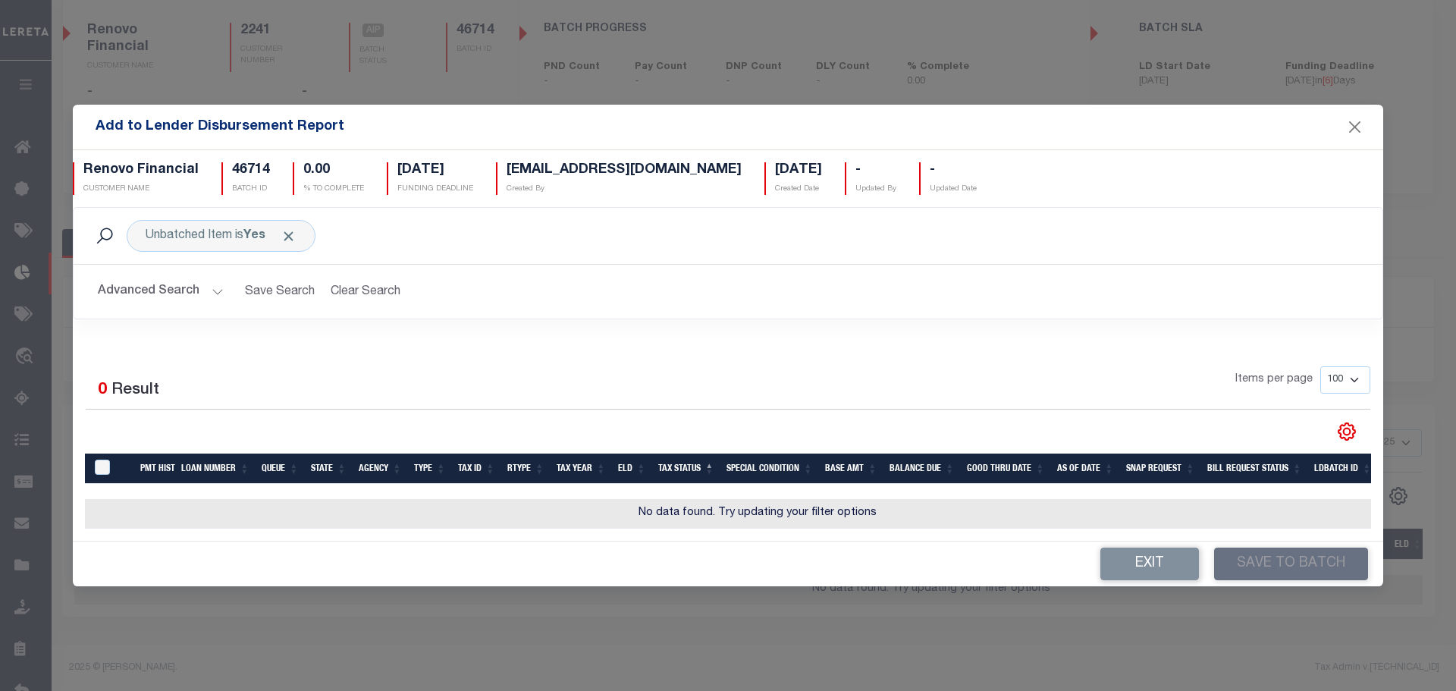
click at [181, 270] on div "Advanced Search Save Search Clear Search AddToLenderDisbursementReportGridWrapp…" at bounding box center [728, 292] width 1309 height 54
click at [177, 286] on button "Advanced Search" at bounding box center [161, 292] width 126 height 30
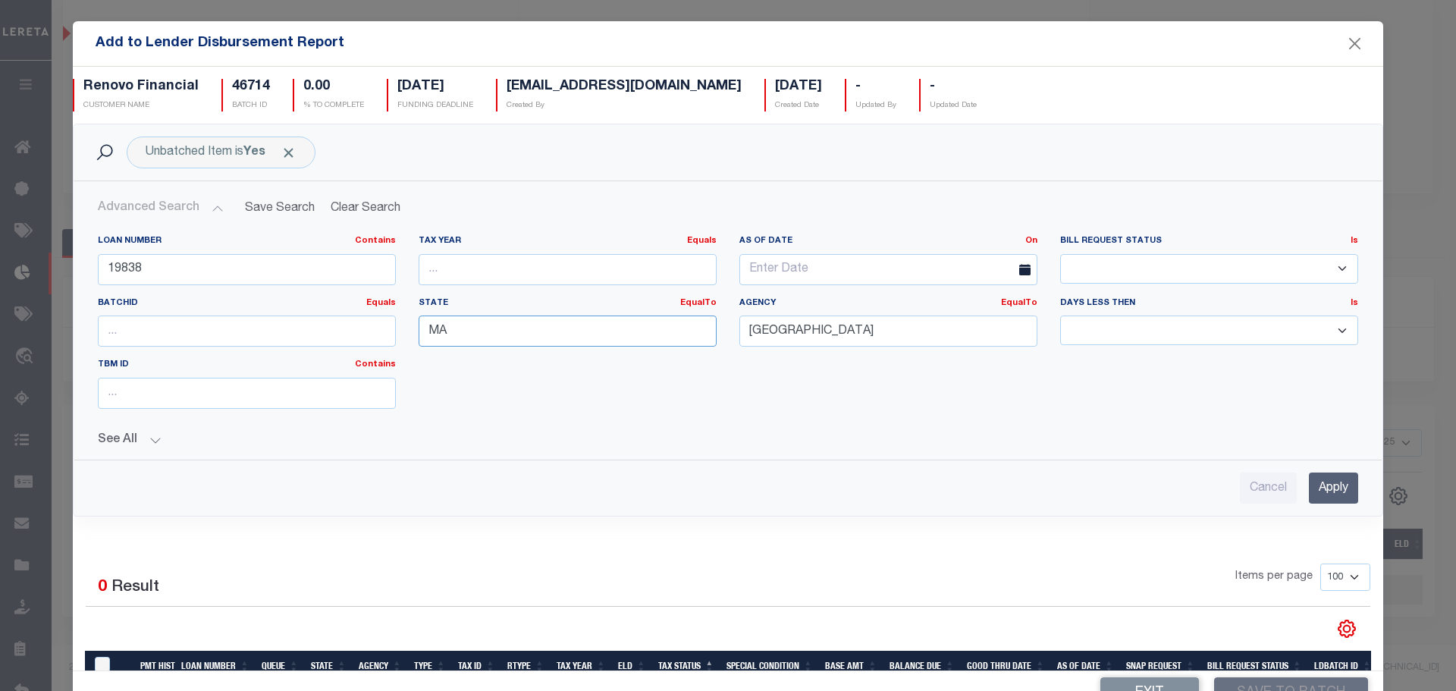
click at [566, 318] on input "MA" at bounding box center [568, 330] width 298 height 31
click at [820, 448] on div "Loan Number Contains Contains Is 19838 Tax Year Equals Equals On On" at bounding box center [728, 363] width 1284 height 281
click at [1316, 491] on input "Apply" at bounding box center [1333, 487] width 49 height 31
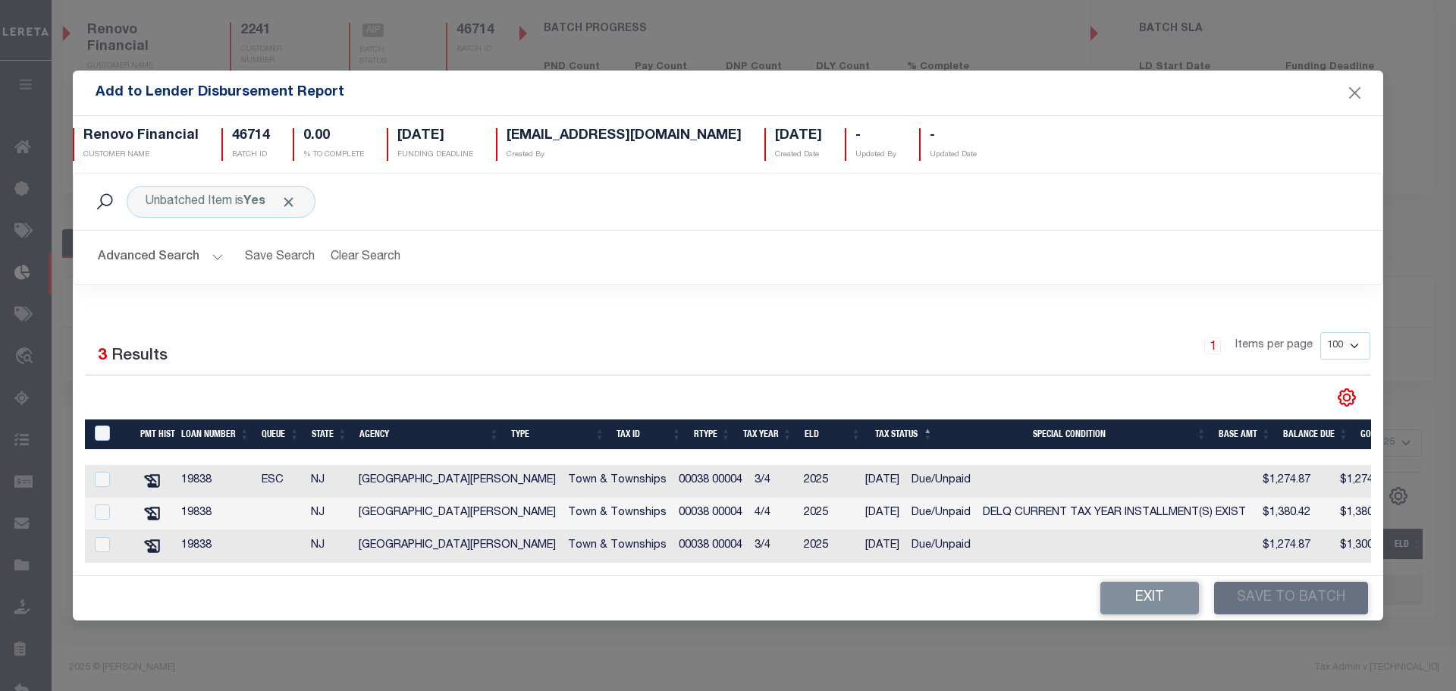
click at [108, 419] on th "TaxID" at bounding box center [109, 434] width 49 height 31
drag, startPoint x: 99, startPoint y: 428, endPoint x: 111, endPoint y: 427, distance: 12.9
click at [98, 428] on input "TaxID" at bounding box center [102, 432] width 15 height 15
checkbox input "true"
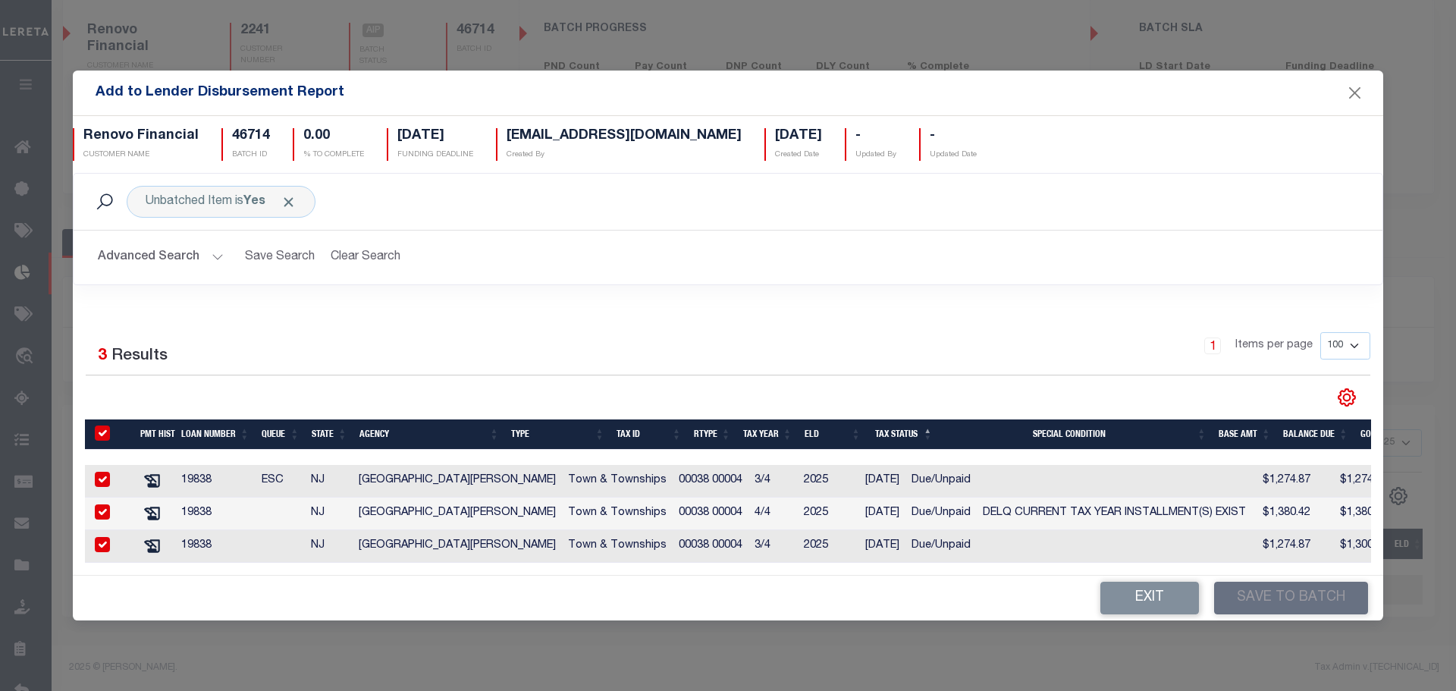
checkbox input "true"
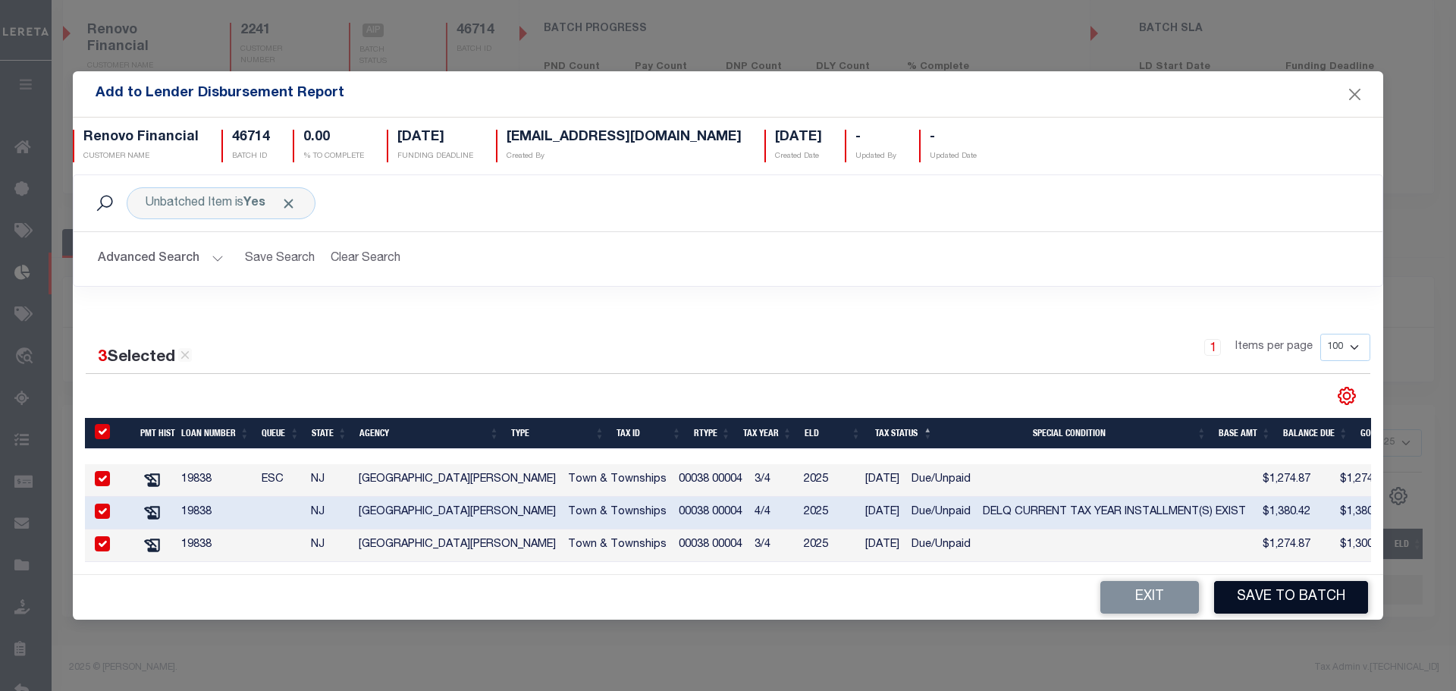
click at [1279, 588] on button "Save to Batch" at bounding box center [1291, 597] width 154 height 33
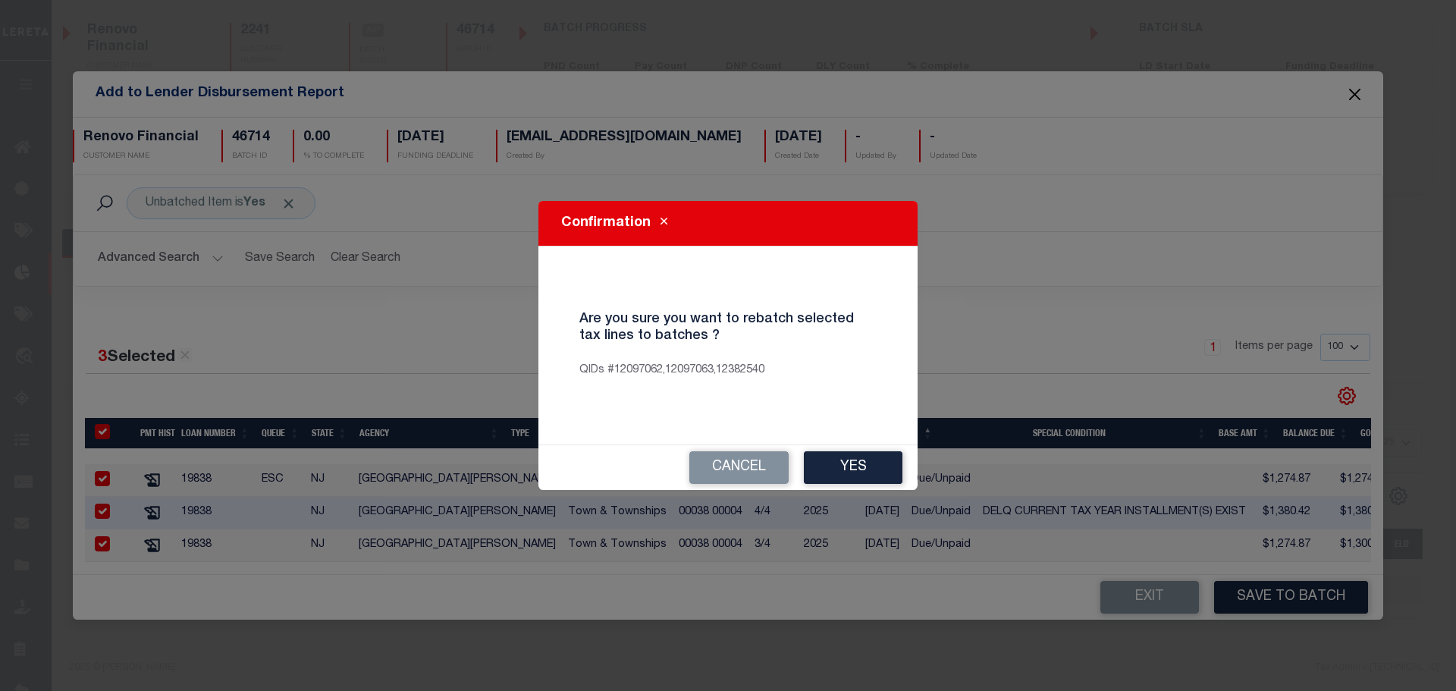
click at [1278, 596] on div "Confirmation Are you sure you want to rebatch selected tax lines to batches ? Q…" at bounding box center [728, 345] width 1456 height 691
click at [855, 466] on button "Yes" at bounding box center [853, 467] width 99 height 33
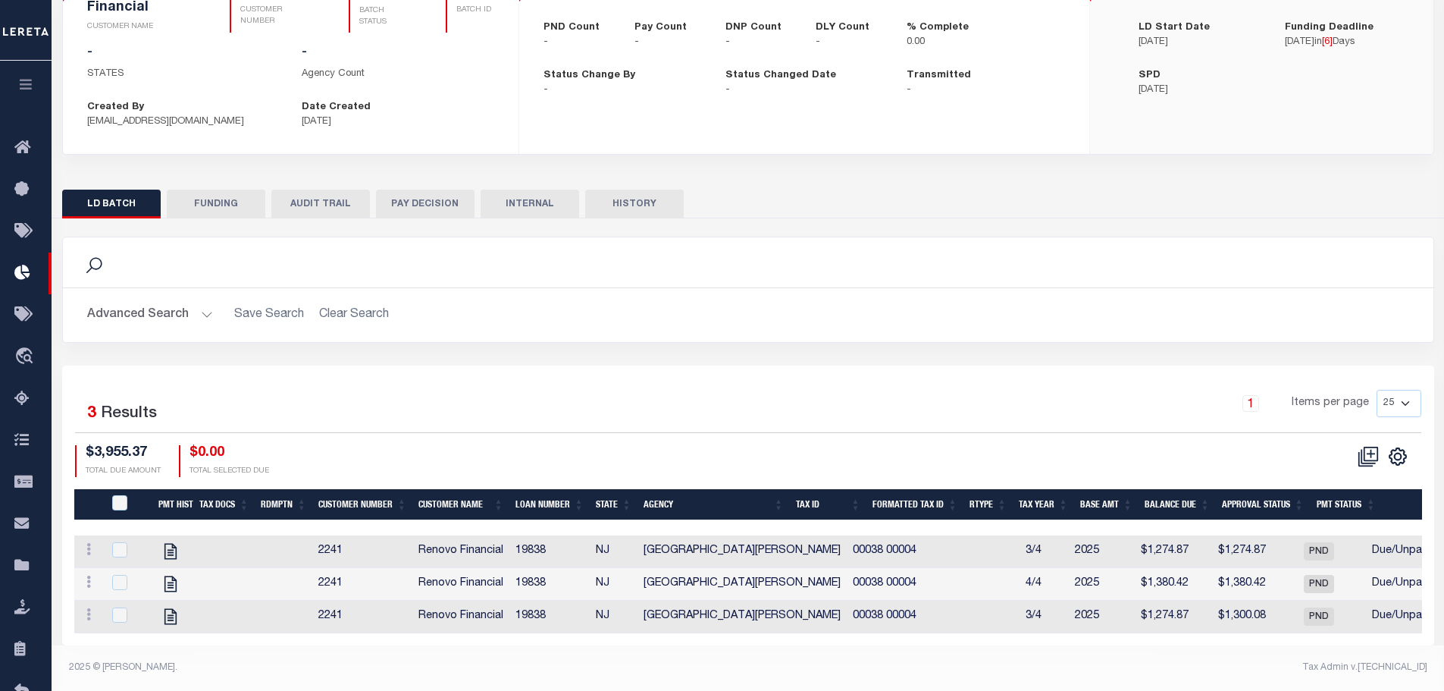
scroll to position [165, 0]
click at [1368, 446] on icon at bounding box center [1368, 456] width 21 height 21
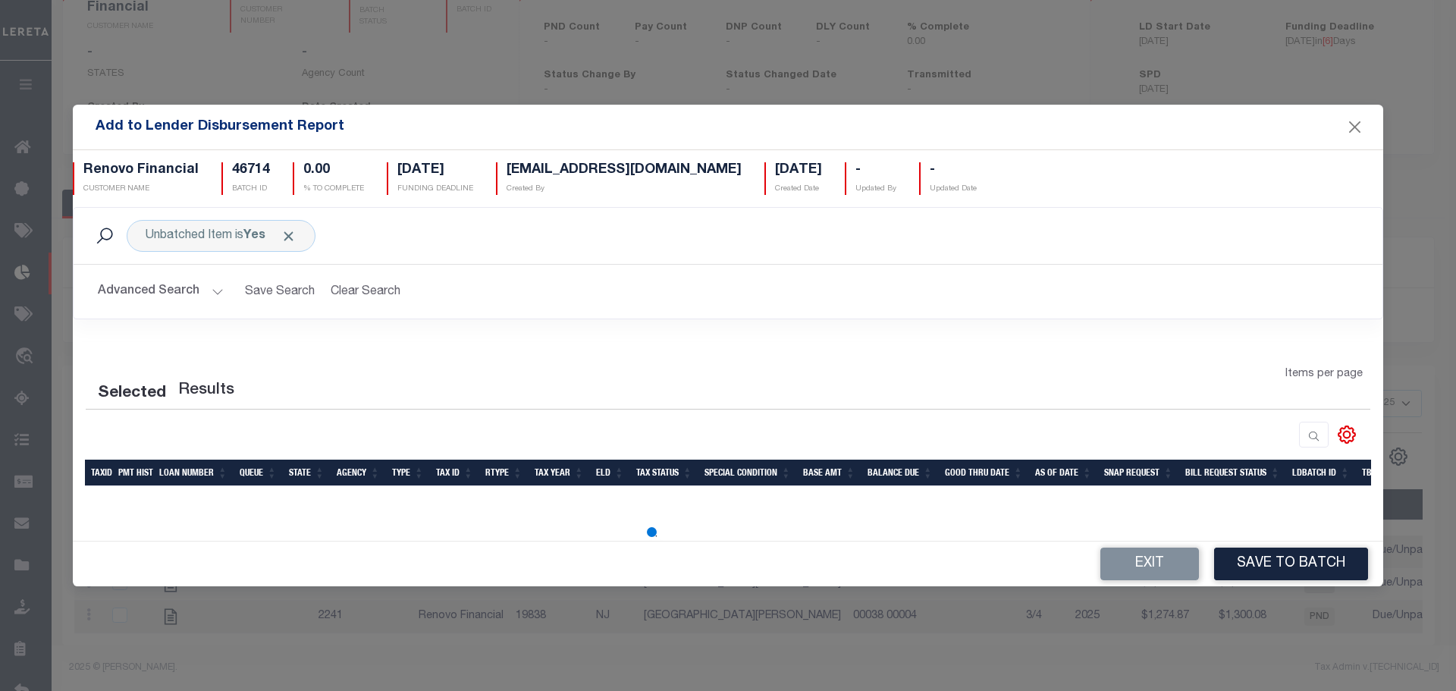
click at [143, 299] on button "Advanced Search" at bounding box center [161, 292] width 126 height 30
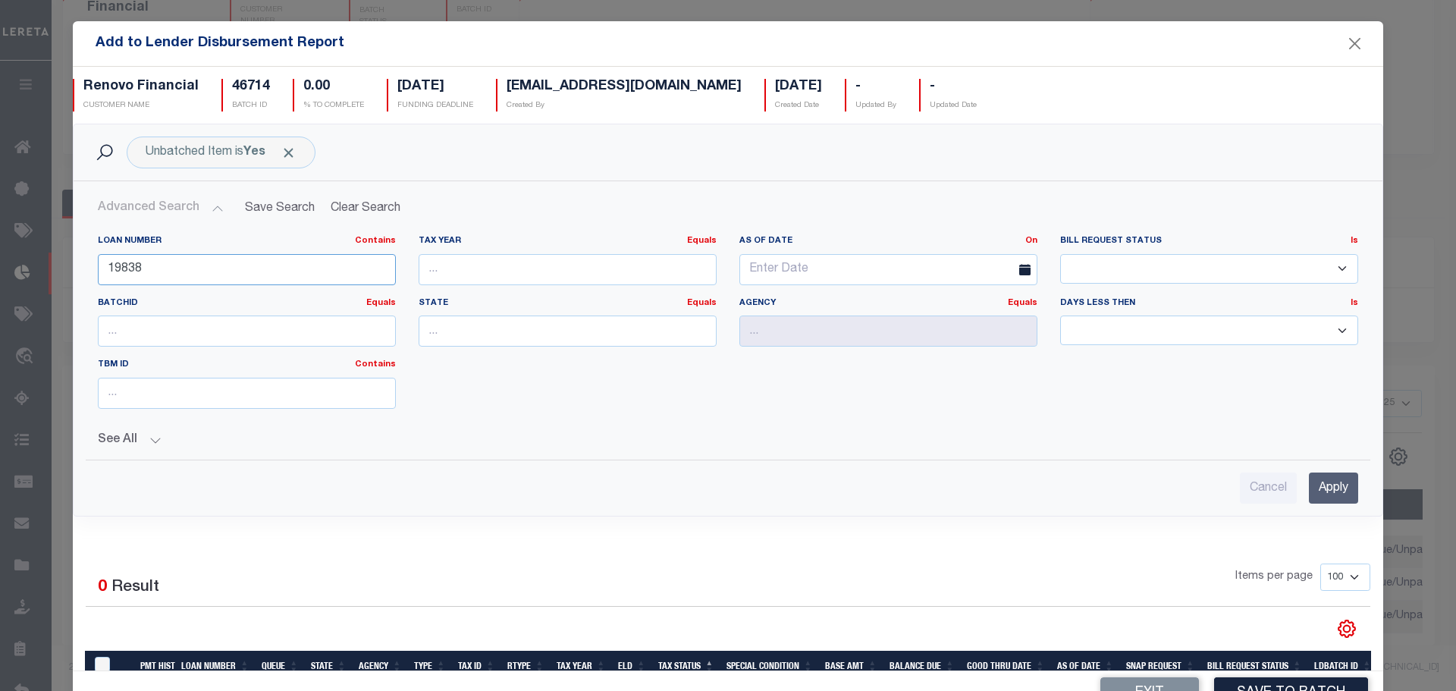
click at [216, 271] on input "19838" at bounding box center [247, 269] width 298 height 31
click at [216, 270] on input "19838" at bounding box center [247, 269] width 298 height 31
click at [218, 277] on input "1983810020860" at bounding box center [247, 269] width 298 height 31
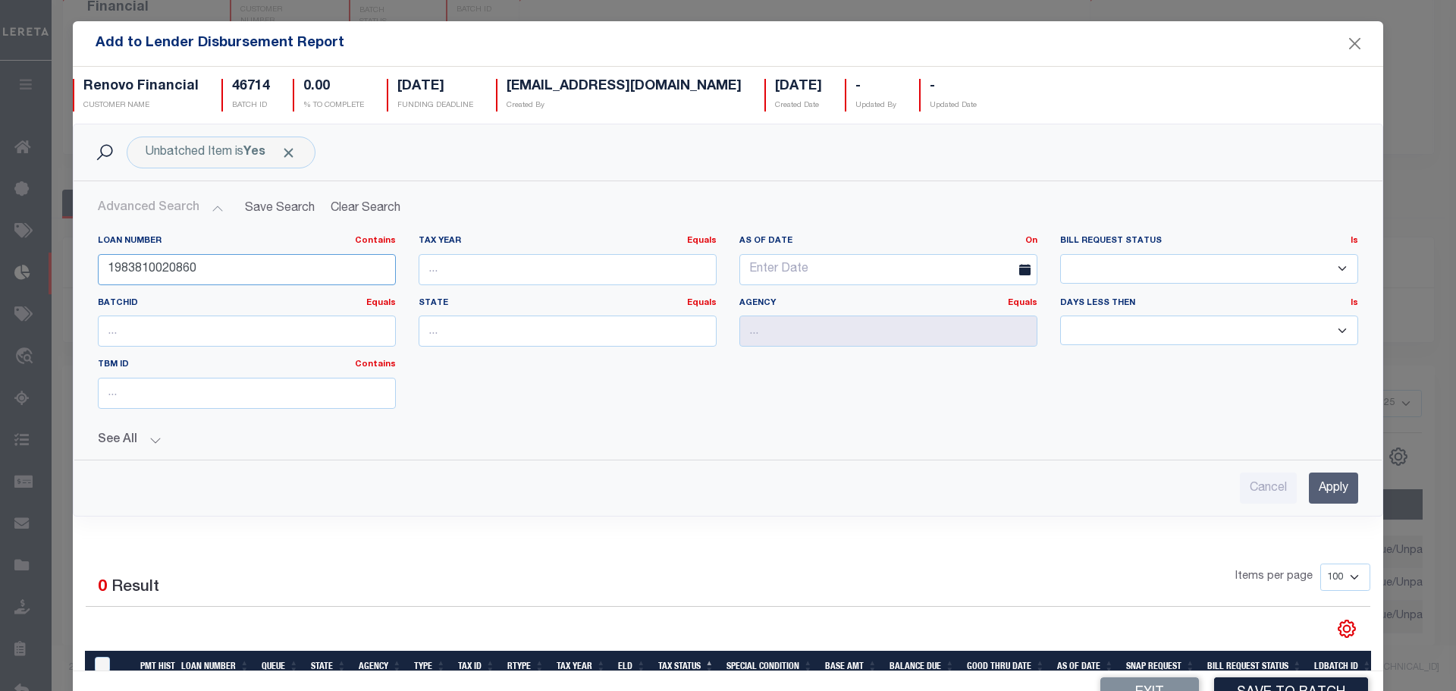
click at [218, 277] on input "1983810020860" at bounding box center [247, 269] width 298 height 31
type input "10020860"
click at [1309, 485] on input "Apply" at bounding box center [1333, 487] width 49 height 31
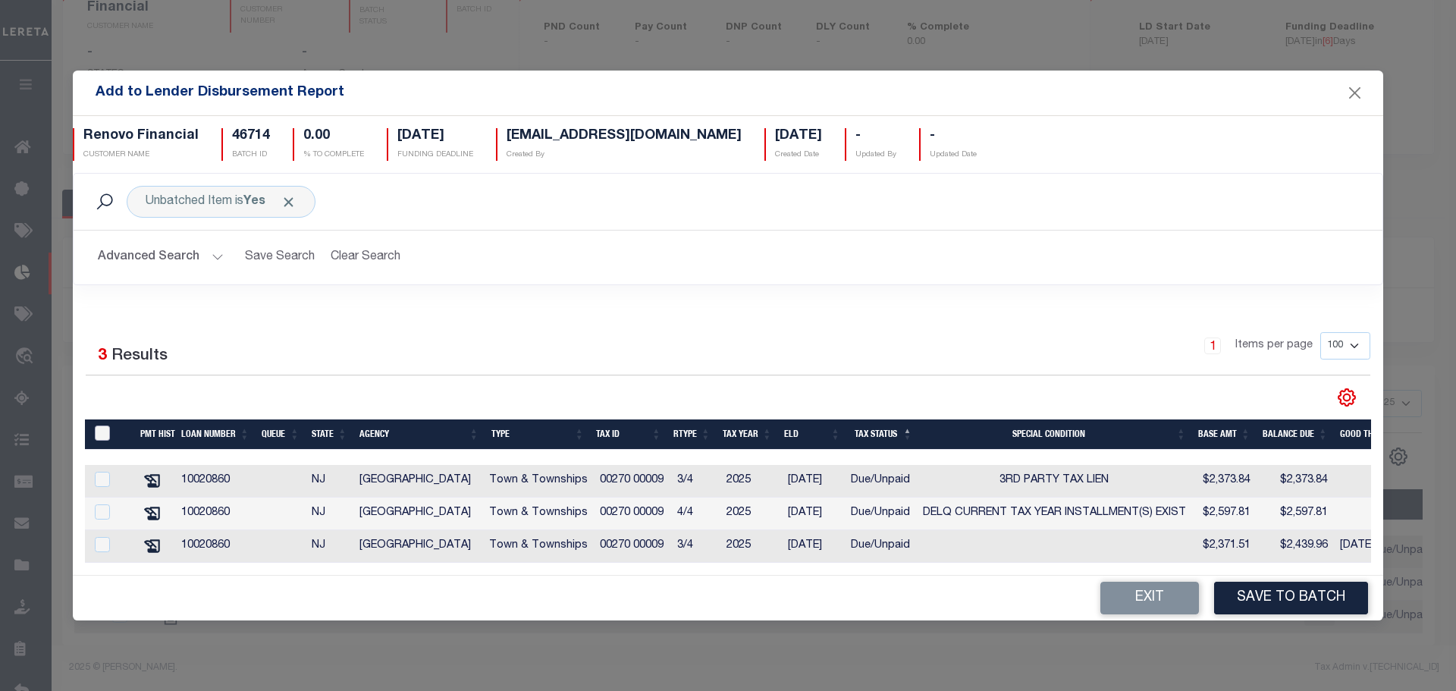
click at [101, 430] on input "TaxID" at bounding box center [102, 432] width 15 height 15
checkbox input "true"
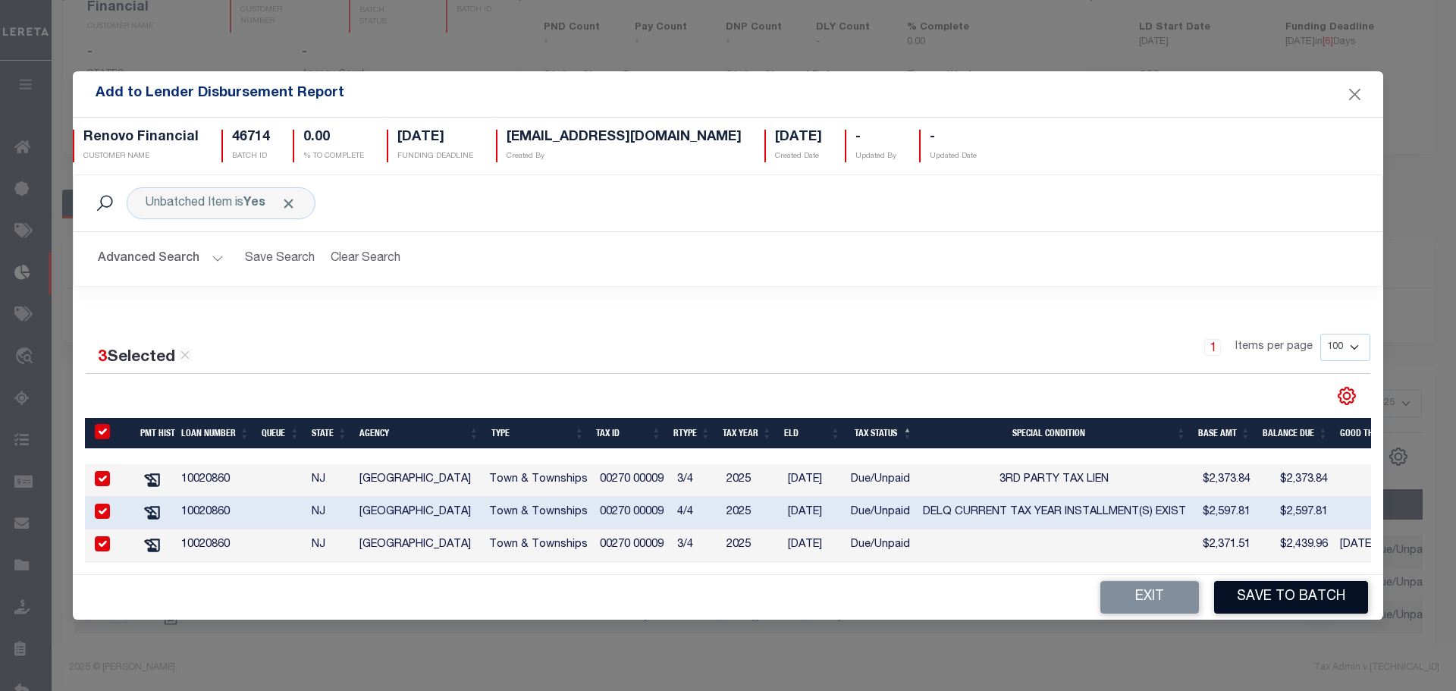
click at [1303, 613] on button "Save to Batch" at bounding box center [1291, 597] width 154 height 33
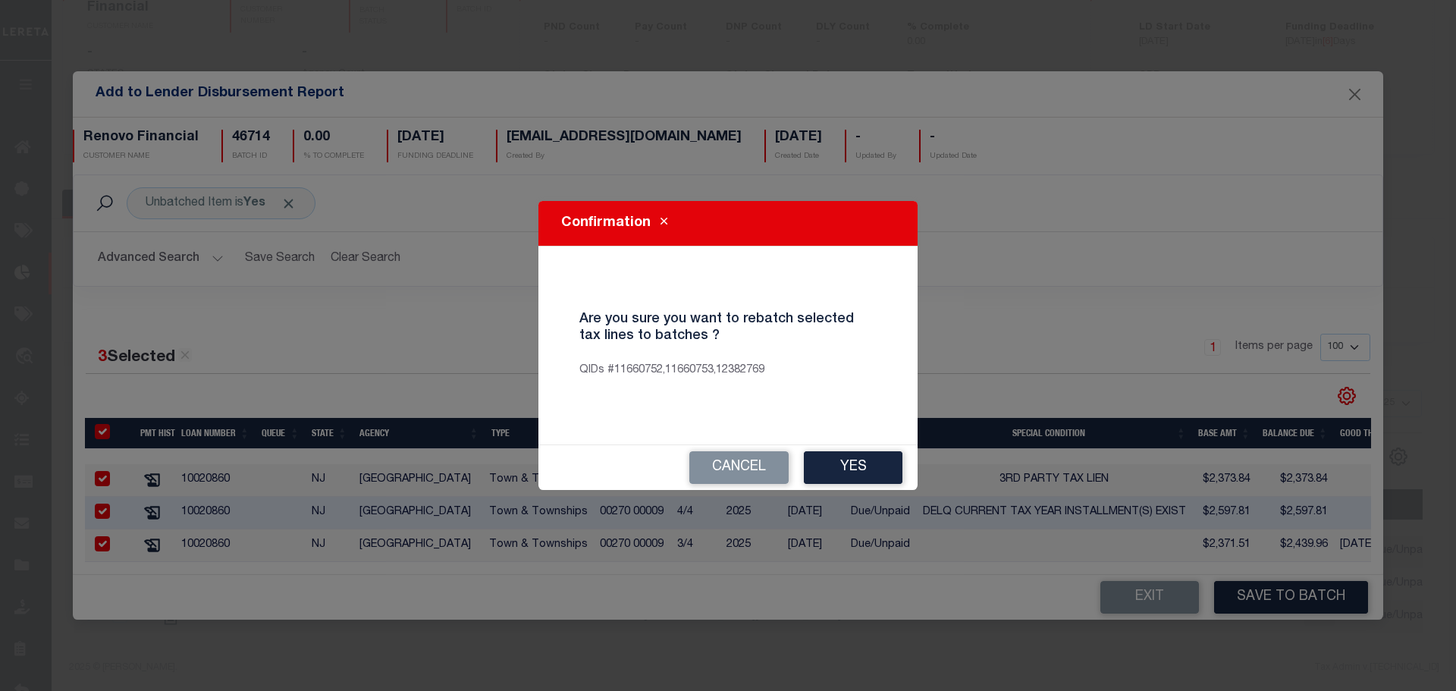
click at [869, 446] on div "Cancel Yes" at bounding box center [727, 467] width 379 height 45
click at [873, 456] on button "Yes" at bounding box center [853, 467] width 99 height 33
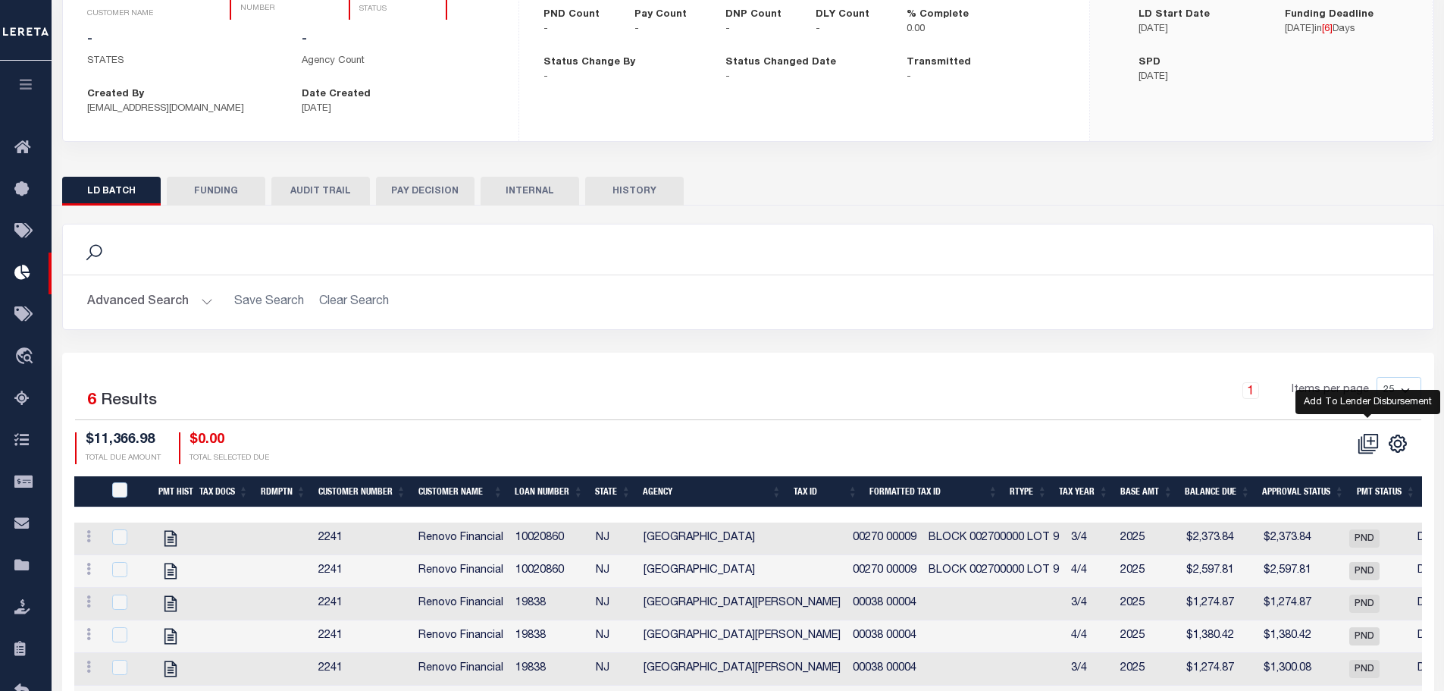
click at [1374, 434] on icon at bounding box center [1368, 443] width 21 height 21
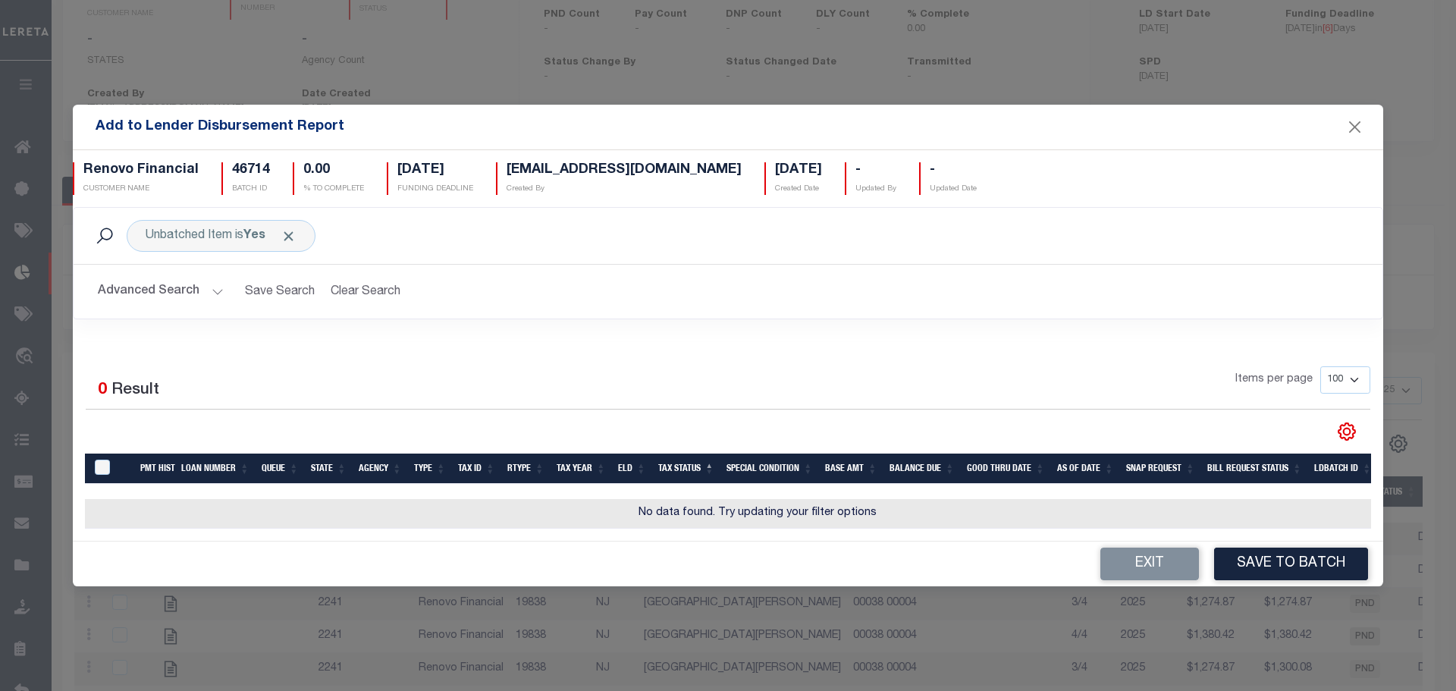
click at [180, 292] on button "Advanced Search" at bounding box center [161, 292] width 126 height 30
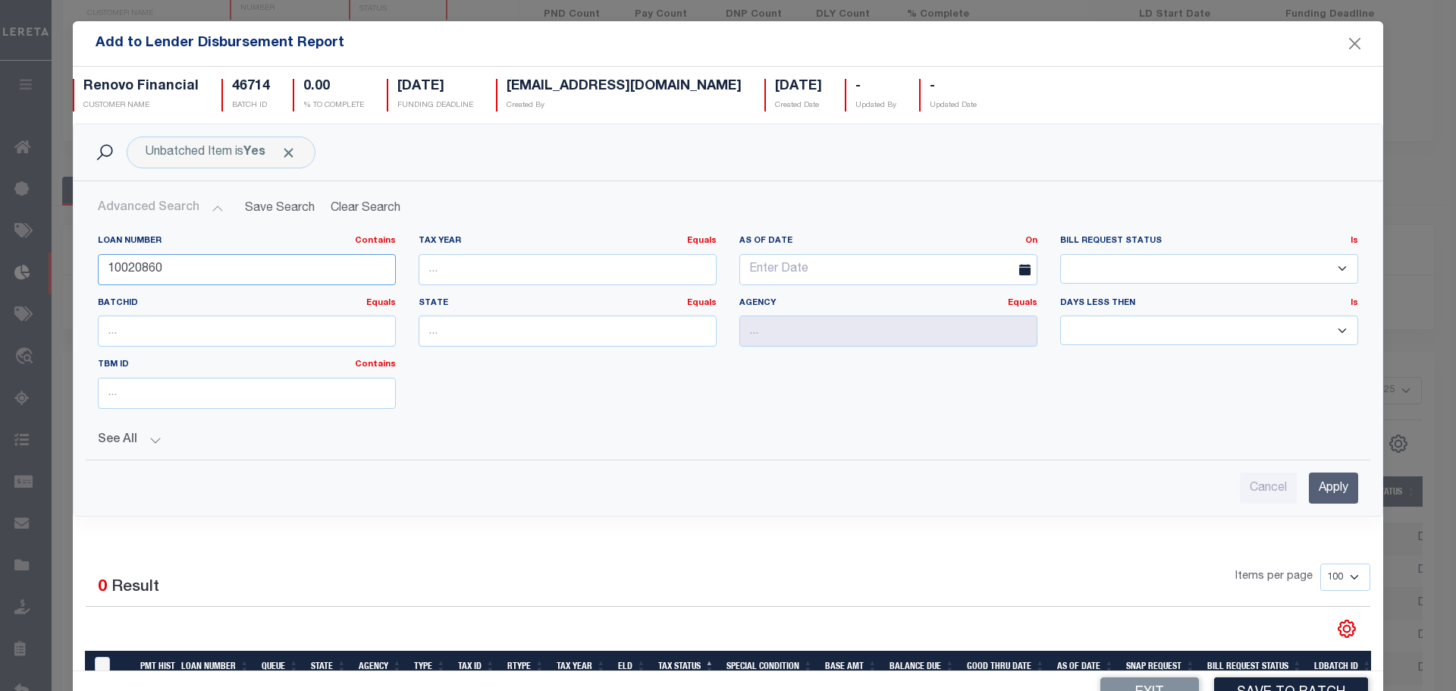
click at [202, 279] on input "10020860" at bounding box center [247, 269] width 298 height 31
type input "10020934"
click at [1309, 493] on input "Apply" at bounding box center [1333, 487] width 49 height 31
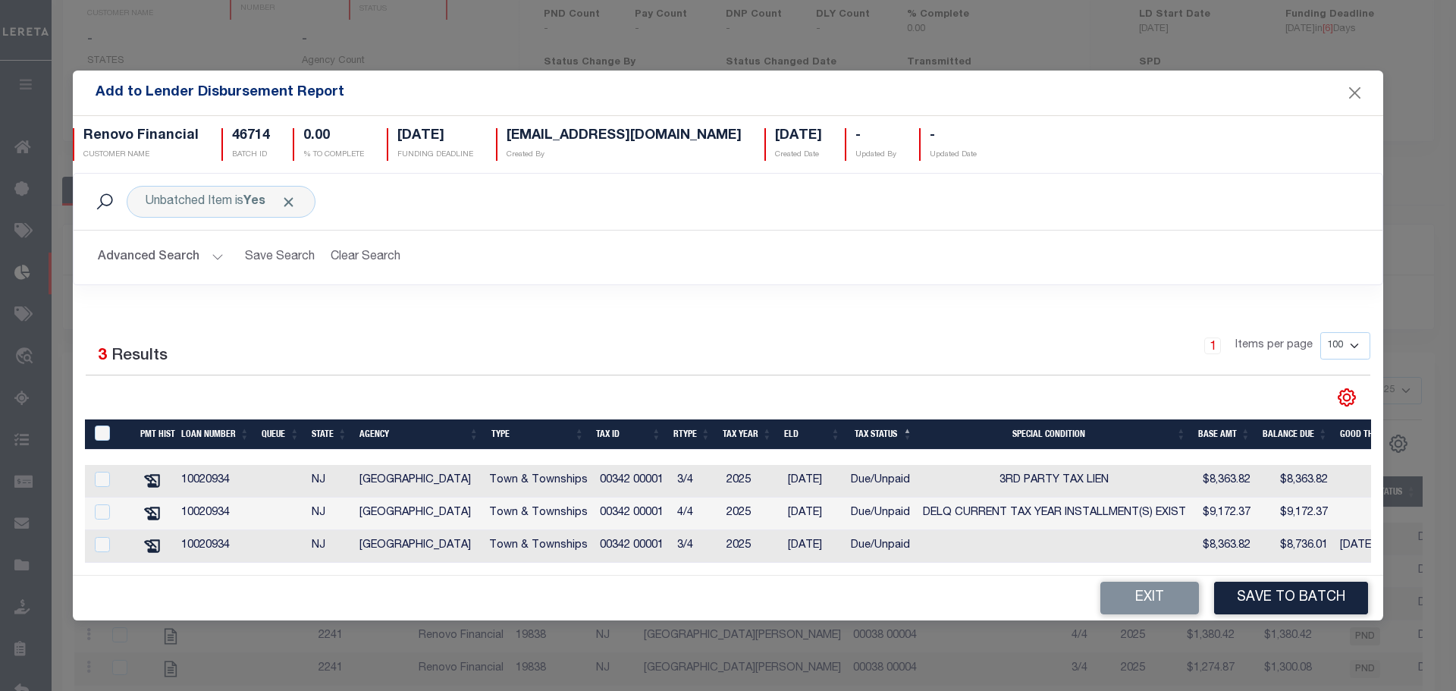
click at [111, 419] on th "TaxID" at bounding box center [109, 434] width 49 height 31
click at [107, 425] on input "TaxID" at bounding box center [102, 432] width 15 height 15
checkbox input "true"
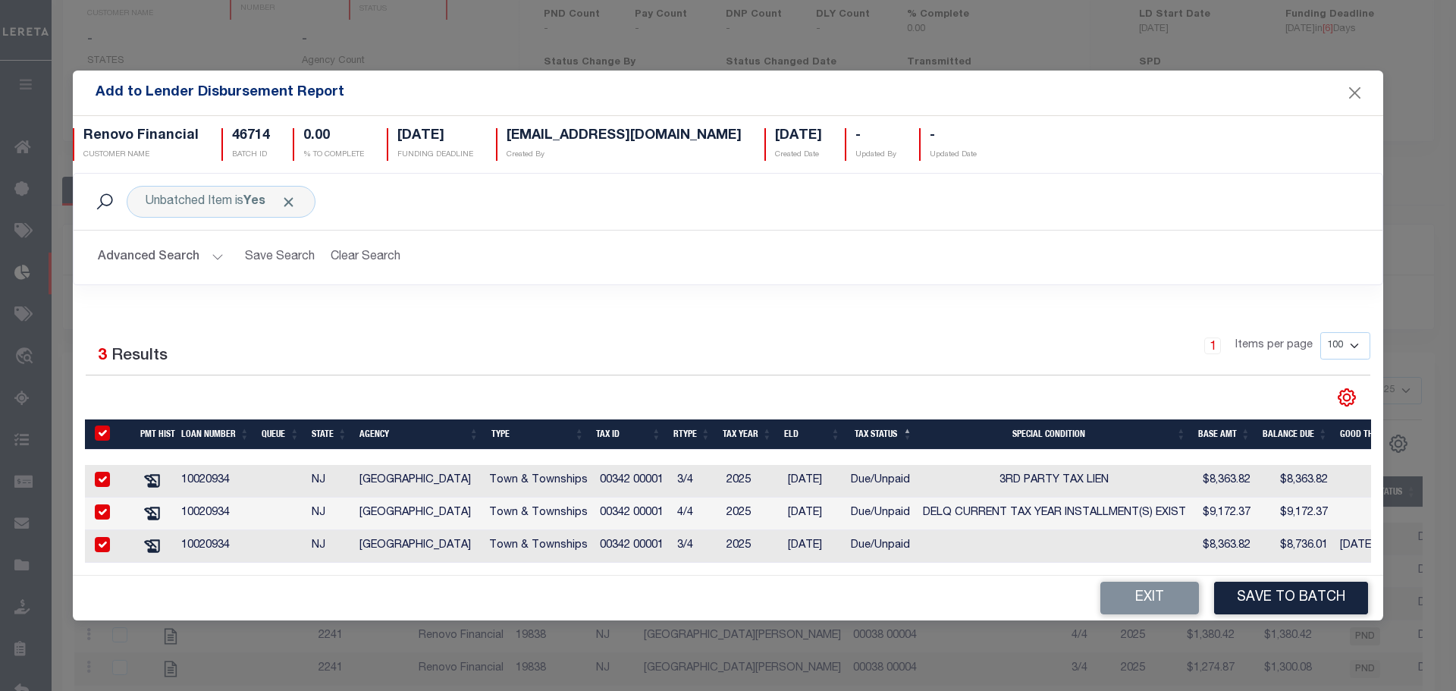
checkbox input "true"
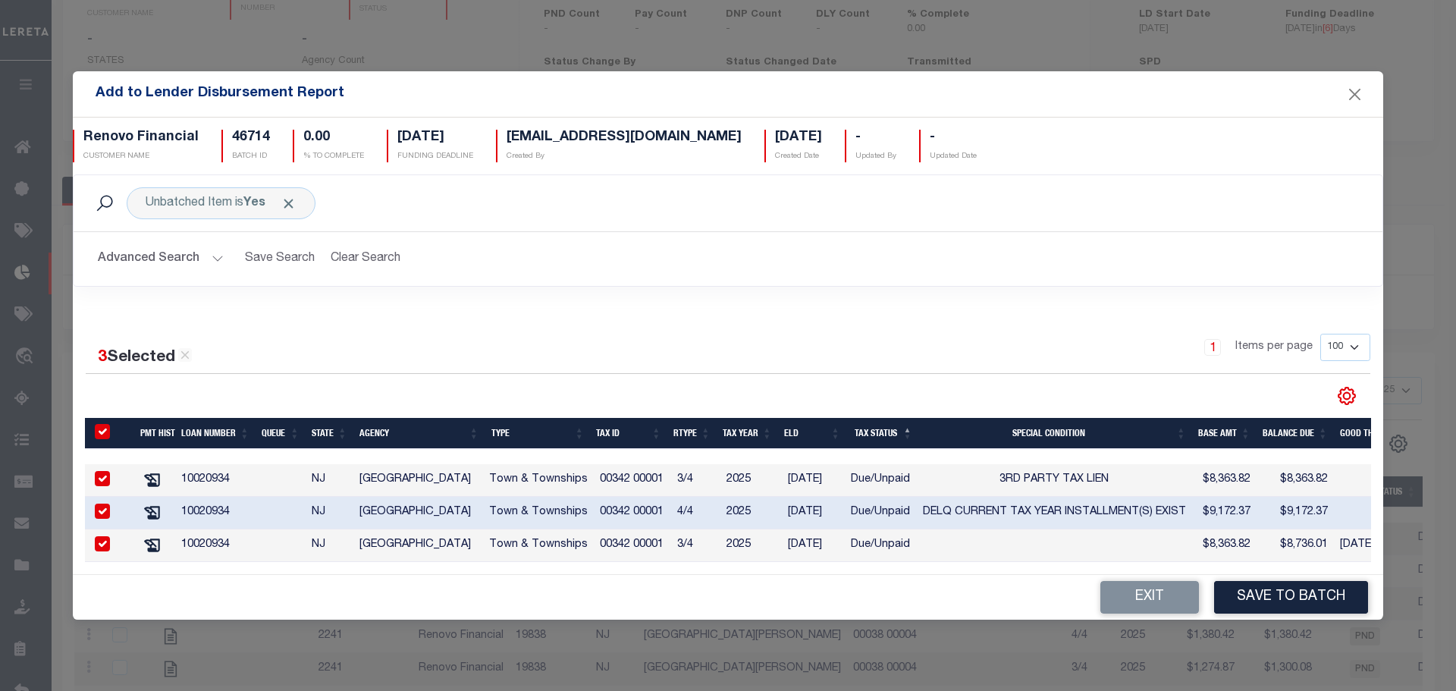
click at [1240, 585] on div "Exit Save to Batch" at bounding box center [728, 597] width 1310 height 45
click at [1243, 594] on button "Save to Batch" at bounding box center [1291, 597] width 154 height 33
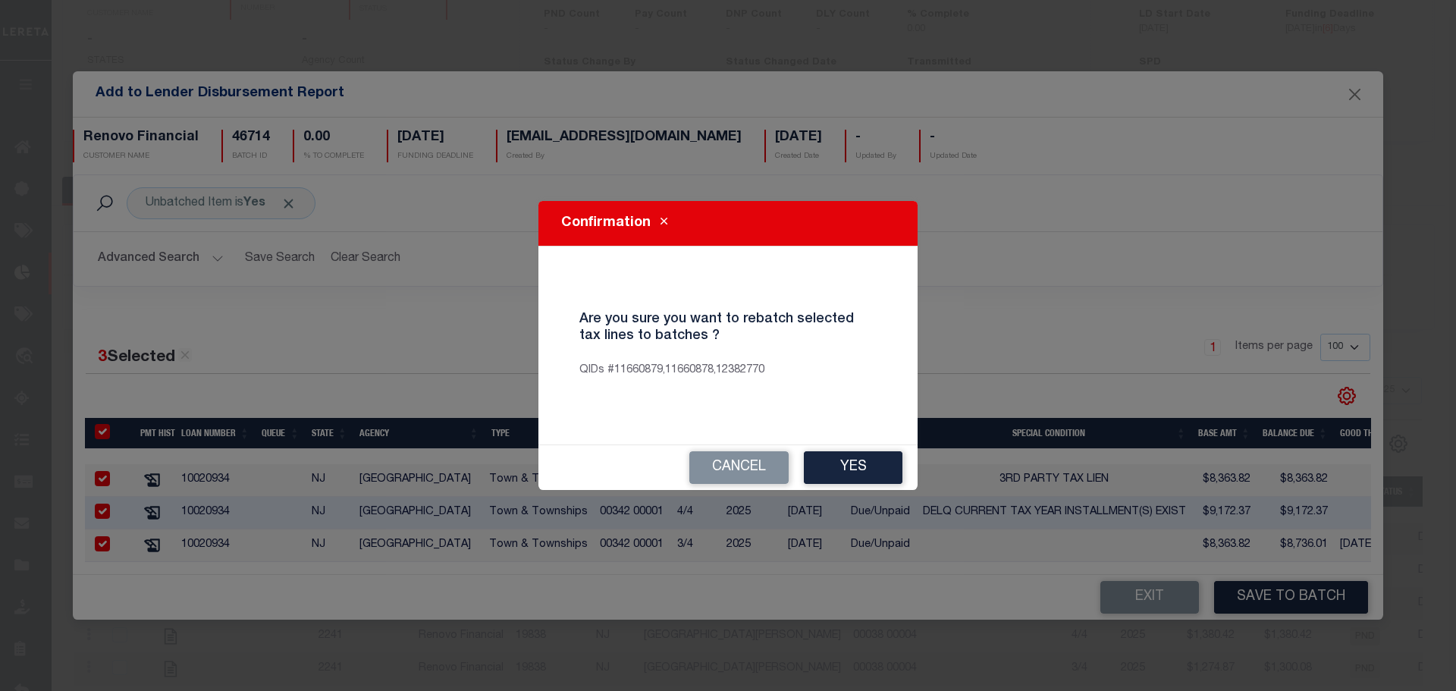
click at [856, 468] on button "Yes" at bounding box center [853, 467] width 99 height 33
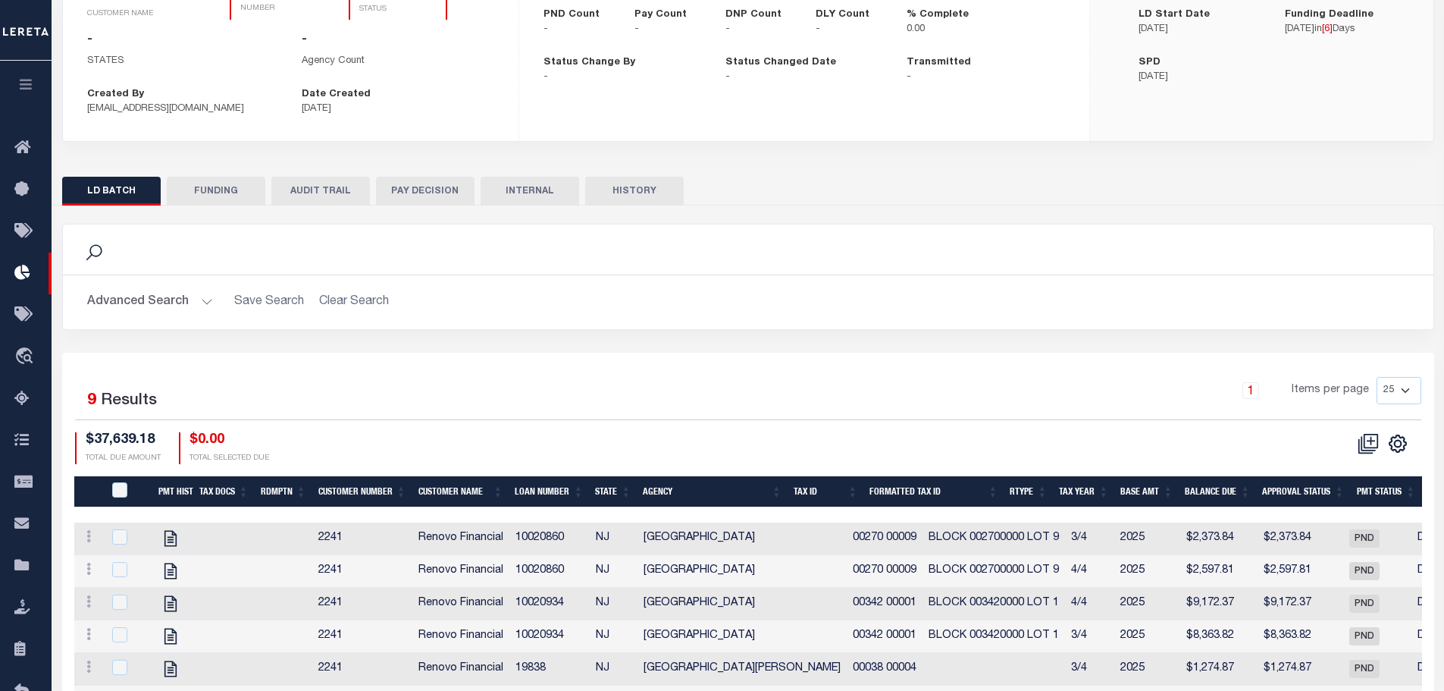
click at [124, 276] on div "Advanced Search Save Search Clear Search Customer Number Contains Contains Is C…" at bounding box center [748, 302] width 1371 height 54
click at [150, 299] on button "Advanced Search" at bounding box center [150, 302] width 126 height 30
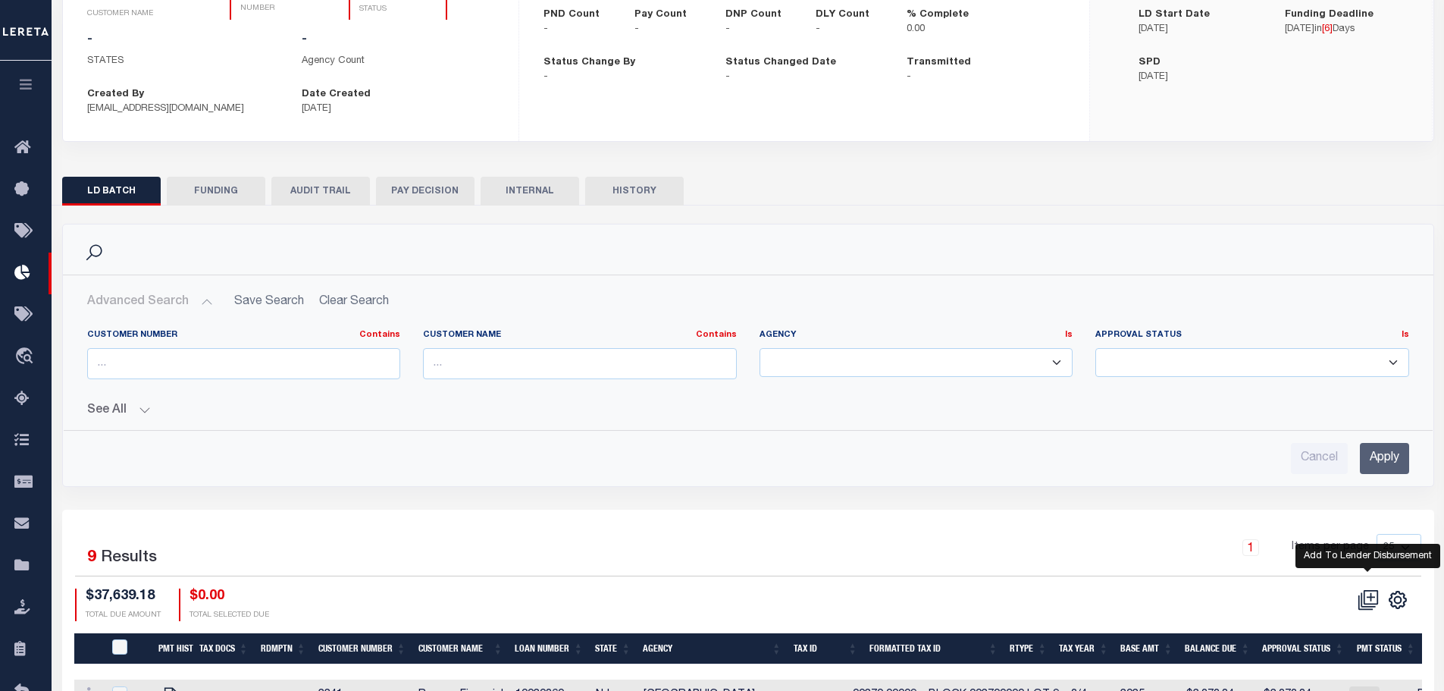
click at [1364, 602] on icon at bounding box center [1370, 597] width 14 height 14
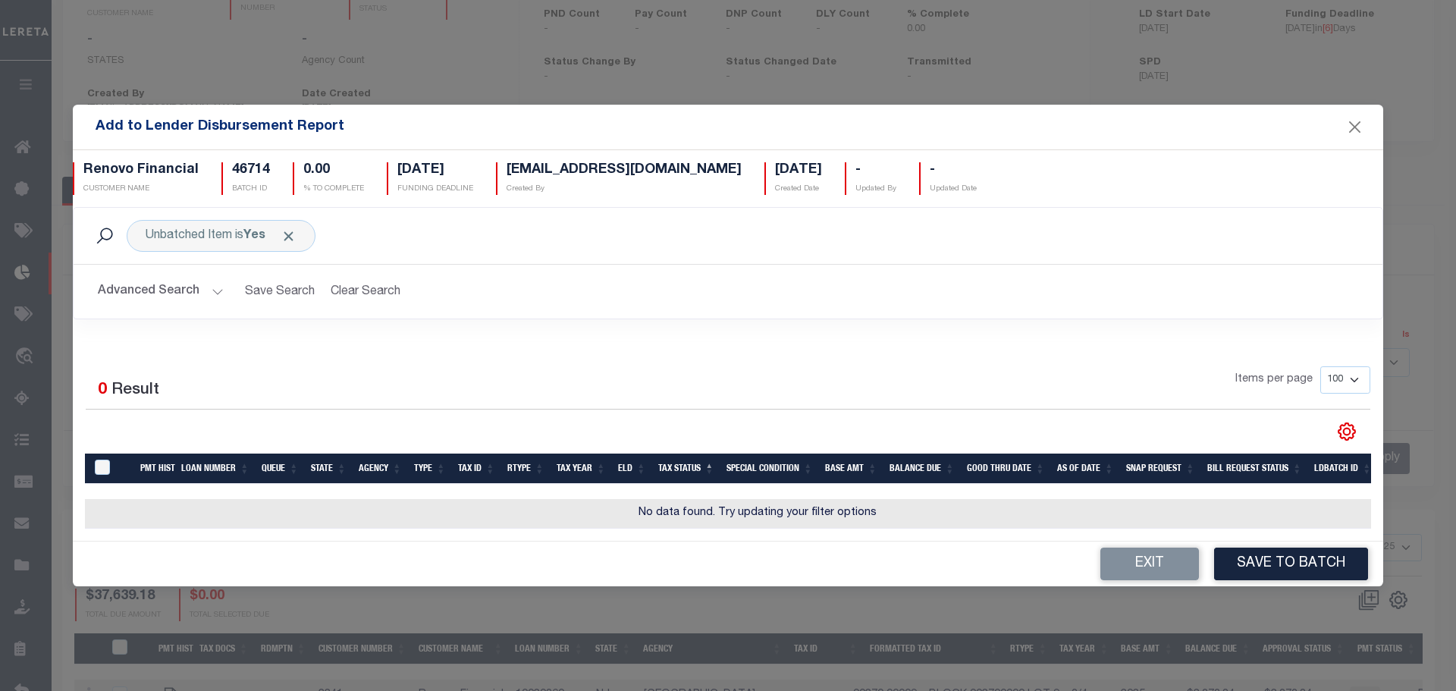
click at [174, 284] on button "Advanced Search" at bounding box center [161, 292] width 126 height 30
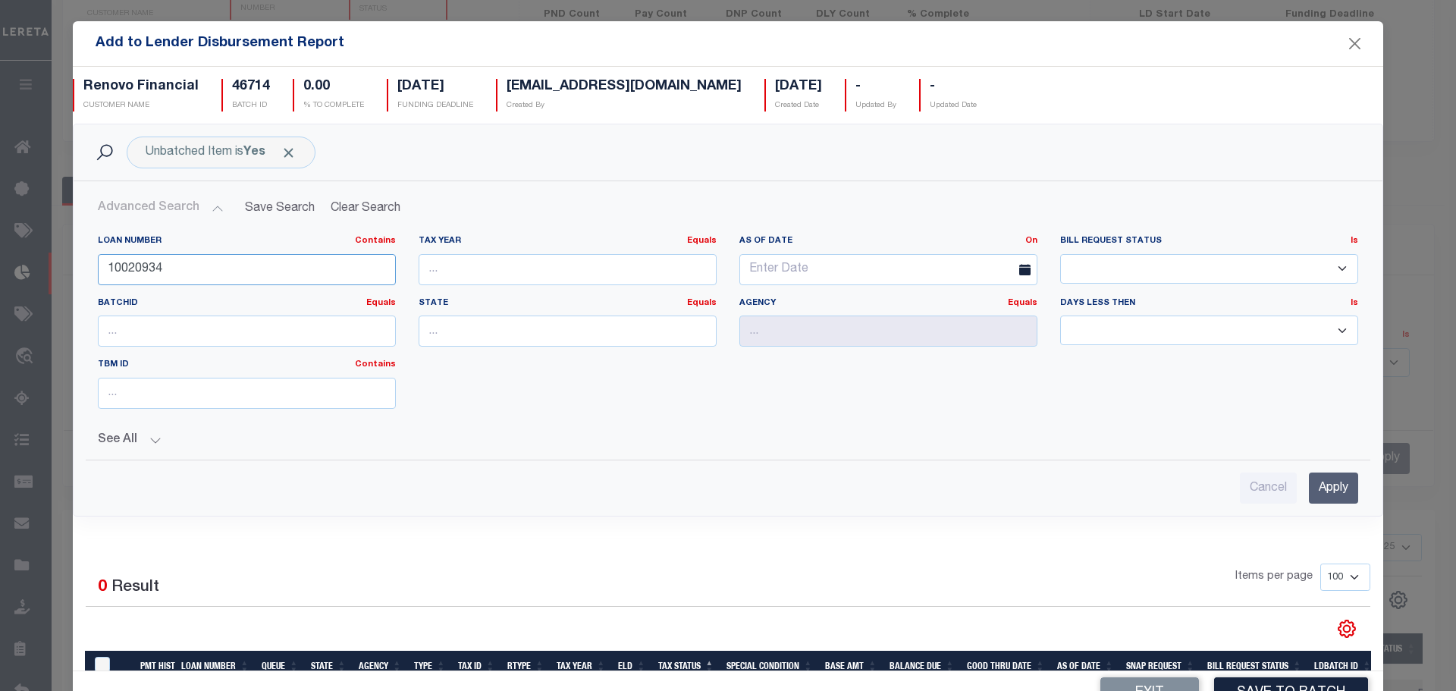
click at [182, 274] on input "10020934" at bounding box center [247, 269] width 298 height 31
type input "10022387"
click at [1315, 494] on input "Apply" at bounding box center [1333, 487] width 49 height 31
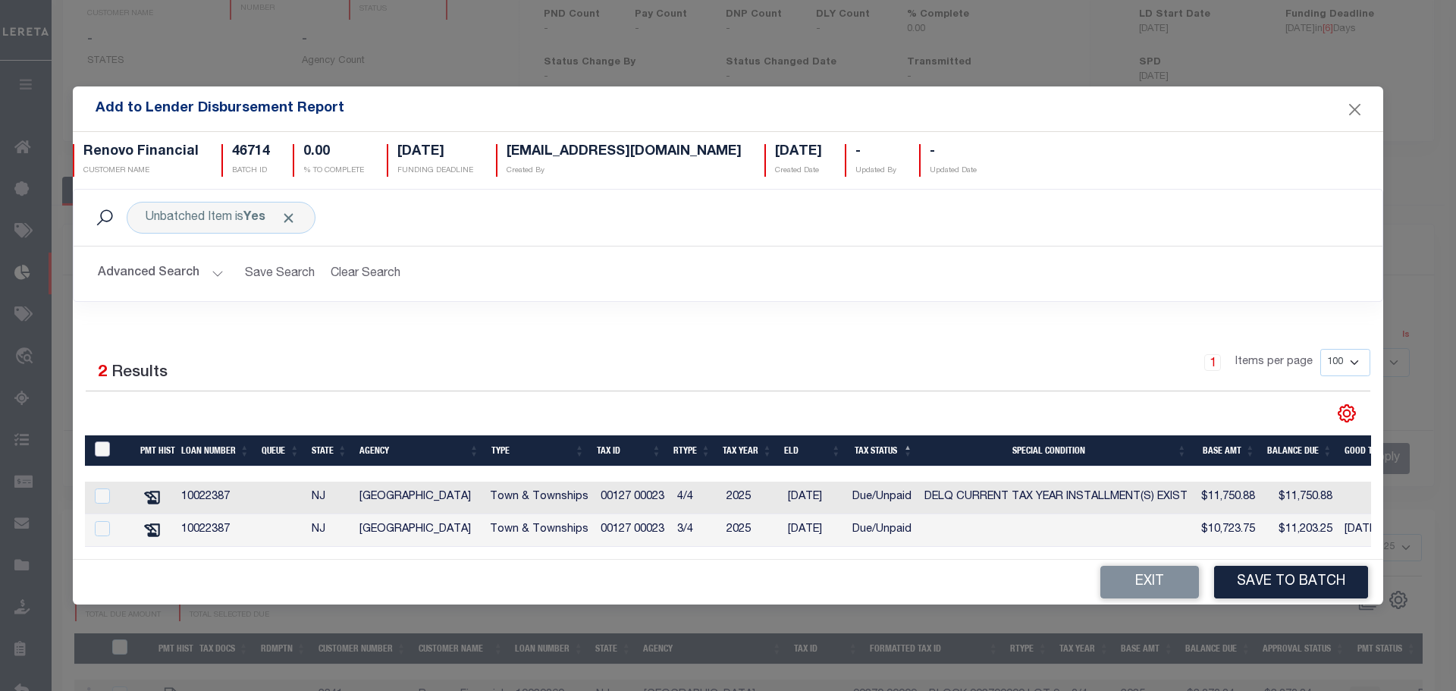
click at [105, 441] on input "TaxID" at bounding box center [102, 448] width 15 height 15
checkbox input "true"
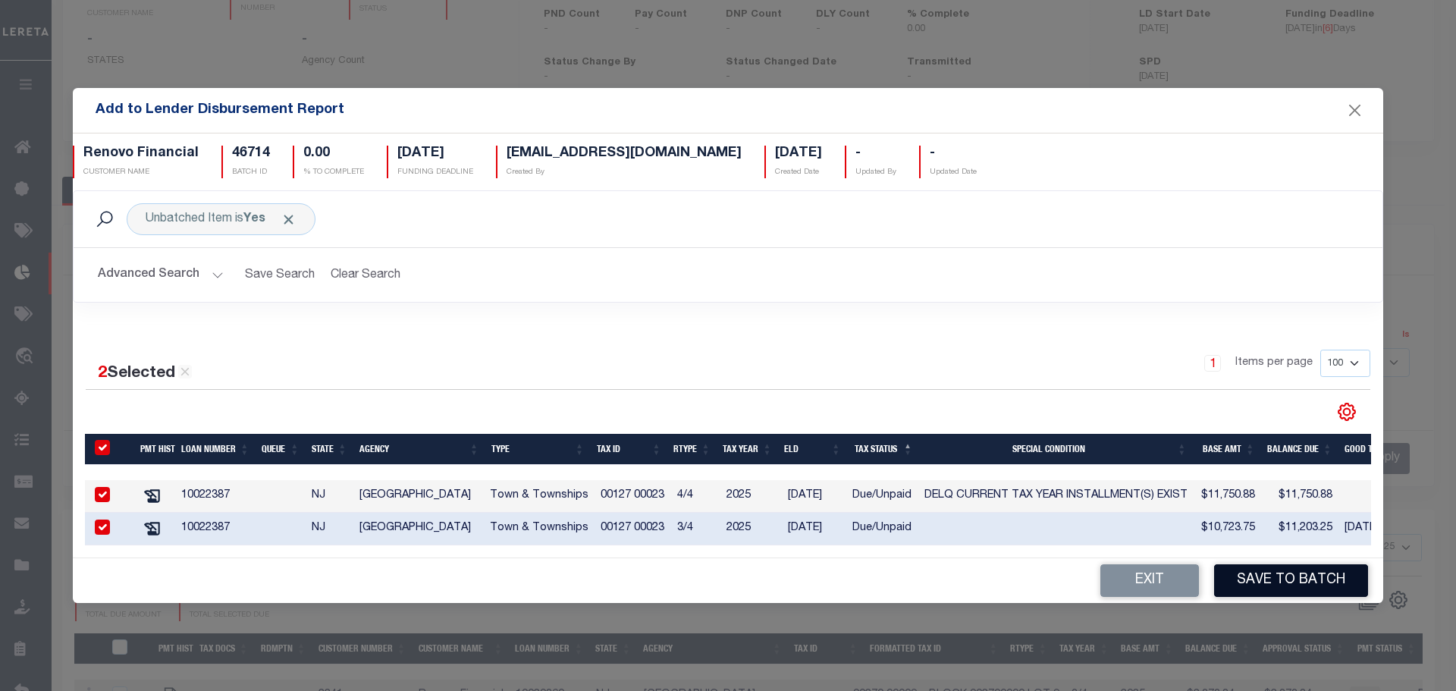
click at [1276, 582] on button "Save to Batch" at bounding box center [1291, 580] width 154 height 33
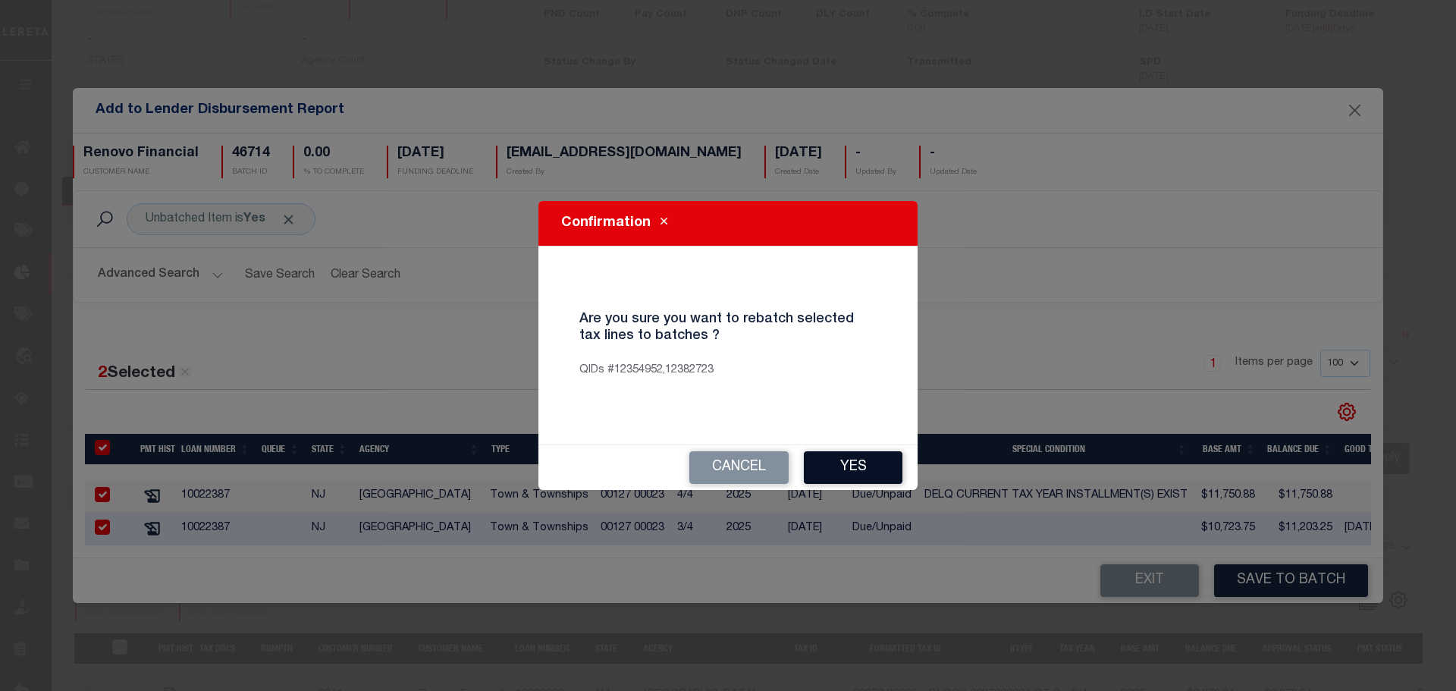
click at [880, 465] on button "Yes" at bounding box center [853, 467] width 99 height 33
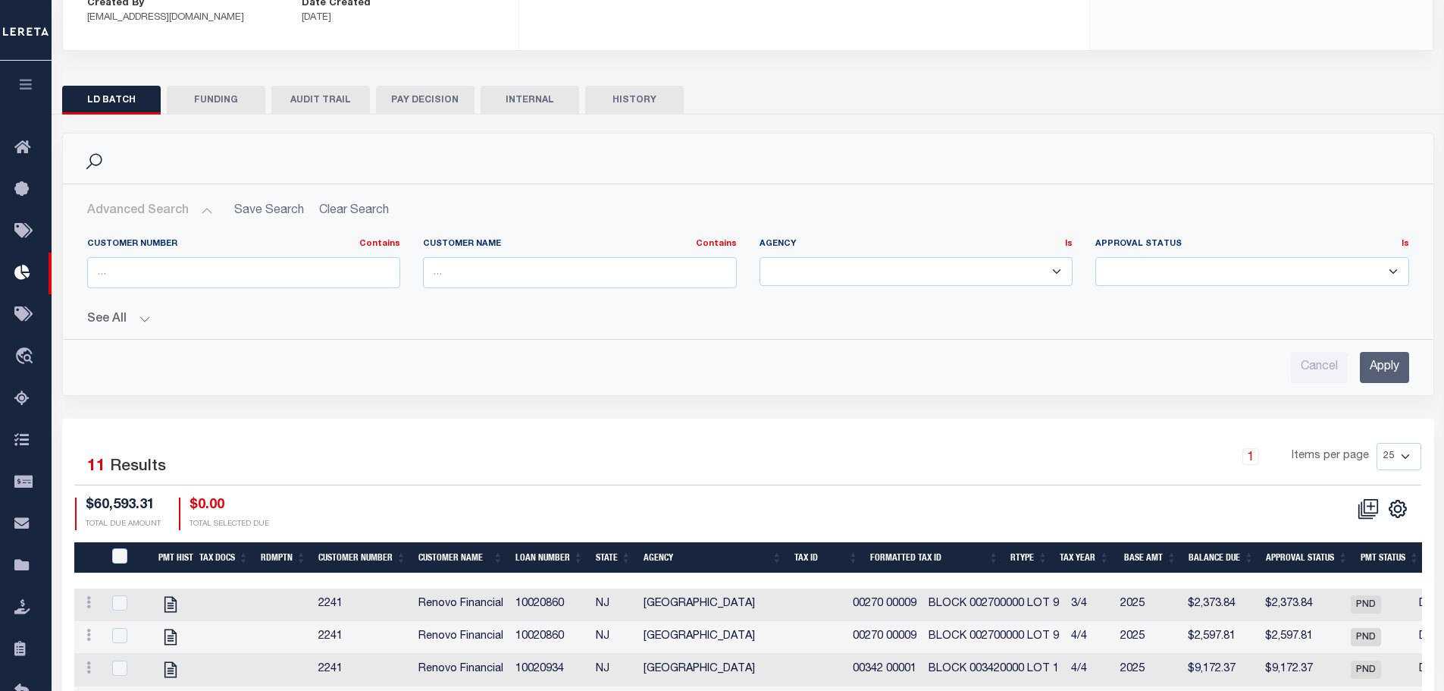
scroll to position [514, 0]
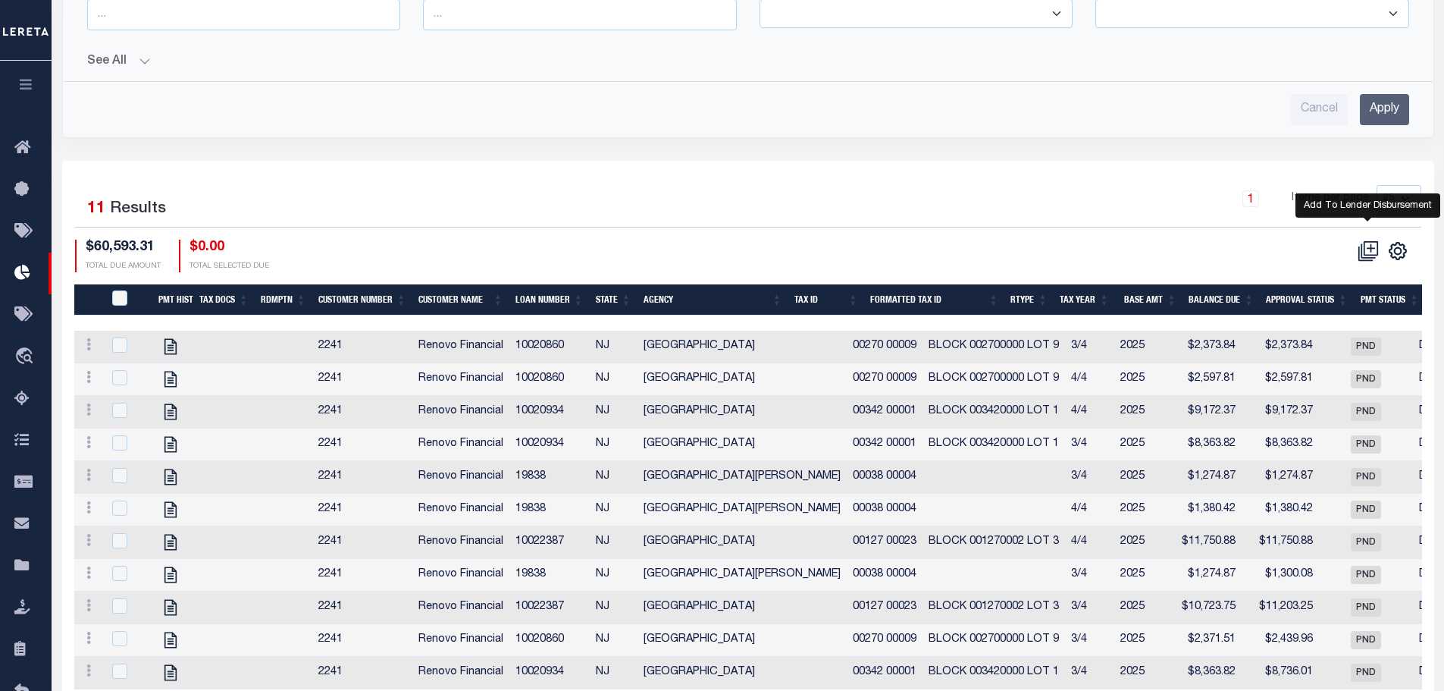
click at [1364, 253] on icon at bounding box center [1370, 248] width 14 height 14
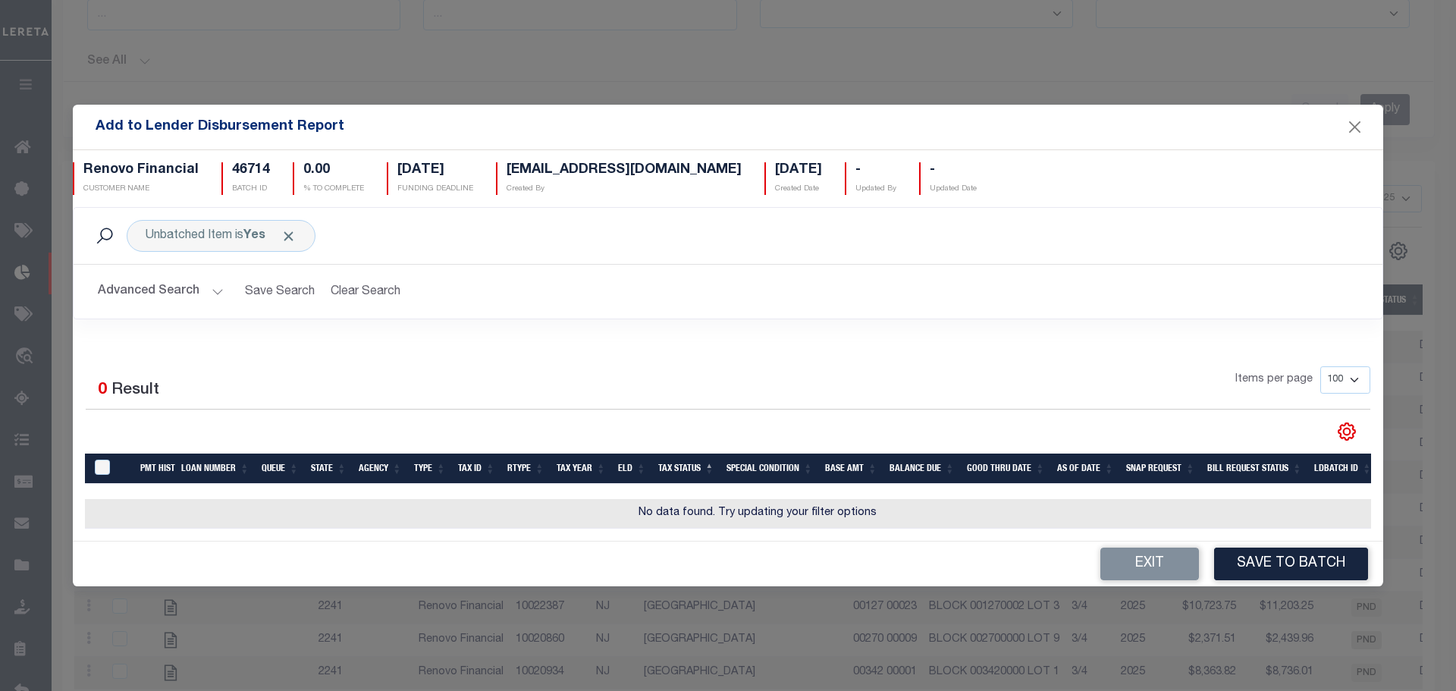
click at [131, 293] on button "Advanced Search" at bounding box center [161, 292] width 126 height 30
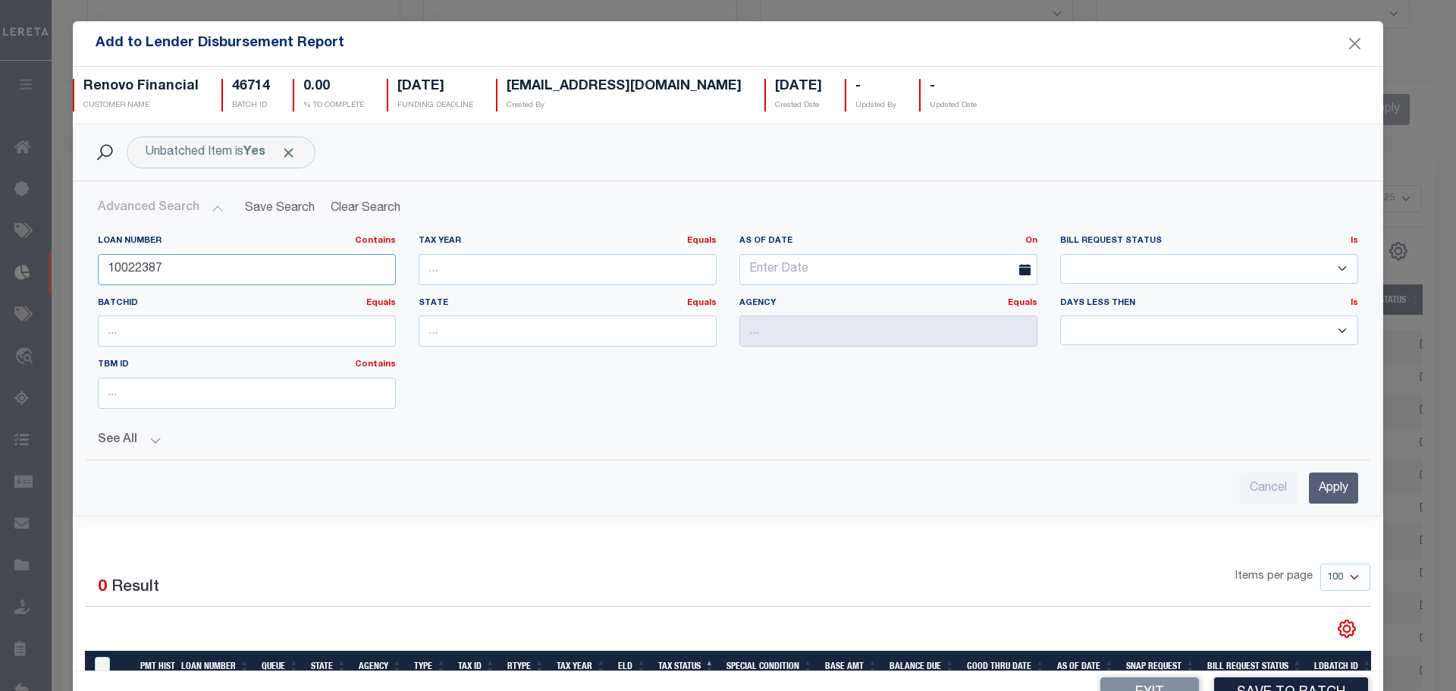
click at [190, 256] on input "10022387" at bounding box center [247, 269] width 298 height 31
click at [189, 256] on input "10022387" at bounding box center [247, 269] width 298 height 31
type input "10022486"
click at [1309, 484] on input "Apply" at bounding box center [1333, 487] width 49 height 31
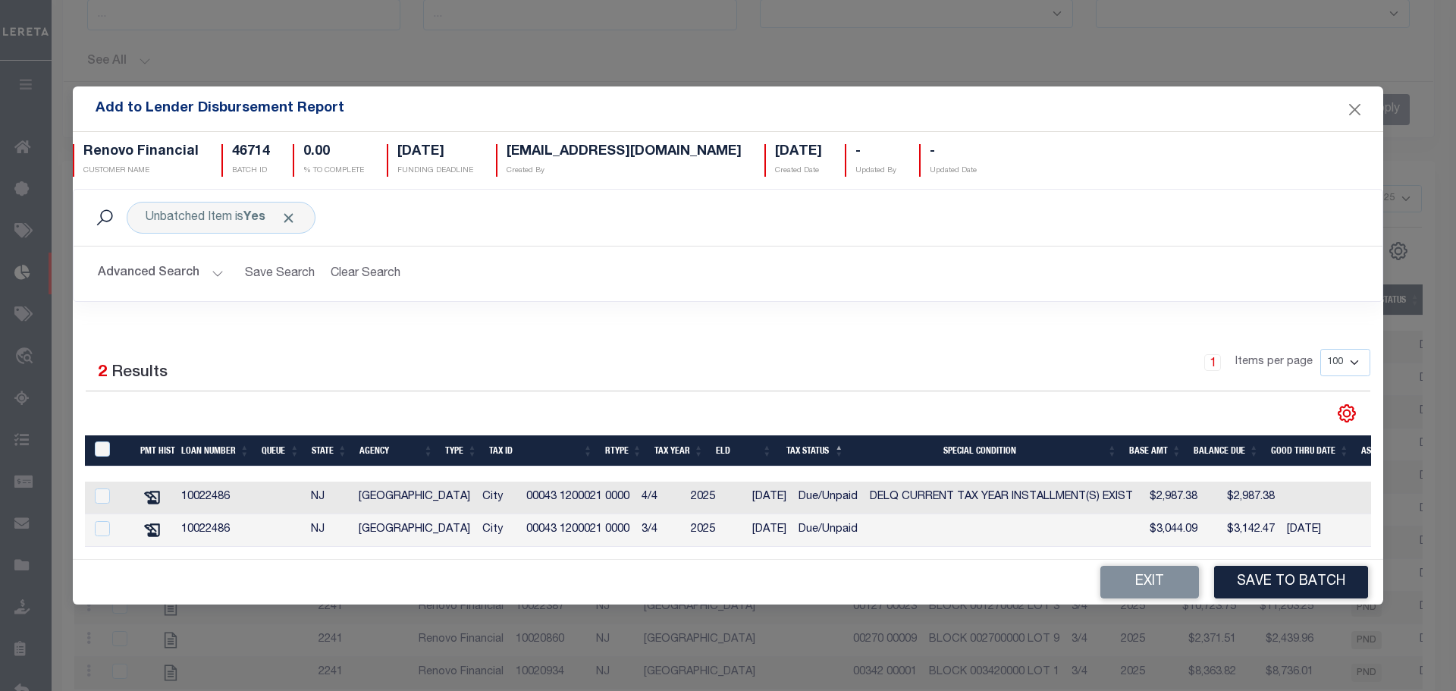
click at [817, 276] on h2 "Advanced Search Save Search Clear Search AddToLenderDisbursementReportGridWrapp…" at bounding box center [728, 274] width 1284 height 30
click at [96, 441] on input "TaxID" at bounding box center [102, 448] width 15 height 15
checkbox input "true"
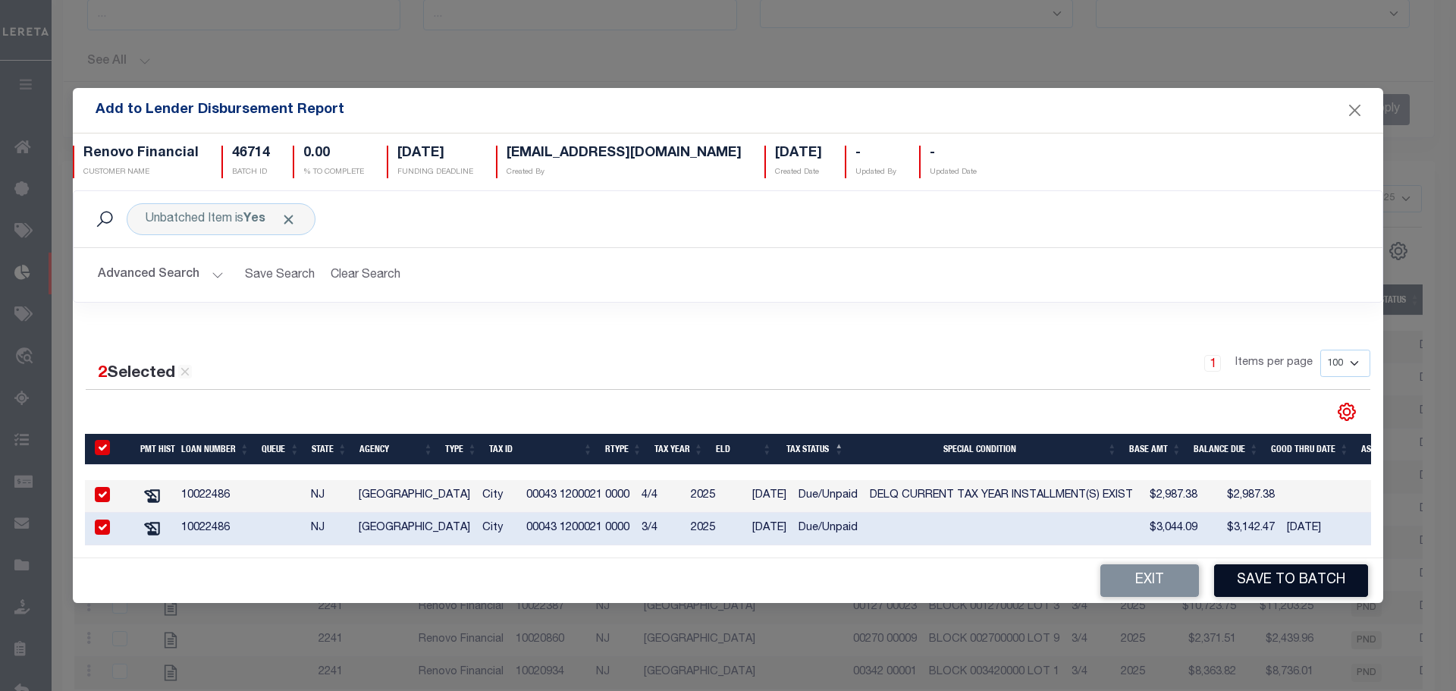
click at [1272, 586] on button "Save to Batch" at bounding box center [1291, 580] width 154 height 33
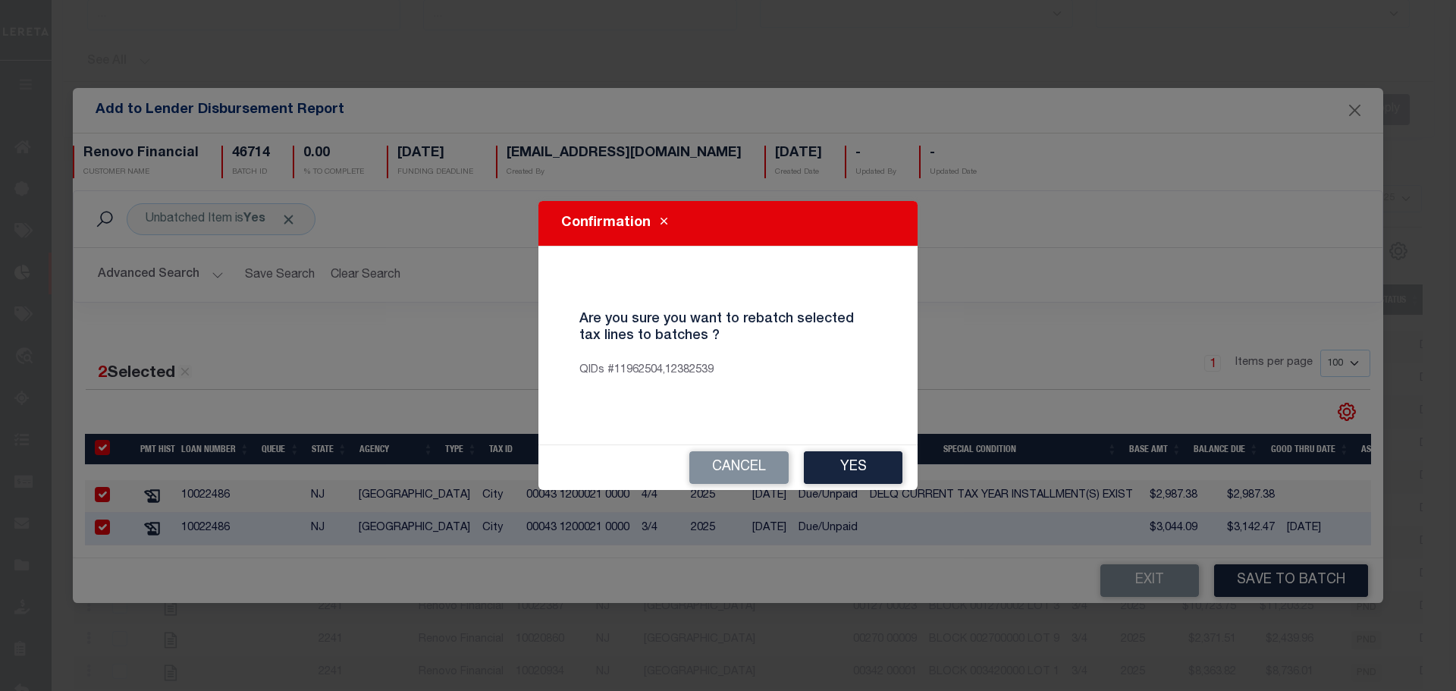
click at [855, 459] on button "Yes" at bounding box center [853, 467] width 99 height 33
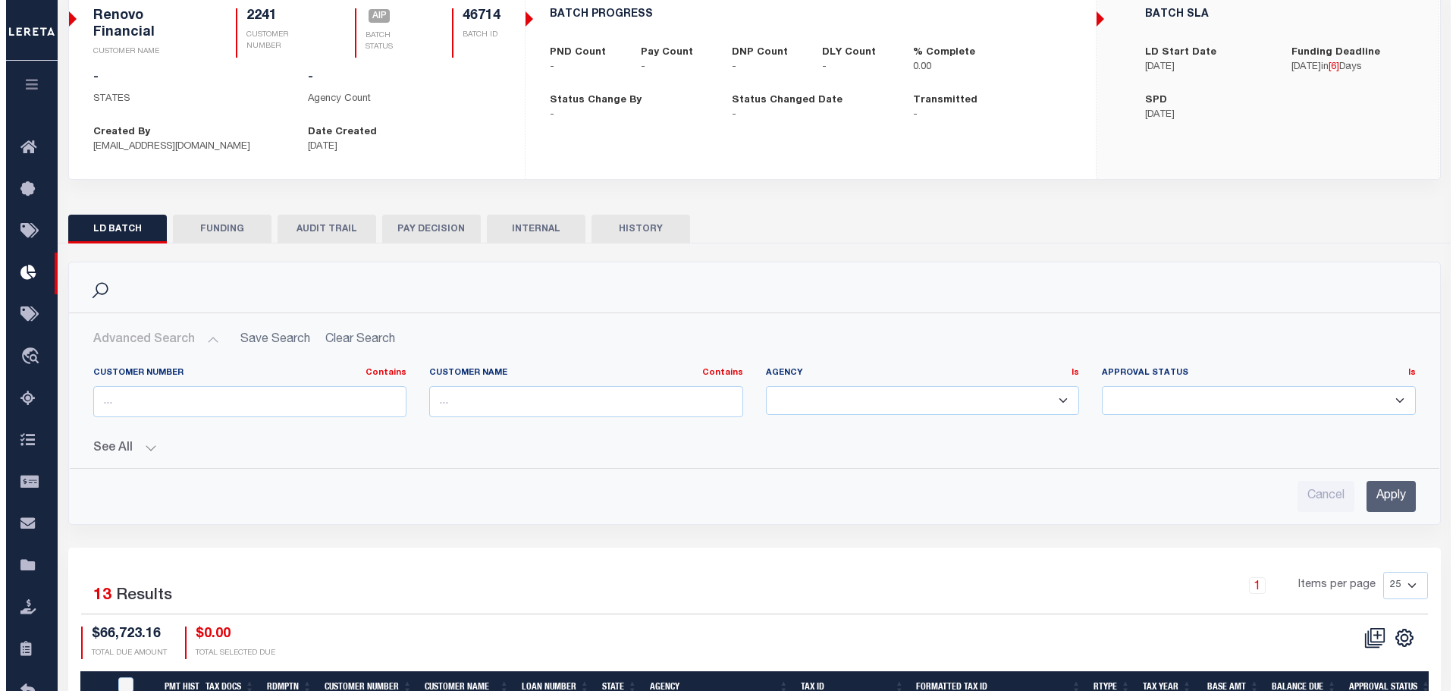
scroll to position [303, 0]
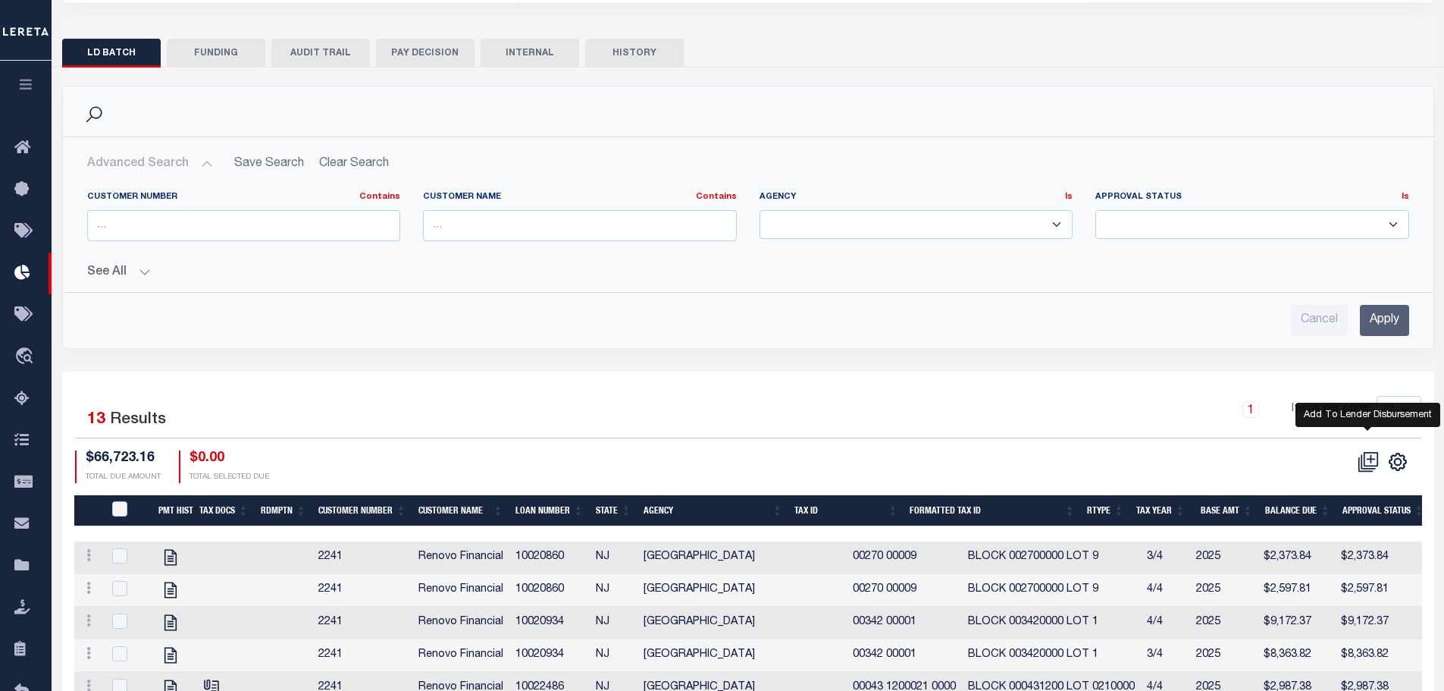
click at [1369, 463] on icon at bounding box center [1368, 461] width 21 height 21
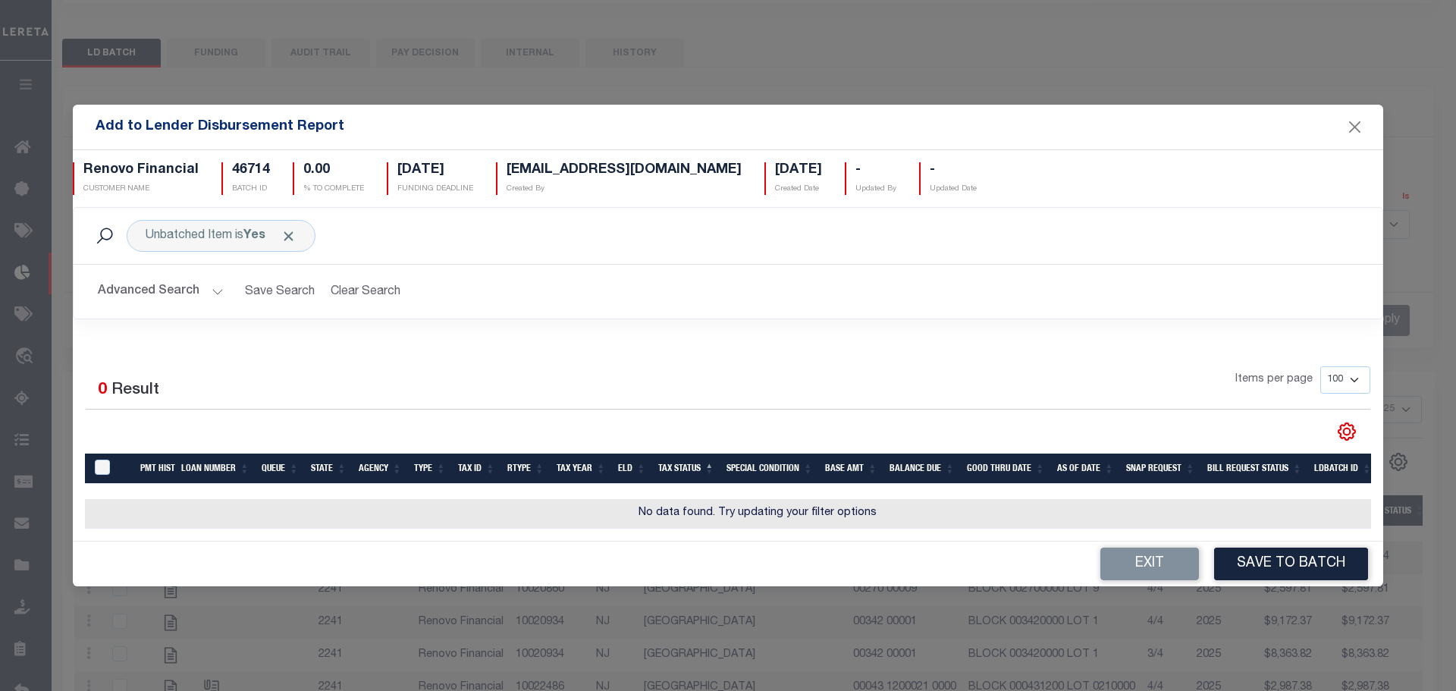
click at [190, 295] on button "Advanced Search" at bounding box center [161, 292] width 126 height 30
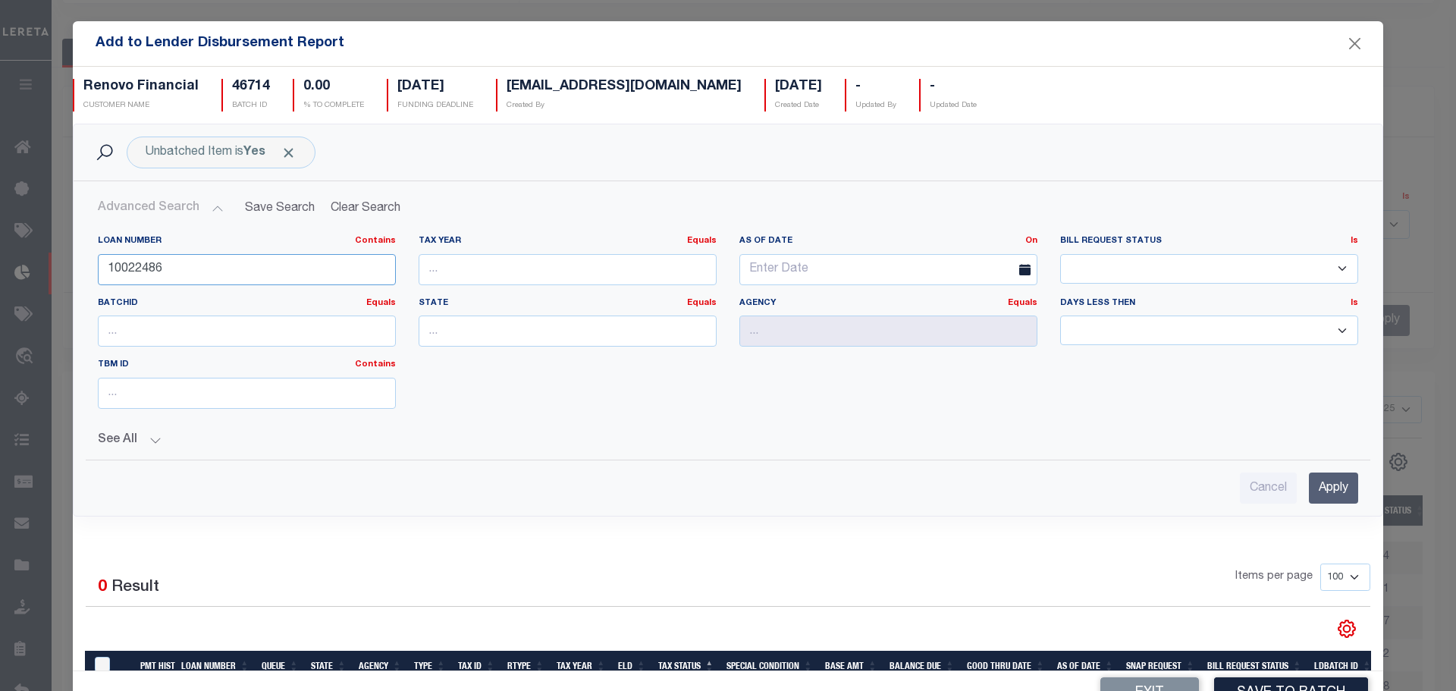
click at [199, 268] on input "10022486" at bounding box center [247, 269] width 298 height 31
type input "6781"
click at [1309, 491] on input "Apply" at bounding box center [1333, 487] width 49 height 31
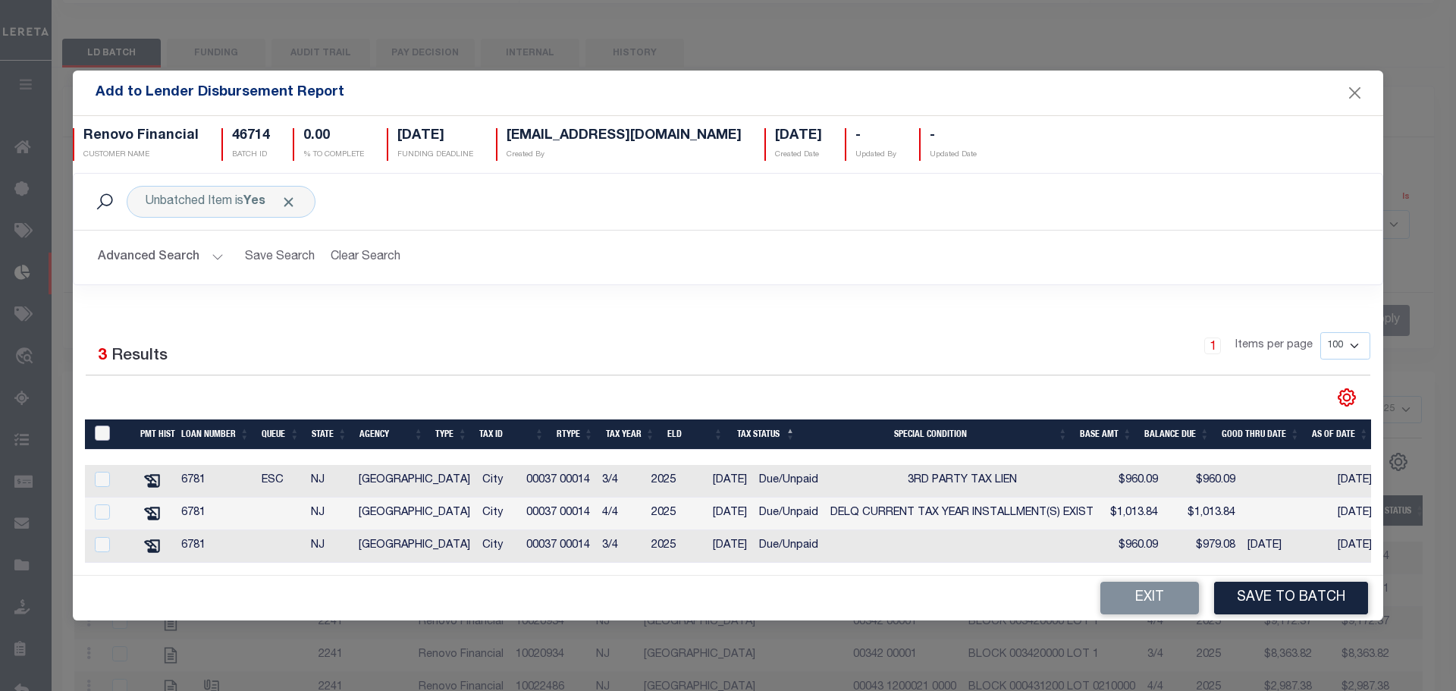
click at [99, 425] on input "TaxID" at bounding box center [102, 432] width 15 height 15
checkbox input "true"
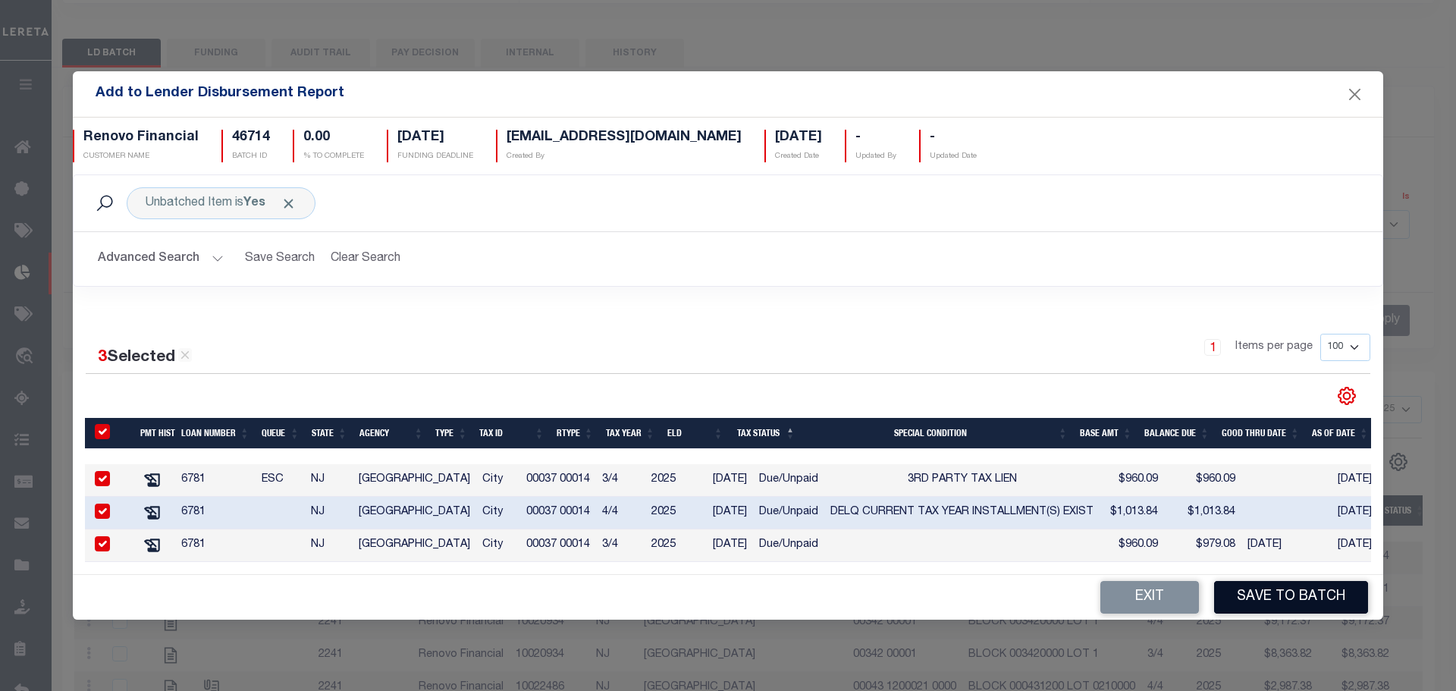
click at [1281, 604] on button "Save to Batch" at bounding box center [1291, 597] width 154 height 33
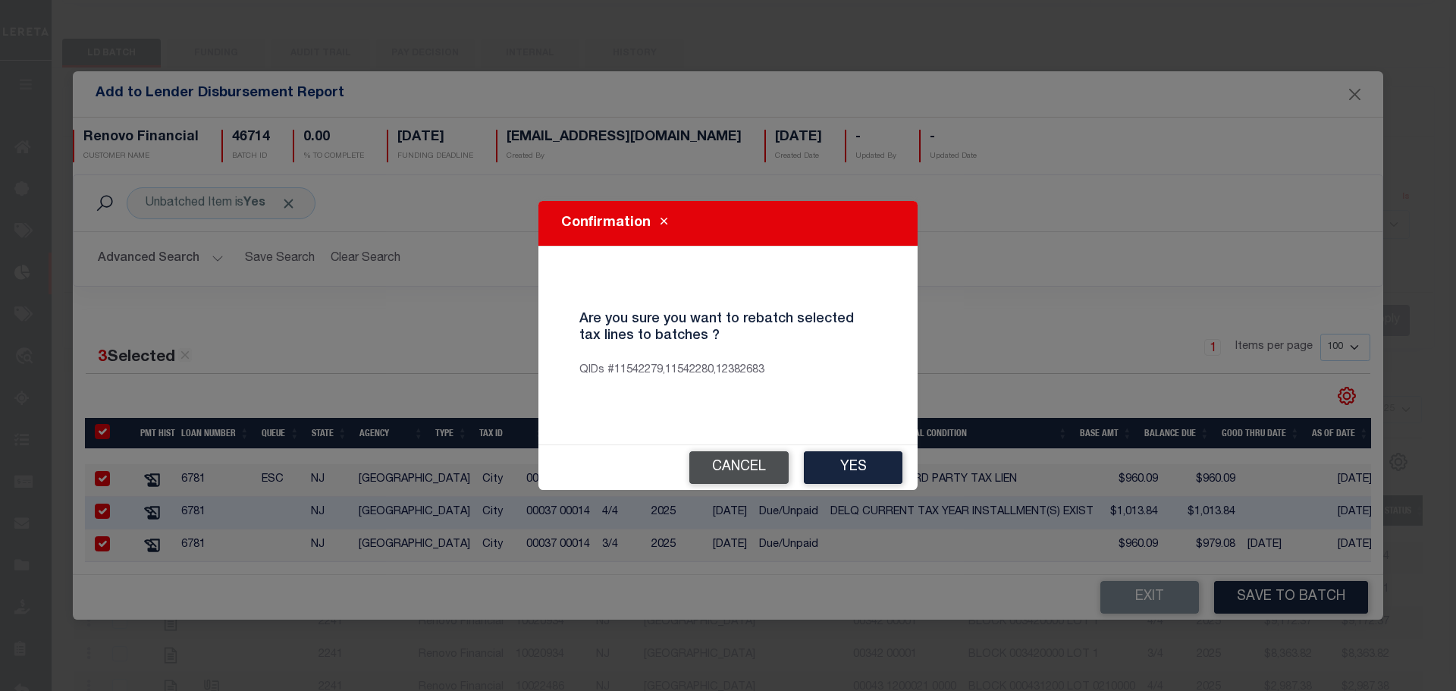
click at [749, 464] on button "Cancel" at bounding box center [738, 467] width 99 height 33
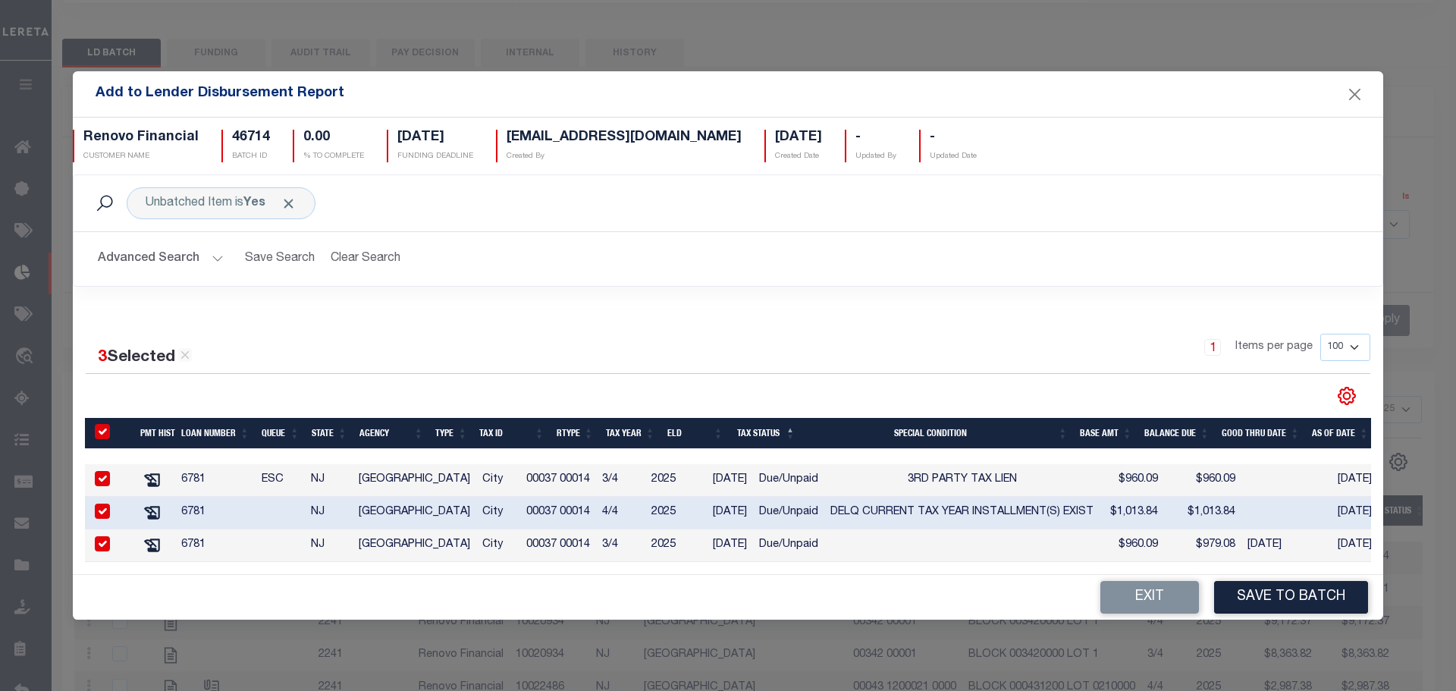
drag, startPoint x: 785, startPoint y: 569, endPoint x: 931, endPoint y: 565, distance: 146.4
click at [931, 565] on div "3 Selected 3 Results 1 Items per page 100 200 500 1000" at bounding box center [728, 441] width 1310 height 265
click at [921, 547] on td at bounding box center [961, 545] width 275 height 33
checkbox input "false"
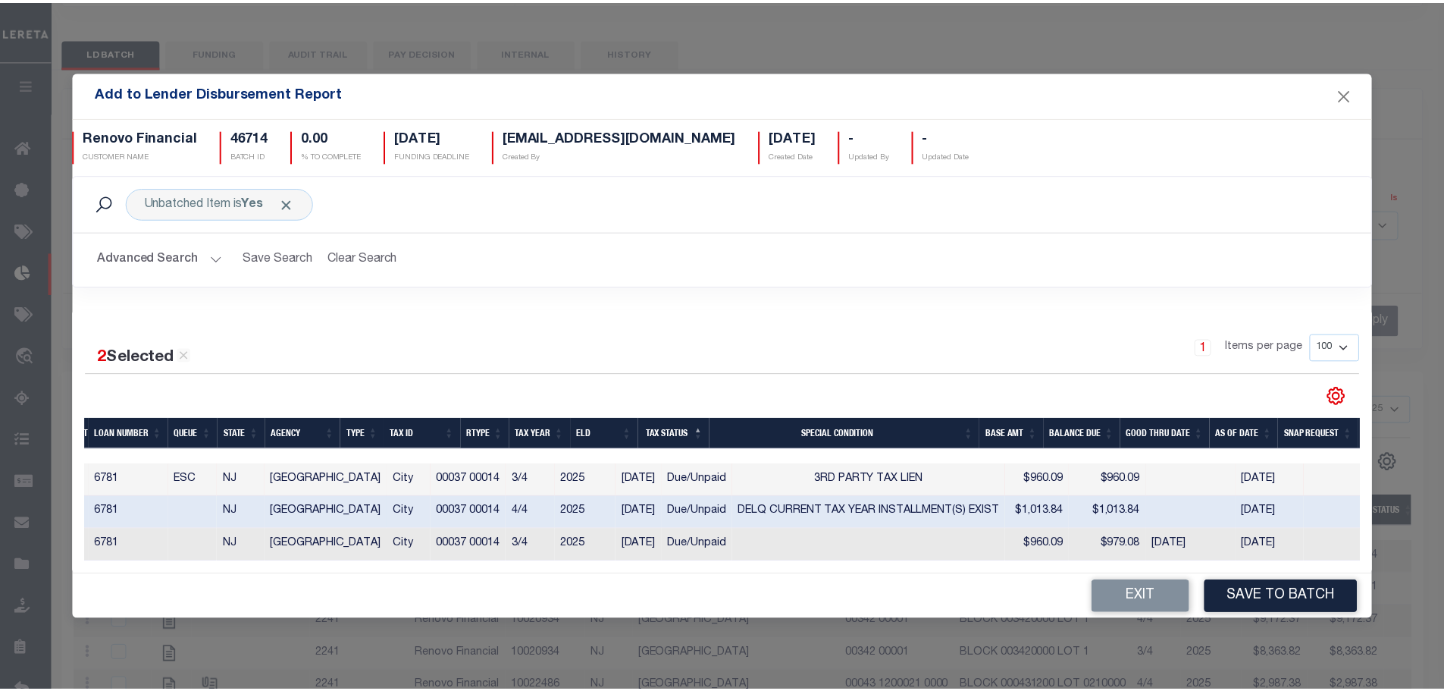
scroll to position [0, 0]
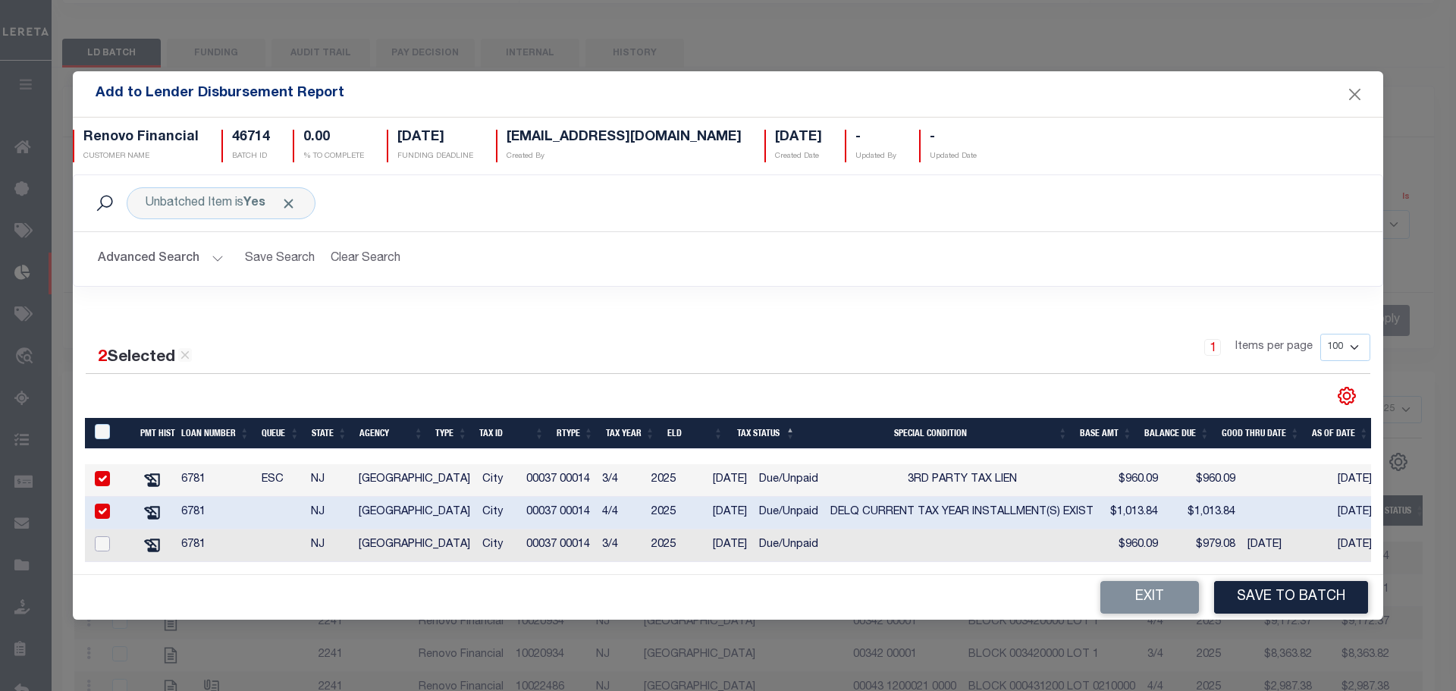
click at [106, 540] on input "checkbox" at bounding box center [102, 543] width 15 height 15
checkbox input "true"
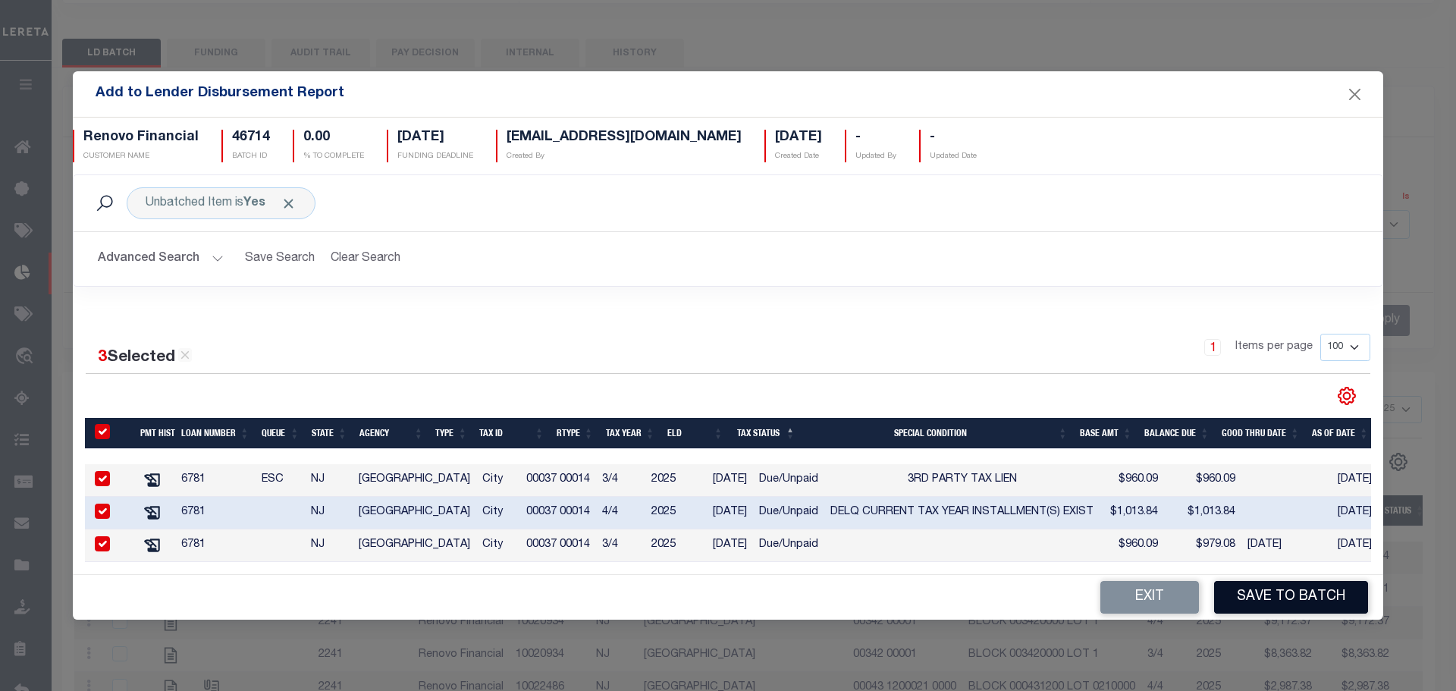
click at [1261, 602] on button "Save to Batch" at bounding box center [1291, 597] width 154 height 33
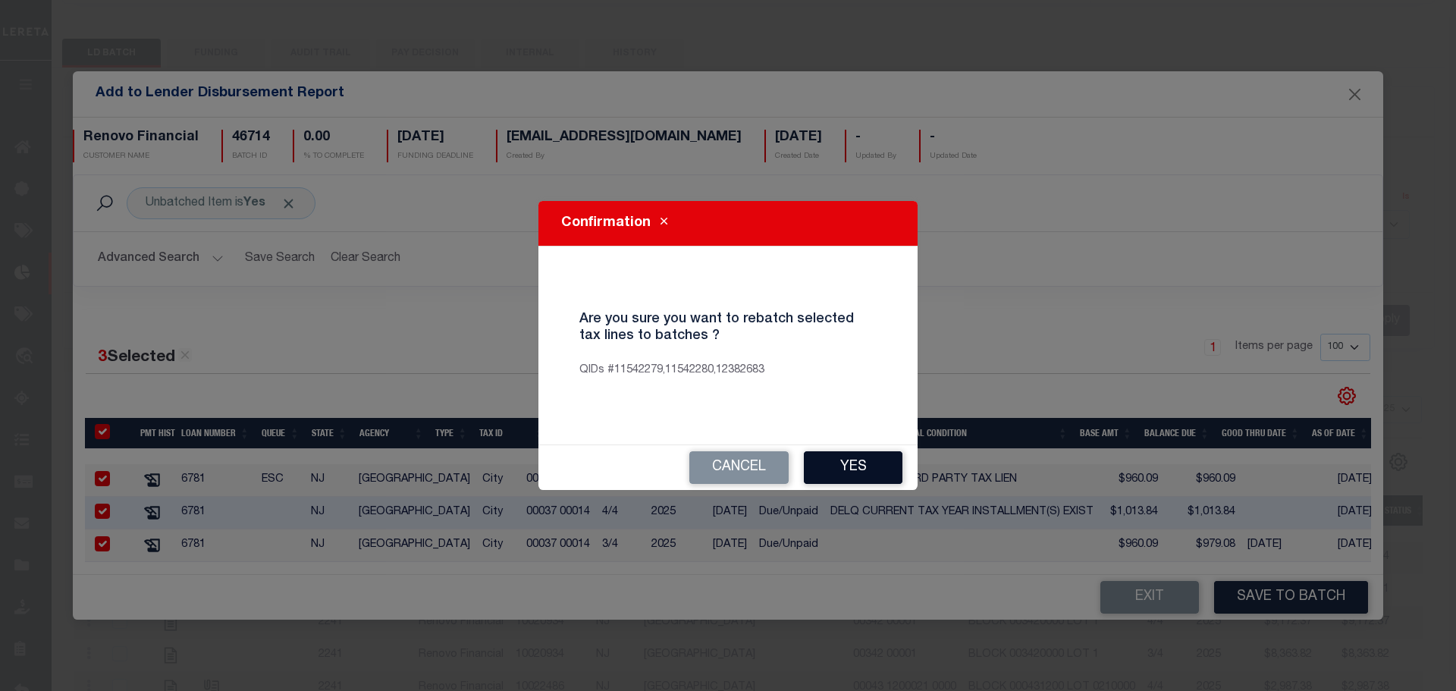
click at [861, 469] on button "Yes" at bounding box center [853, 467] width 99 height 33
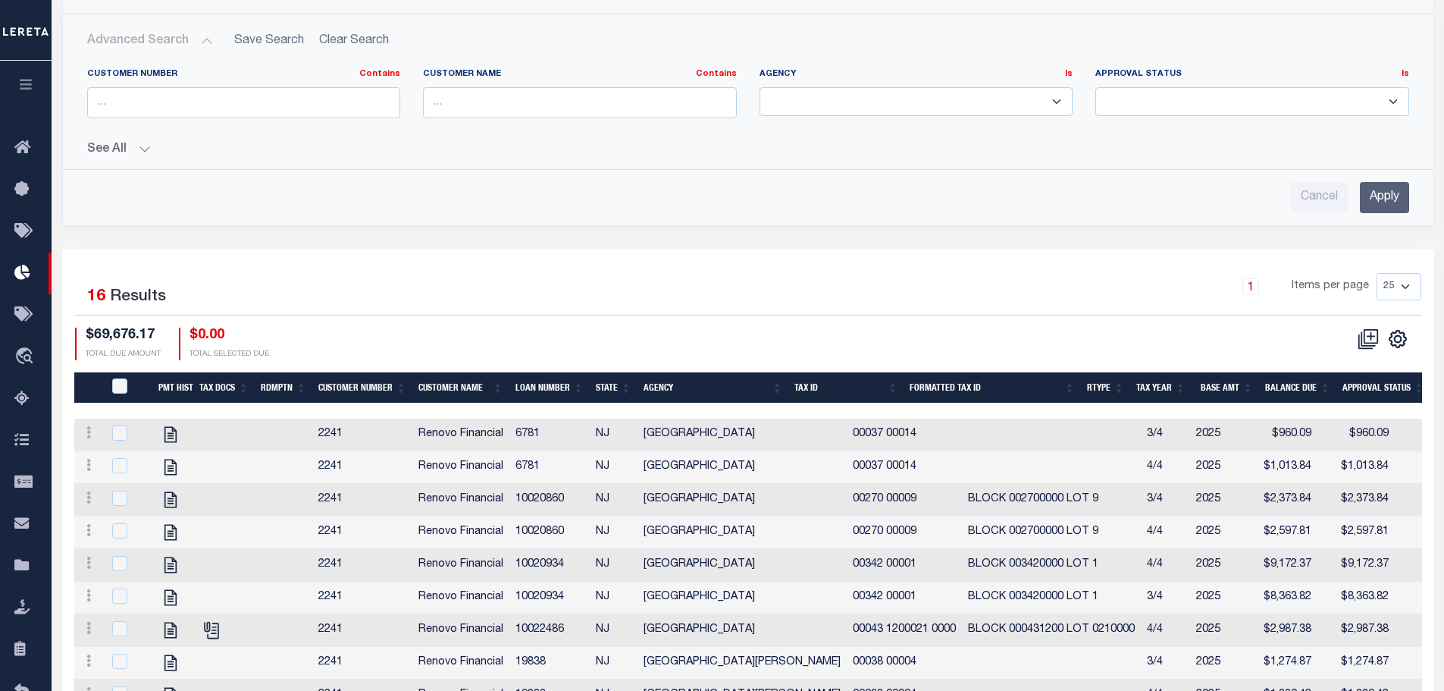
scroll to position [455, 0]
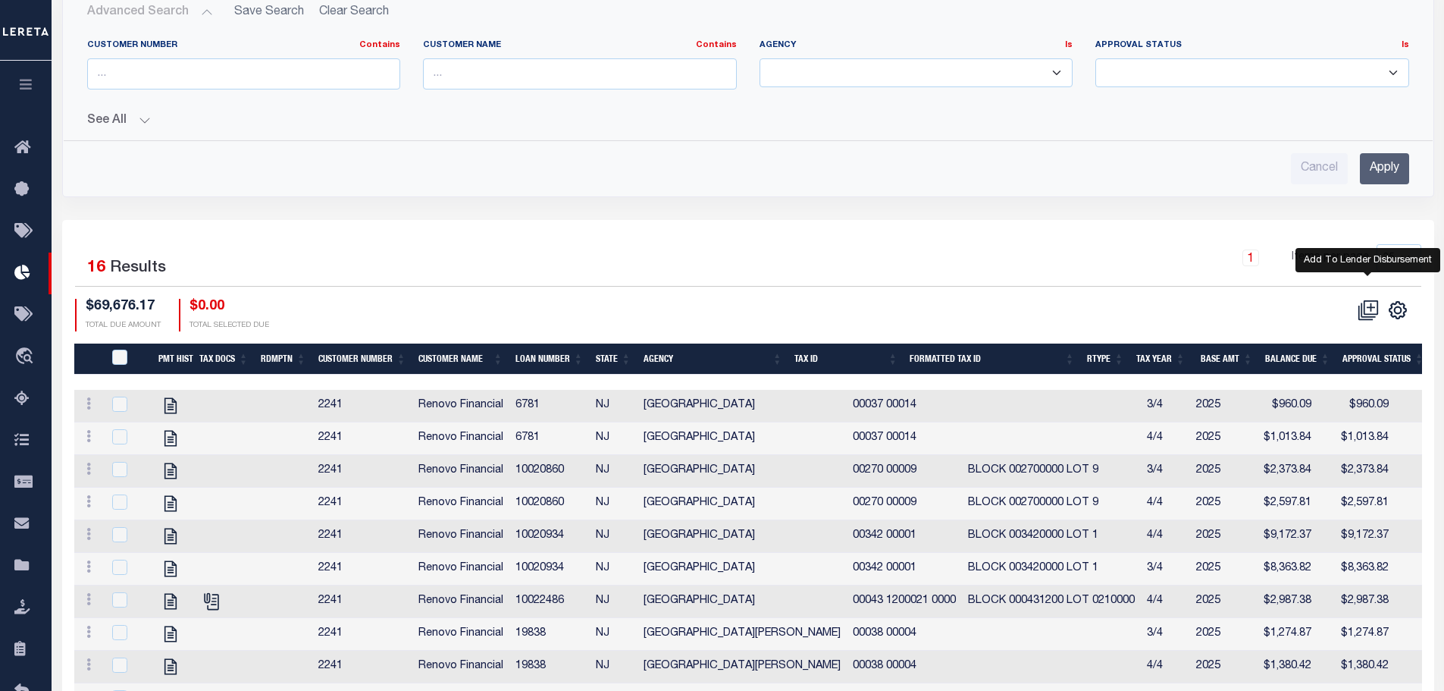
click at [1362, 312] on icon at bounding box center [1368, 310] width 14 height 14
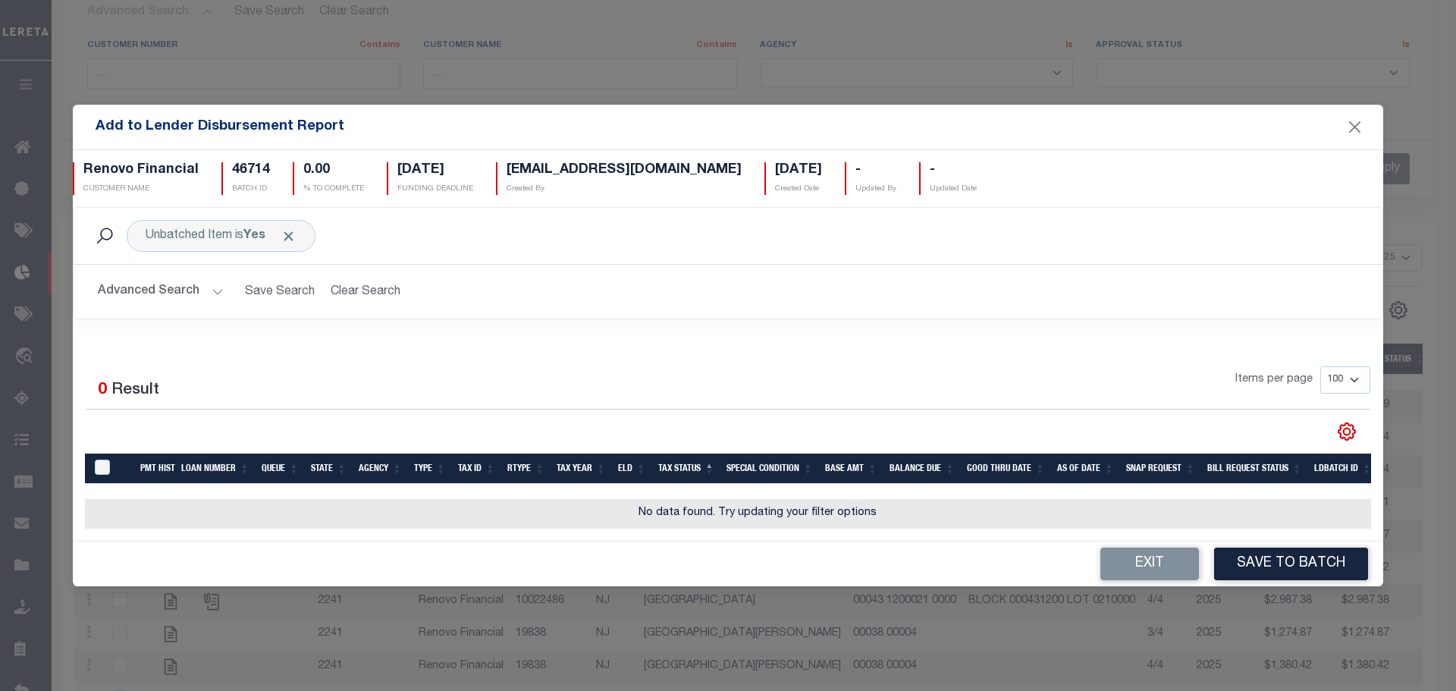
click at [162, 290] on button "Advanced Search" at bounding box center [161, 292] width 126 height 30
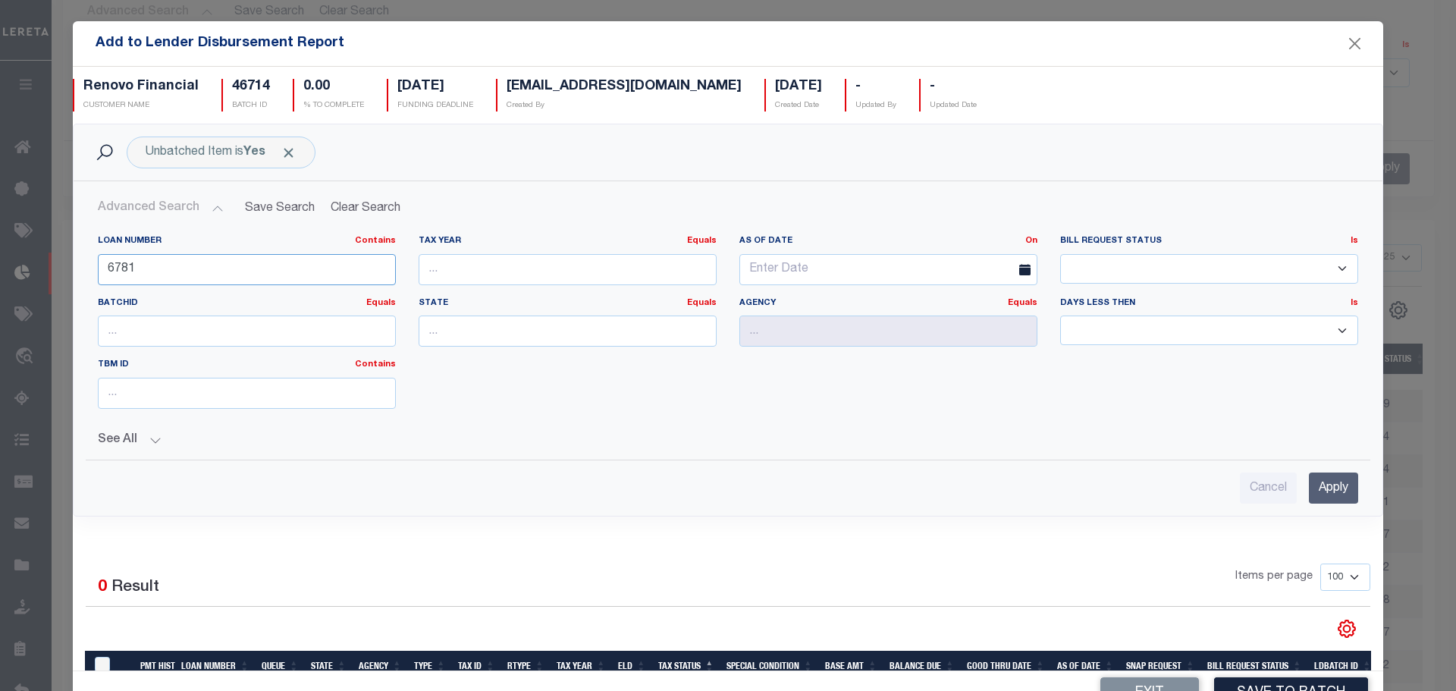
click at [164, 265] on input "6781" at bounding box center [247, 269] width 298 height 31
type input "10022350"
click at [1309, 497] on input "Apply" at bounding box center [1333, 487] width 49 height 31
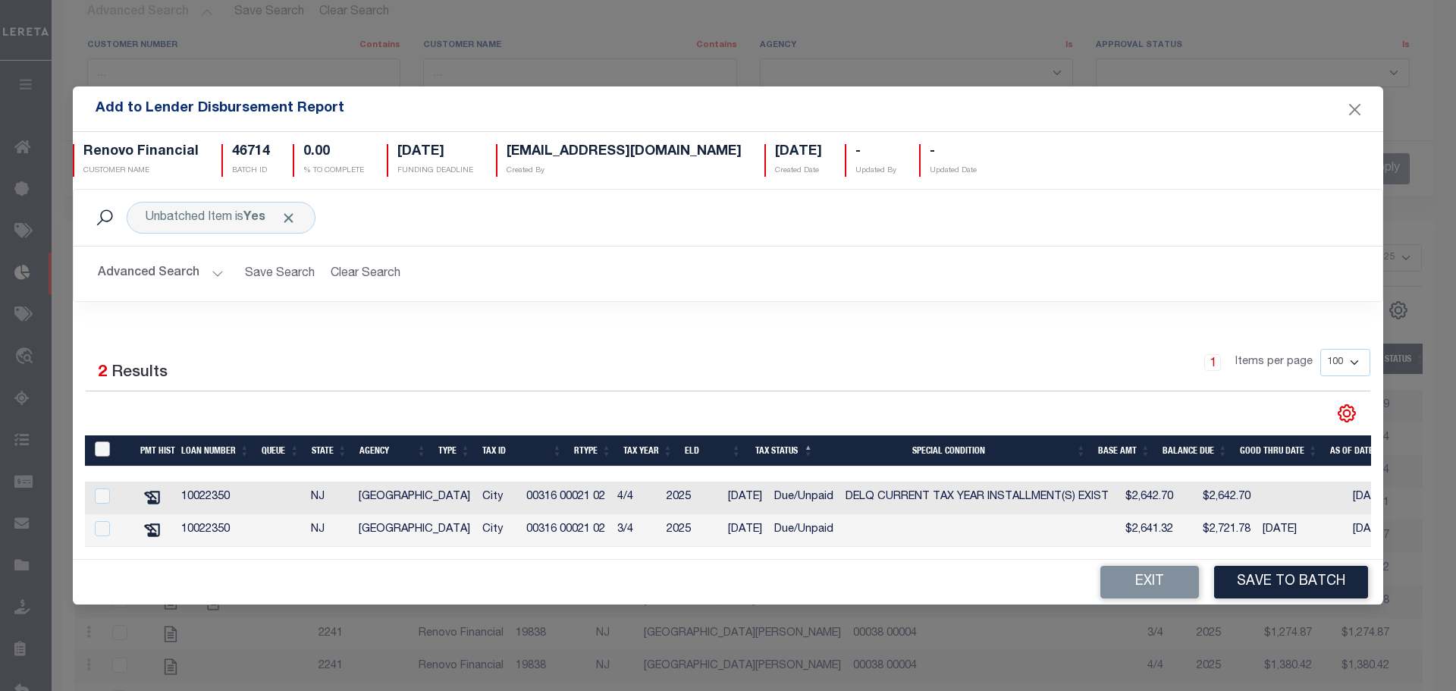
click at [102, 441] on input "TaxID" at bounding box center [102, 448] width 15 height 15
checkbox input "true"
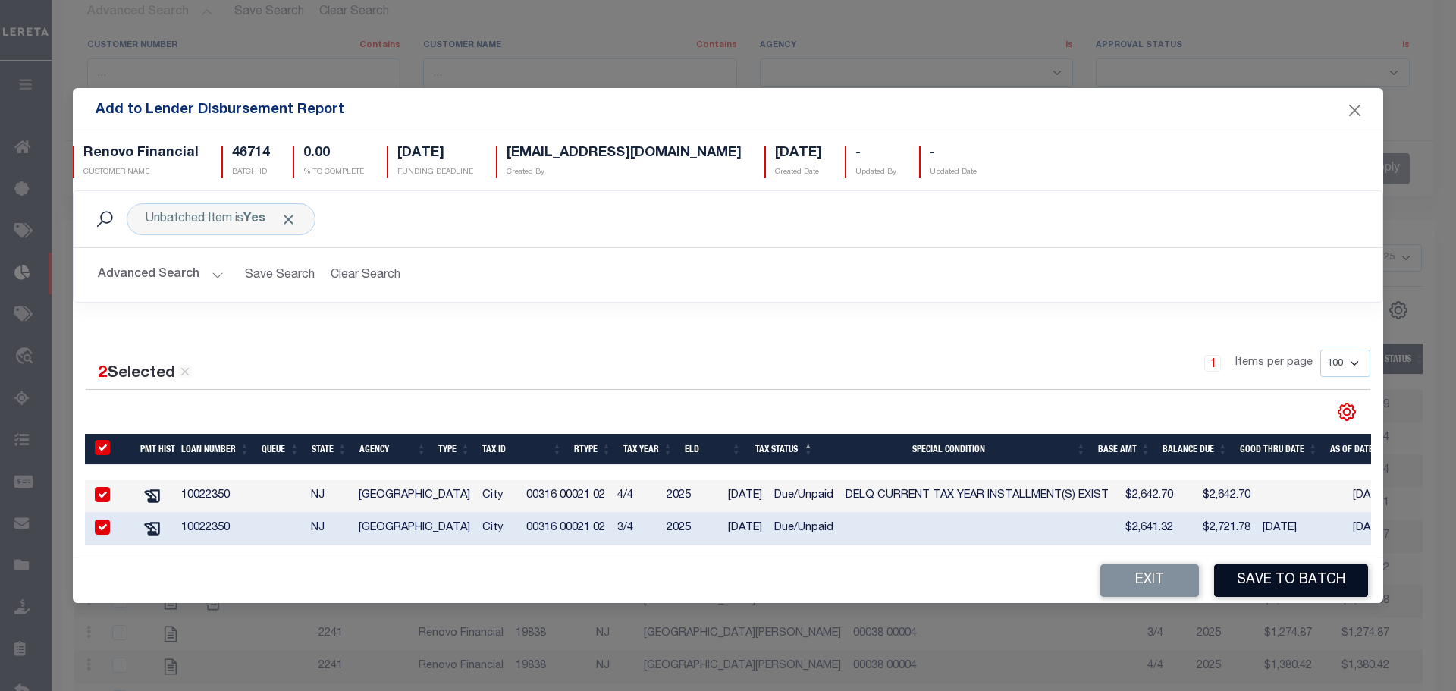
click at [1287, 588] on button "Save to Batch" at bounding box center [1291, 580] width 154 height 33
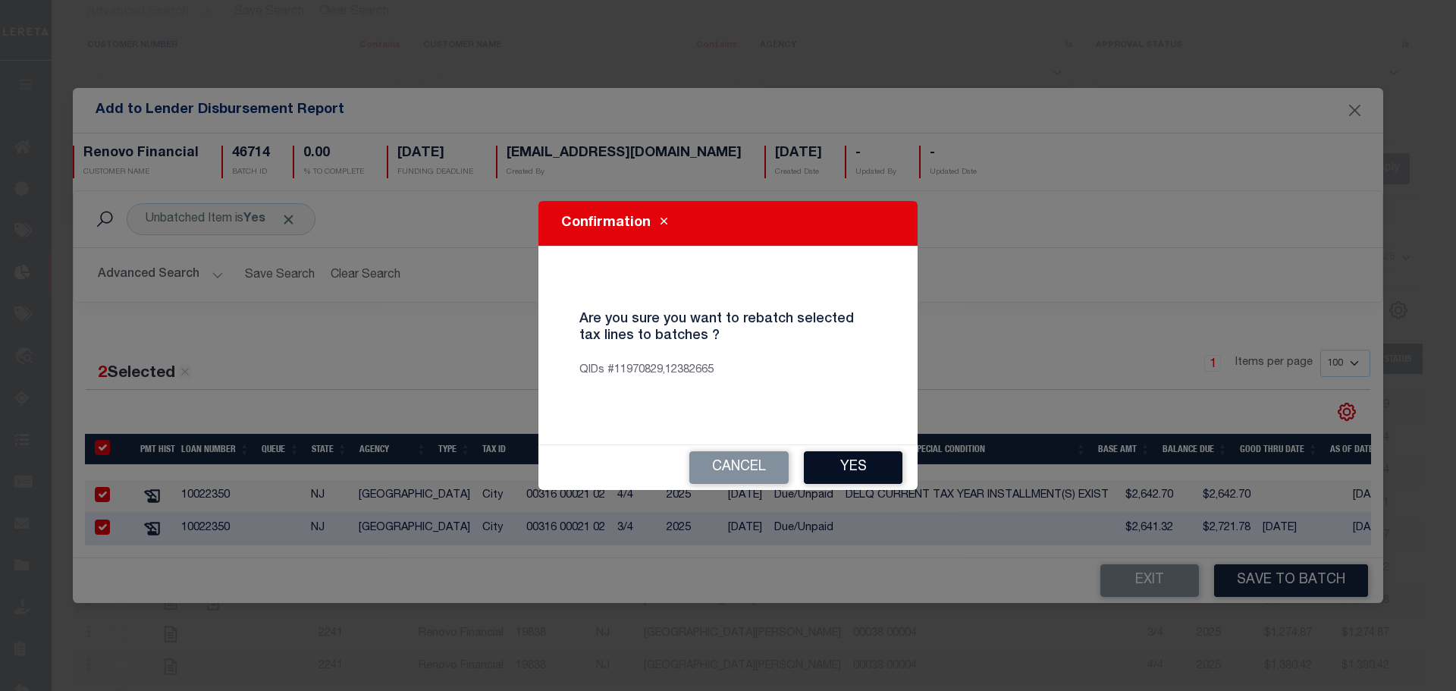
click at [826, 466] on button "Yes" at bounding box center [853, 467] width 99 height 33
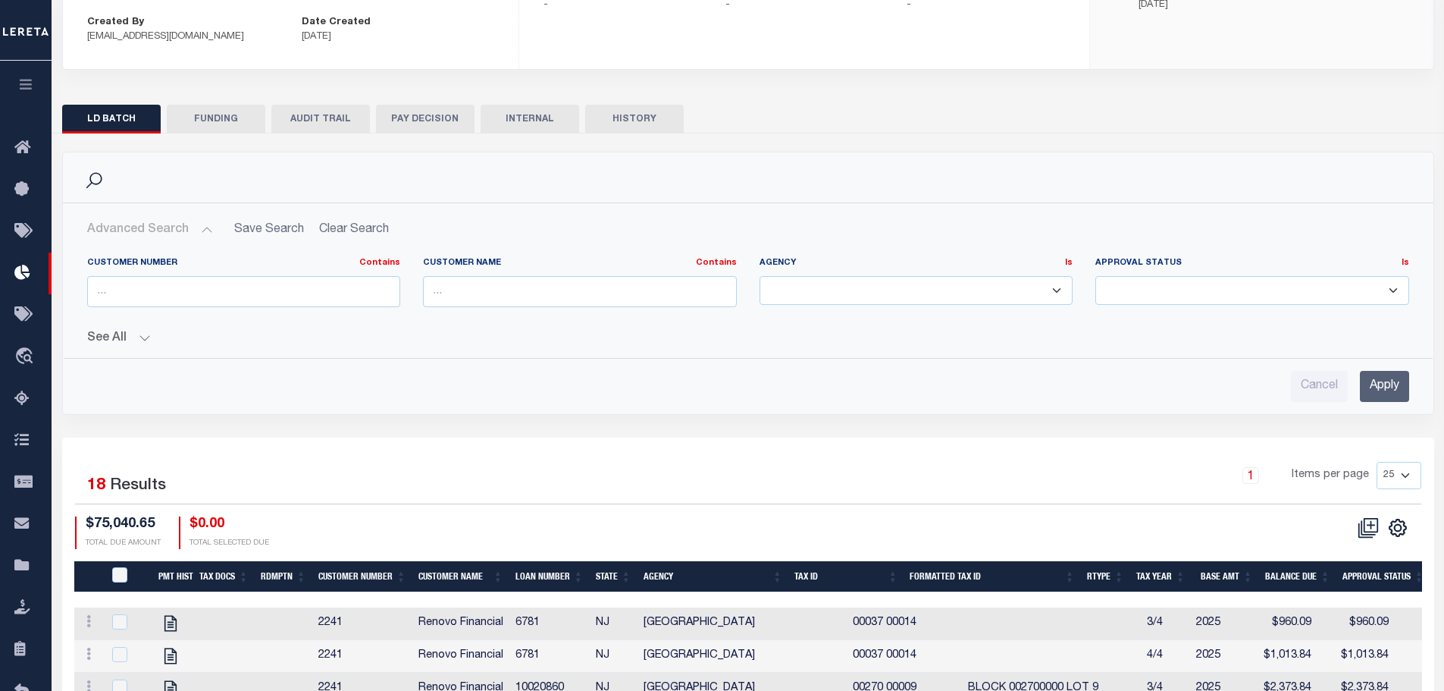
scroll to position [227, 0]
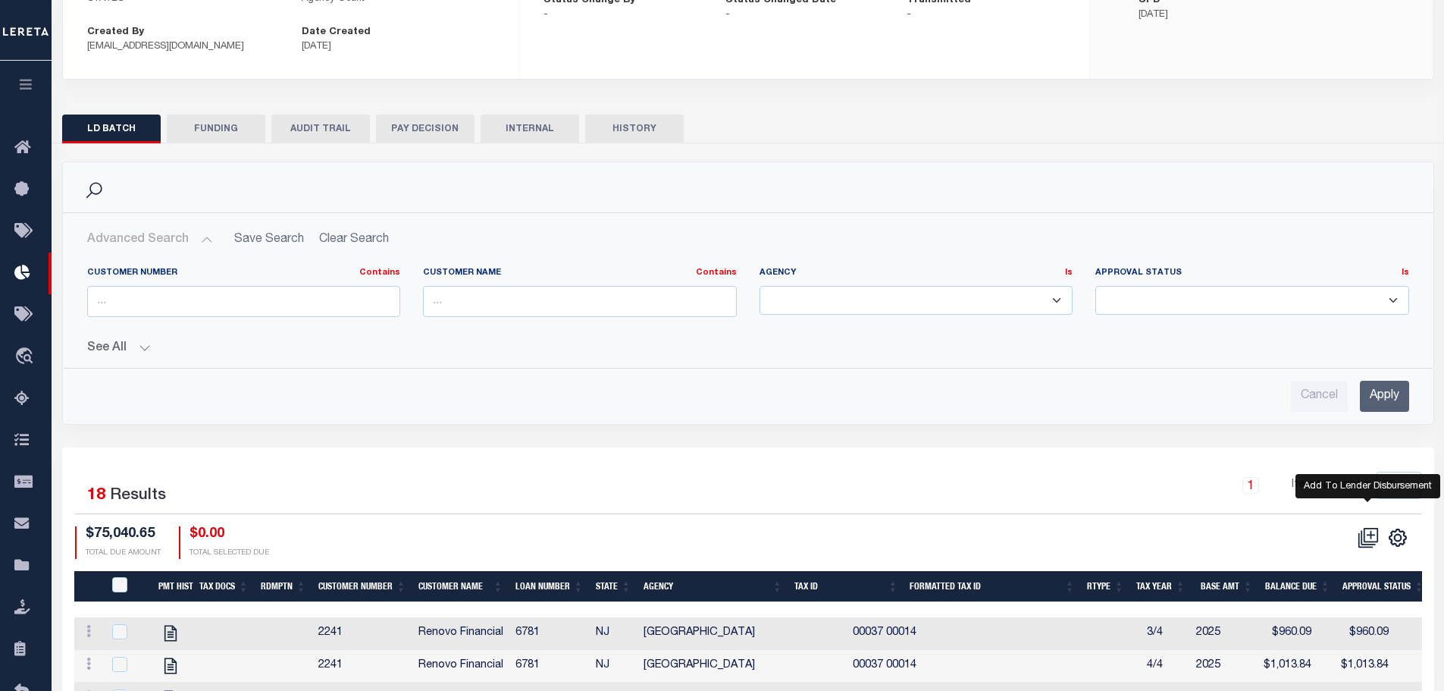
click at [1361, 538] on icon at bounding box center [1368, 538] width 14 height 14
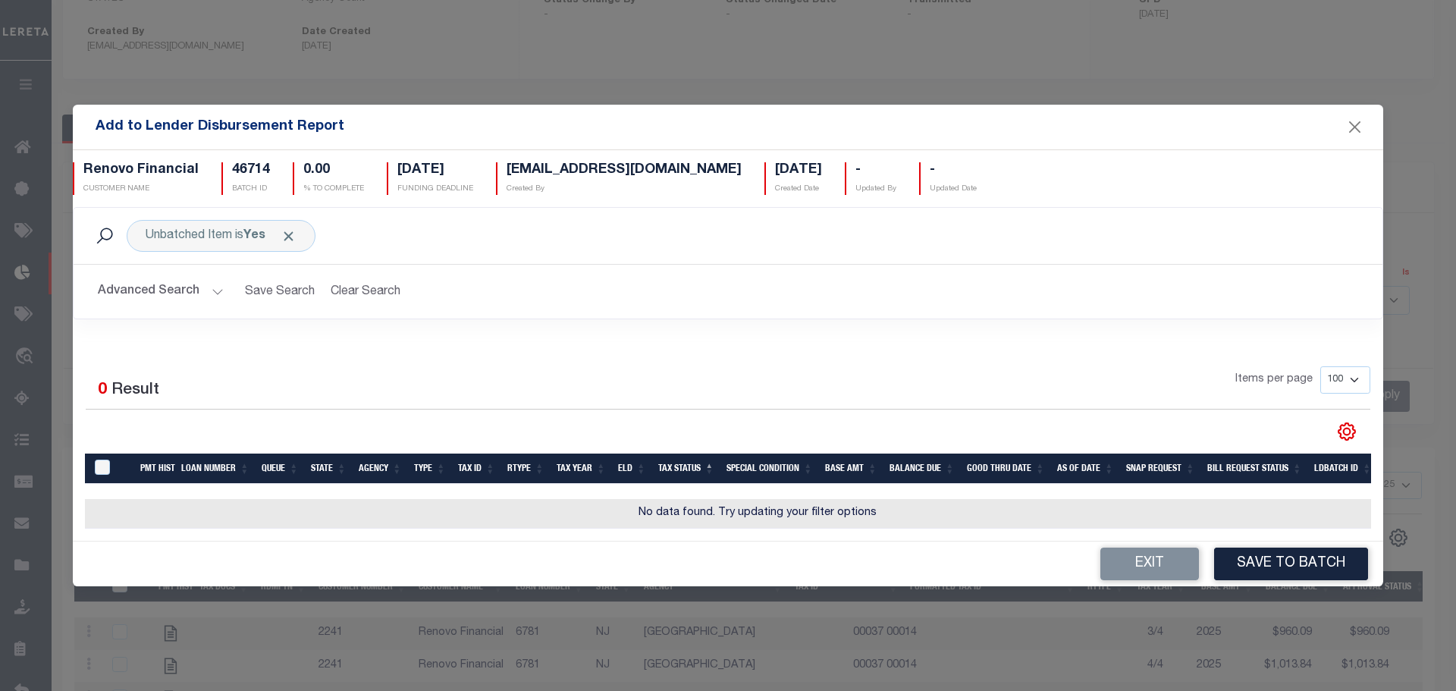
click at [175, 296] on button "Advanced Search" at bounding box center [161, 292] width 126 height 30
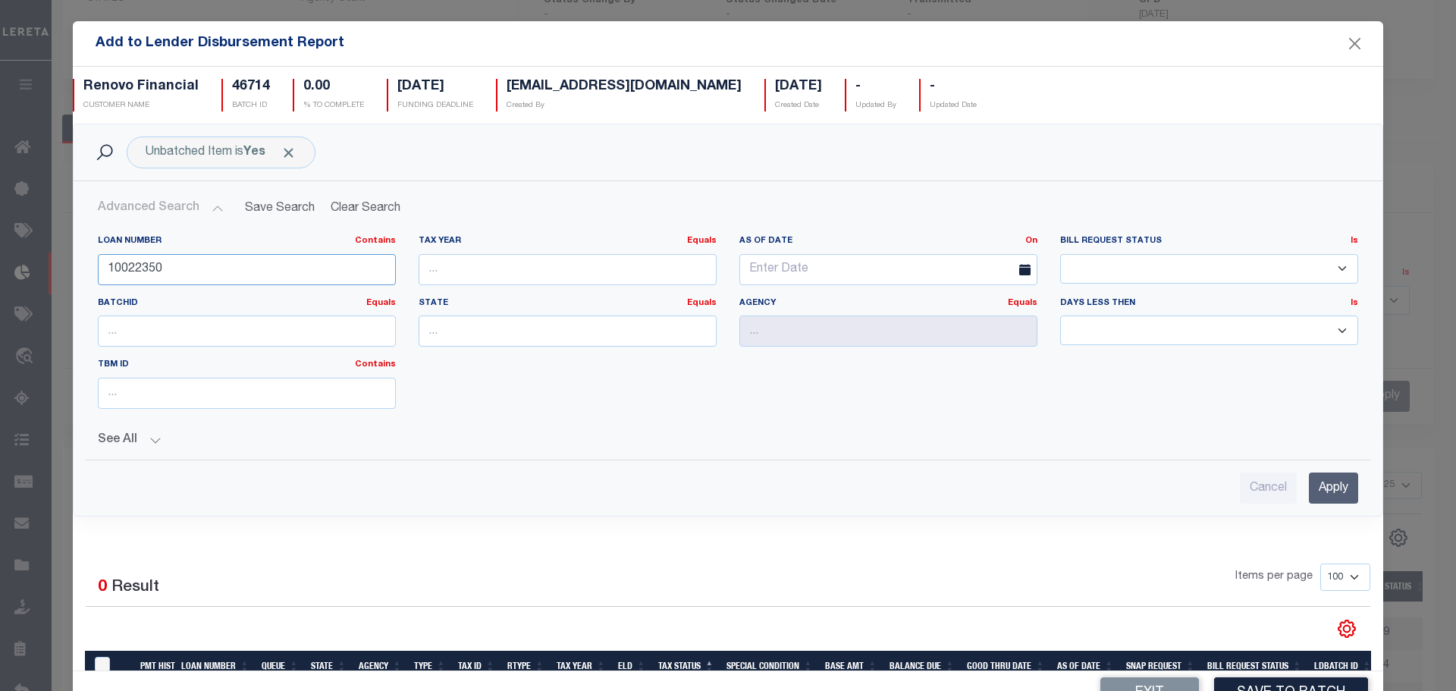
click at [177, 274] on input "10022350" at bounding box center [247, 269] width 298 height 31
type input "3542"
click at [1309, 494] on input "Apply" at bounding box center [1333, 487] width 49 height 31
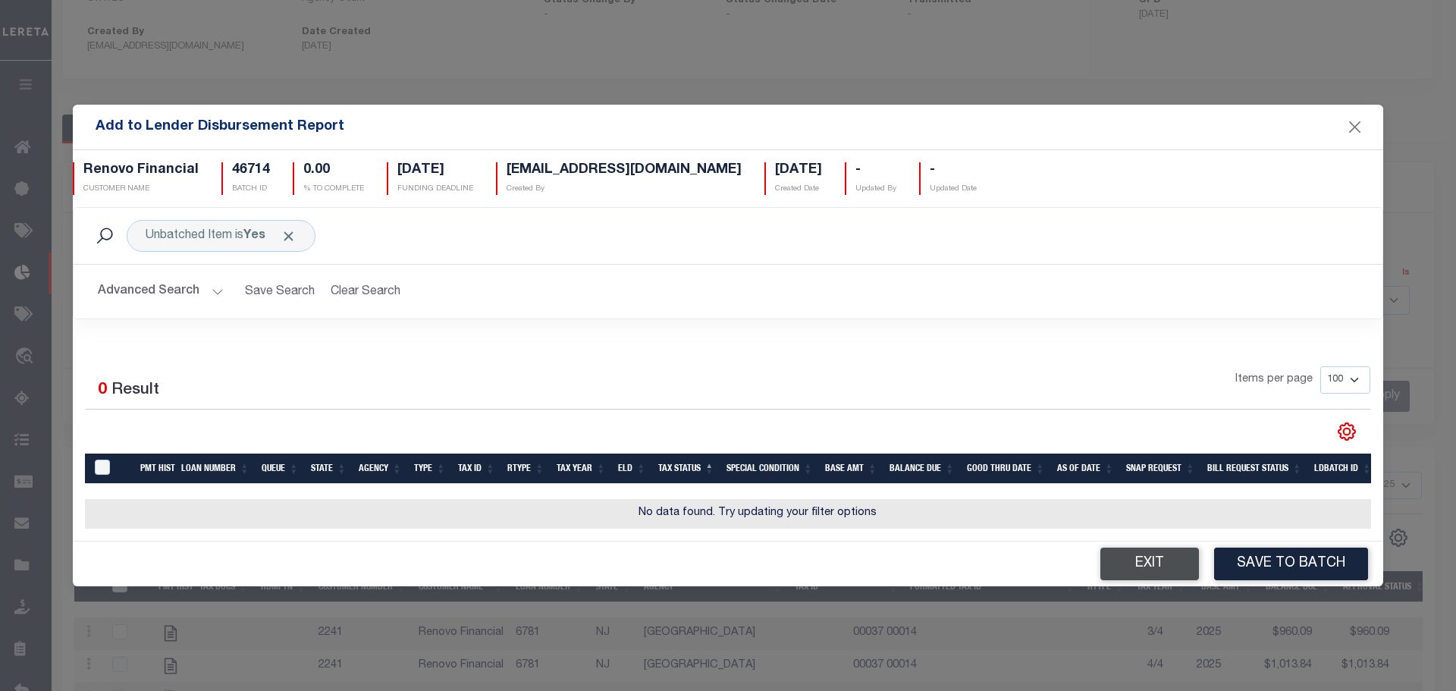
click at [1130, 562] on button "Exit" at bounding box center [1149, 563] width 99 height 33
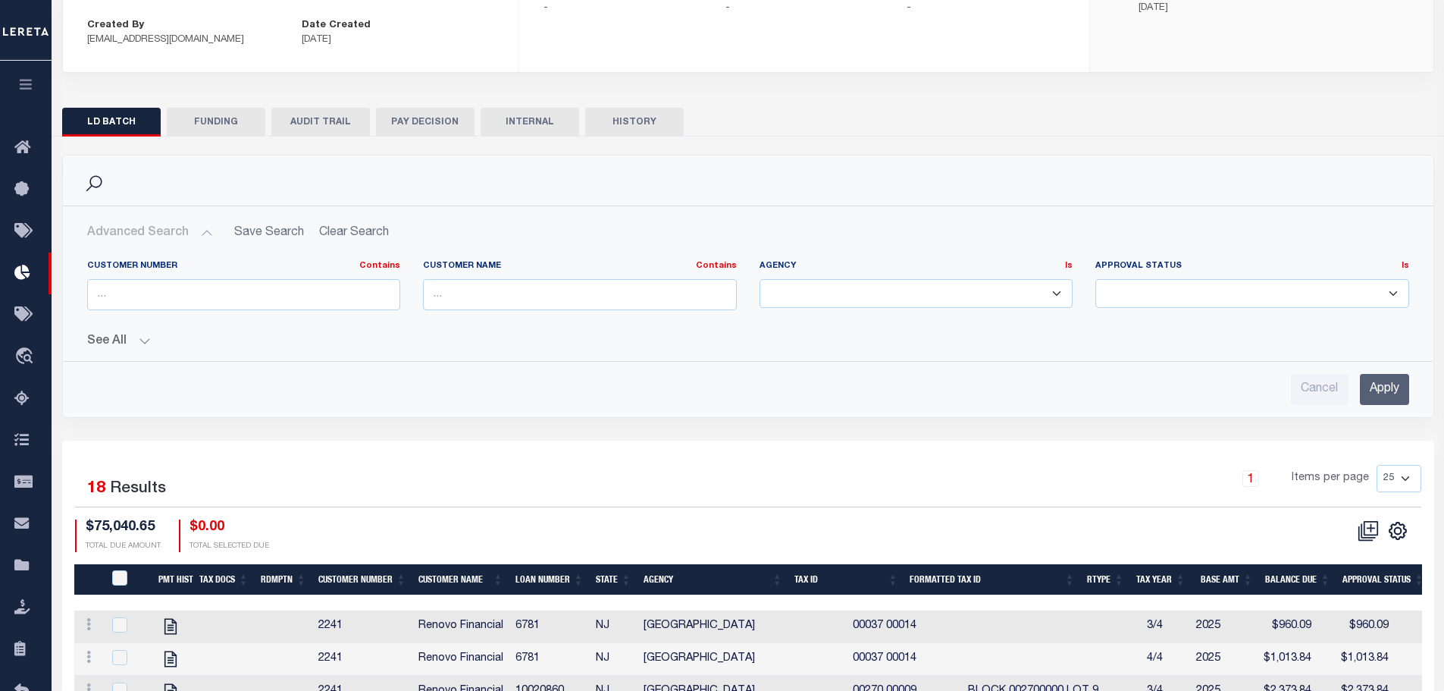
scroll to position [0, 0]
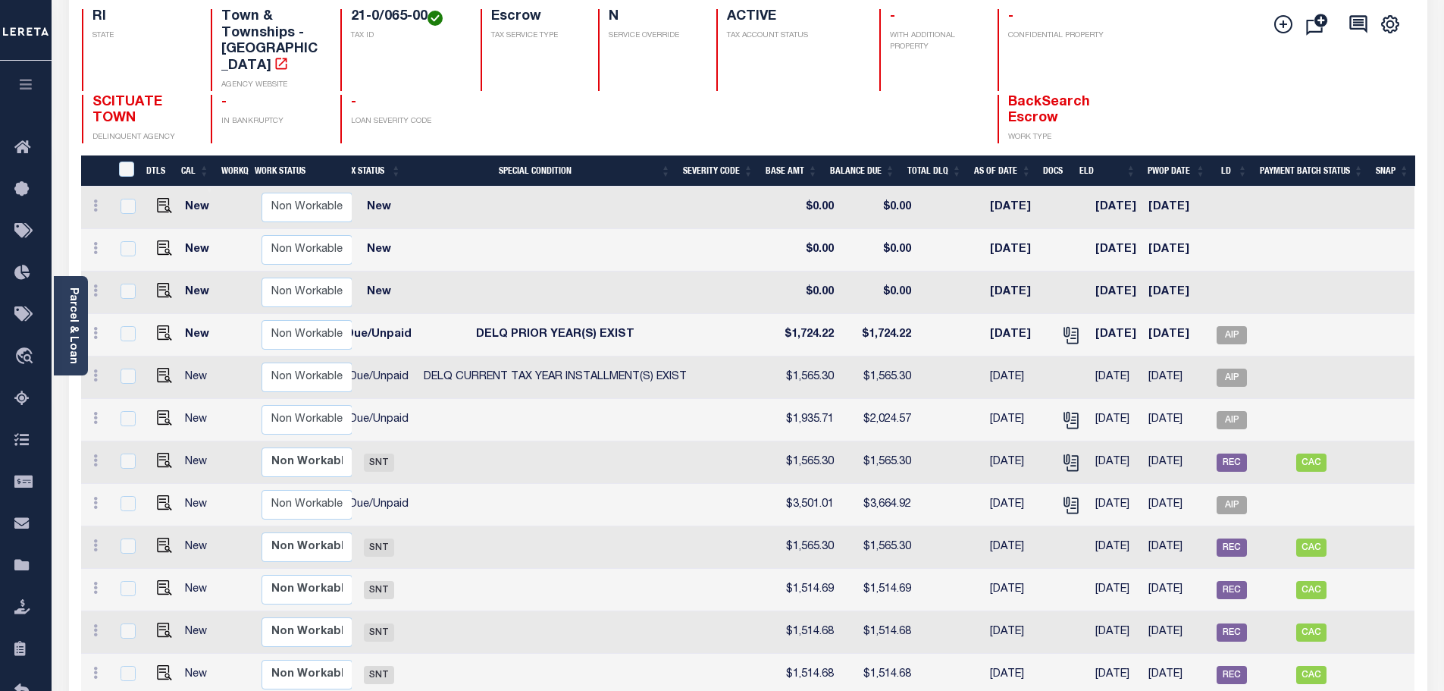
scroll to position [152, 0]
